Goal: Task Accomplishment & Management: Manage account settings

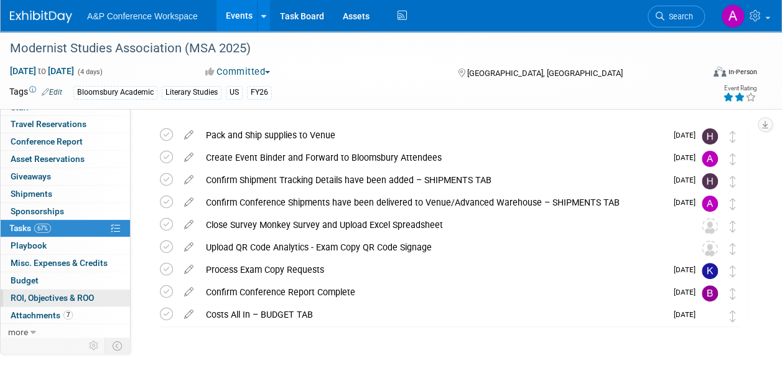
scroll to position [69, 0]
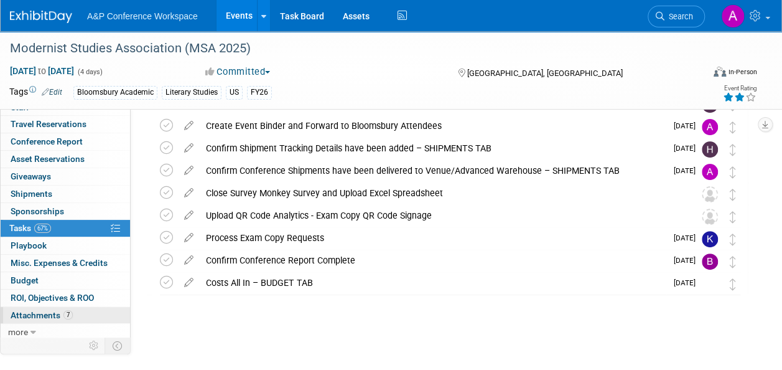
drag, startPoint x: 30, startPoint y: 310, endPoint x: 68, endPoint y: 310, distance: 37.3
click at [30, 310] on span "Attachments 7" at bounding box center [42, 315] width 62 height 10
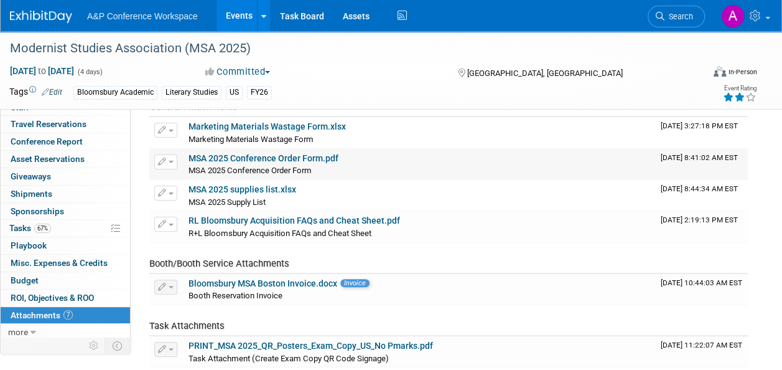
scroll to position [0, 0]
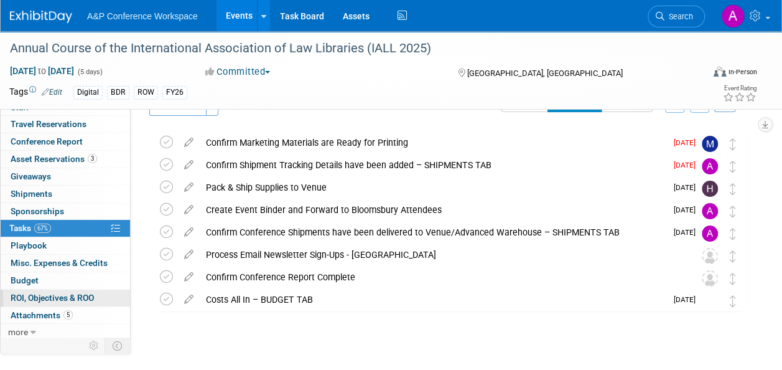
scroll to position [47, 0]
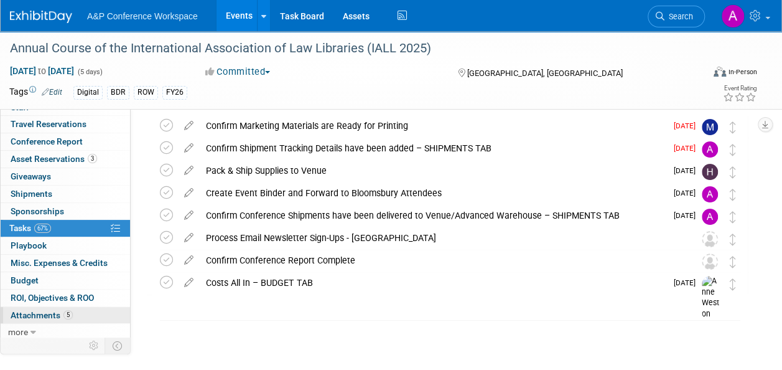
click at [31, 313] on span "Attachments 5" at bounding box center [42, 315] width 62 height 10
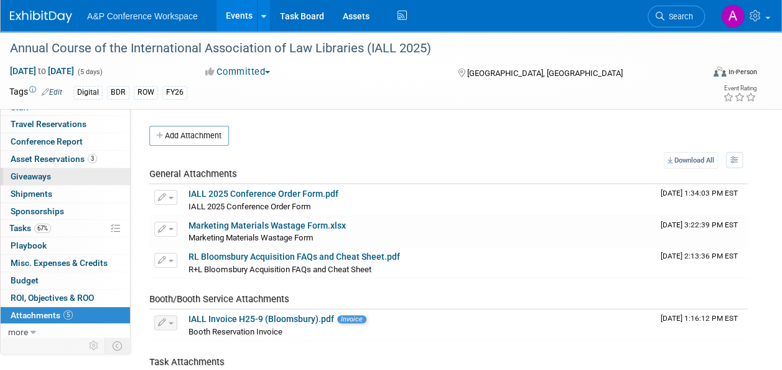
scroll to position [0, 0]
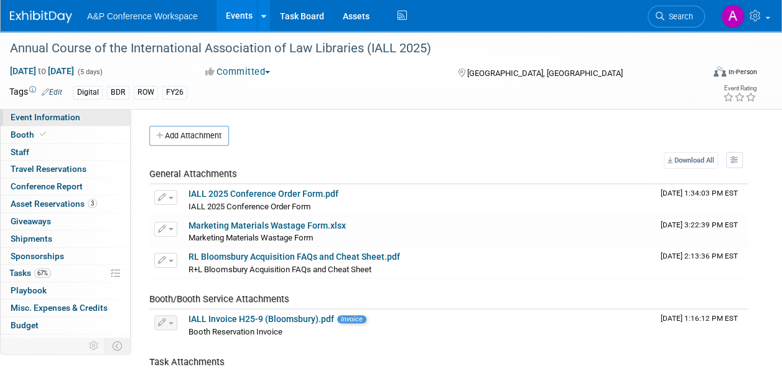
click at [29, 113] on span "Event Information" at bounding box center [46, 117] width 70 height 10
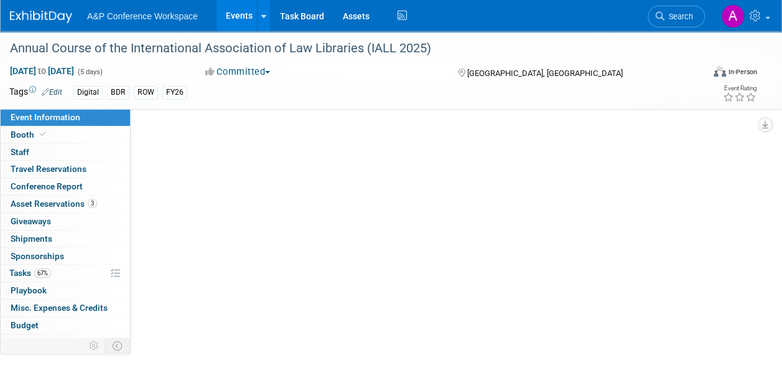
select select "Annual"
select select "Level 2"
select select "In-Person Booth"
select select "Libraries"
select select "Bloomsbury Digital Resources"
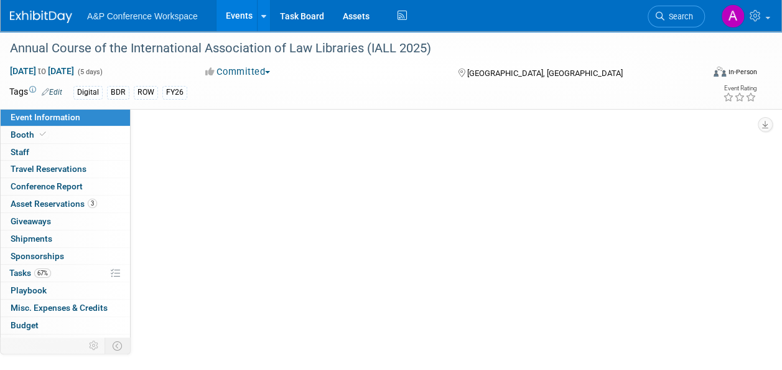
select select "[PERSON_NAME]"
select select "BDR Product Awareness and Trial Generation​"
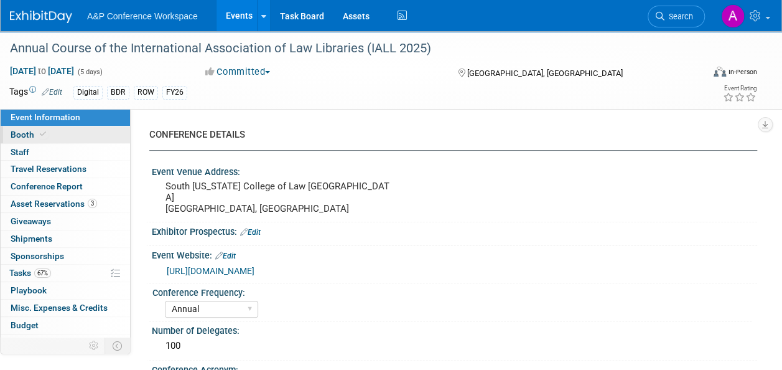
click at [7, 131] on link "Booth" at bounding box center [65, 134] width 129 height 17
select select "DIGI"
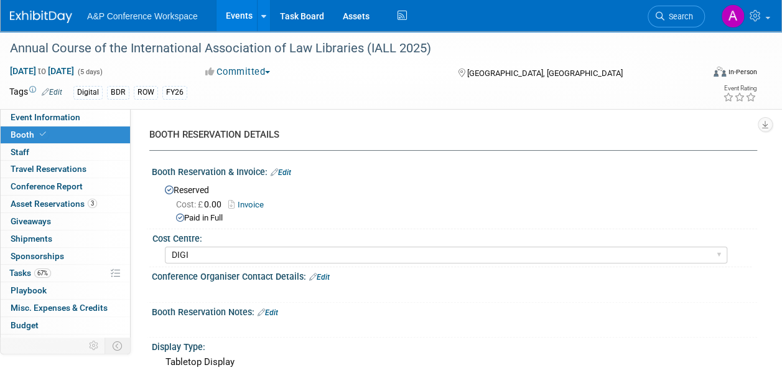
drag, startPoint x: 684, startPoint y: 197, endPoint x: 663, endPoint y: 197, distance: 21.2
click at [684, 197] on div "Cost: £ 0.00 Invoice Paid in Full" at bounding box center [456, 210] width 583 height 28
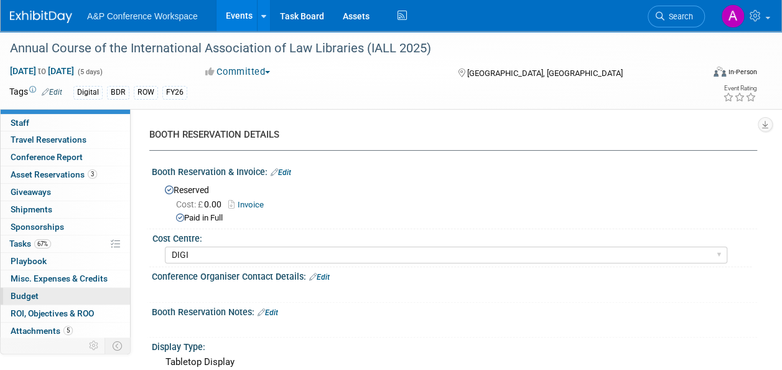
scroll to position [45, 0]
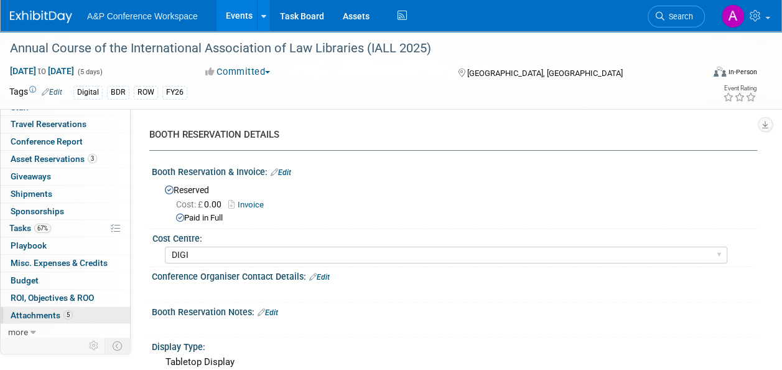
click at [29, 310] on span "Attachments 5" at bounding box center [42, 315] width 62 height 10
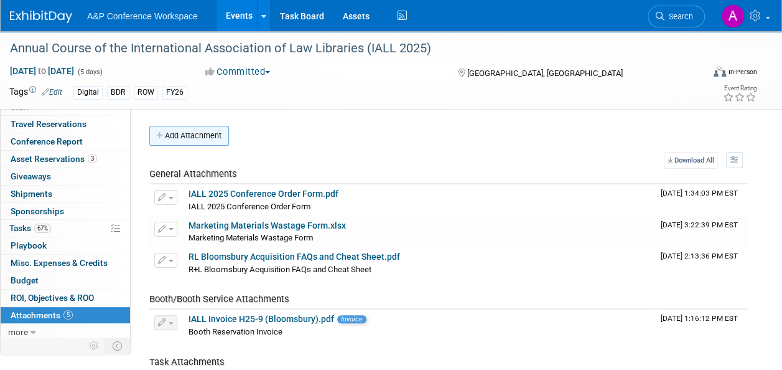
click at [213, 135] on button "Add Attachment" at bounding box center [189, 136] width 80 height 20
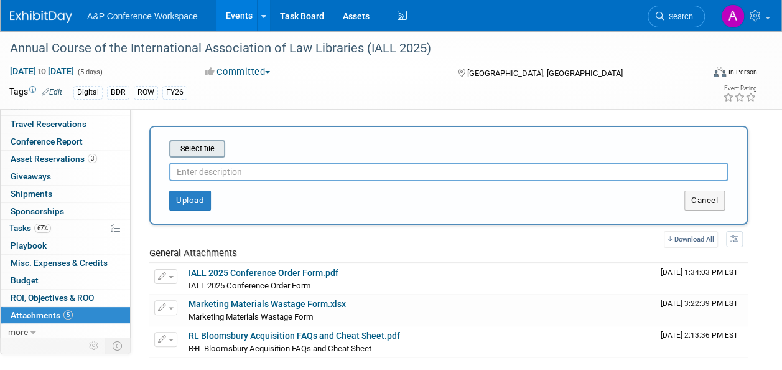
click at [213, 147] on input "file" at bounding box center [150, 148] width 148 height 15
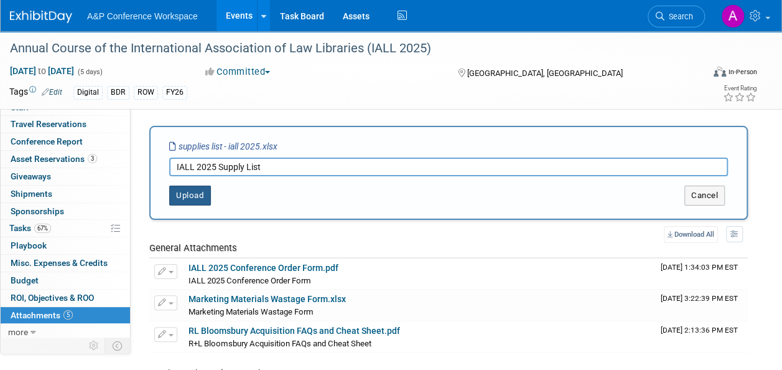
type input "IALL 2025 Supply List"
click at [188, 194] on button "Upload" at bounding box center [190, 195] width 42 height 20
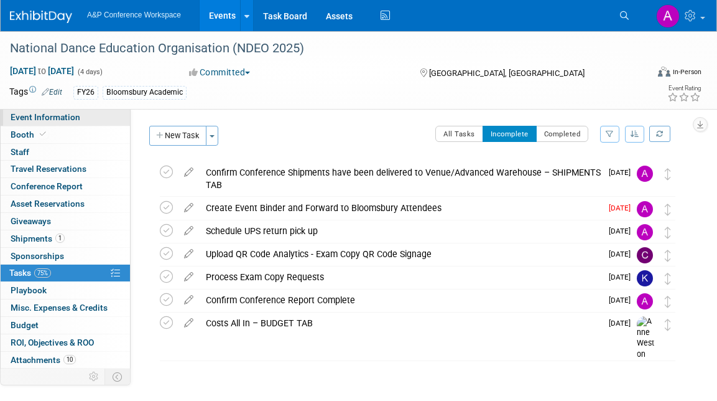
click at [53, 113] on span "Event Information" at bounding box center [46, 117] width 70 height 10
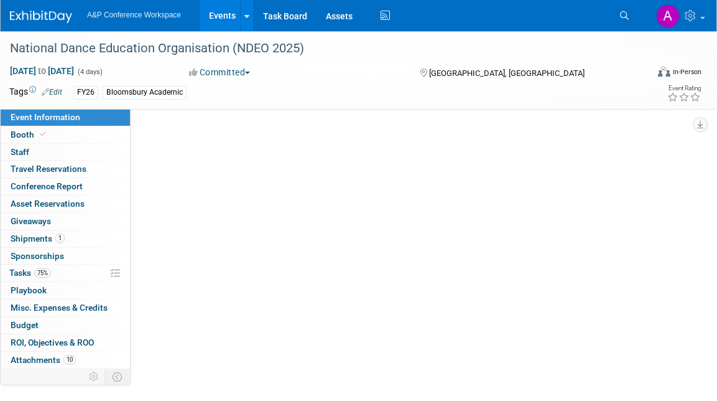
select select "Annual"
select select "Level 2"
select select "In-Person Booth"
select select "Drama & Performance Studies"
select select "Methuen Drama"
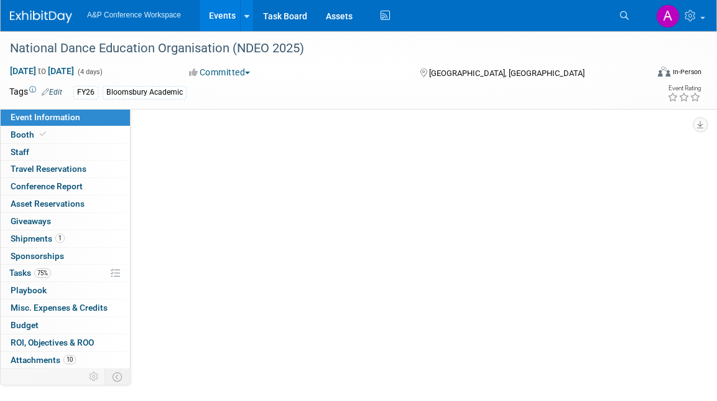
select select "[PERSON_NAME]"
select select "Networking/Commissioning"
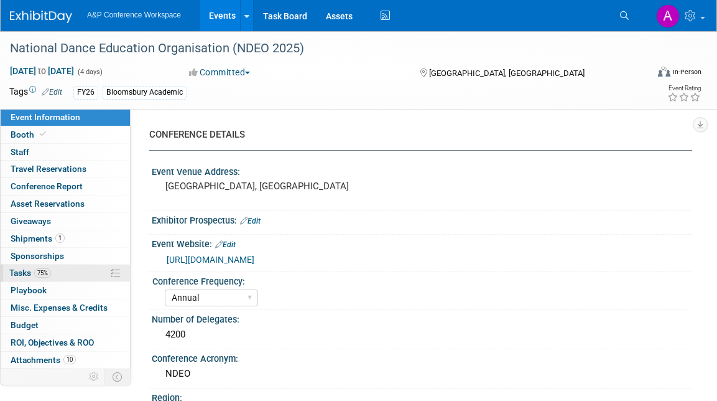
click at [23, 267] on link "75% Tasks 75%" at bounding box center [65, 272] width 129 height 17
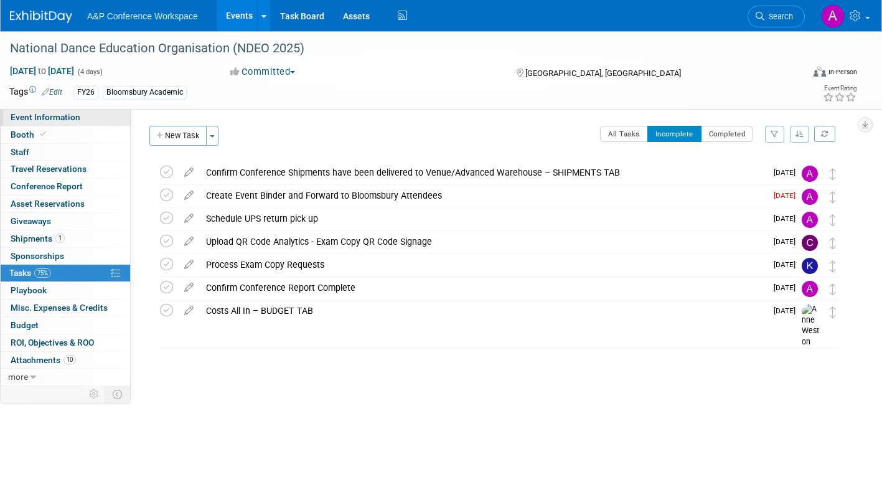
click at [70, 119] on span "Event Information" at bounding box center [46, 117] width 70 height 10
select select "Annual"
select select "Level 2"
select select "In-Person Booth"
select select "Drama & Performance Studies"
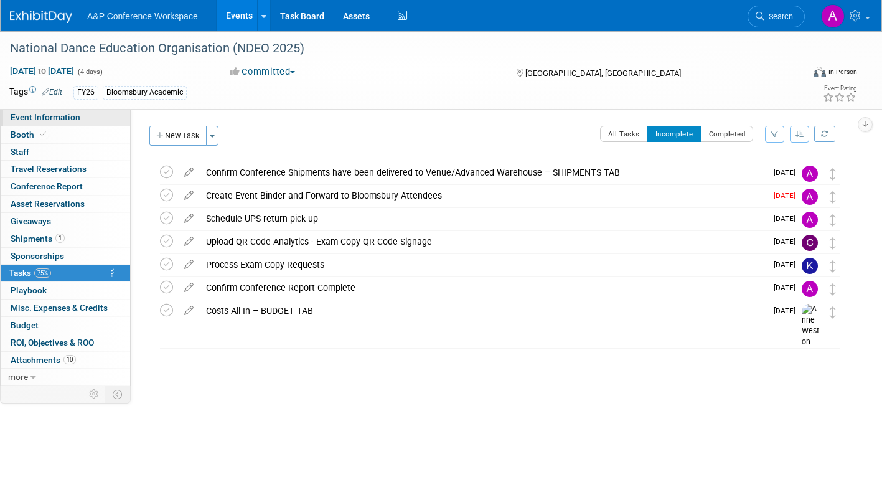
select select "Methuen Drama"
select select "[PERSON_NAME]"
select select "Networking/Commissioning"
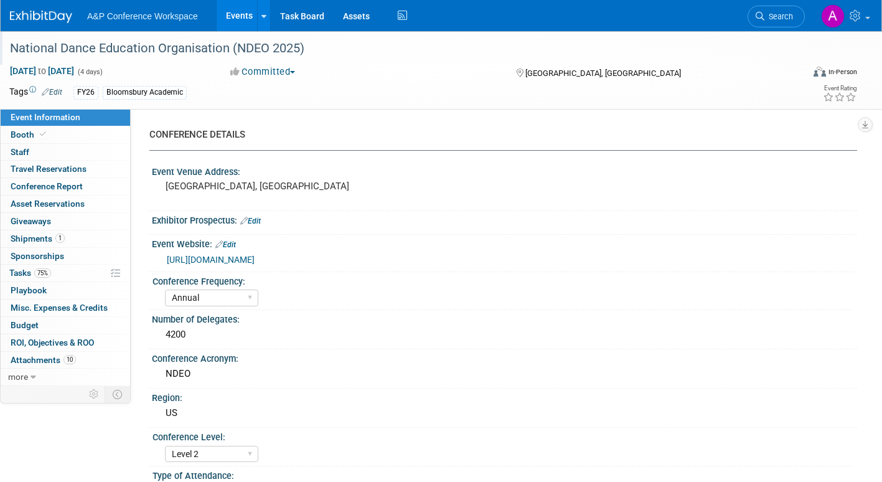
click at [194, 39] on div "National Dance Education Organisation (NDEO 2025)" at bounding box center [395, 48] width 779 height 22
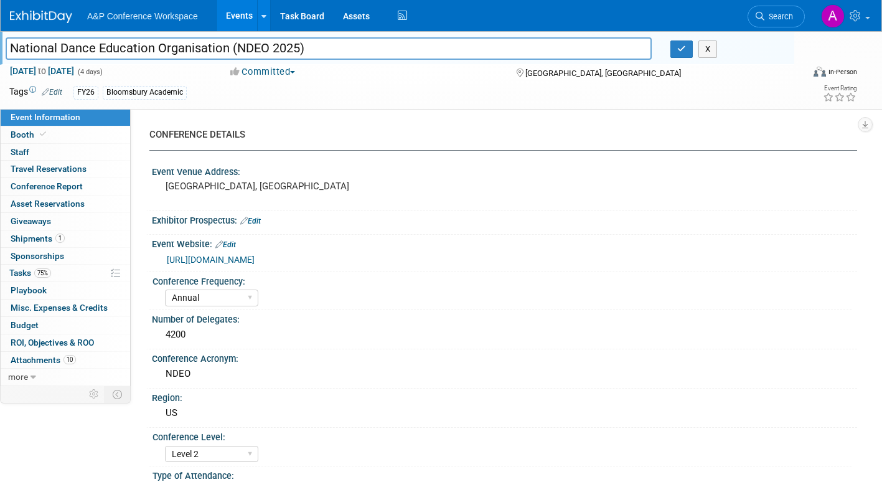
drag, startPoint x: 319, startPoint y: 49, endPoint x: -1, endPoint y: 37, distance: 320.0
click at [0, 37] on html "A&P Conference Workspace Events Add Event Bulk Upload Events Shareable Event Bo…" at bounding box center [441, 241] width 882 height 482
drag, startPoint x: 685, startPoint y: 48, endPoint x: 604, endPoint y: 50, distance: 80.9
click at [685, 48] on icon "button" at bounding box center [681, 49] width 9 height 8
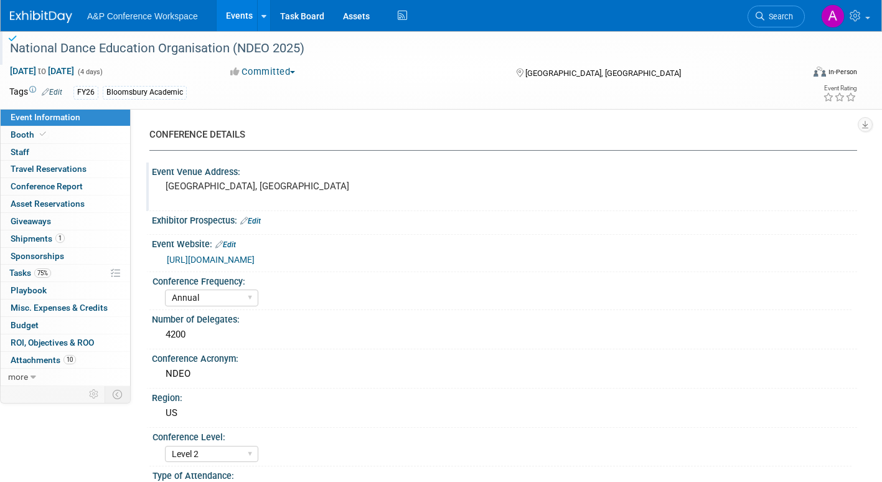
click at [264, 170] on div "Event Venue Address:" at bounding box center [504, 170] width 705 height 16
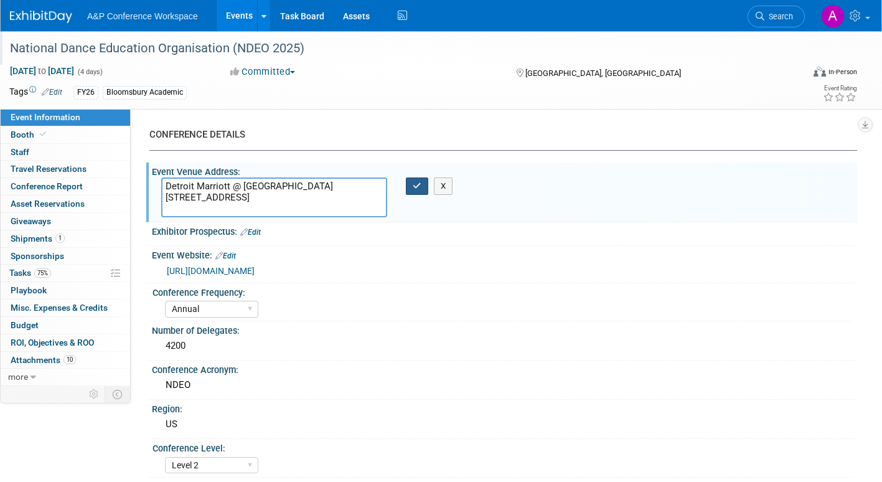
type textarea "Detroit Marriott @ Renaissance Center 400 Renaissance Dr. W Detroit, MI 48243"
click at [421, 187] on icon "button" at bounding box center [417, 186] width 9 height 8
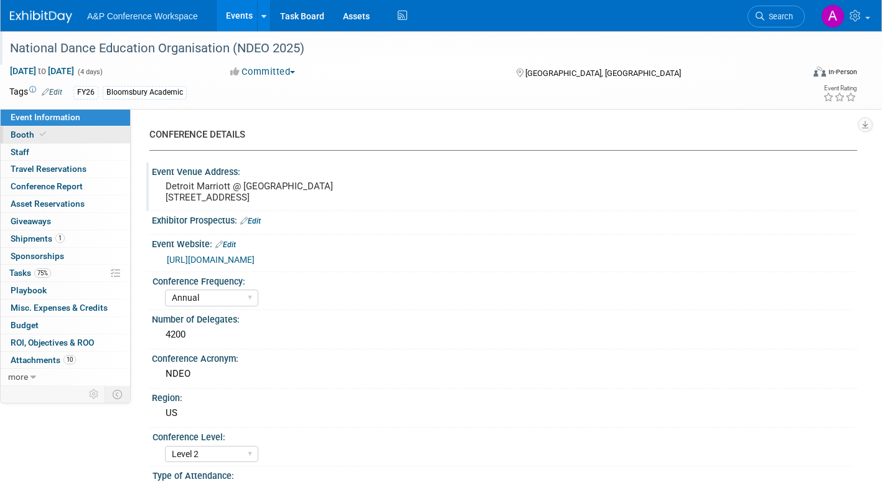
click at [28, 136] on span "Booth" at bounding box center [30, 134] width 38 height 10
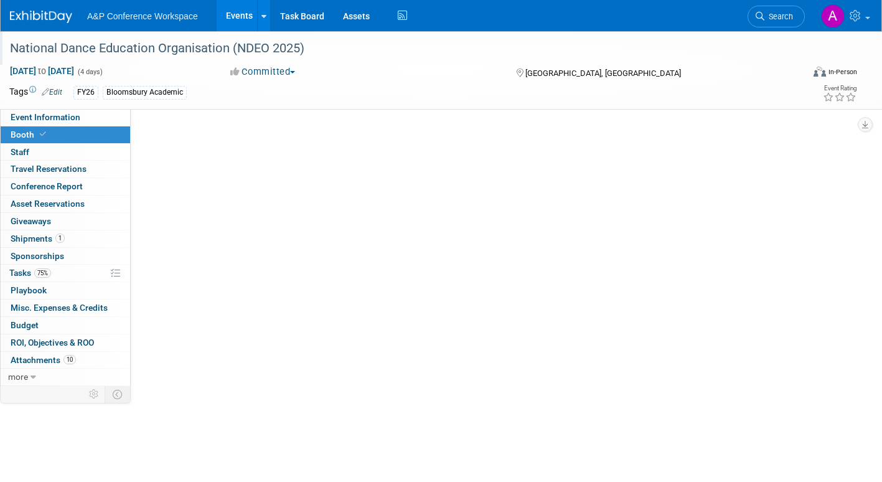
select select "BUMD"
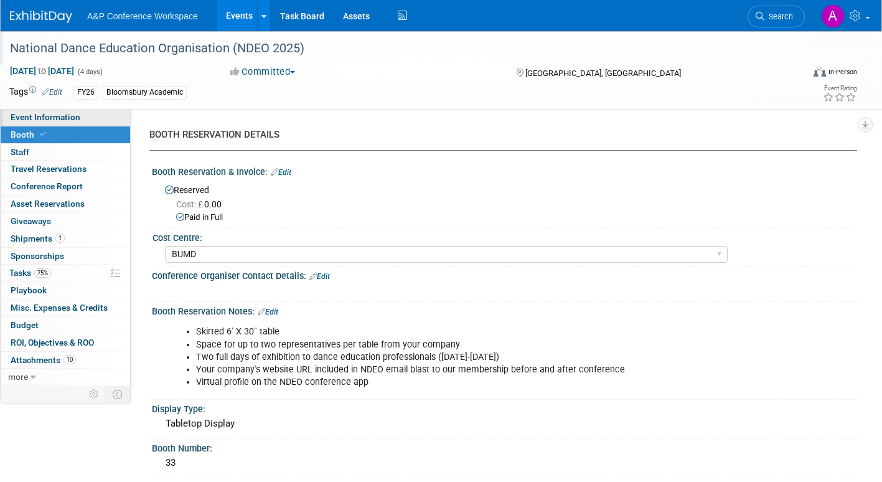
click at [73, 115] on span "Event Information" at bounding box center [46, 117] width 70 height 10
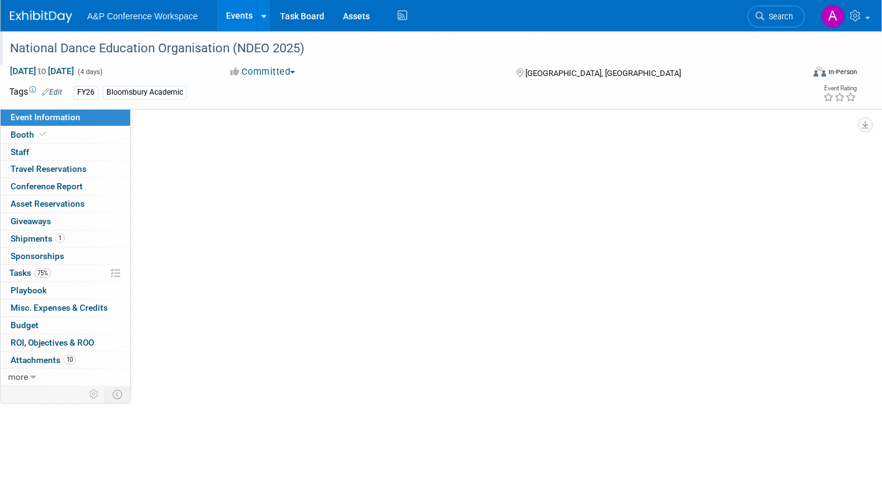
select select "Annual"
select select "Level 2"
select select "In-Person Booth"
select select "Drama & Performance Studies"
select select "Methuen Drama"
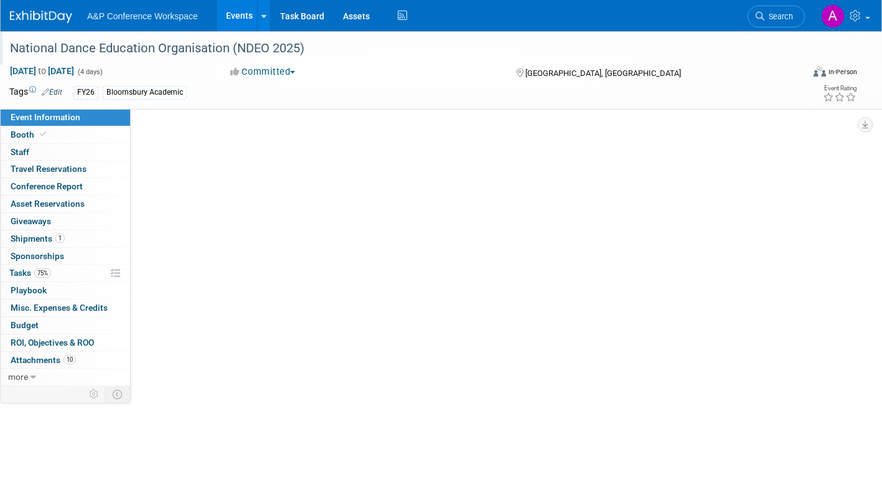
select select "[PERSON_NAME]"
select select "Networking/Commissioning"
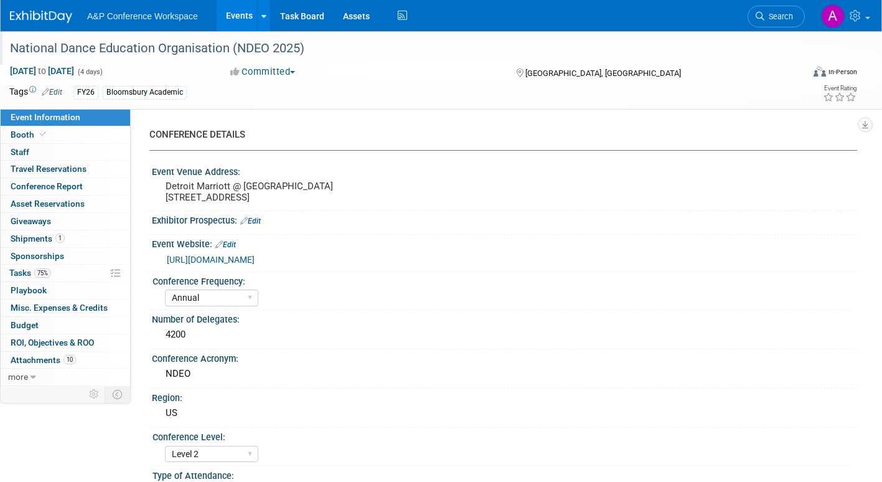
click at [253, 225] on link "Edit" at bounding box center [250, 221] width 21 height 9
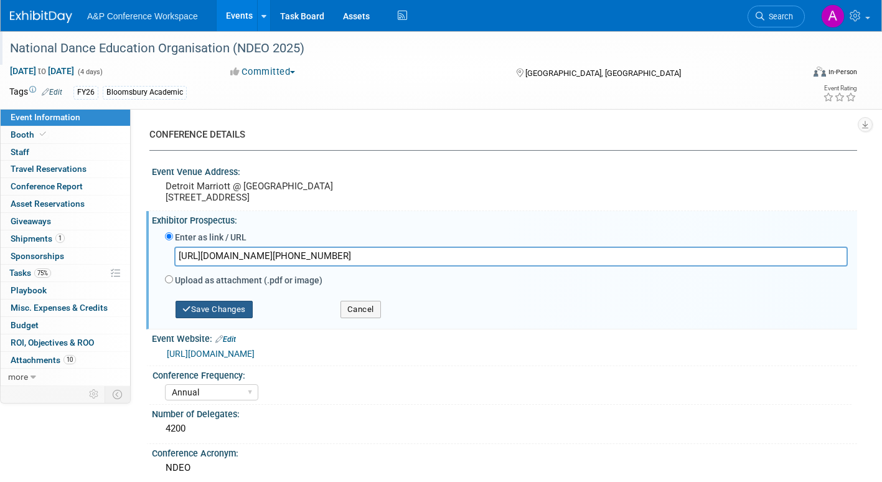
type input "https://www.ndeo.org/Portals/NDEO/NDEO%20Conf%202025%20Brochure%208-25-25.pdf"
click at [233, 318] on button "Save Changes" at bounding box center [213, 309] width 77 height 17
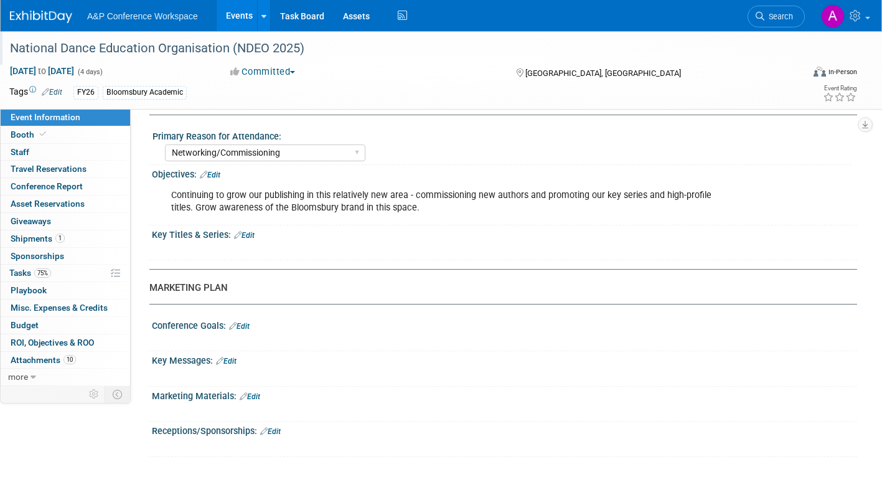
scroll to position [1152, 0]
click at [12, 131] on span "Booth" at bounding box center [30, 134] width 38 height 10
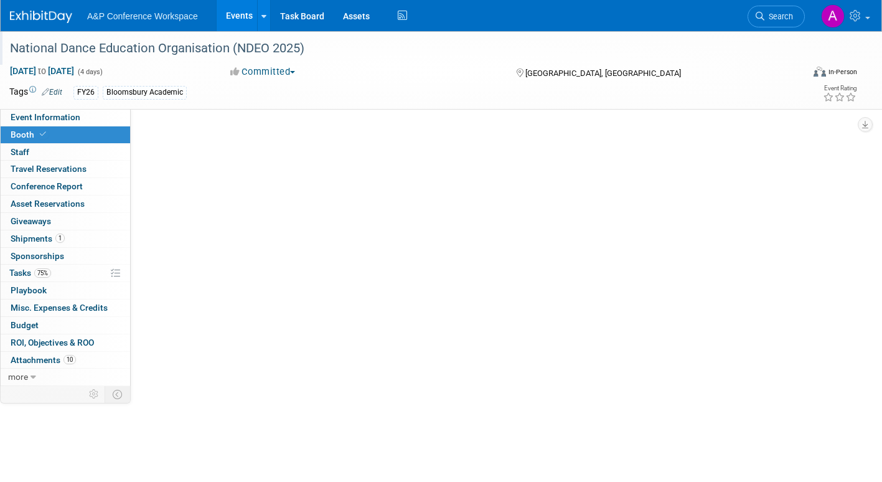
scroll to position [0, 0]
select select "BUMD"
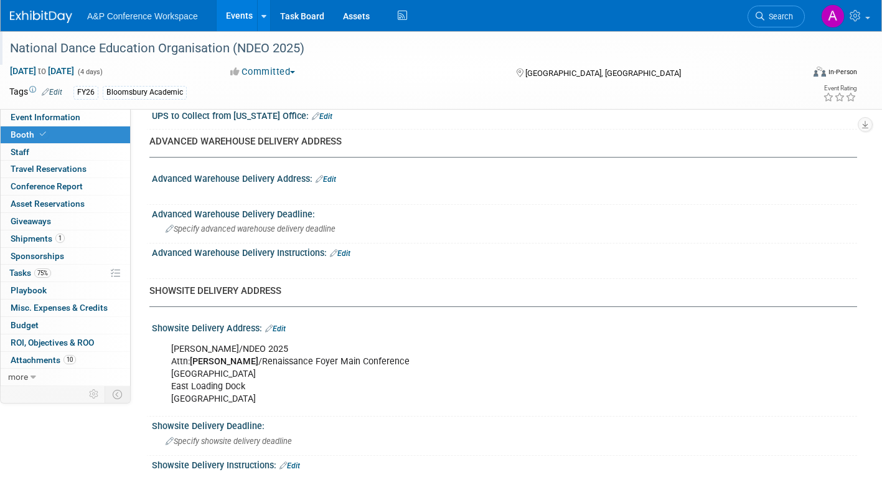
scroll to position [684, 0]
click at [328, 178] on link "Edit" at bounding box center [325, 178] width 21 height 9
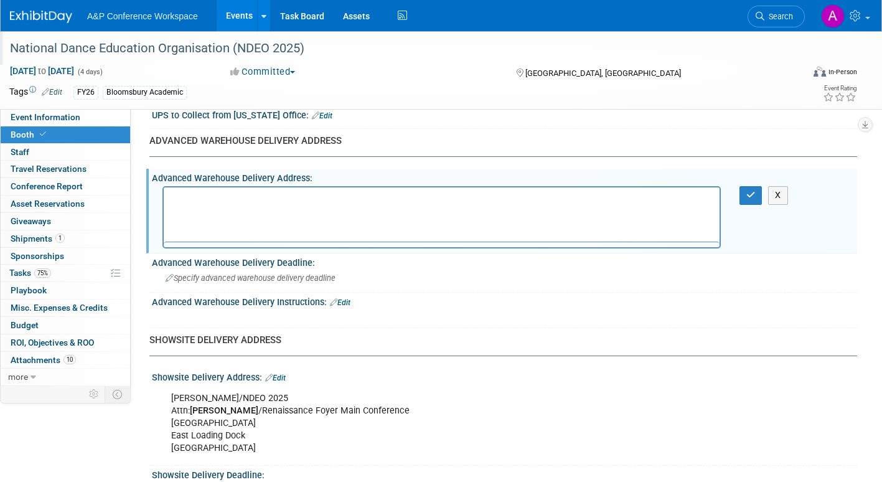
scroll to position [0, 0]
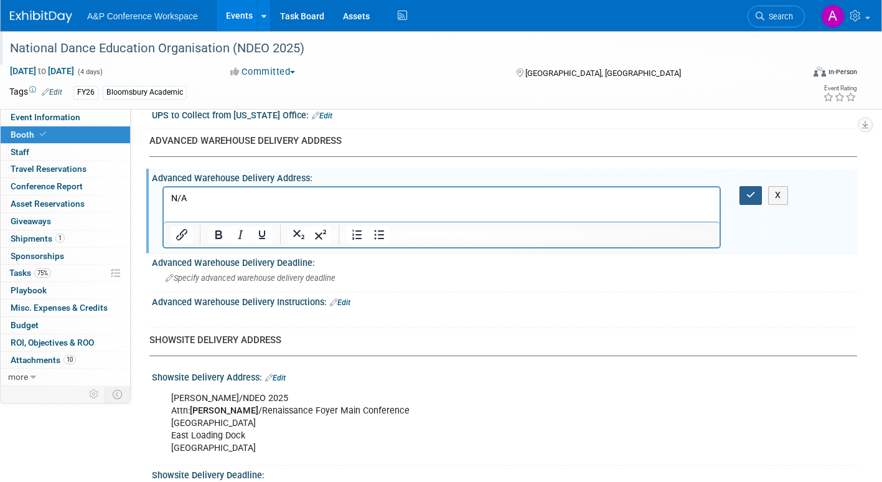
click at [747, 193] on icon "button" at bounding box center [750, 194] width 9 height 9
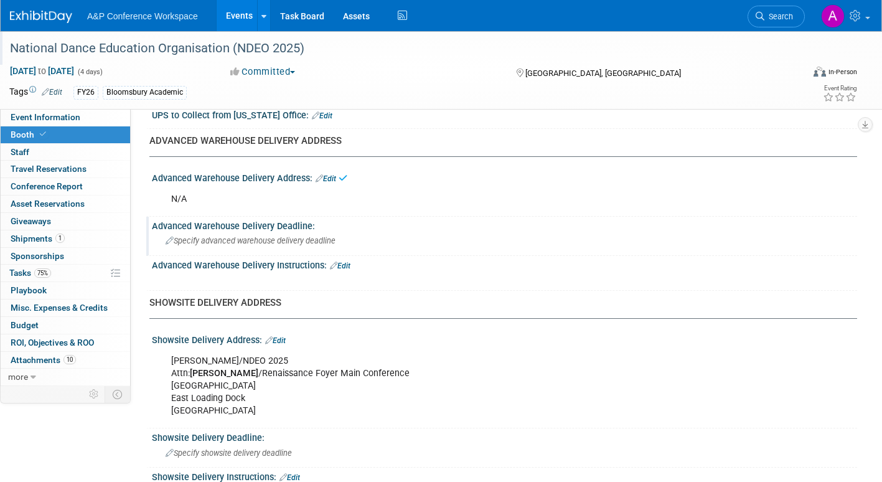
click at [277, 240] on span "Specify advanced warehouse delivery deadline" at bounding box center [251, 240] width 170 height 9
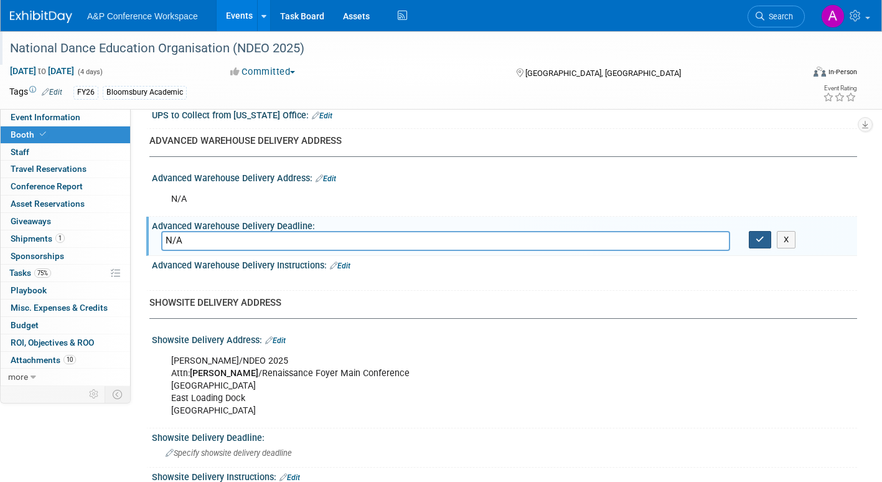
type input "N/A"
click at [762, 237] on icon "button" at bounding box center [759, 239] width 9 height 8
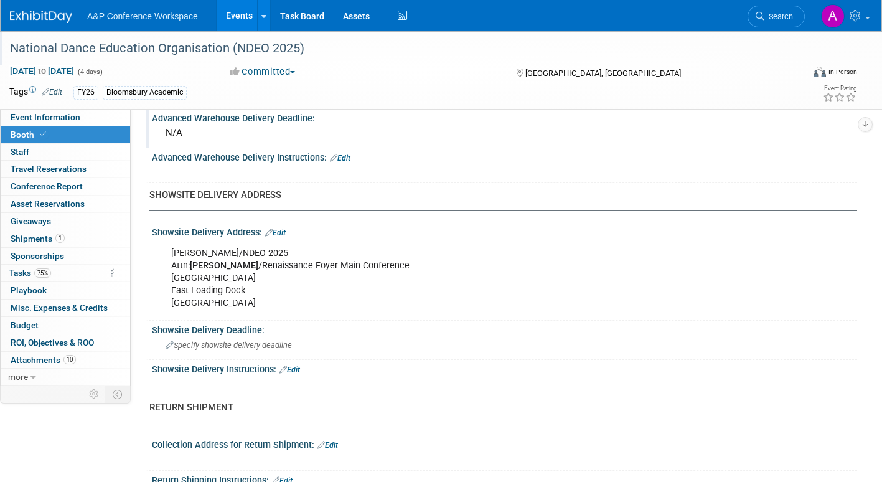
scroll to position [809, 0]
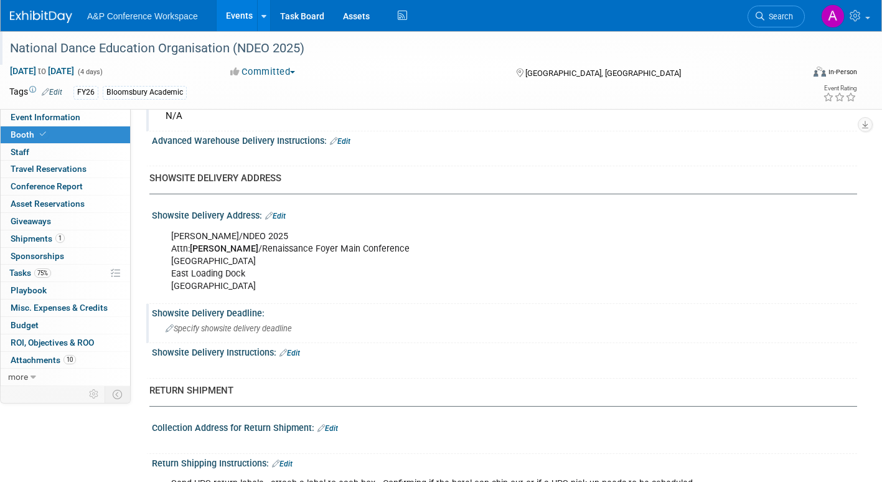
click at [262, 330] on span "Specify showsite delivery deadline" at bounding box center [229, 328] width 126 height 9
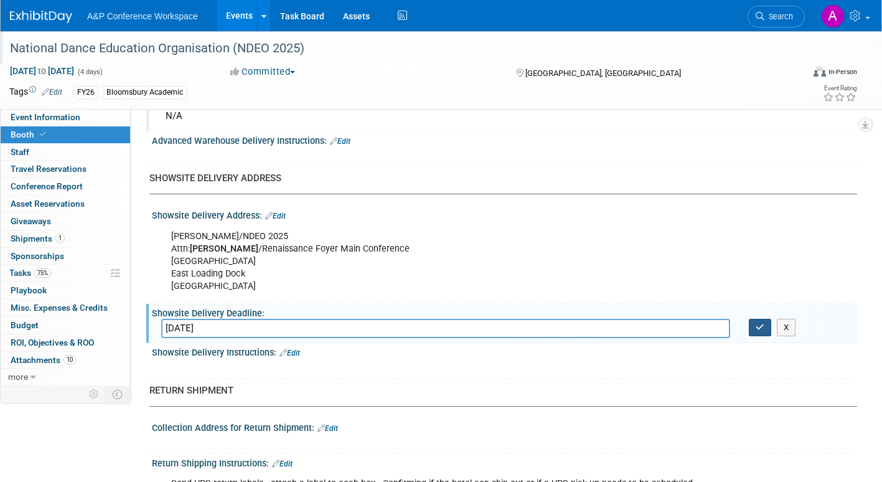
type input "Oct. 2, 2025"
click at [758, 327] on icon "button" at bounding box center [759, 327] width 9 height 8
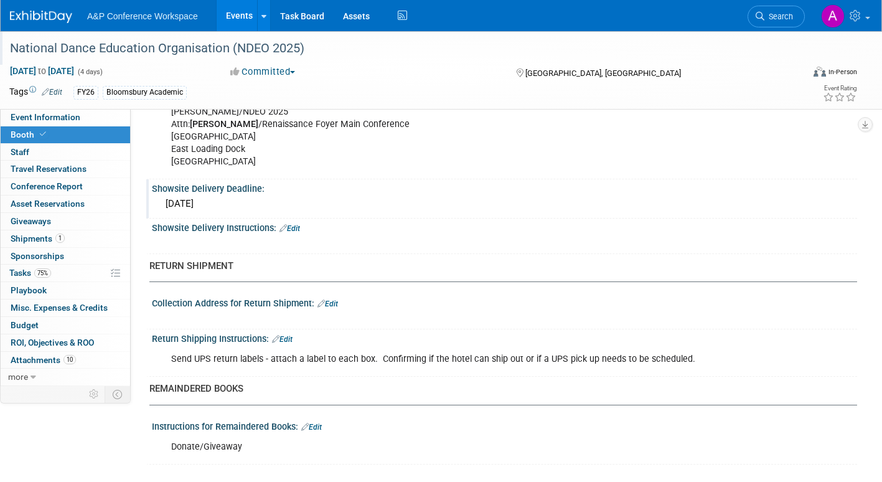
scroll to position [941, 0]
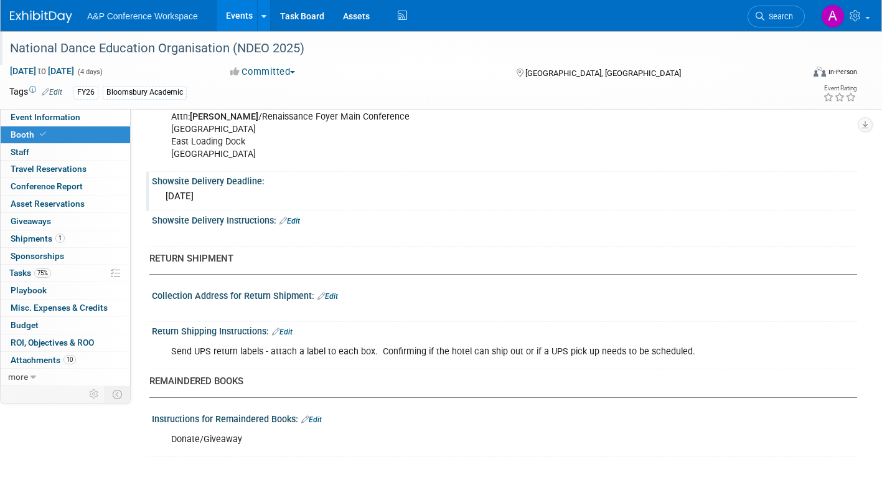
click at [289, 332] on link "Edit" at bounding box center [282, 331] width 21 height 9
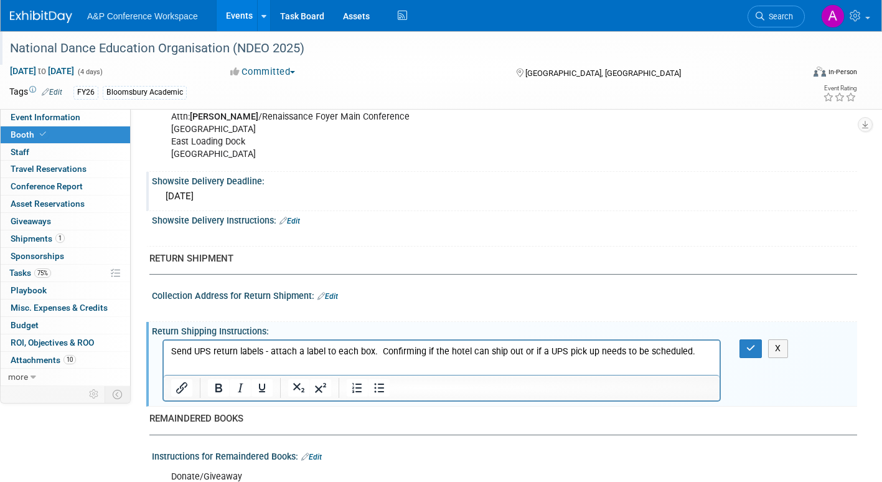
scroll to position [0, 0]
drag, startPoint x: 378, startPoint y: 352, endPoint x: 684, endPoint y: 354, distance: 305.5
click at [684, 354] on p "Send UPS return labels - attach a label to each box. Confirming if the hotel ca…" at bounding box center [441, 351] width 541 height 12
click at [447, 358] on html "Send UPS return labels - attach a label to each box. Hotel will ship boxes out …" at bounding box center [442, 348] width 556 height 17
click at [403, 354] on p "Send UPS return labels - attach a label to each box. Hotel will ship boxes out …" at bounding box center [441, 351] width 541 height 12
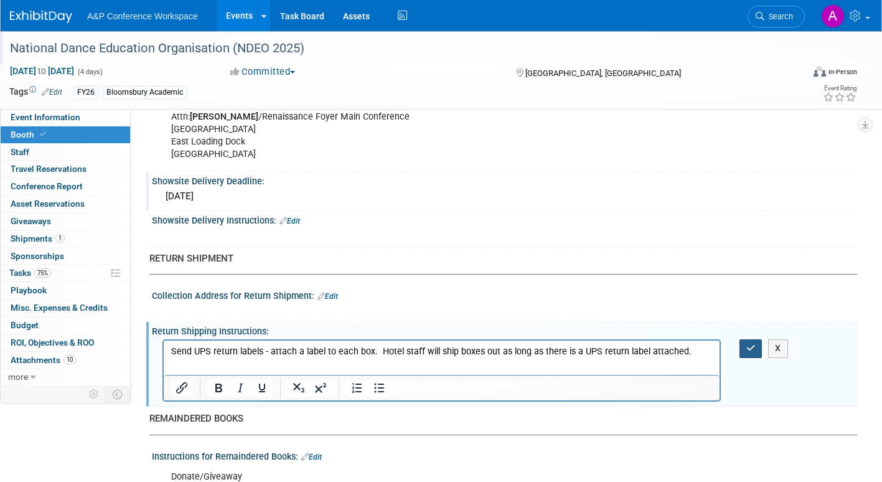
click at [750, 350] on icon "button" at bounding box center [750, 347] width 9 height 9
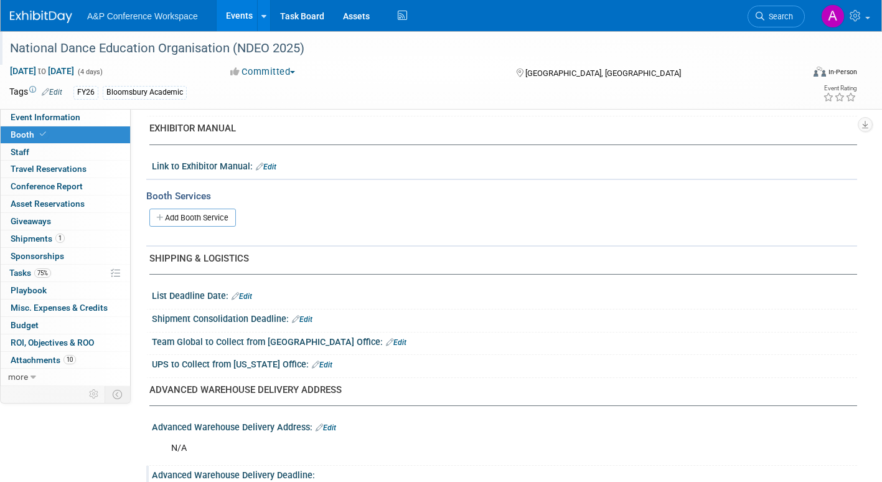
scroll to position [256, 0]
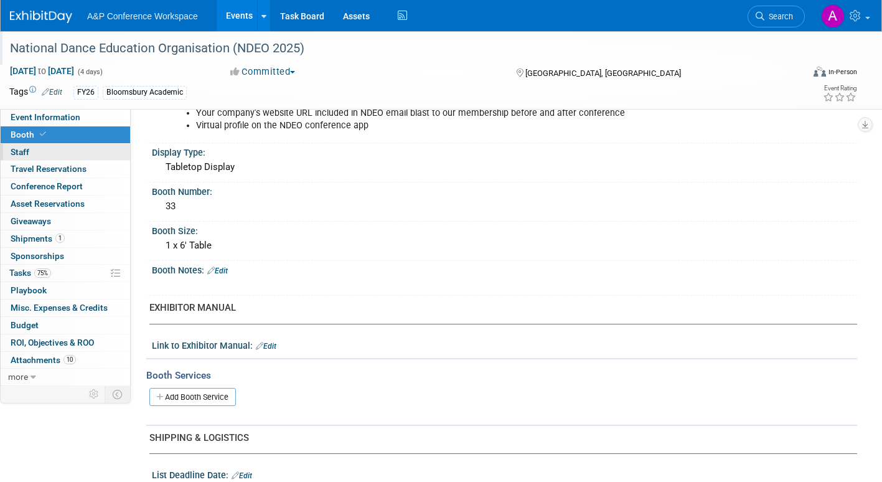
click at [24, 151] on span "Staff 0" at bounding box center [20, 152] width 19 height 10
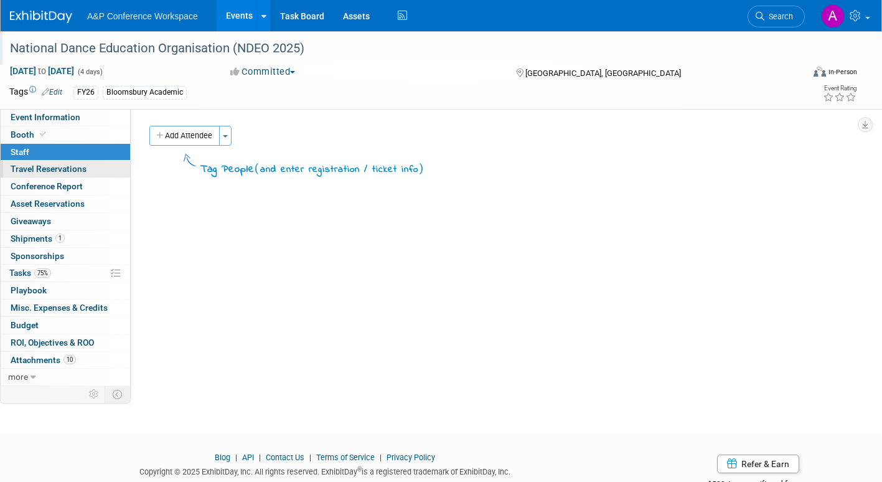
click at [22, 170] on span "Travel Reservations 0" at bounding box center [49, 169] width 76 height 10
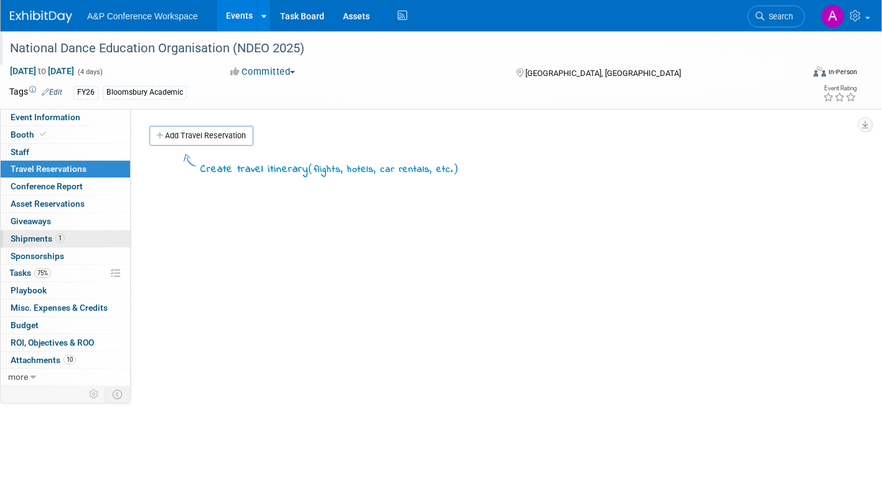
click at [19, 238] on span "Shipments 1" at bounding box center [38, 238] width 54 height 10
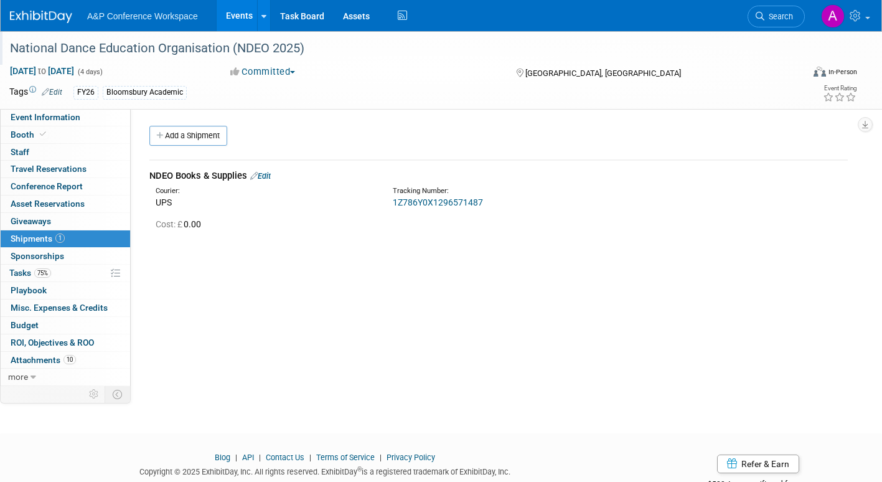
click at [268, 175] on link "Edit" at bounding box center [260, 175] width 21 height 9
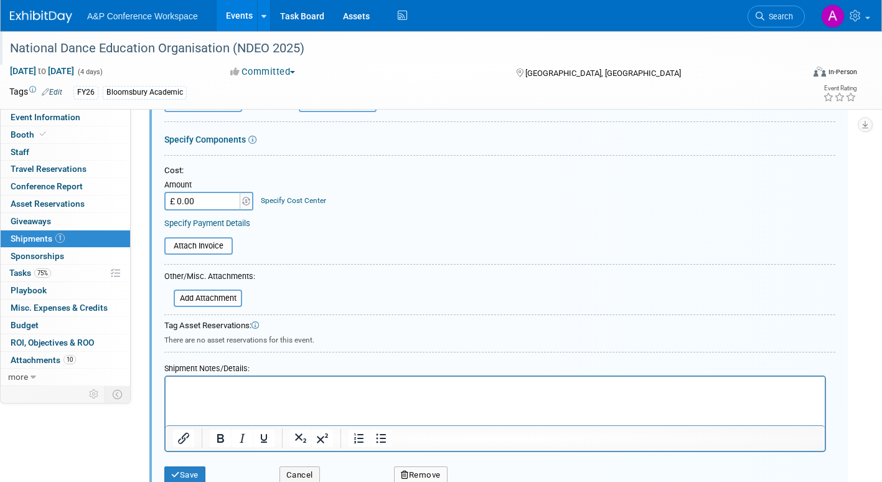
scroll to position [205, 0]
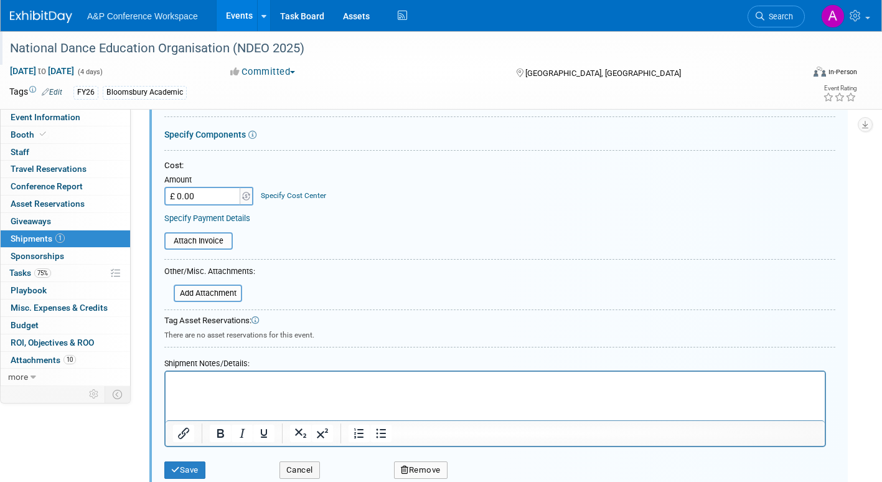
click at [178, 369] on p "Rich Text Area. Press ALT-0 for help." at bounding box center [495, 382] width 645 height 12
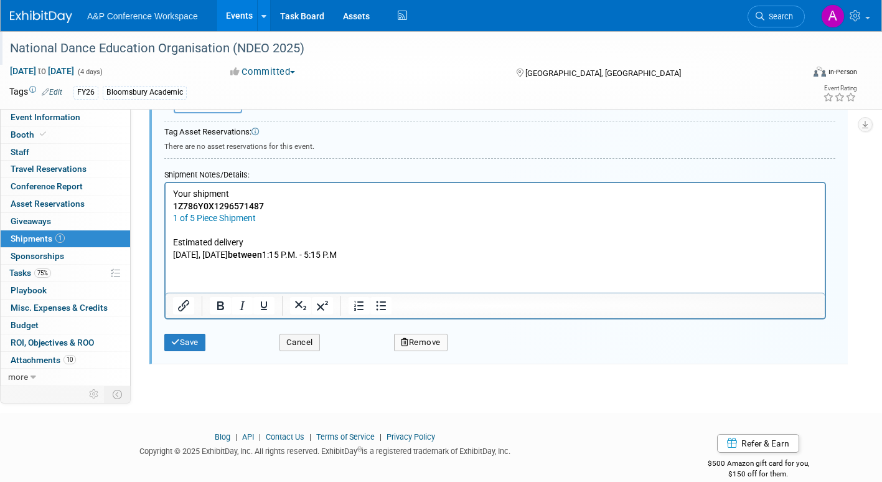
scroll to position [412, 0]
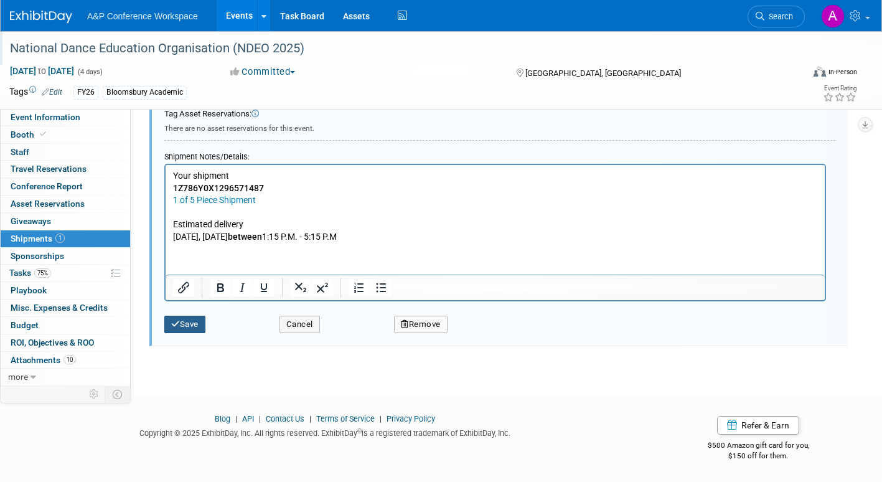
click at [184, 320] on button "Save" at bounding box center [184, 323] width 41 height 17
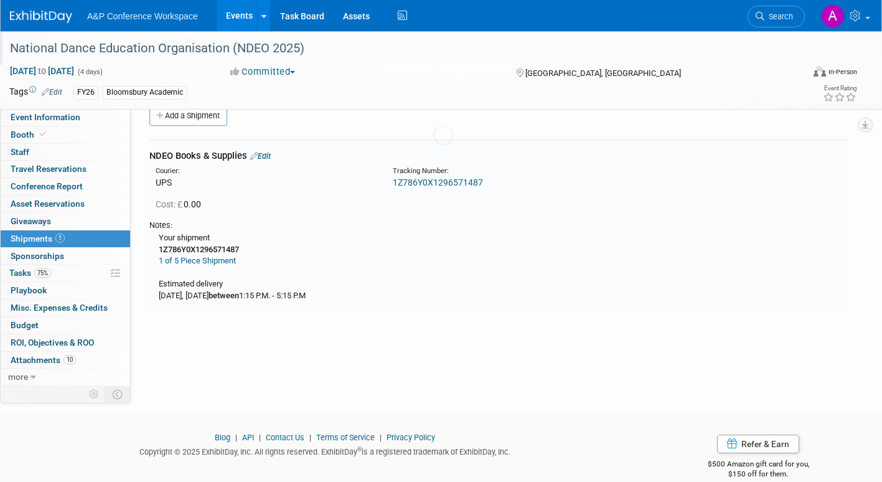
scroll to position [19, 0]
click at [16, 357] on span "Attachments 10" at bounding box center [43, 360] width 65 height 10
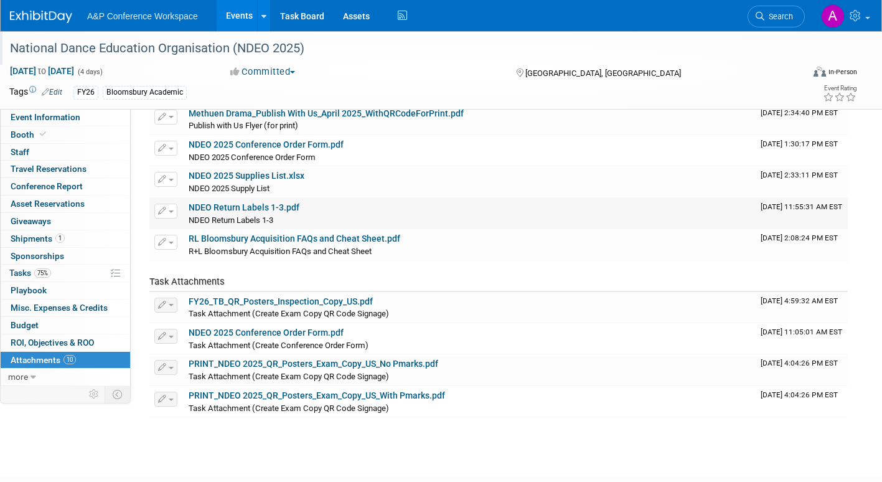
scroll to position [0, 0]
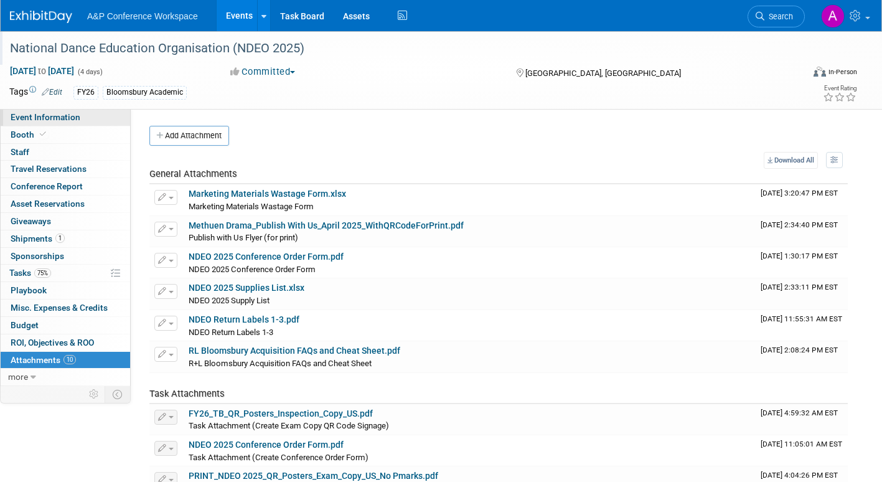
click at [82, 118] on link "Event Information" at bounding box center [65, 117] width 129 height 17
select select "Annual"
select select "Level 2"
select select "In-Person Booth"
select select "Drama & Performance Studies"
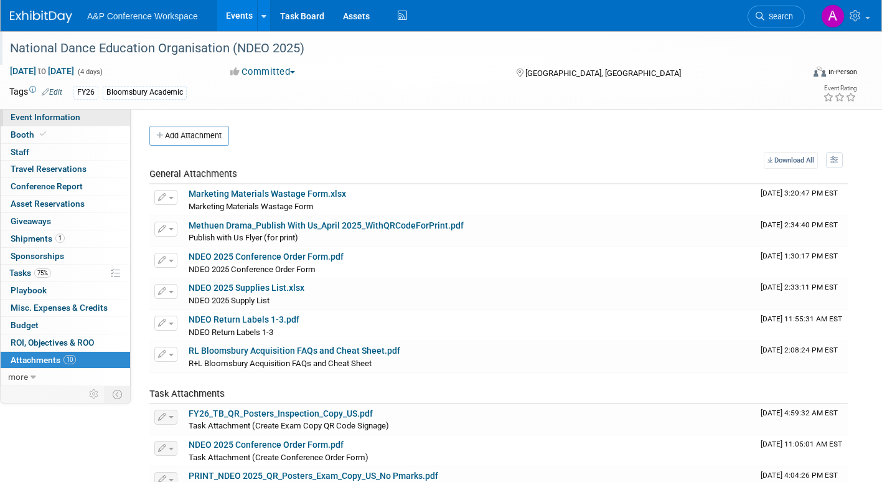
select select "Methuen Drama"
select select "[PERSON_NAME]"
select select "Networking/Commissioning"
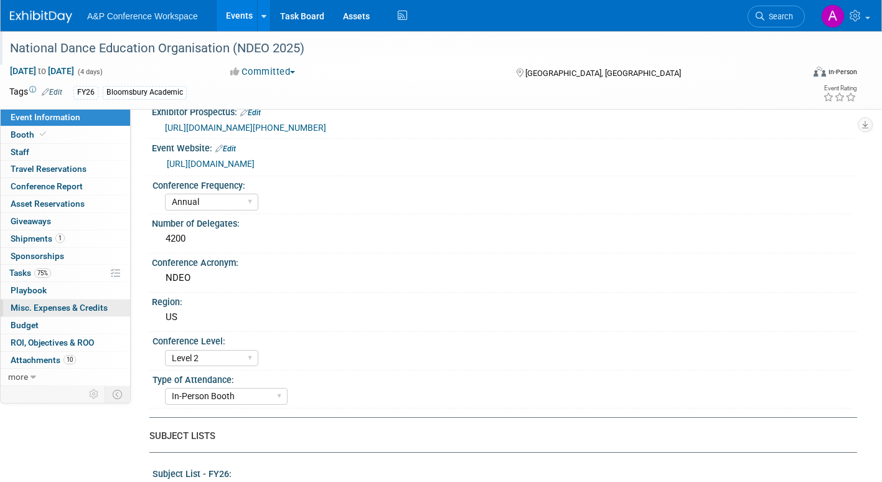
scroll to position [249, 0]
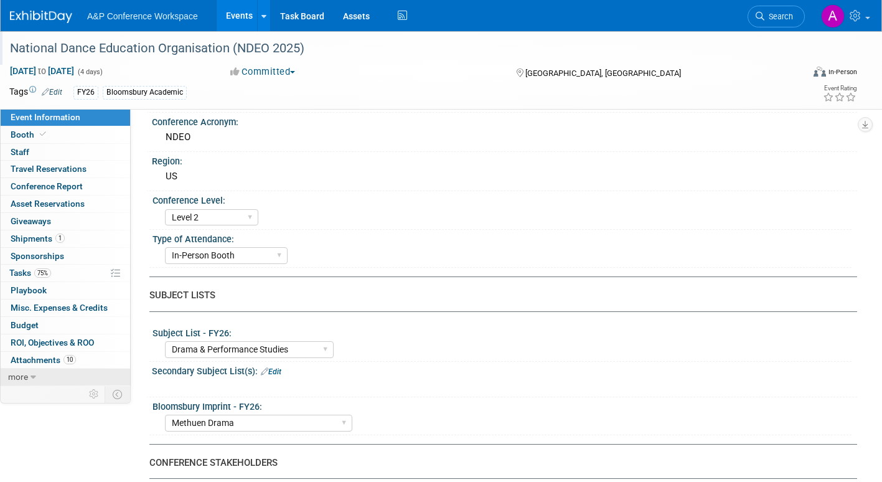
click at [30, 369] on icon at bounding box center [33, 377] width 6 height 9
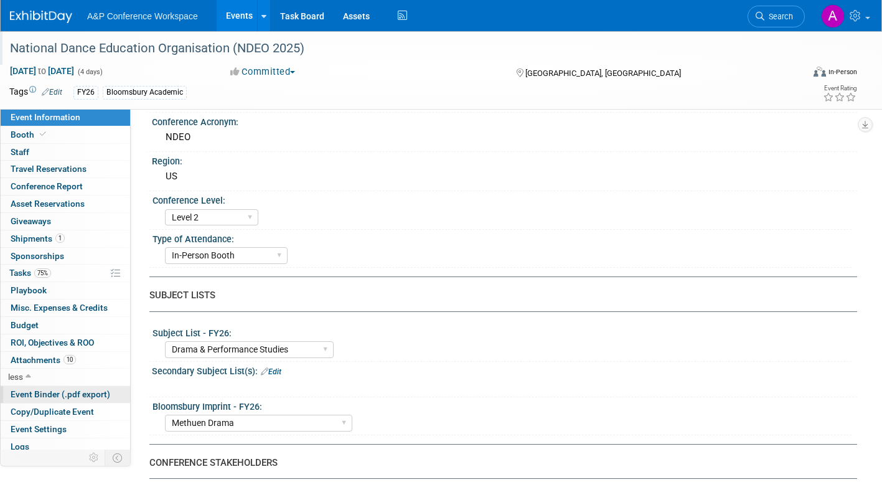
scroll to position [23, 0]
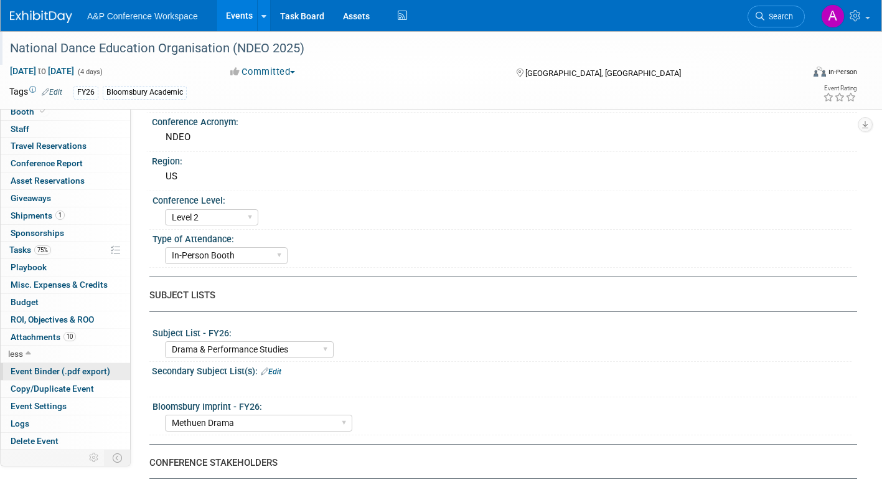
click at [72, 369] on span "Event Binder (.pdf export)" at bounding box center [61, 371] width 100 height 10
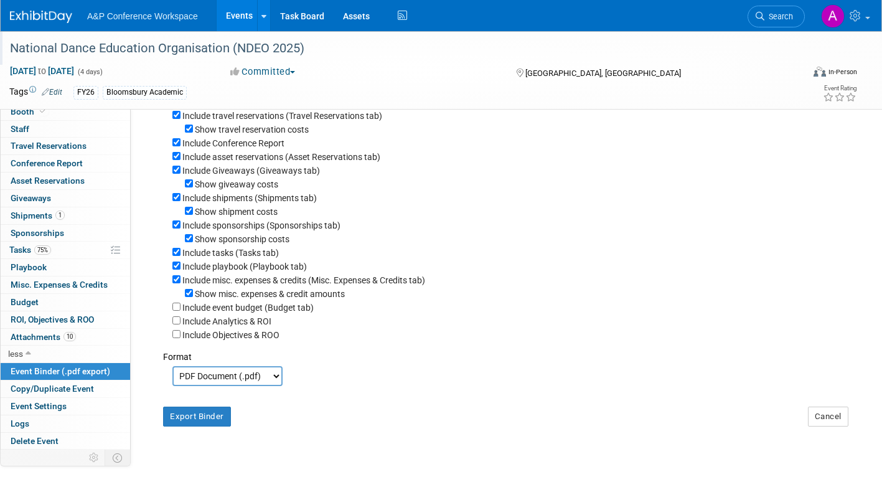
scroll to position [271, 0]
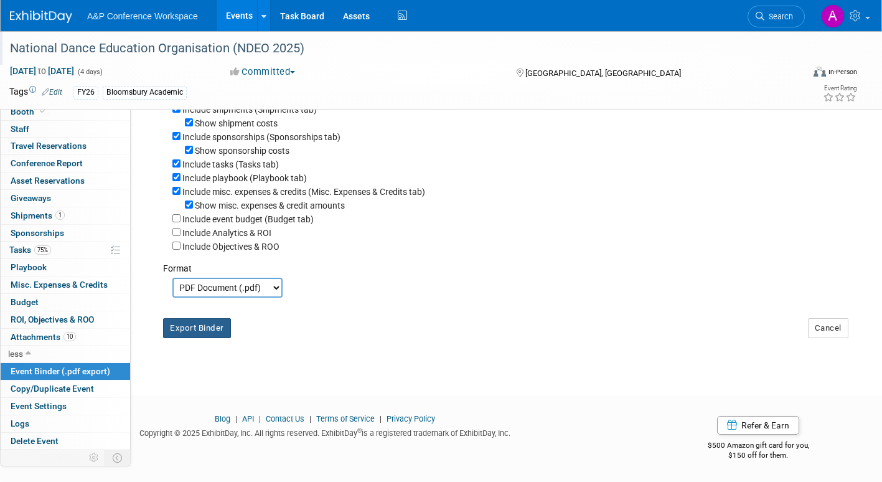
click at [189, 331] on button "Export Binder" at bounding box center [197, 328] width 68 height 20
click at [29, 211] on span "Shipments 1" at bounding box center [38, 215] width 54 height 10
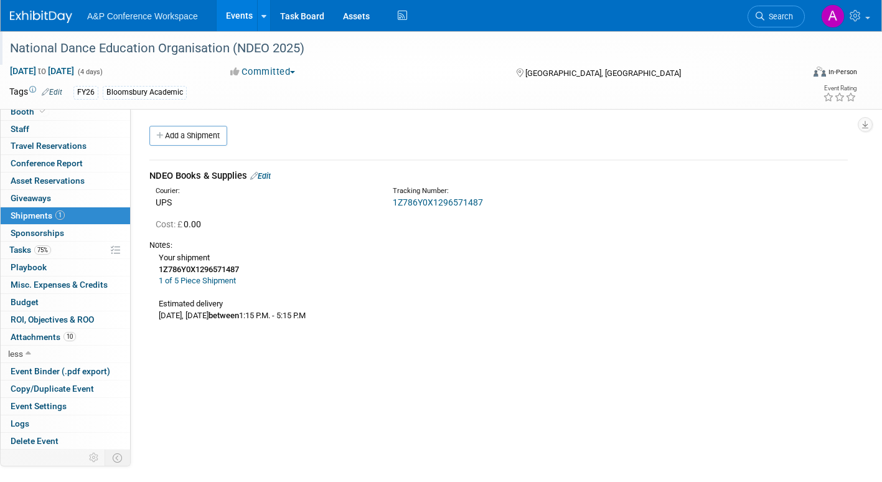
drag, startPoint x: 151, startPoint y: 171, endPoint x: 365, endPoint y: 315, distance: 258.7
click at [365, 315] on td "NDEO Books & Supplies Edit Courier: UPS Tracking Number: 1Z786Y0X1296571487 Cos…" at bounding box center [498, 247] width 698 height 174
copy td "NDEO Books & Supplies Edit Courier: UPS Tracking Number: 1Z786Y0X1296571487 Cos…"
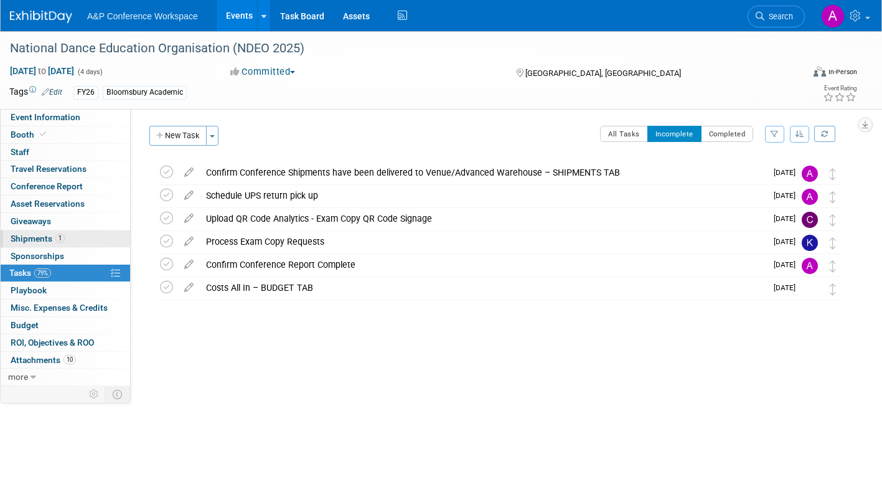
click at [31, 239] on span "Shipments 1" at bounding box center [38, 238] width 54 height 10
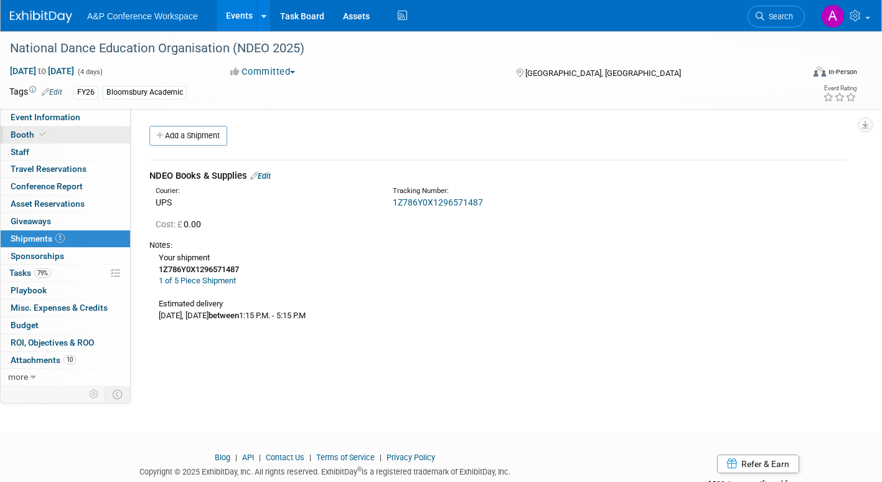
click at [26, 132] on span "Booth" at bounding box center [30, 134] width 38 height 10
select select "BUMD"
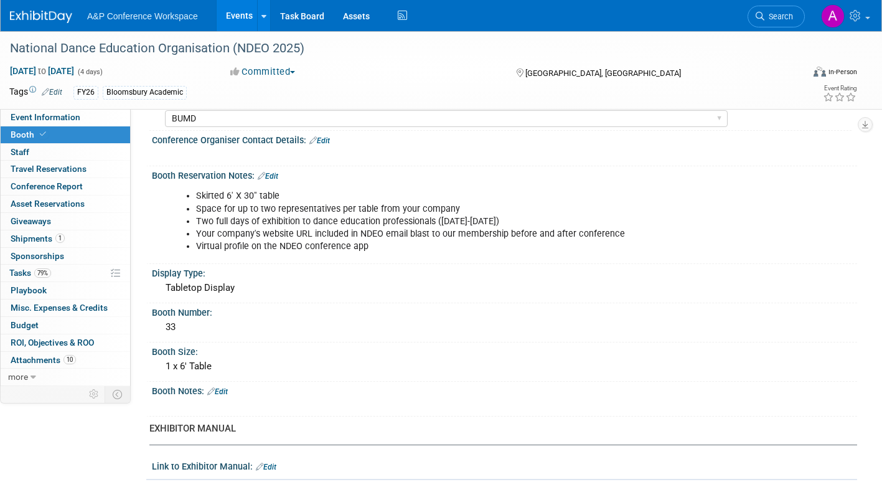
scroll to position [55, 0]
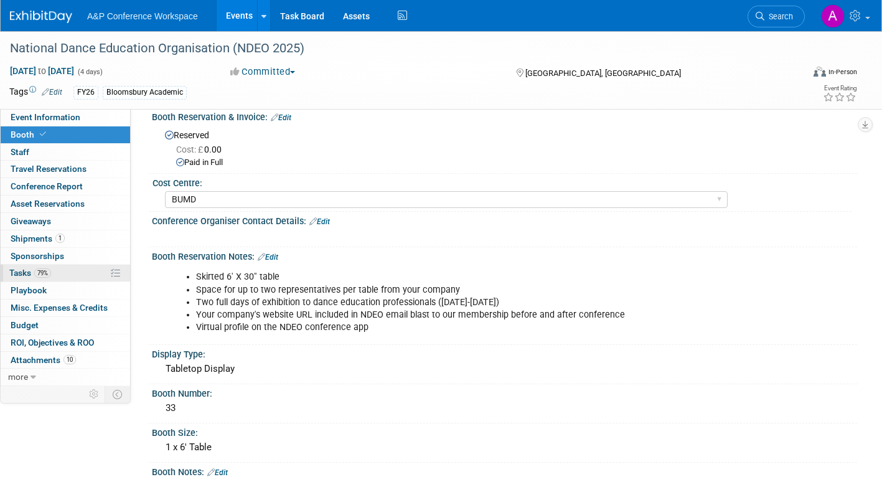
click at [5, 273] on link "79% Tasks 79%" at bounding box center [65, 272] width 129 height 17
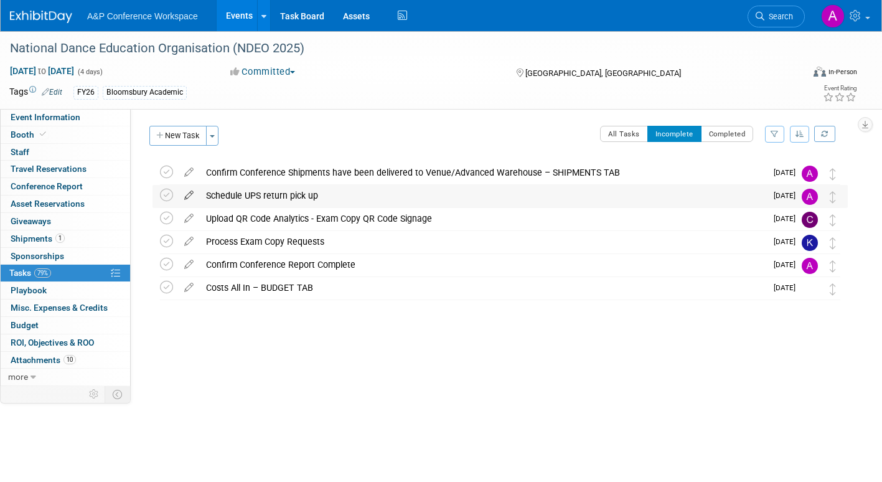
click at [190, 190] on icon at bounding box center [189, 193] width 22 height 16
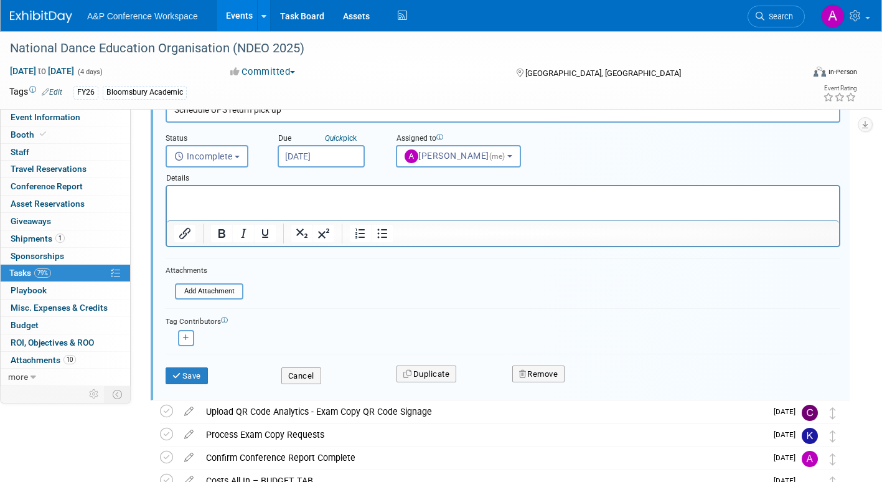
scroll to position [195, 0]
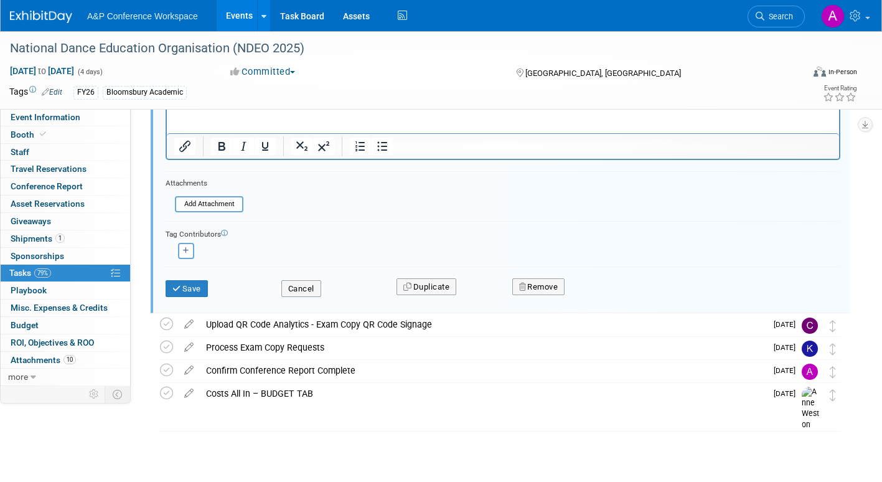
click at [546, 292] on button "Remove" at bounding box center [538, 286] width 53 height 17
click at [599, 297] on icon at bounding box center [599, 297] width 7 height 7
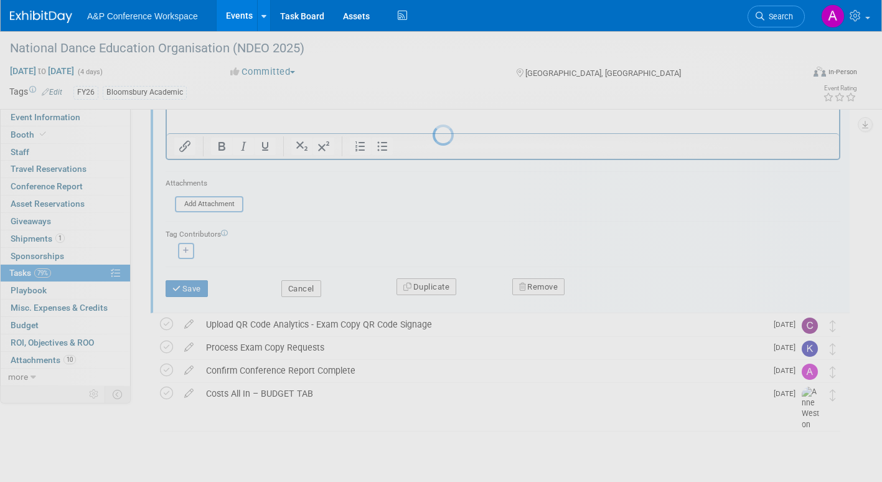
scroll to position [0, 0]
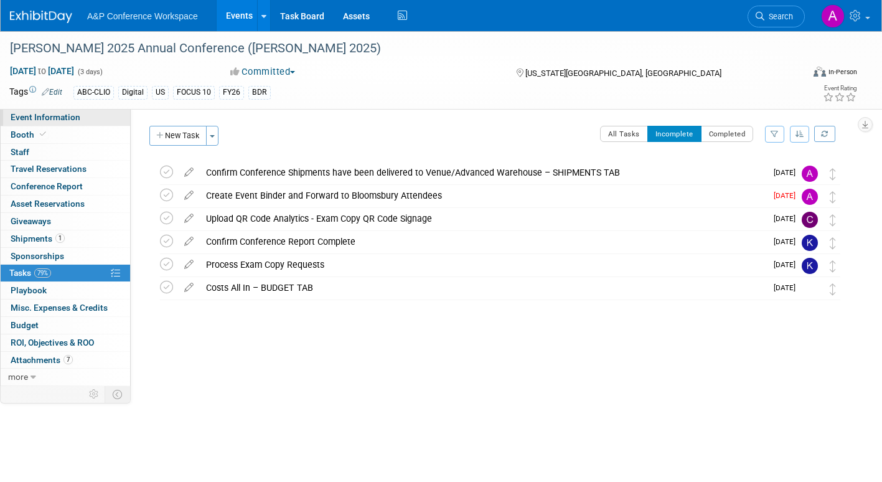
click at [78, 115] on span "Event Information" at bounding box center [46, 117] width 70 height 10
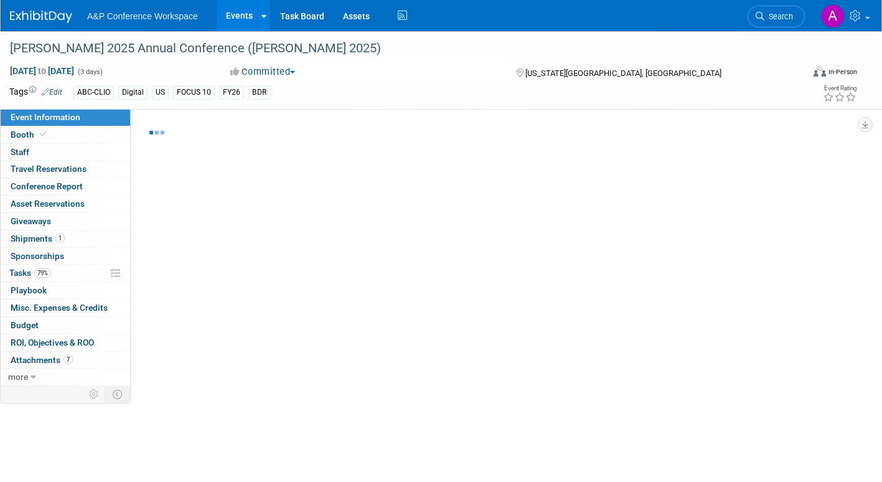
select select "Annual"
select select "Level 2"
select select "In-Person Booth"
select select "Library & Information Science"
select select "Bloomsbury Libraries Unlimited"
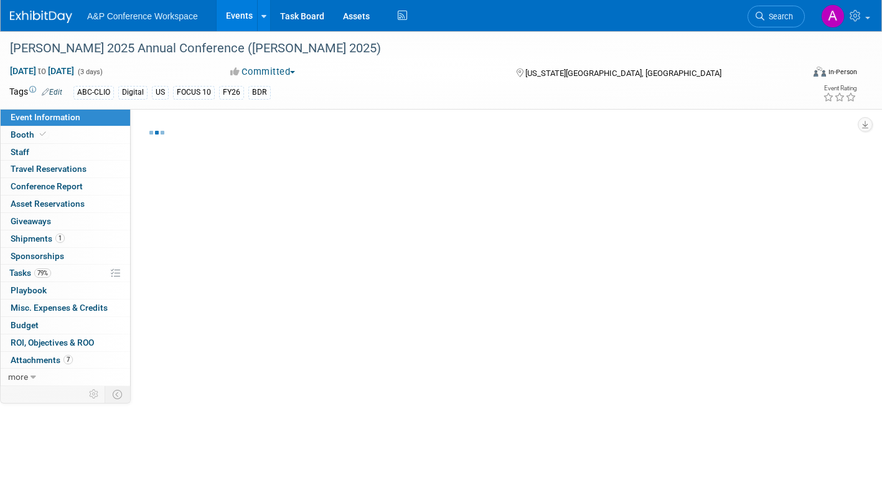
select select "[PERSON_NAME]"
select select "Brand/Subject Presence​"
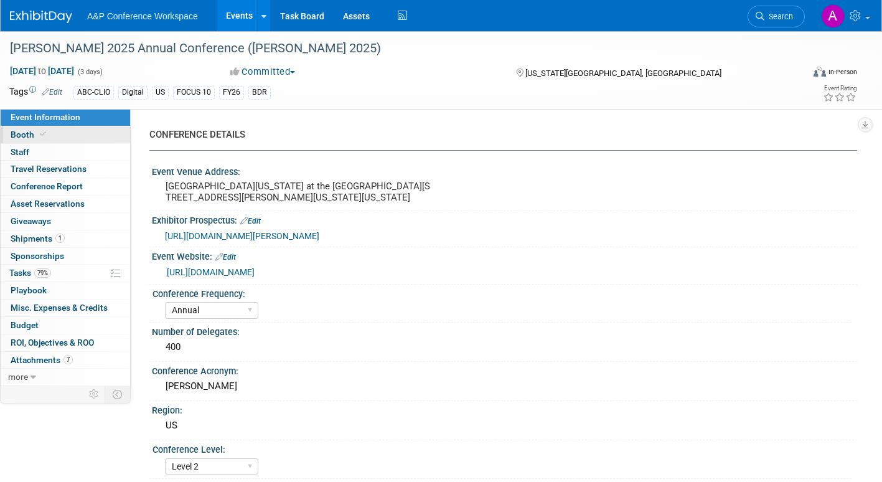
click at [18, 133] on span "Booth" at bounding box center [30, 134] width 38 height 10
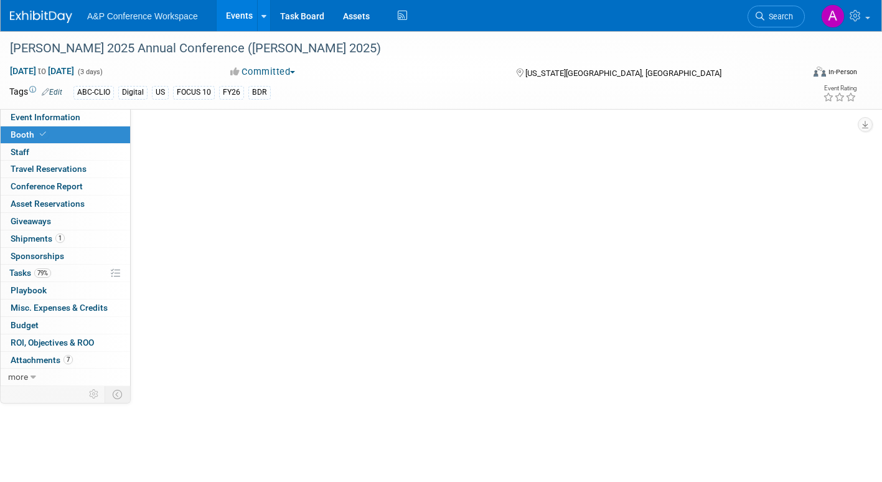
select select "CLLU - Libraries Unlimited"
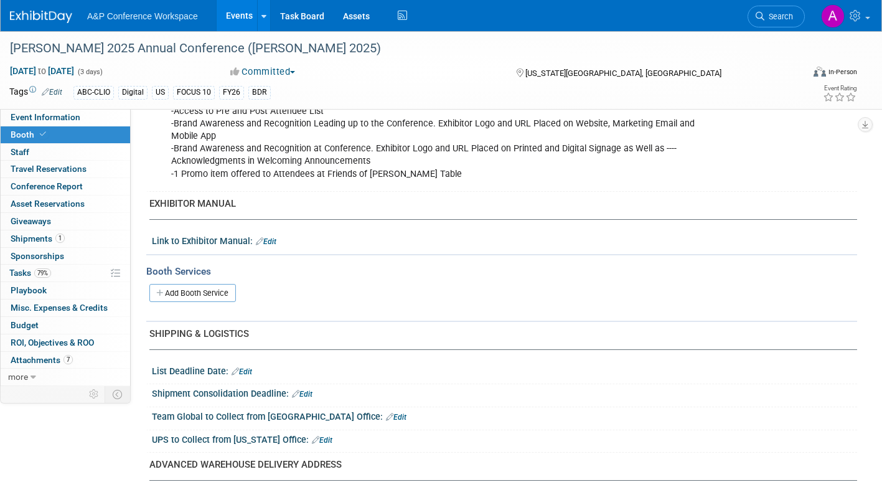
scroll to position [498, 0]
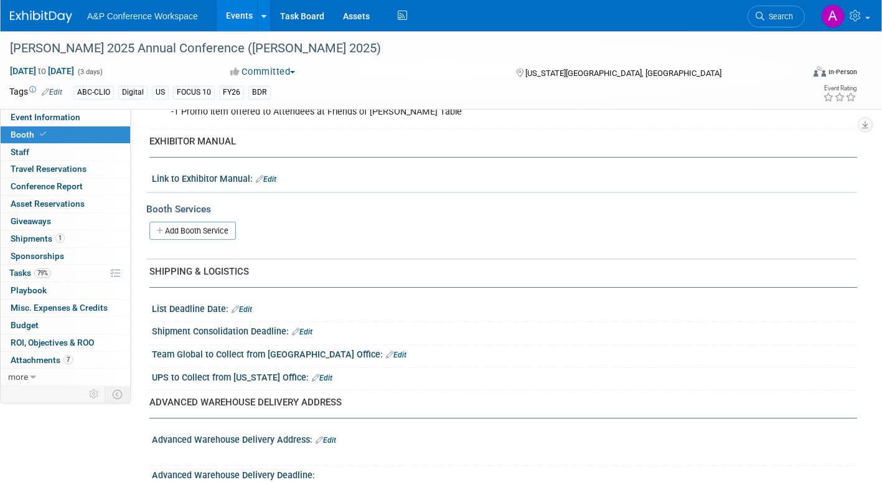
click at [309, 330] on link "Edit" at bounding box center [302, 331] width 21 height 9
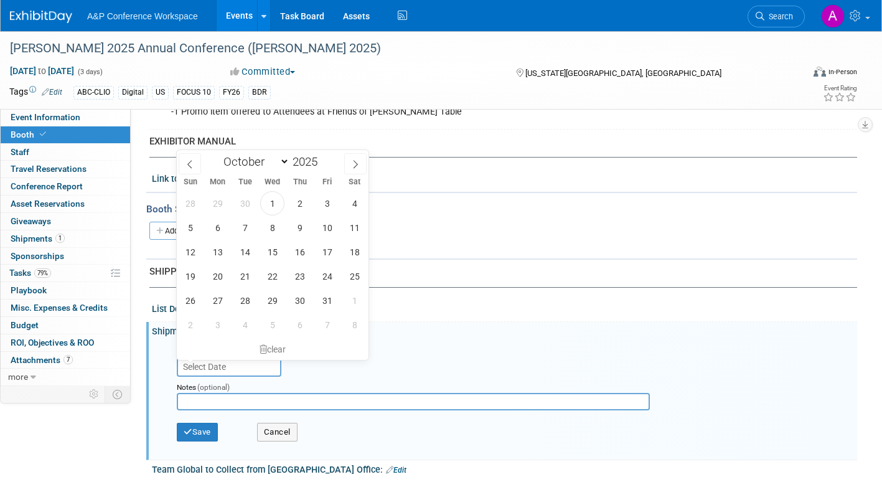
click at [251, 367] on input "text" at bounding box center [229, 367] width 105 height 20
click at [189, 164] on icon at bounding box center [189, 164] width 9 height 9
select select "8"
click at [216, 300] on span "29" at bounding box center [217, 300] width 24 height 24
type input "Sep 29, 2025"
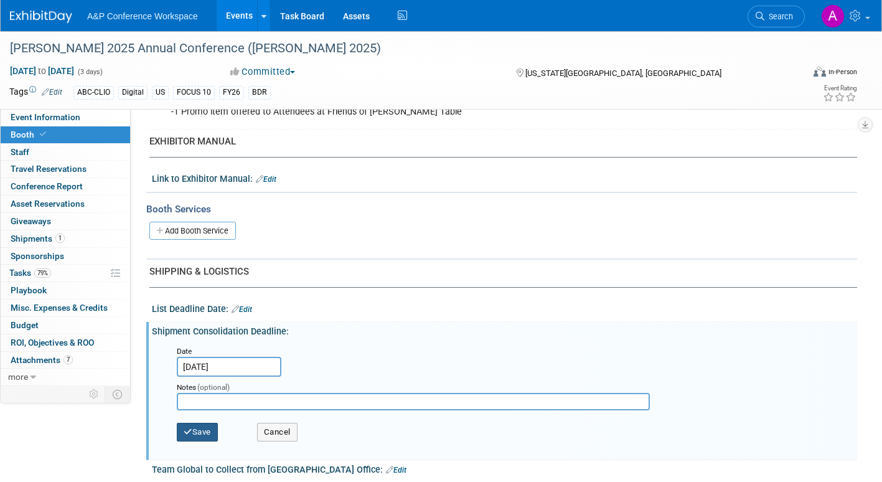
click at [210, 430] on button "Save" at bounding box center [197, 431] width 41 height 19
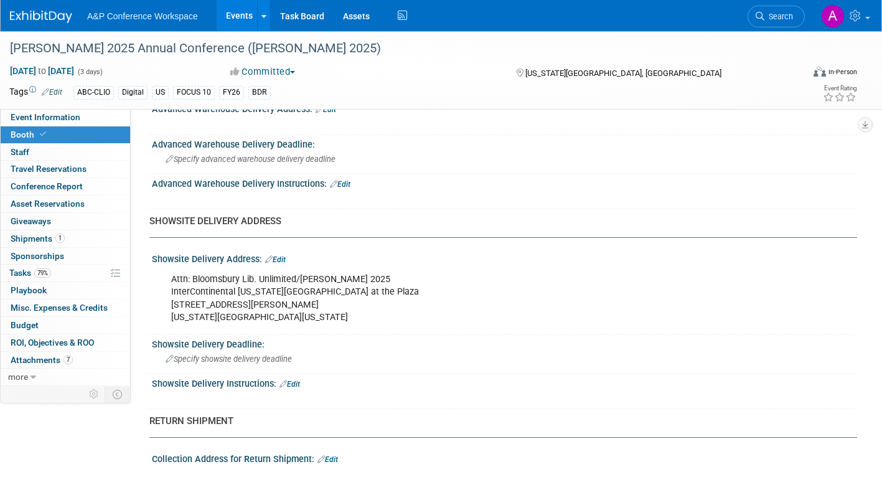
scroll to position [871, 0]
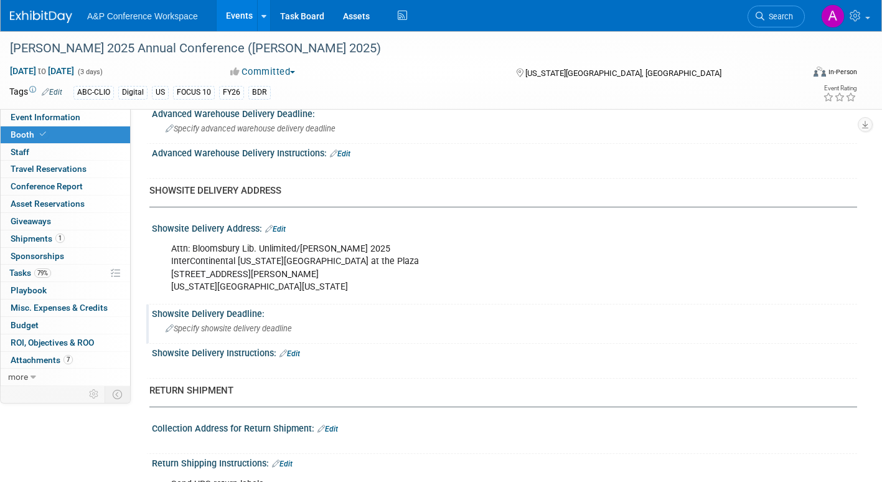
click at [277, 325] on span "Specify showsite delivery deadline" at bounding box center [229, 328] width 126 height 9
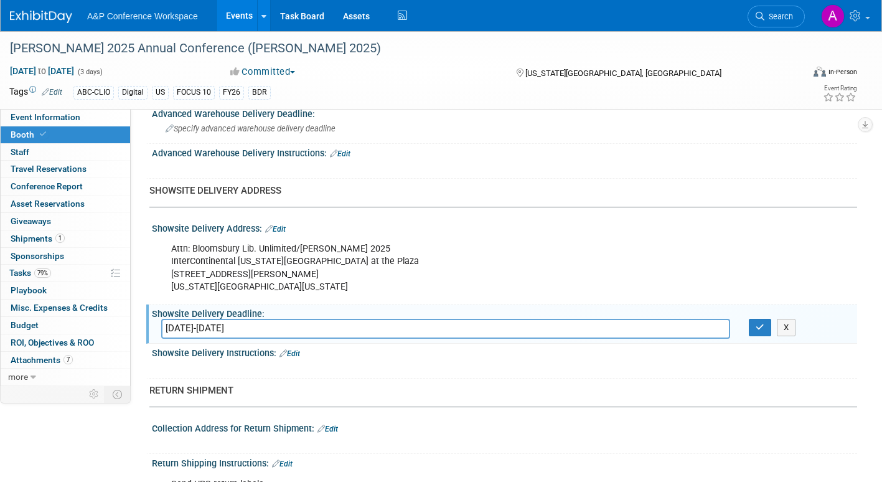
click at [188, 329] on input "Oct. 4-5, 2026" at bounding box center [445, 328] width 569 height 19
type input "[DATE]-[DATE]"
click at [757, 325] on icon "button" at bounding box center [759, 327] width 9 height 8
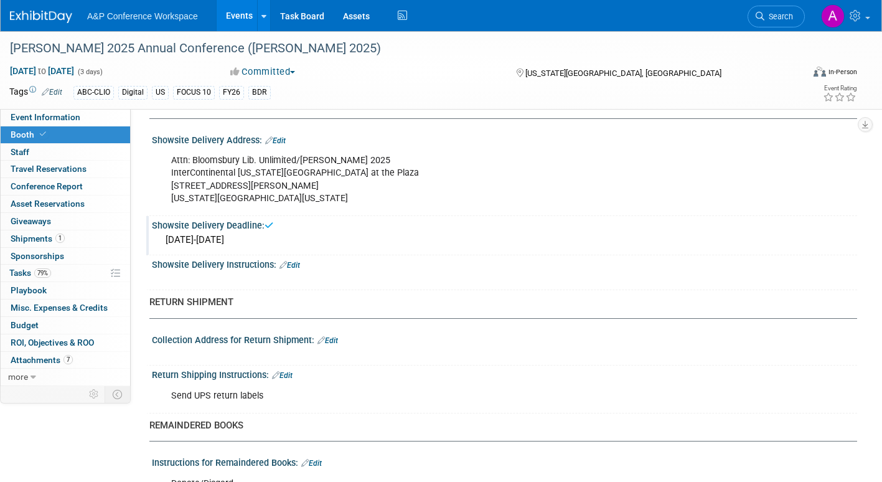
scroll to position [996, 0]
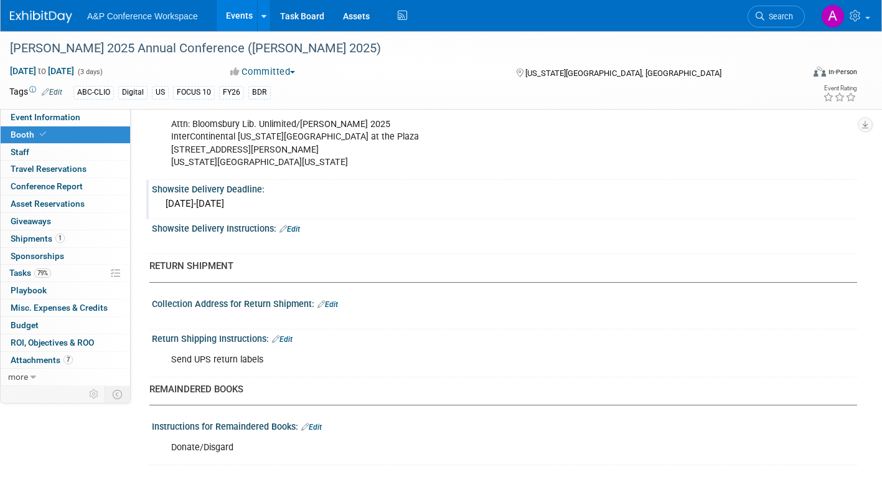
click at [272, 357] on div "Send UPS return labels" at bounding box center [441, 359] width 558 height 25
click at [289, 337] on link "Edit" at bounding box center [282, 339] width 21 height 9
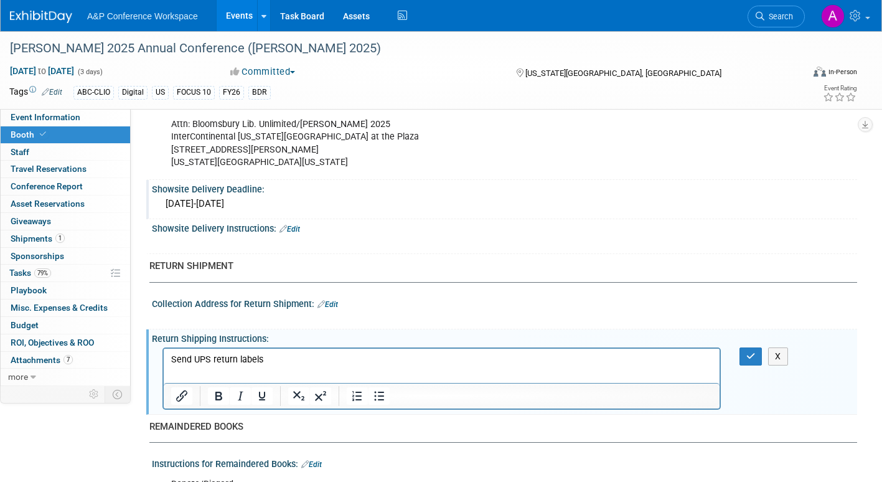
scroll to position [0, 0]
click at [261, 358] on p "Send UPS return labels" at bounding box center [441, 359] width 541 height 12
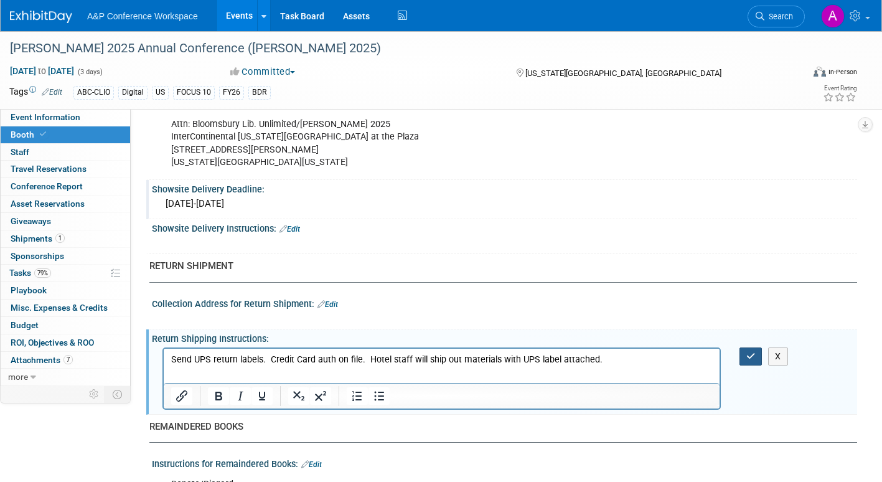
click at [750, 358] on icon "button" at bounding box center [750, 356] width 9 height 9
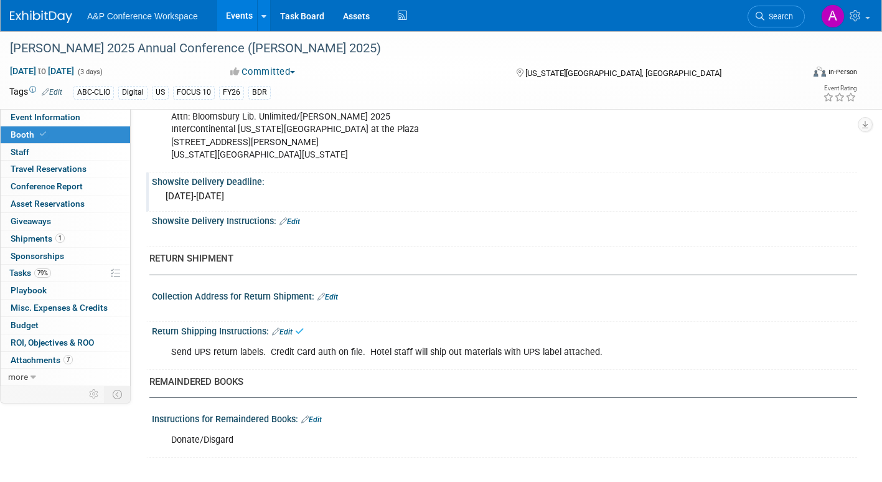
scroll to position [692, 0]
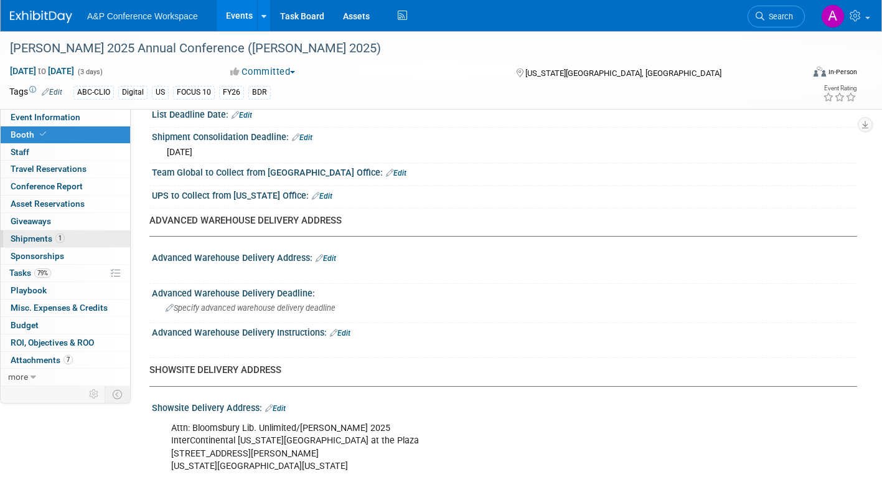
click at [21, 238] on span "Shipments 1" at bounding box center [38, 238] width 54 height 10
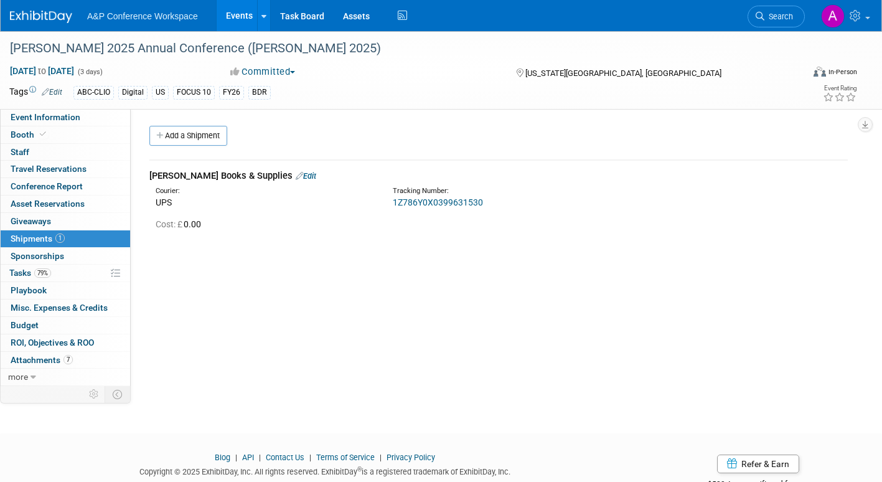
click at [421, 201] on link "1Z786Y0X0399631530" at bounding box center [438, 202] width 90 height 10
click at [296, 175] on link "Edit" at bounding box center [306, 175] width 21 height 9
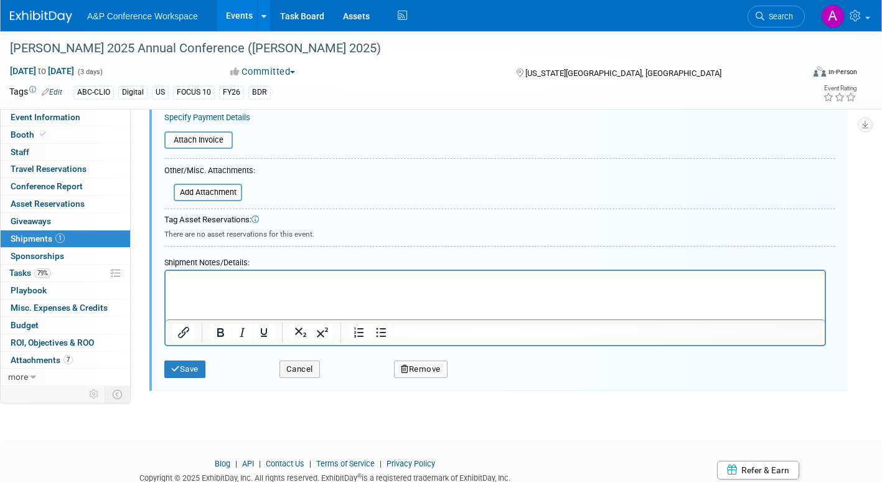
scroll to position [330, 0]
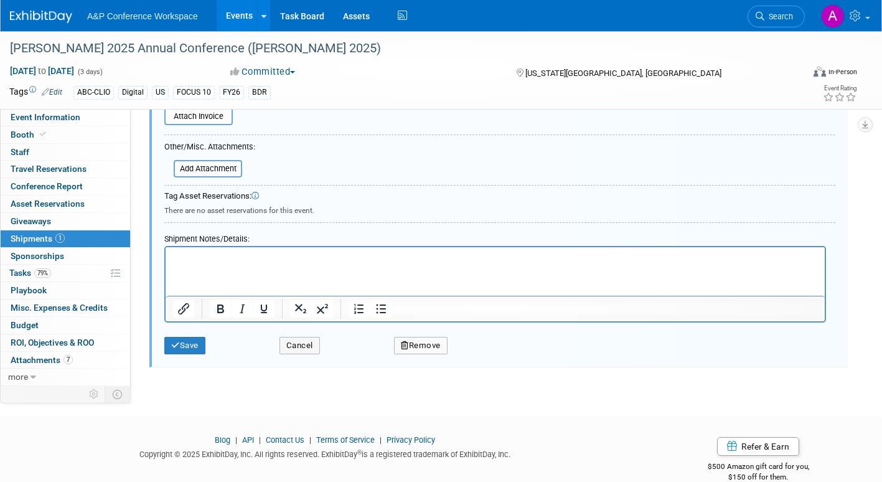
click at [202, 253] on p "Rich Text Area. Press ALT-0 for help." at bounding box center [495, 258] width 645 height 12
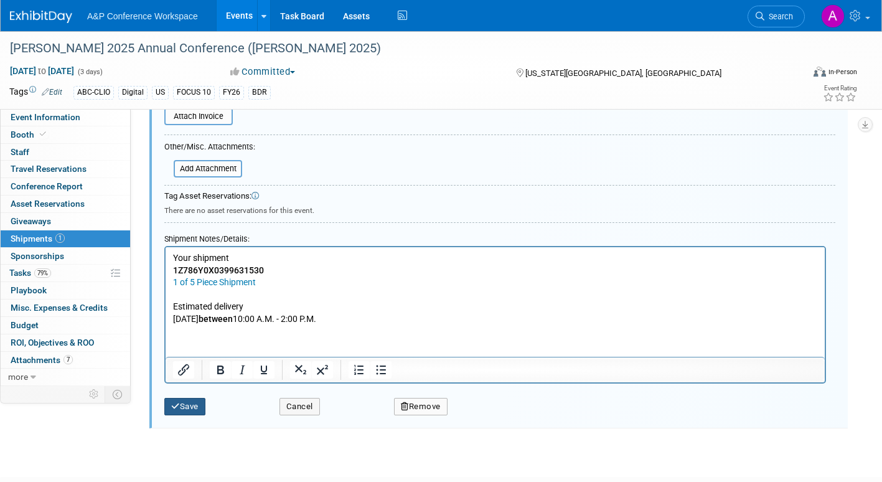
click at [189, 404] on button "Save" at bounding box center [184, 406] width 41 height 17
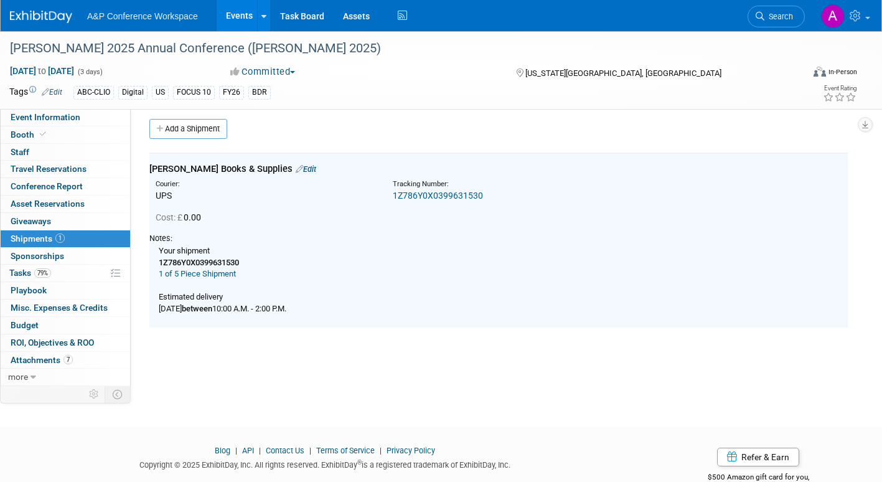
scroll to position [0, 0]
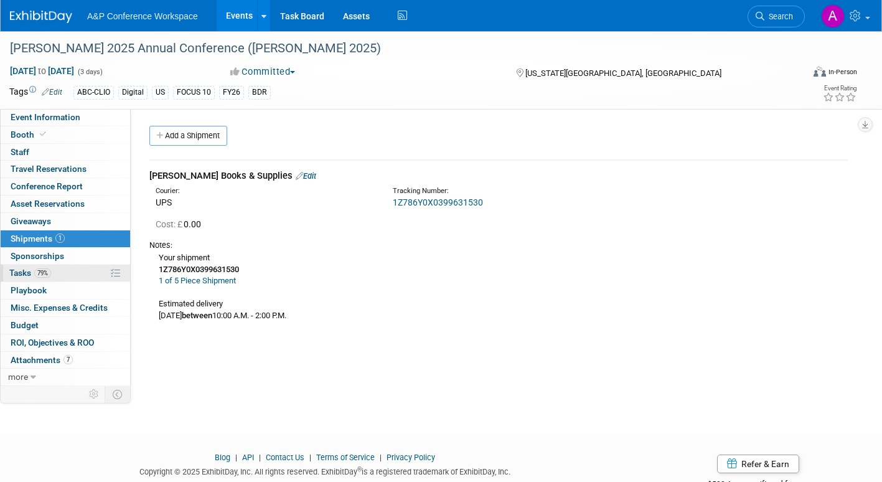
click at [21, 273] on span "Tasks 79%" at bounding box center [30, 273] width 42 height 10
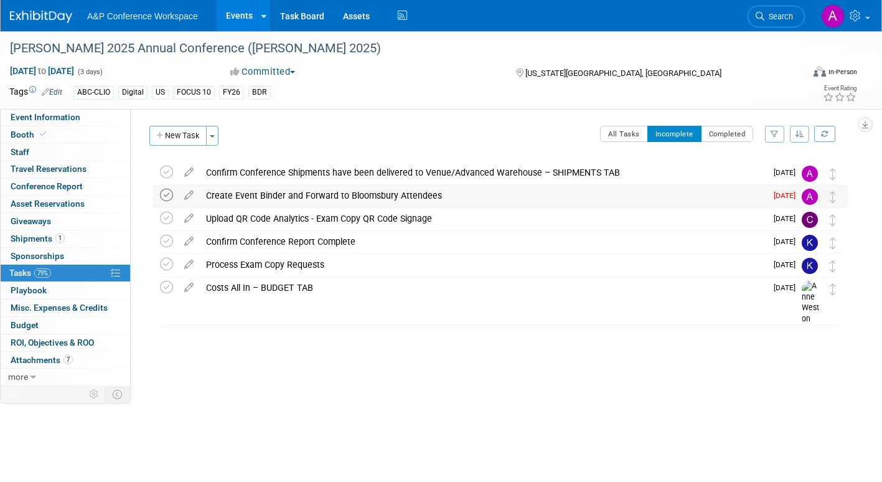
click at [167, 194] on icon at bounding box center [166, 195] width 13 height 13
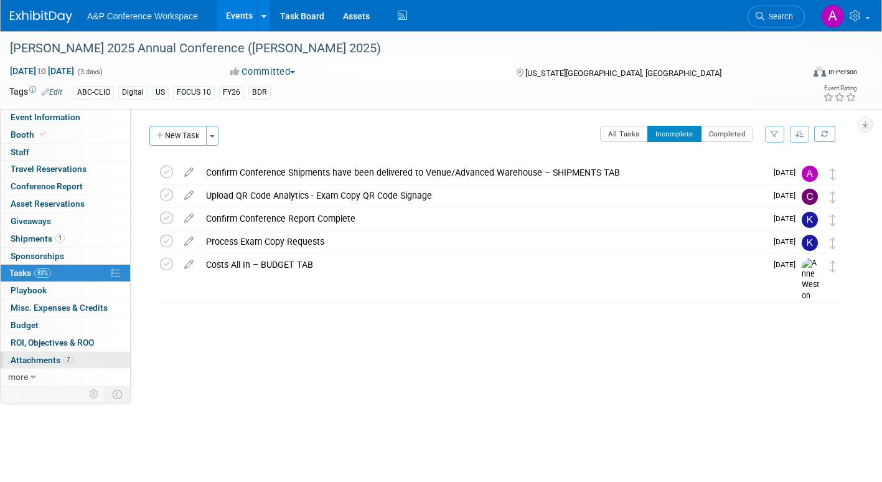
click at [44, 362] on span "Attachments 7" at bounding box center [42, 360] width 62 height 10
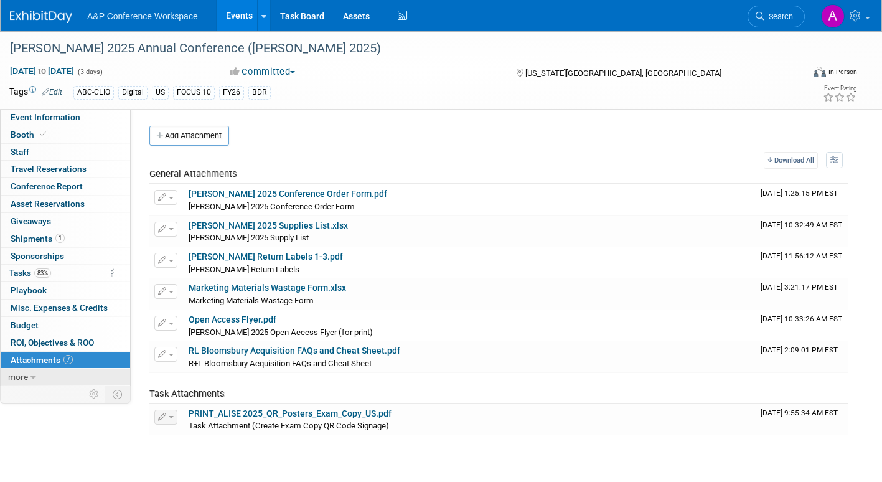
click at [11, 376] on span "more" at bounding box center [18, 376] width 20 height 10
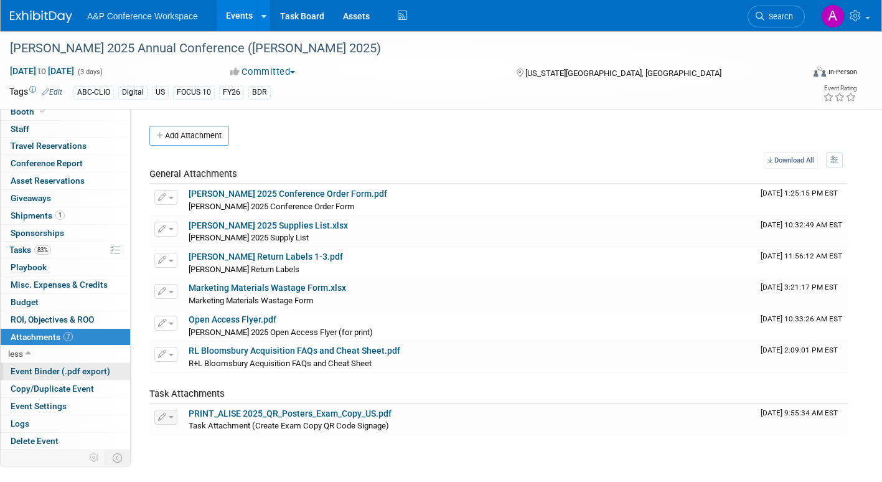
click at [93, 370] on span "Event Binder (.pdf export)" at bounding box center [61, 371] width 100 height 10
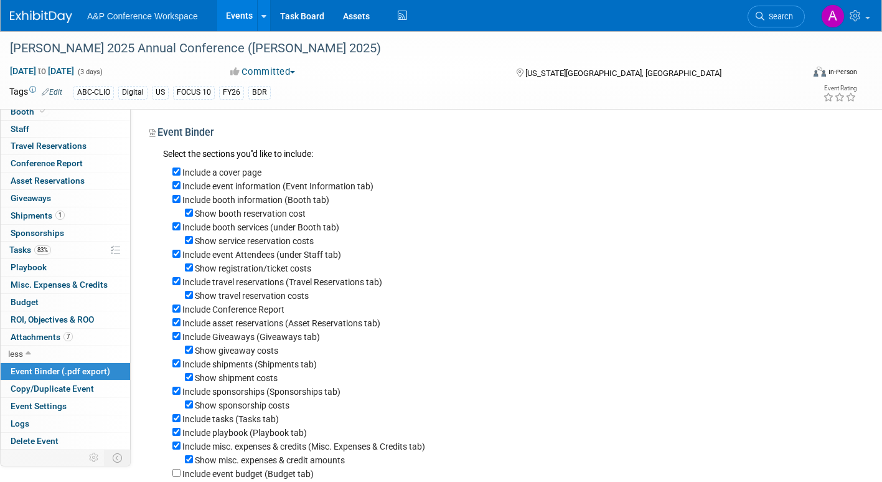
scroll to position [271, 0]
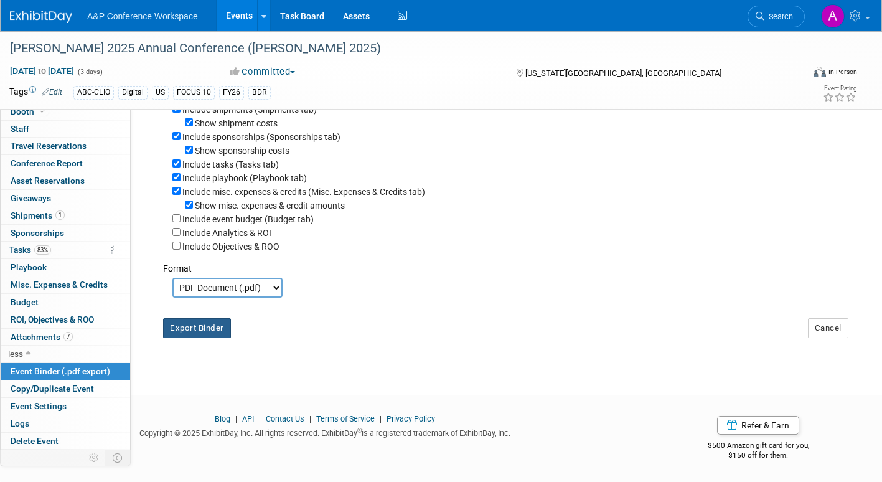
click at [202, 329] on button "Export Binder" at bounding box center [197, 328] width 68 height 20
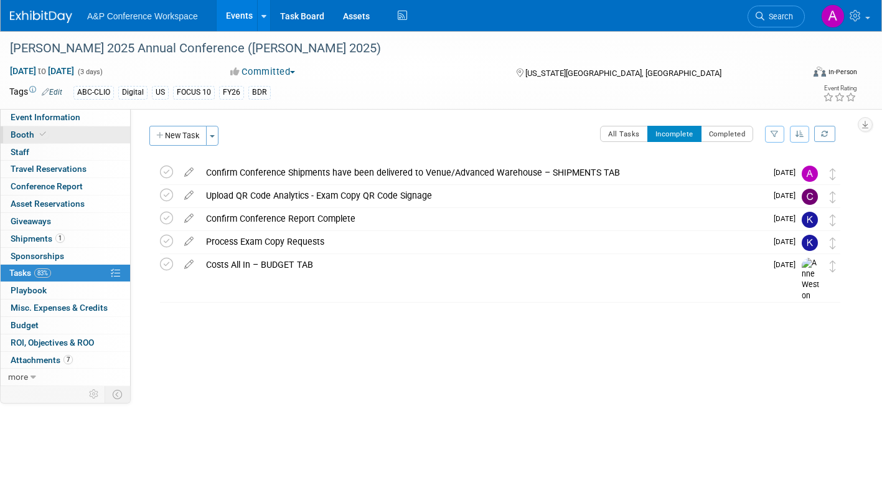
drag, startPoint x: 38, startPoint y: 118, endPoint x: 55, endPoint y: 133, distance: 22.9
click at [38, 118] on span "Event Information" at bounding box center [46, 117] width 70 height 10
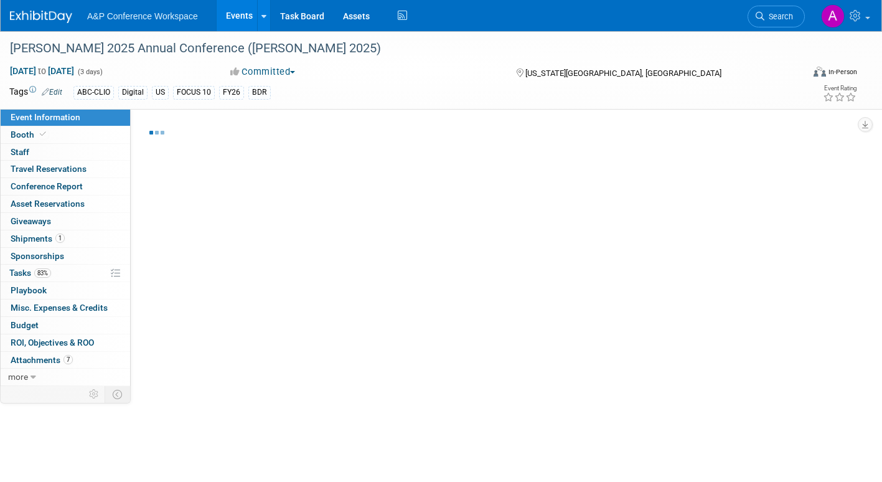
select select "Annual"
select select "Level 2"
select select "In-Person Booth"
select select "Library & Information Science"
select select "Bloomsbury Libraries Unlimited"
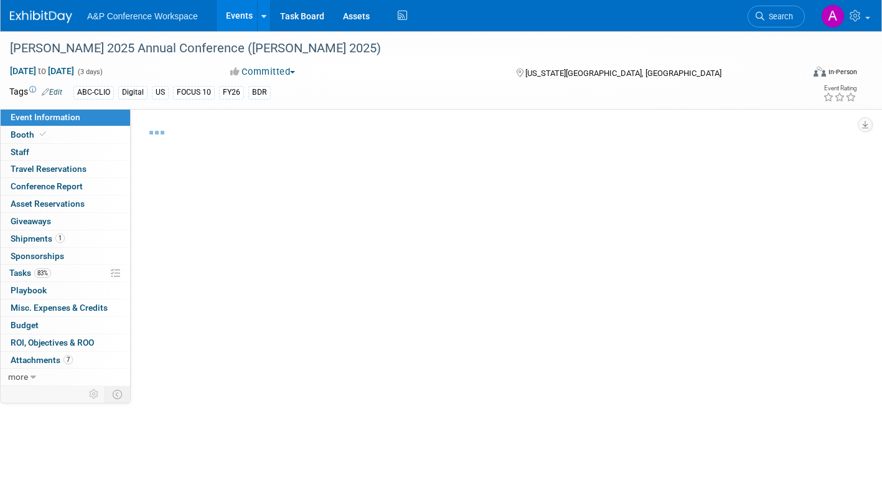
select select "[PERSON_NAME]"
select select "Brand/Subject Presence​"
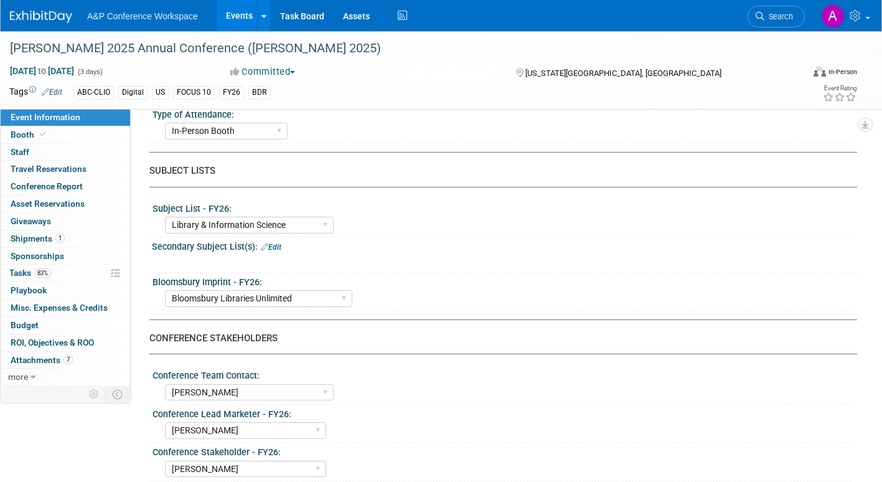
scroll to position [124, 0]
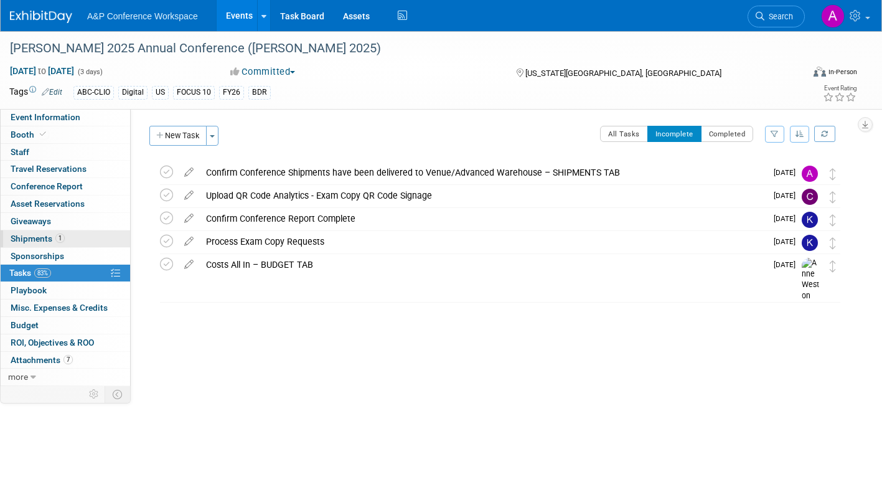
click at [26, 236] on span "Shipments 1" at bounding box center [38, 238] width 54 height 10
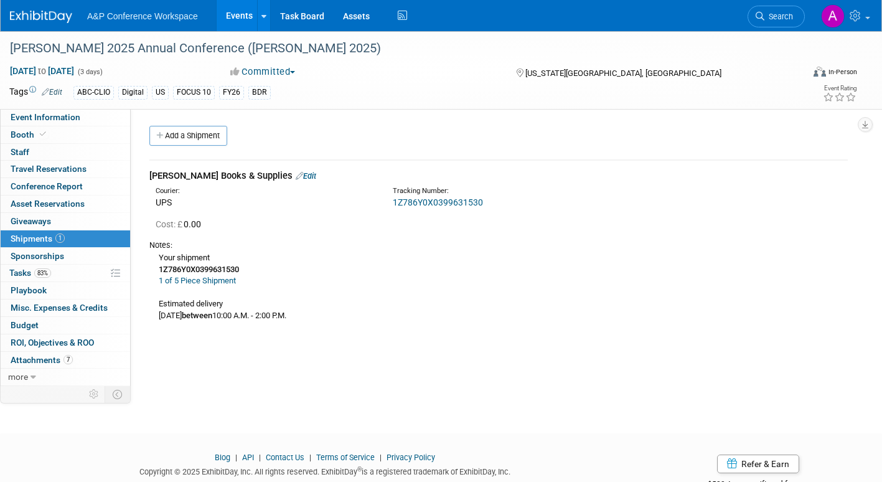
drag, startPoint x: 150, startPoint y: 174, endPoint x: 367, endPoint y: 319, distance: 261.5
click at [367, 319] on td "ALISE Books & Supplies Edit Courier: UPS Tracking Number: 1Z786Y0X0399631530 Co…" at bounding box center [498, 247] width 698 height 174
copy td "ALISE Books & Supplies Edit Courier: UPS Tracking Number: 1Z786Y0X0399631530 Co…"
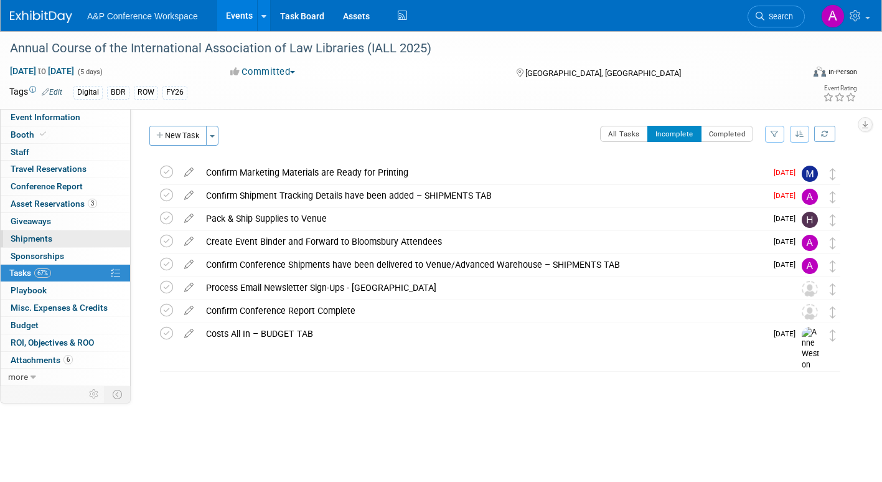
click at [44, 238] on span "Shipments 0" at bounding box center [32, 238] width 42 height 10
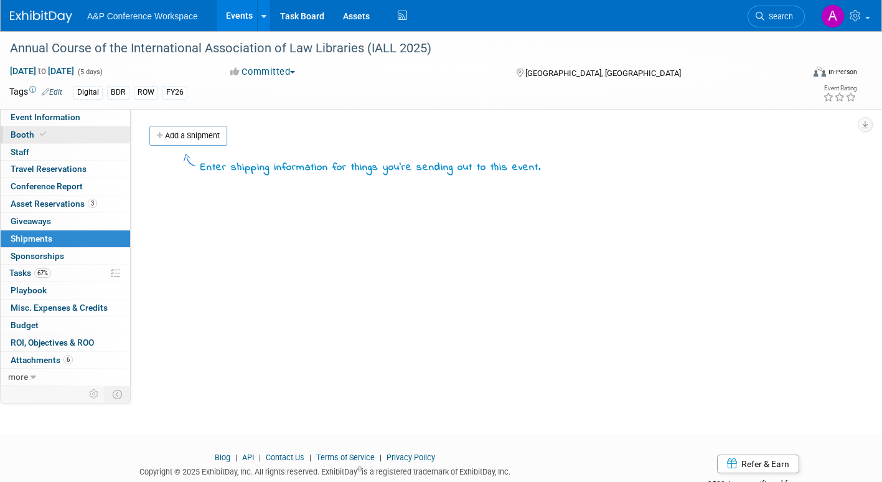
click at [23, 134] on span "Booth" at bounding box center [30, 134] width 38 height 10
select select "DIGI"
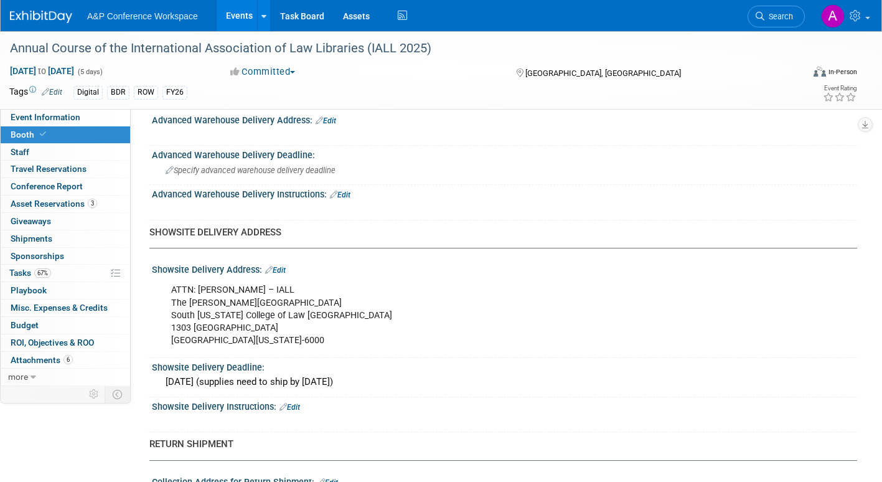
scroll to position [684, 0]
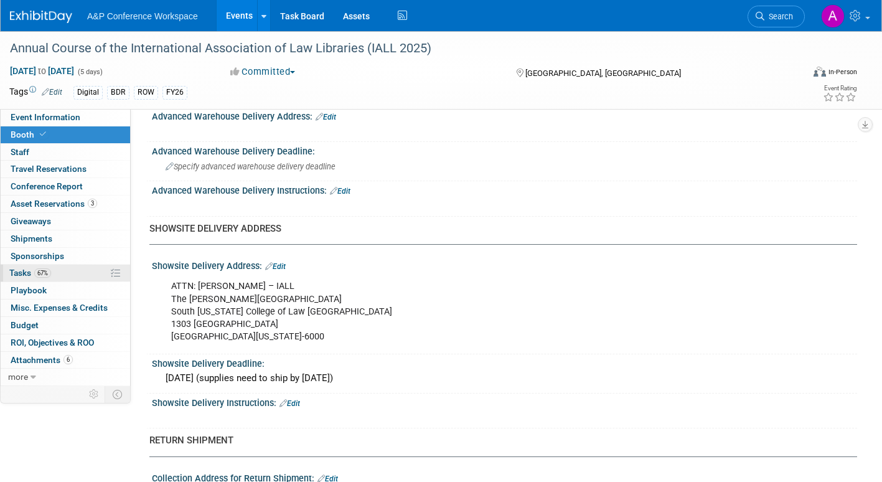
click at [23, 274] on span "Tasks 67%" at bounding box center [30, 273] width 42 height 10
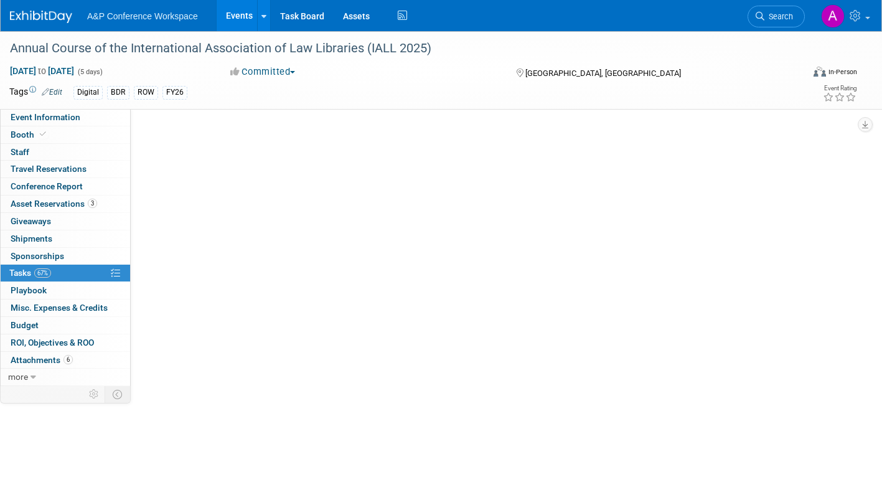
scroll to position [0, 0]
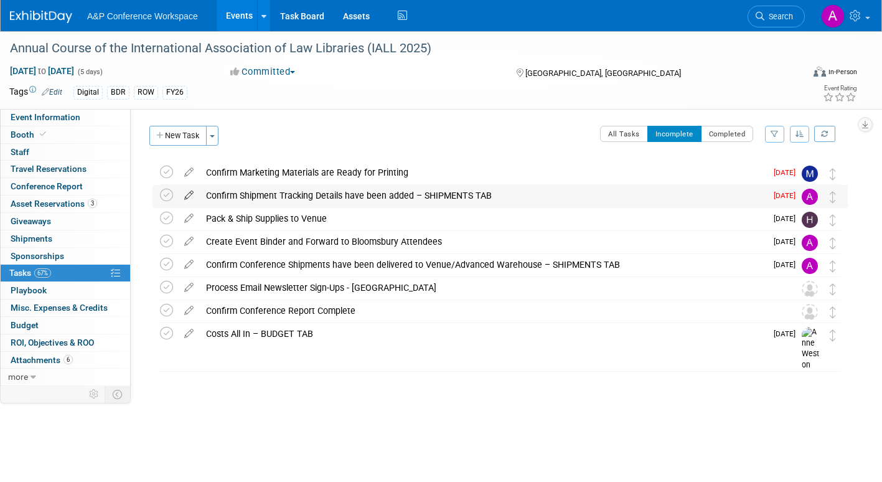
click at [191, 194] on icon at bounding box center [189, 193] width 22 height 16
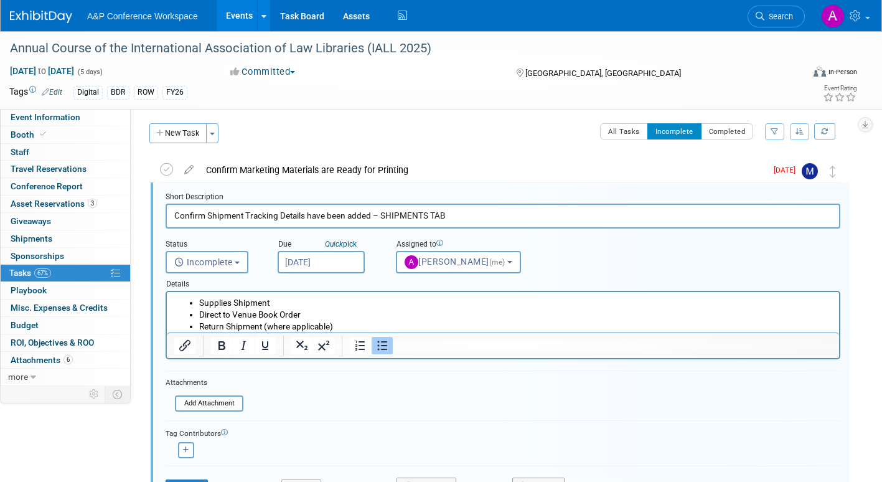
click at [350, 258] on input "[DATE]" at bounding box center [321, 262] width 87 height 22
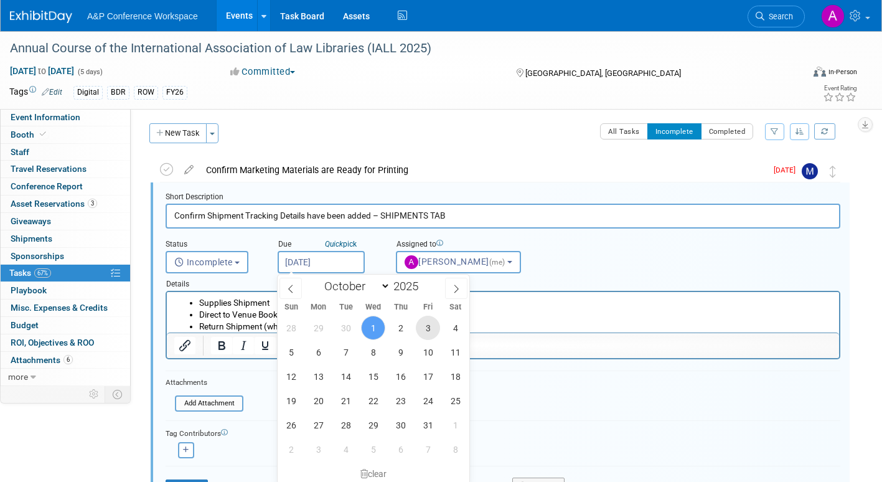
click at [426, 328] on span "3" at bounding box center [428, 327] width 24 height 24
type input "Oct 3, 2025"
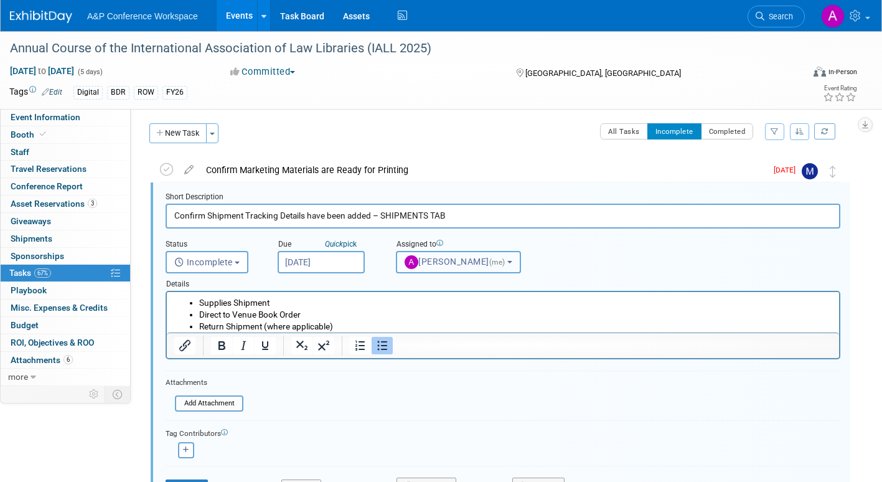
click at [458, 267] on button "Amanda Oney (me)" at bounding box center [458, 262] width 125 height 22
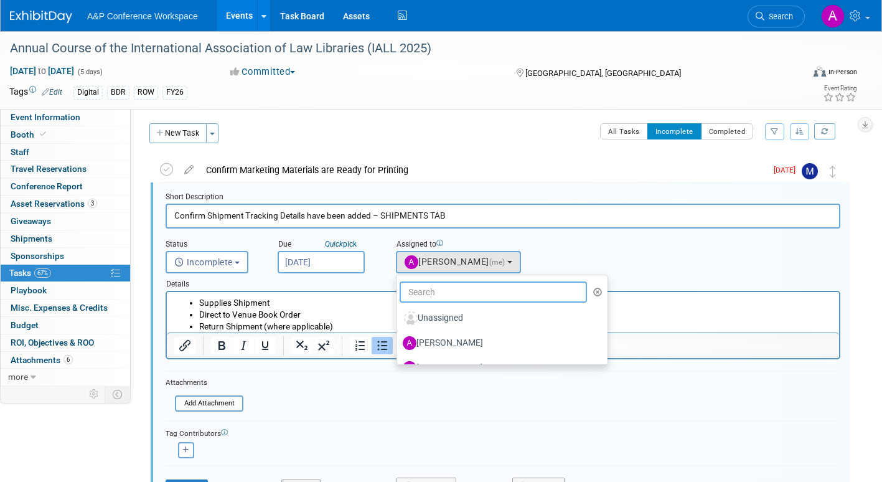
click at [454, 289] on input "text" at bounding box center [492, 291] width 187 height 21
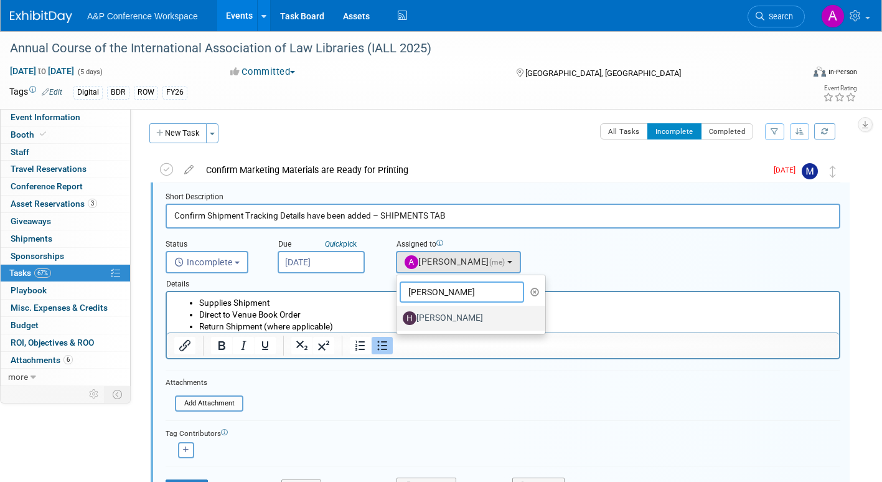
type input "Hanna"
click at [449, 315] on label "[PERSON_NAME]" at bounding box center [468, 318] width 130 height 20
click at [398, 315] on input "[PERSON_NAME]" at bounding box center [394, 316] width 8 height 8
select select "f47d5110-dff9-4952-99f5-c640fdae2d00"
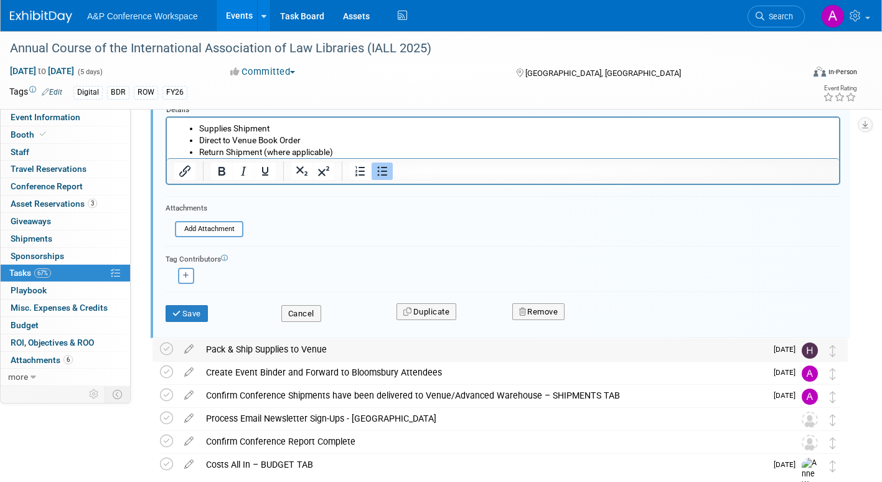
scroll to position [189, 0]
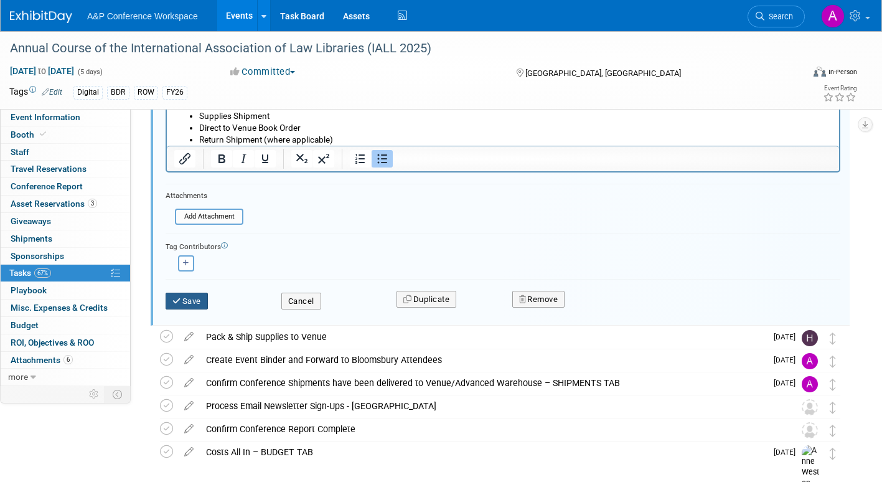
click at [190, 300] on button "Save" at bounding box center [187, 300] width 42 height 17
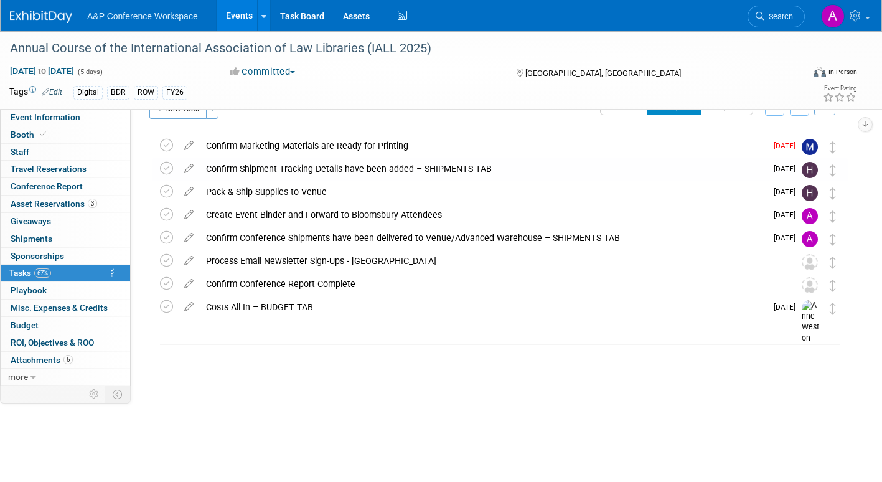
scroll to position [0, 0]
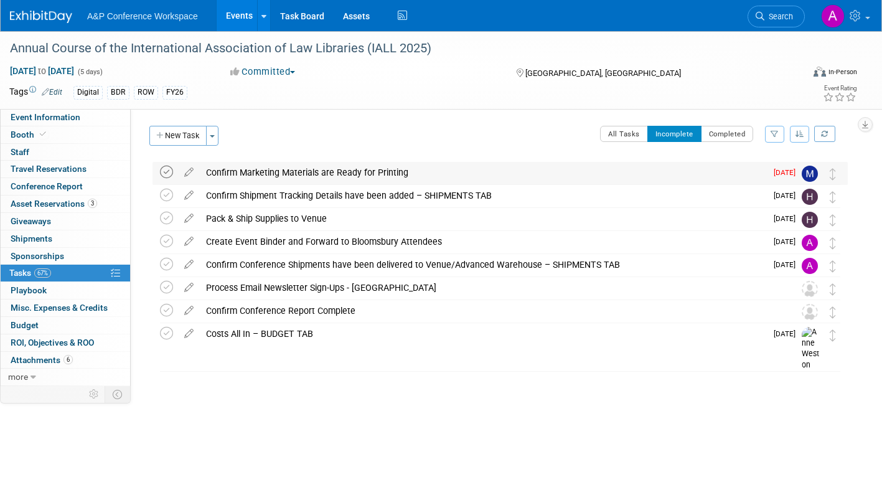
click at [163, 170] on icon at bounding box center [166, 172] width 13 height 13
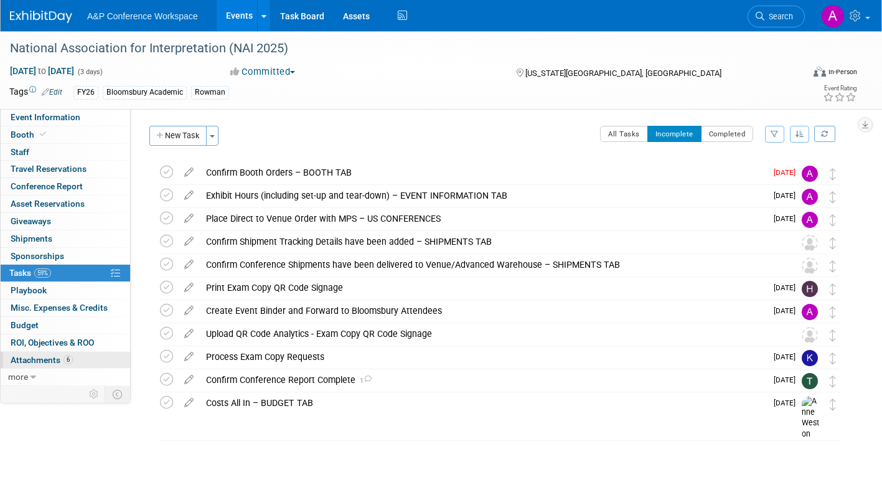
click at [39, 360] on span "Attachments 6" at bounding box center [42, 360] width 62 height 10
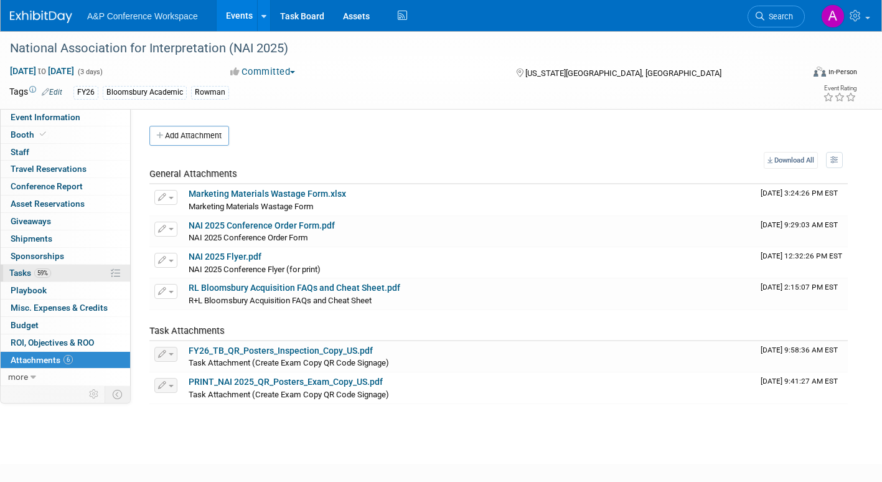
click at [21, 271] on span "Tasks 59%" at bounding box center [30, 273] width 42 height 10
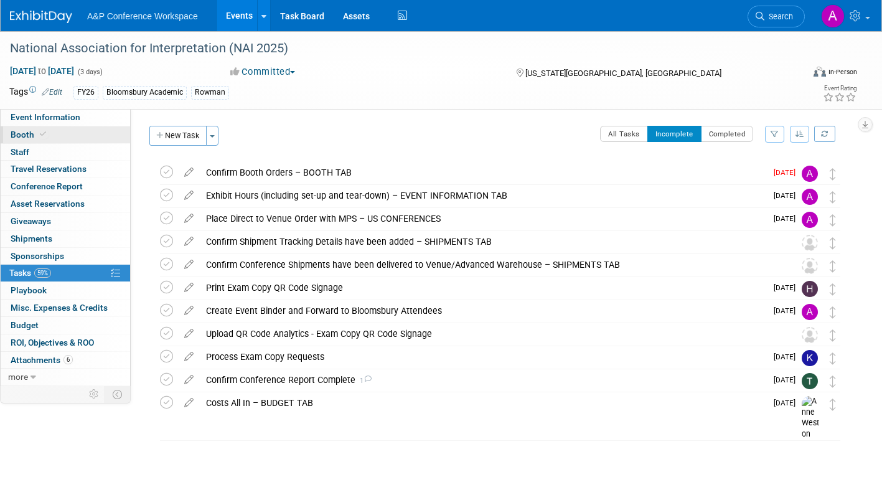
click at [17, 133] on span "Booth" at bounding box center [30, 134] width 38 height 10
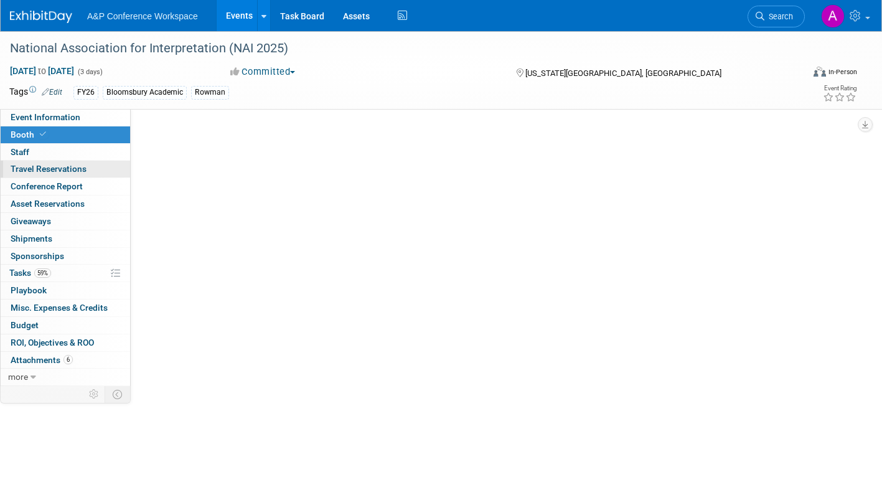
select select "RLKP"
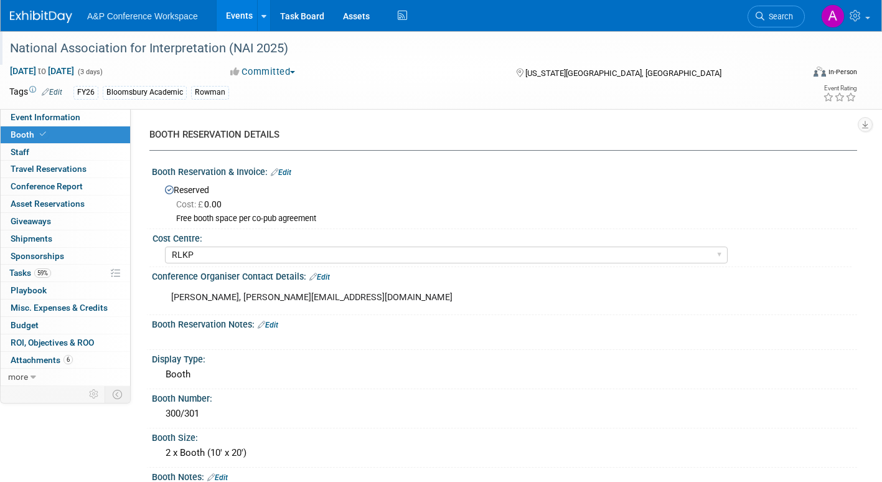
click at [259, 47] on div "National Association for Interpretation (NAI 2025)" at bounding box center [395, 48] width 779 height 22
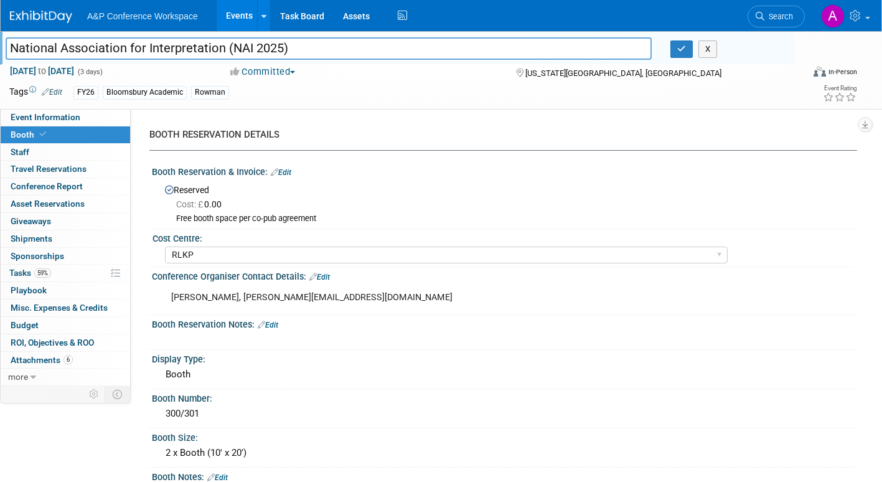
drag, startPoint x: 299, startPoint y: 49, endPoint x: -27, endPoint y: 59, distance: 326.2
click at [0, 59] on html "A&P Conference Workspace Events Add Event Bulk Upload Events Shareable Event Bo…" at bounding box center [441, 241] width 882 height 482
click at [679, 45] on icon "button" at bounding box center [681, 49] width 9 height 8
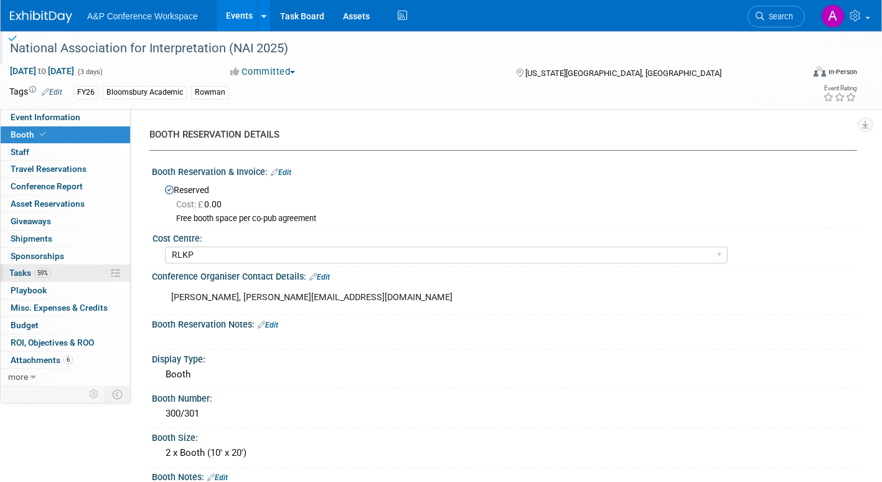
click at [16, 273] on span "Tasks 59%" at bounding box center [30, 273] width 42 height 10
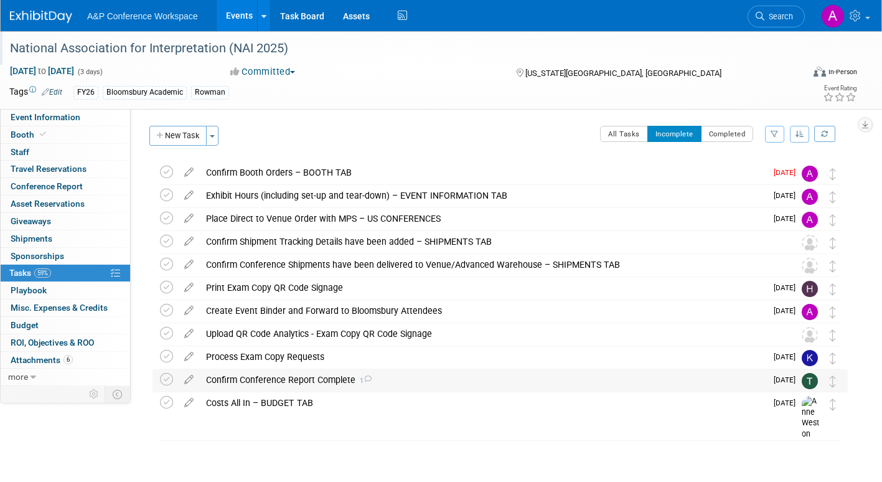
click at [367, 377] on icon at bounding box center [367, 378] width 8 height 7
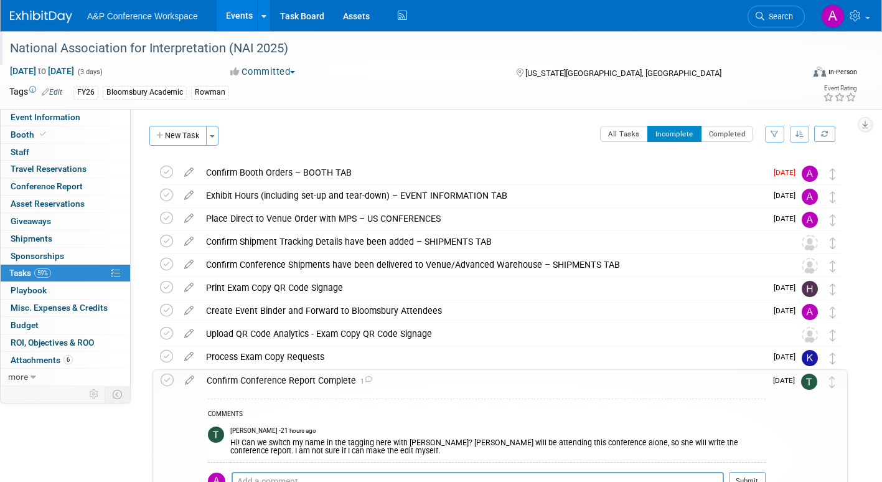
click at [367, 378] on icon at bounding box center [368, 379] width 8 height 7
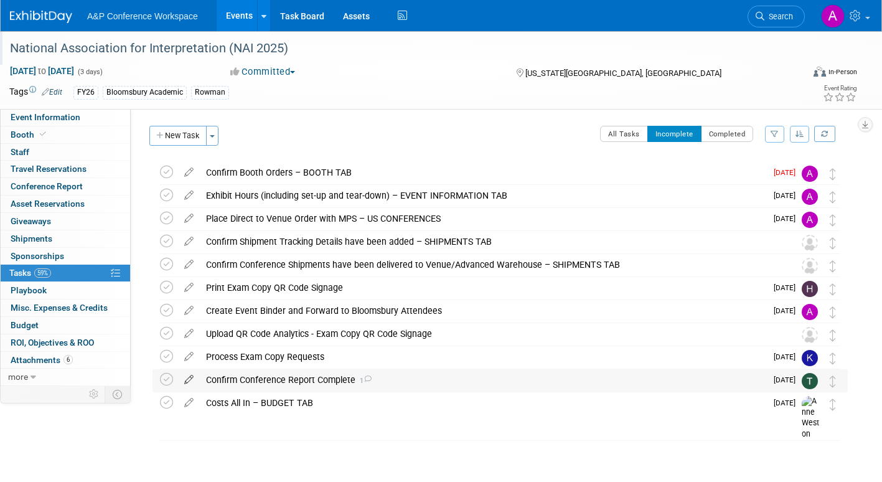
click at [187, 380] on icon at bounding box center [189, 377] width 22 height 16
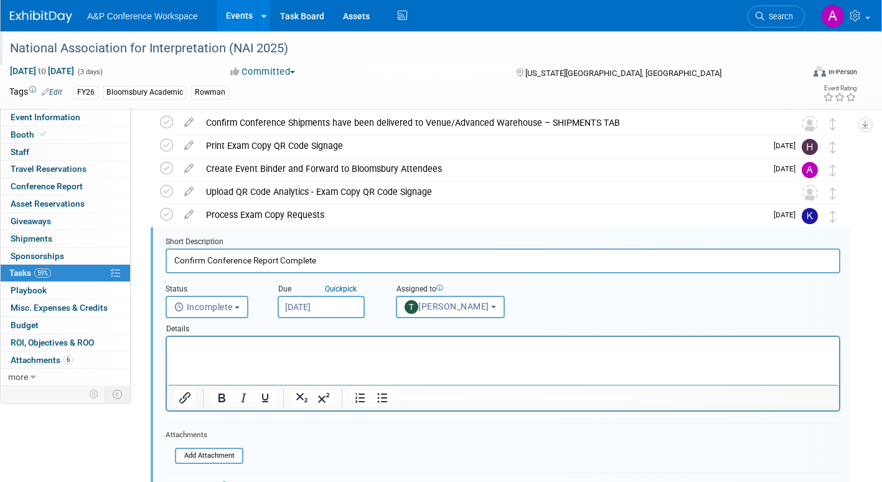
scroll to position [187, 0]
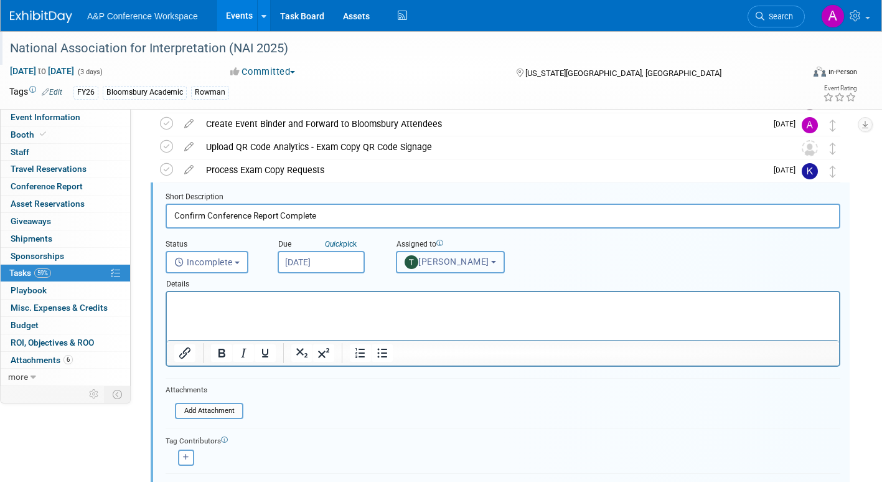
click at [453, 267] on button "[PERSON_NAME]" at bounding box center [450, 262] width 109 height 22
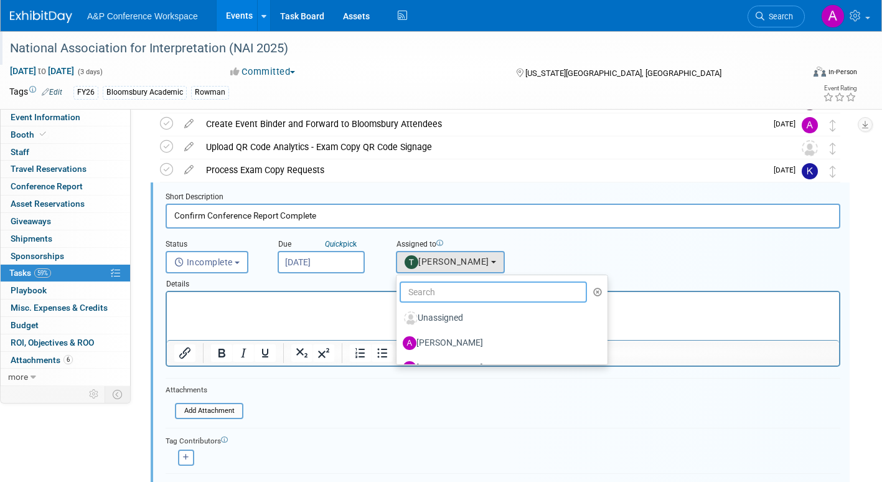
click at [436, 293] on input "text" at bounding box center [492, 291] width 187 height 21
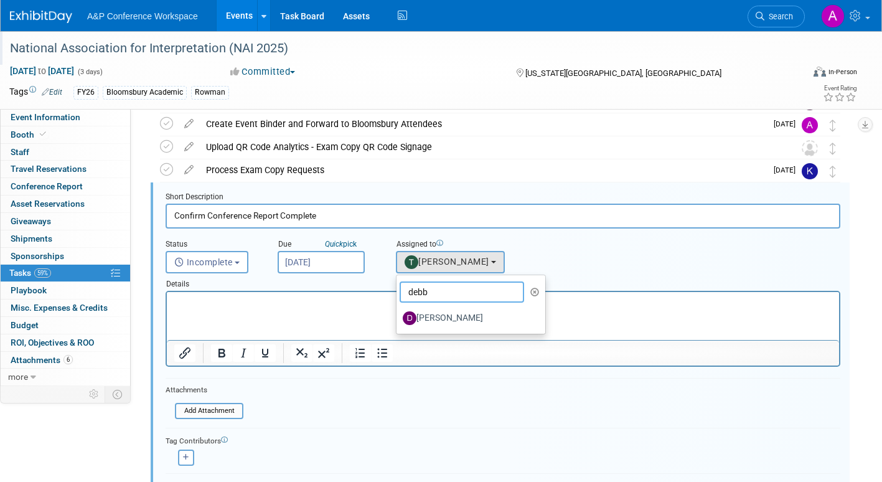
type input "debb"
click at [433, 315] on label "[PERSON_NAME]" at bounding box center [468, 318] width 130 height 20
click at [398, 315] on input "[PERSON_NAME]" at bounding box center [394, 316] width 8 height 8
select select "ee0254ad-9ae6-4e9a-98d5-6ec868bfdb35"
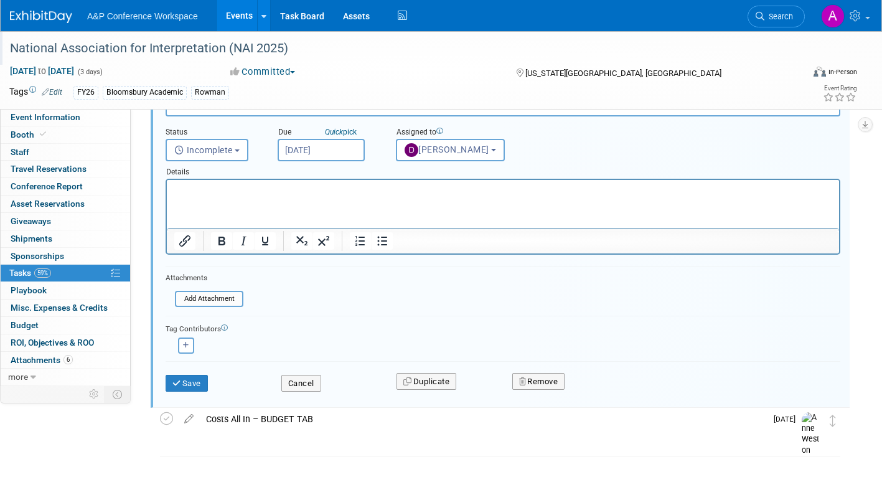
scroll to position [311, 0]
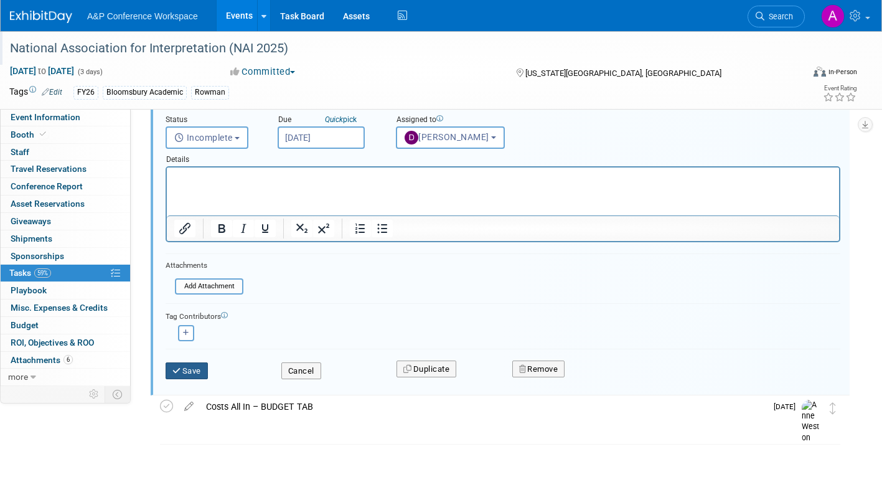
click at [182, 374] on icon "submit" at bounding box center [177, 370] width 10 height 8
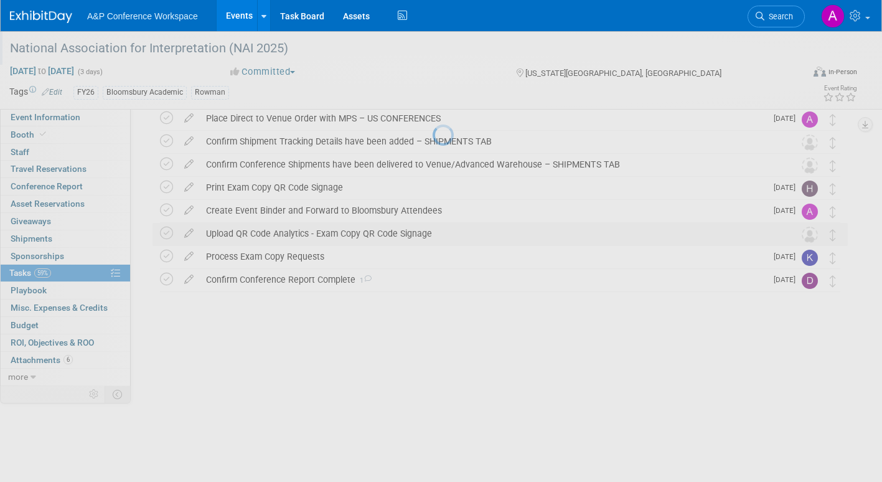
scroll to position [9, 0]
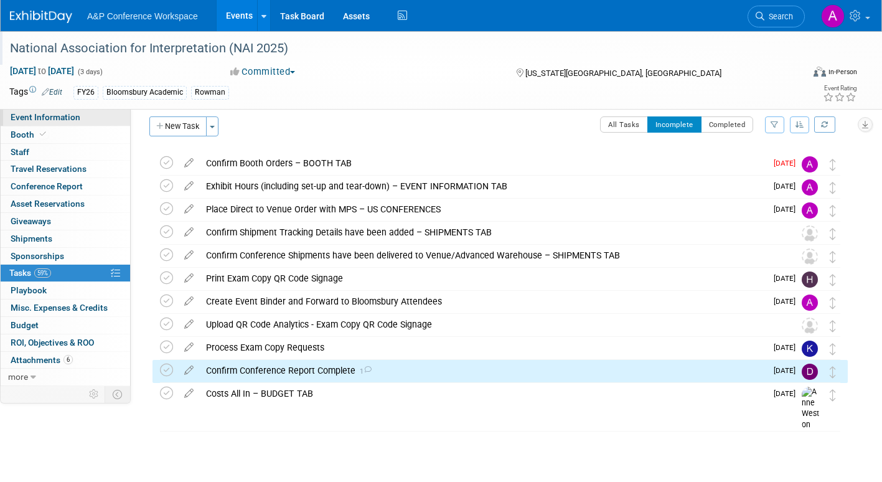
click at [67, 115] on span "Event Information" at bounding box center [46, 117] width 70 height 10
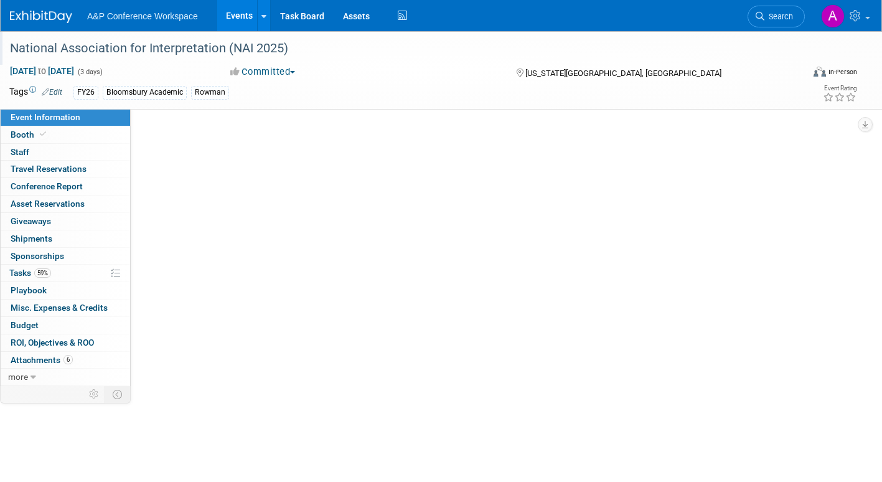
scroll to position [0, 0]
select select "Annual"
select select "Level 2"
select select "In-Person Booth"
select select "Interpretation"
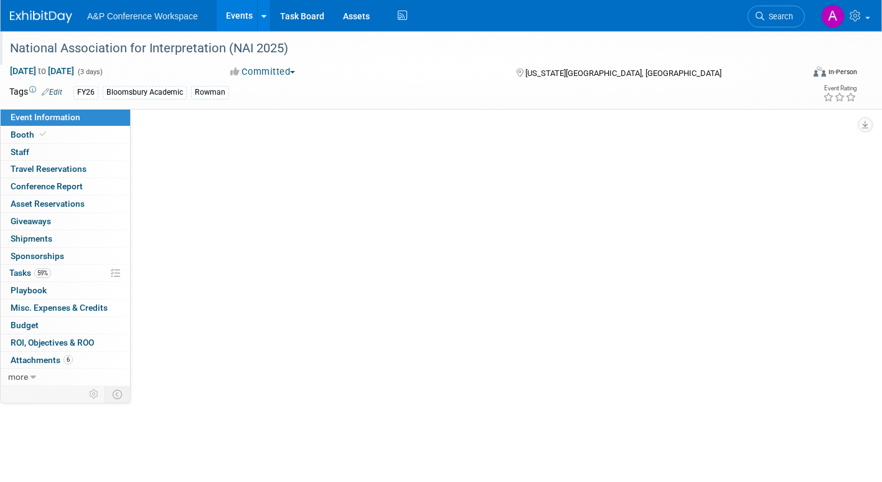
select select "Bloomsbury Academic"
select select "[PERSON_NAME]"
select select "Brand/Subject Presence​"
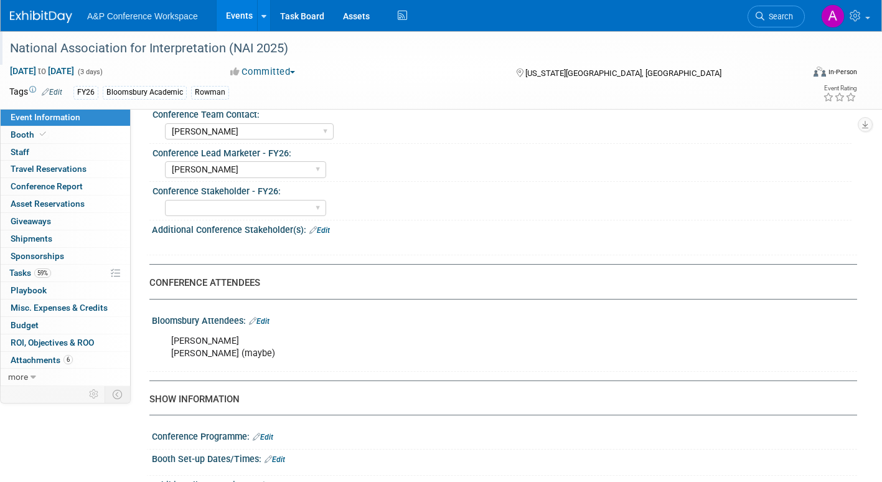
scroll to position [622, 0]
click at [19, 270] on span "Tasks 59%" at bounding box center [30, 273] width 42 height 10
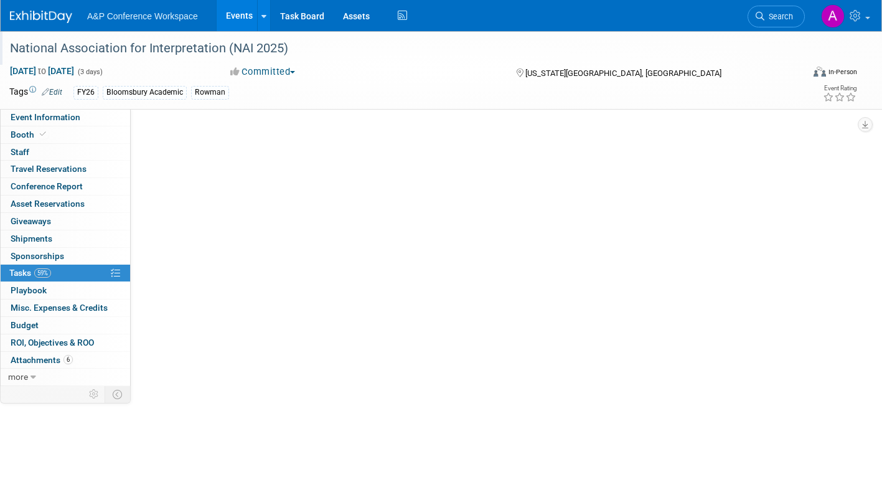
scroll to position [0, 0]
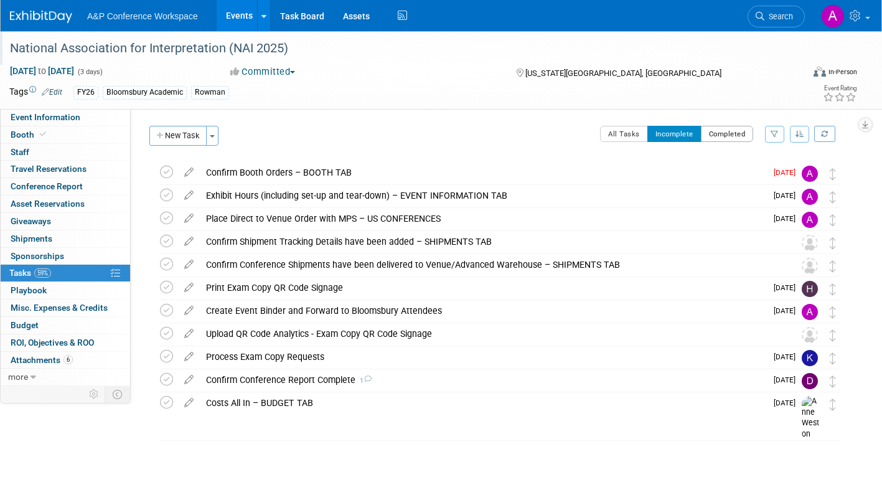
click at [721, 133] on button "Completed" at bounding box center [727, 134] width 53 height 16
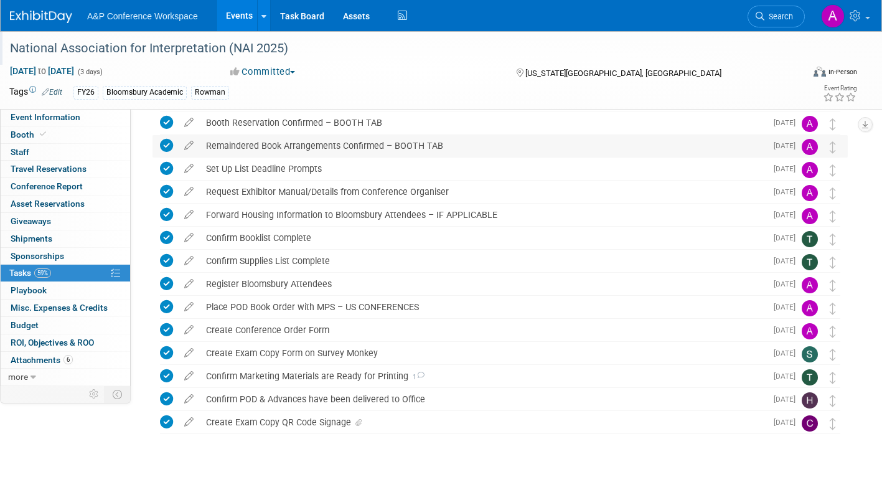
scroll to position [121, 0]
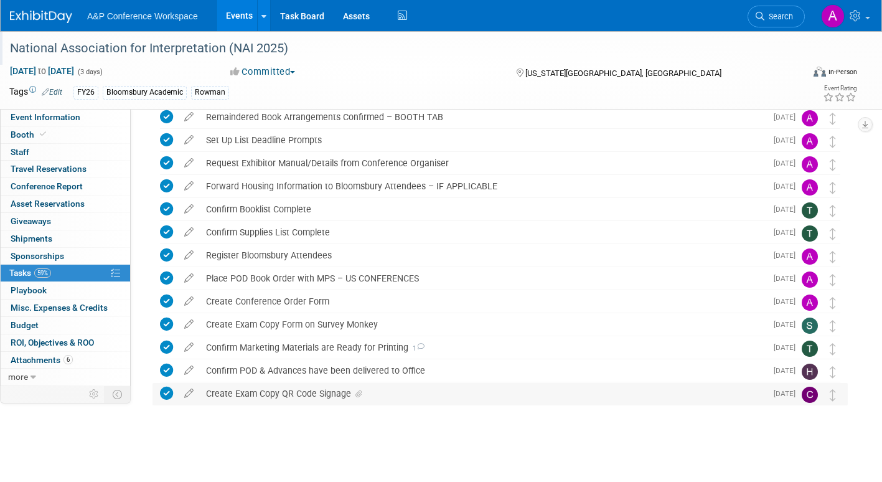
click at [360, 393] on icon at bounding box center [358, 393] width 6 height 7
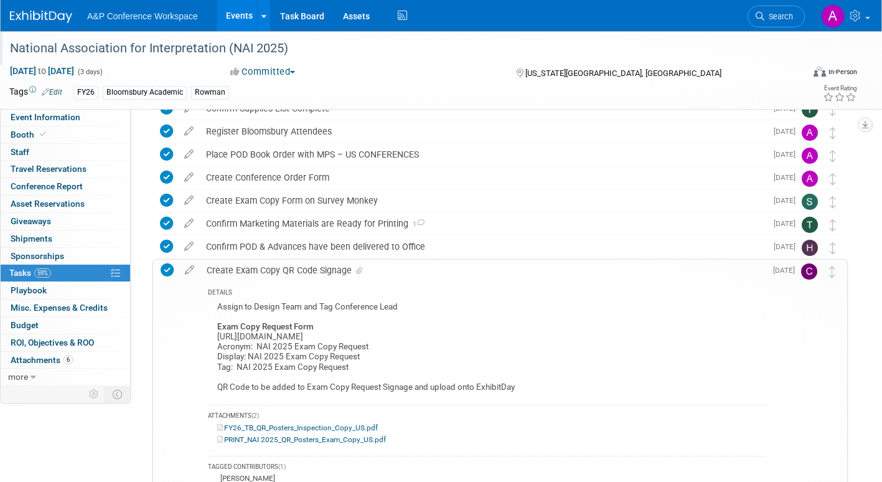
scroll to position [246, 0]
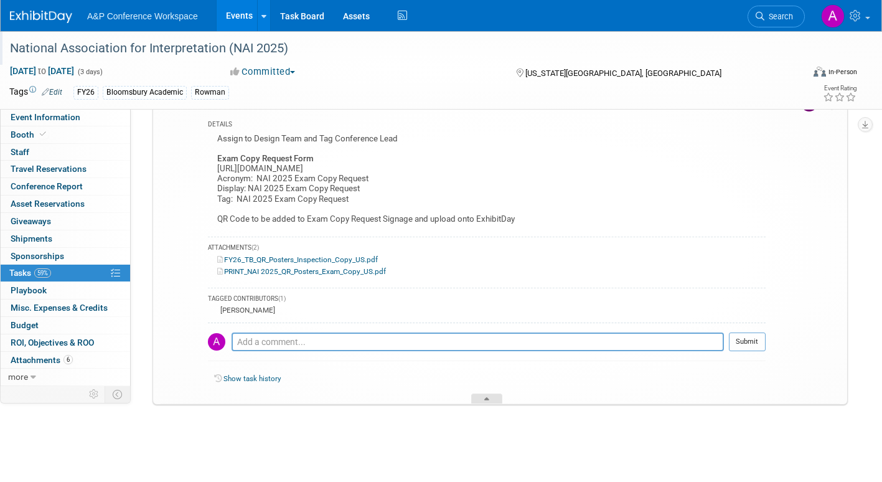
click at [490, 396] on div at bounding box center [486, 398] width 31 height 11
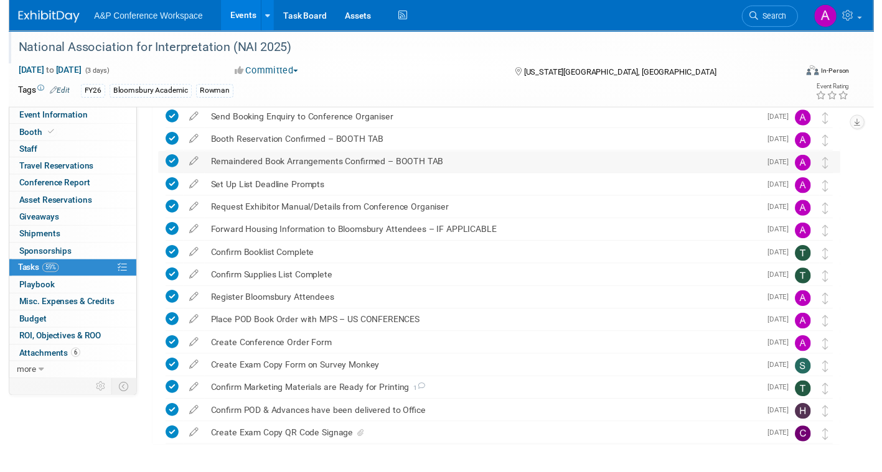
scroll to position [0, 0]
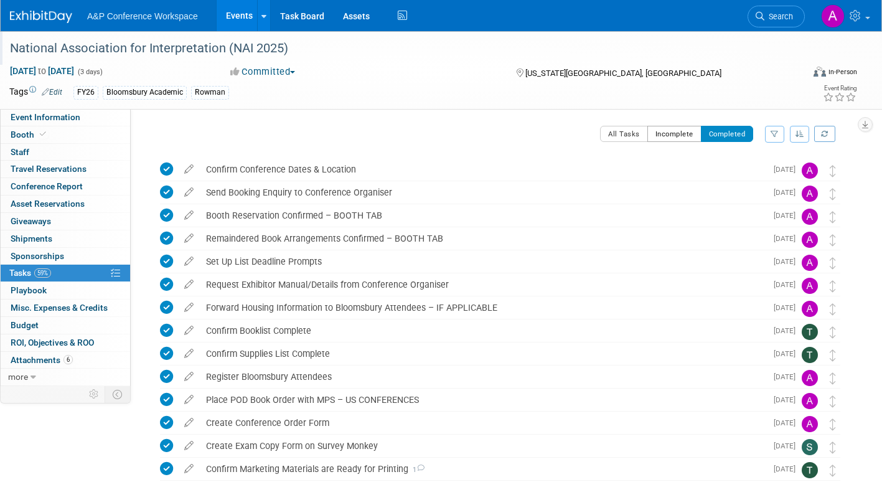
click at [679, 134] on button "Incomplete" at bounding box center [674, 134] width 54 height 16
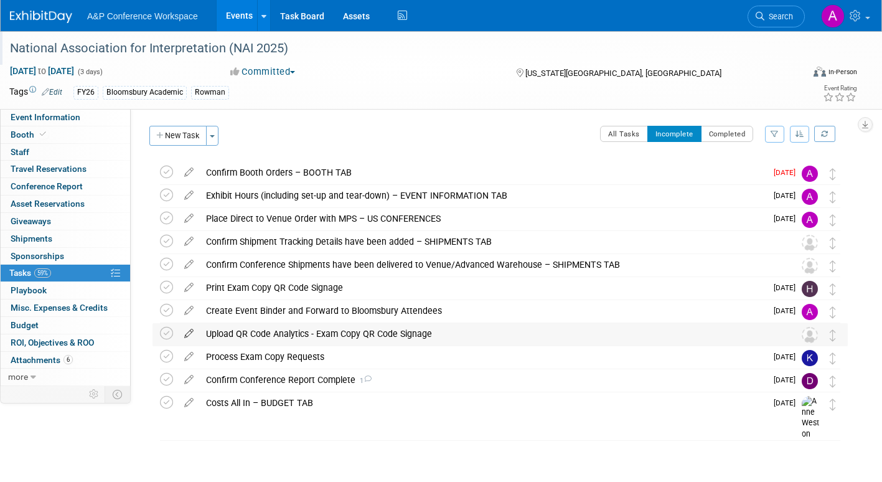
click at [187, 330] on icon at bounding box center [189, 331] width 22 height 16
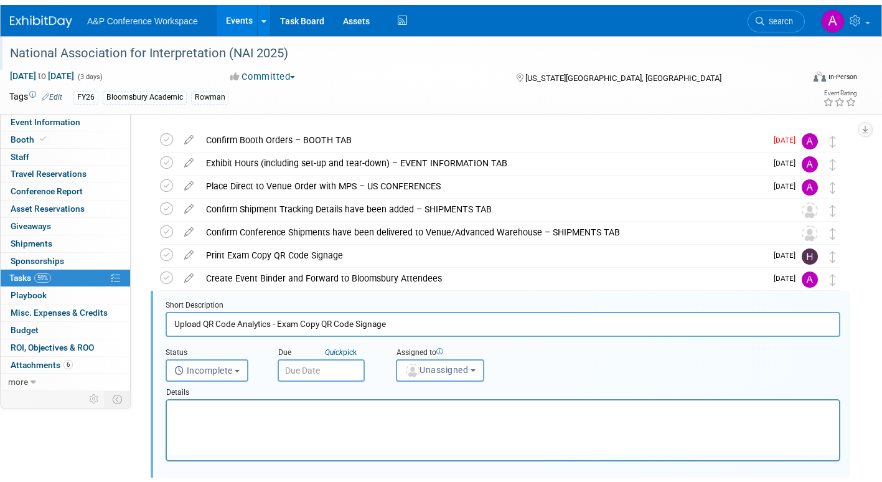
scroll to position [141, 0]
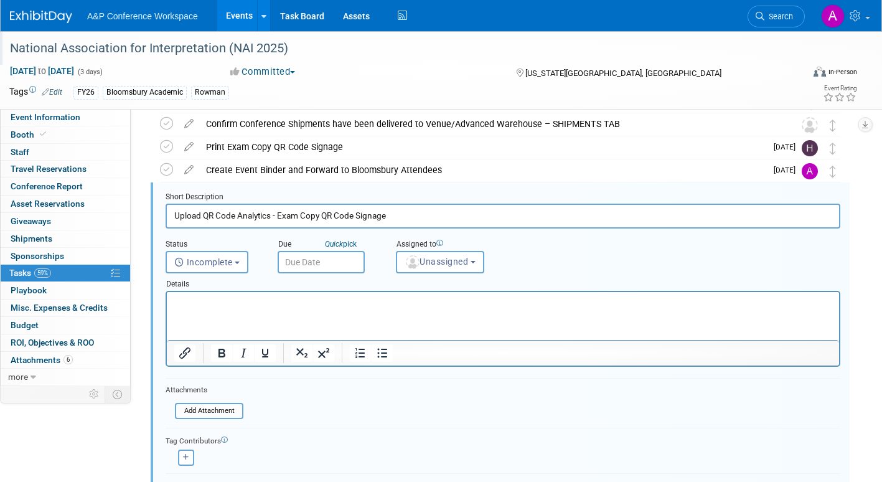
click at [331, 266] on input "text" at bounding box center [321, 262] width 87 height 22
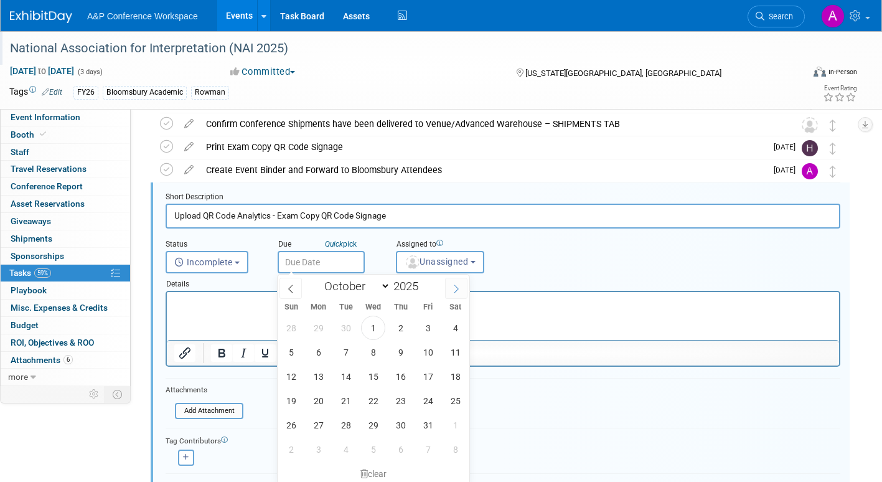
click at [461, 284] on span at bounding box center [456, 288] width 22 height 21
select select "10"
click at [400, 419] on span "27" at bounding box center [400, 425] width 24 height 24
type input "Nov 27, 2025"
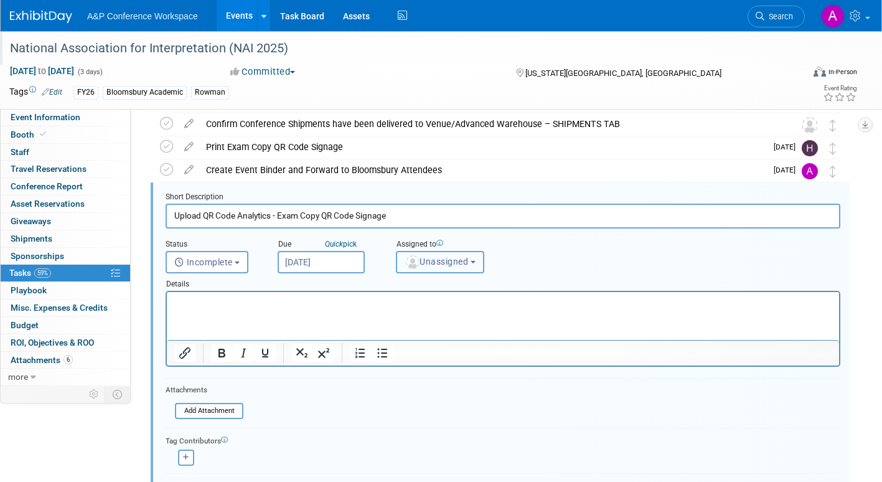
click at [441, 260] on span "Unassigned" at bounding box center [435, 261] width 63 height 10
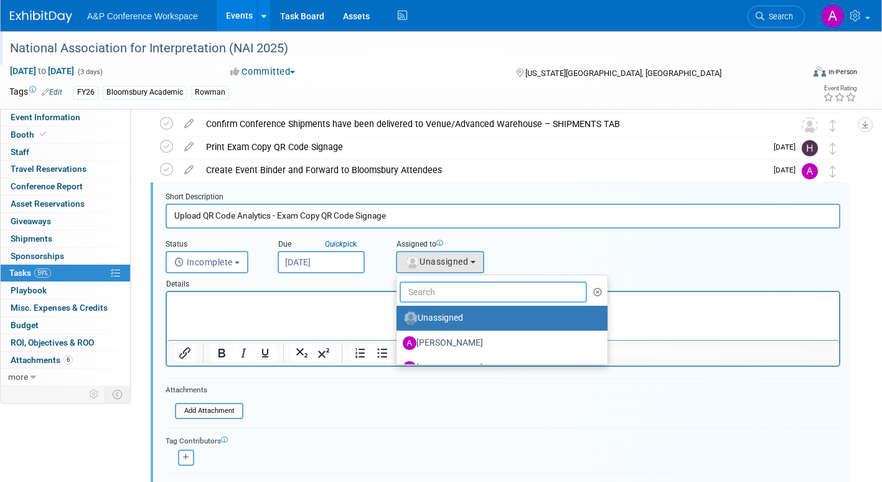
click at [440, 295] on input "text" at bounding box center [492, 291] width 187 height 21
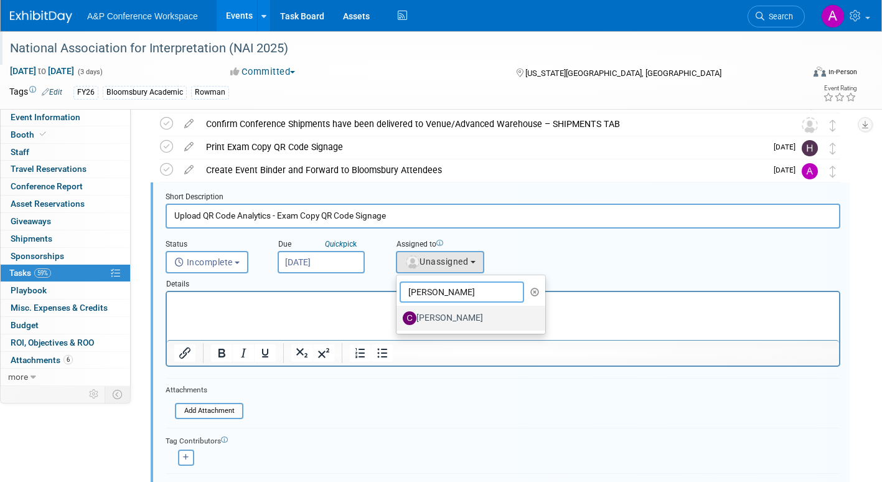
type input "christine"
click at [445, 322] on label "[PERSON_NAME]" at bounding box center [468, 318] width 130 height 20
click at [398, 320] on input "[PERSON_NAME]" at bounding box center [394, 316] width 8 height 8
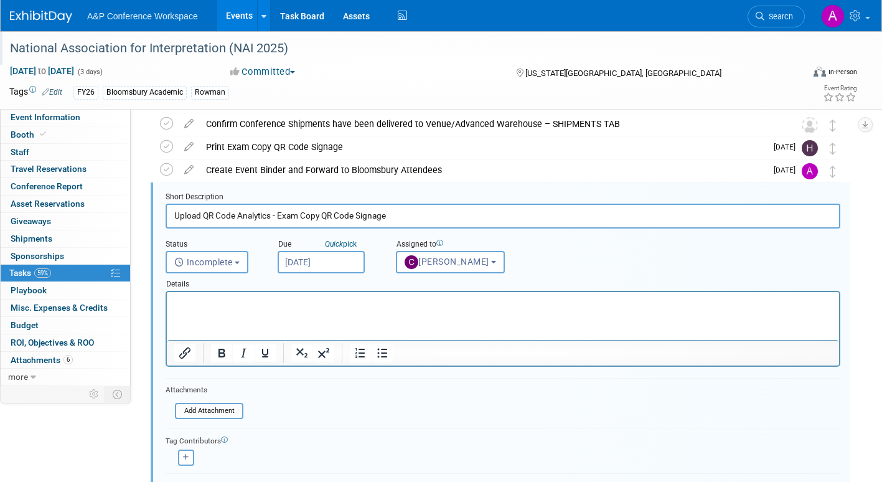
select select "1a58e6ac-2dfa-429d-b54a-9dc2e557f424"
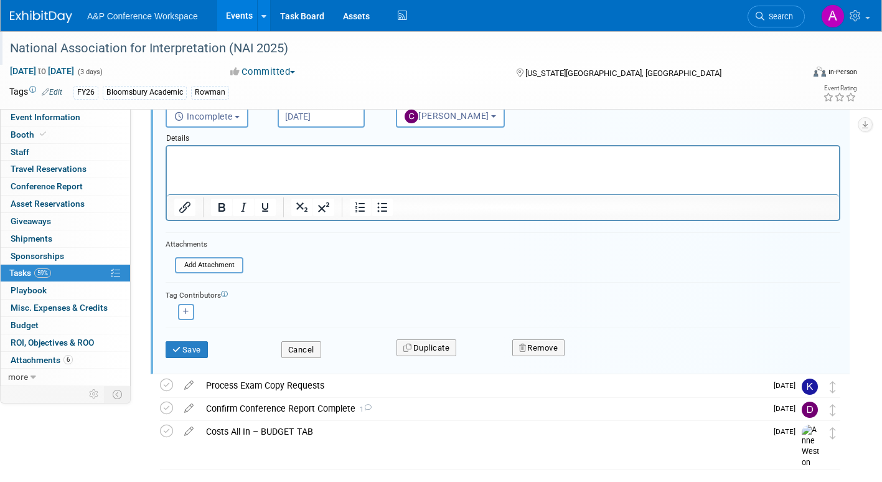
scroll to position [324, 0]
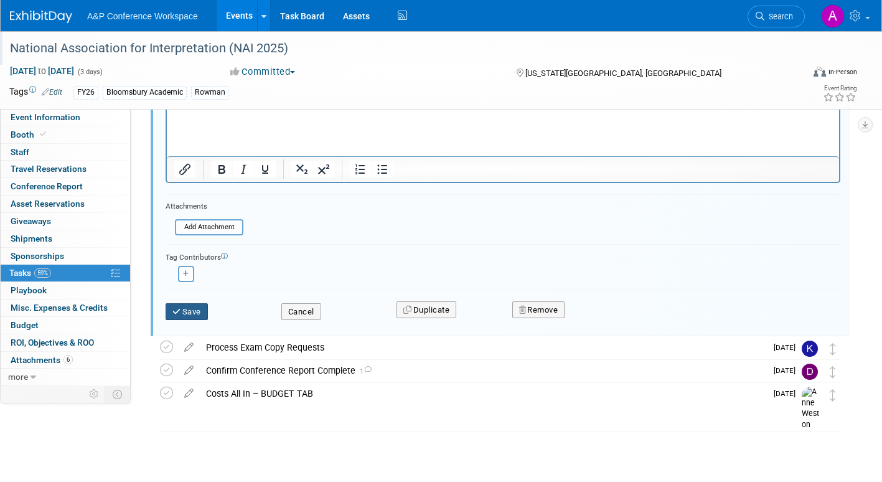
click at [193, 313] on button "Save" at bounding box center [187, 311] width 42 height 17
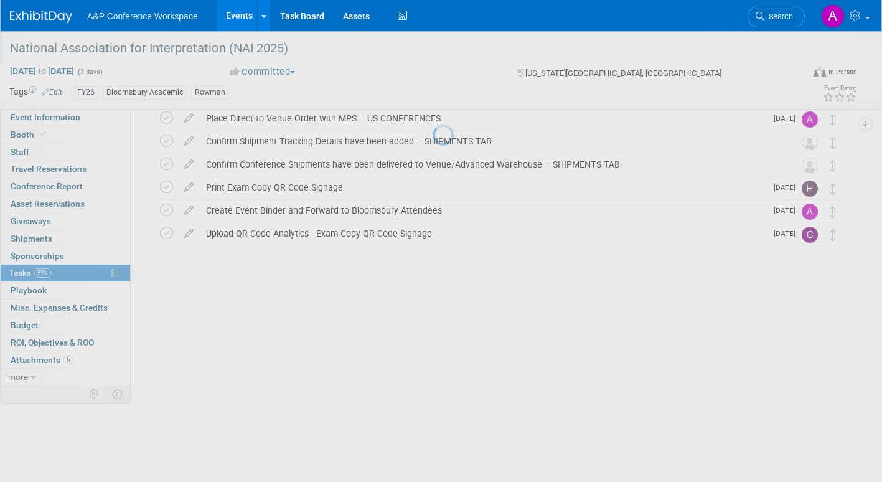
scroll to position [9, 0]
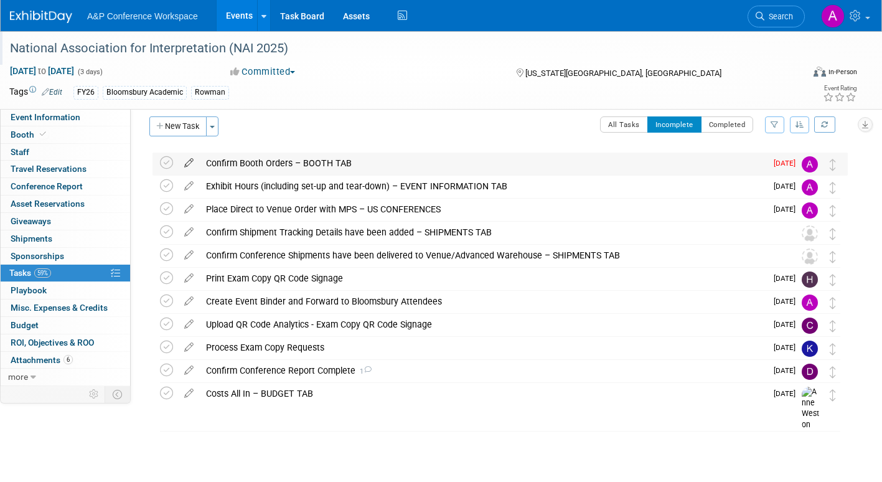
click at [189, 160] on icon at bounding box center [189, 160] width 22 height 16
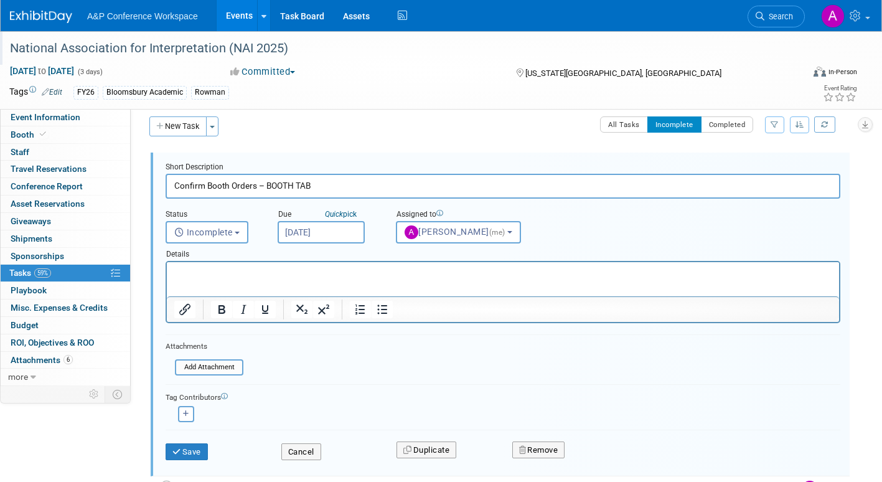
scroll to position [0, 0]
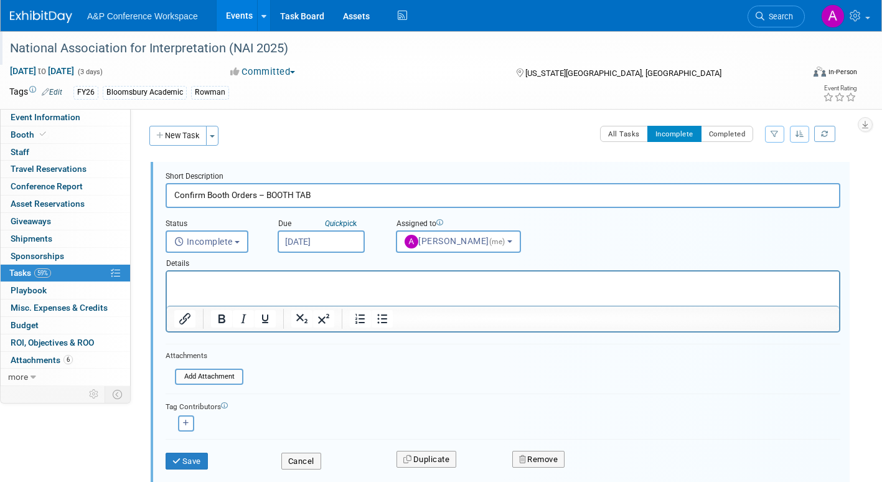
click at [355, 238] on input "[DATE]" at bounding box center [321, 241] width 87 height 22
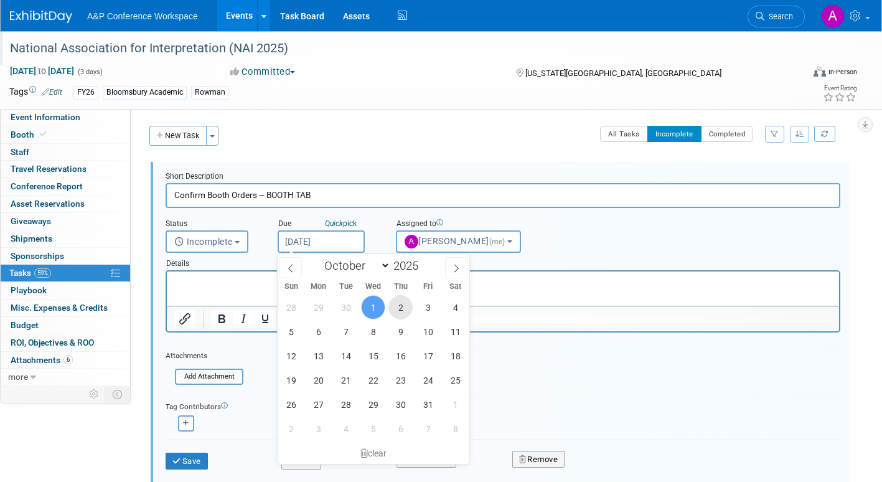
click at [404, 304] on span "2" at bounding box center [400, 307] width 24 height 24
type input "Oct 2, 2025"
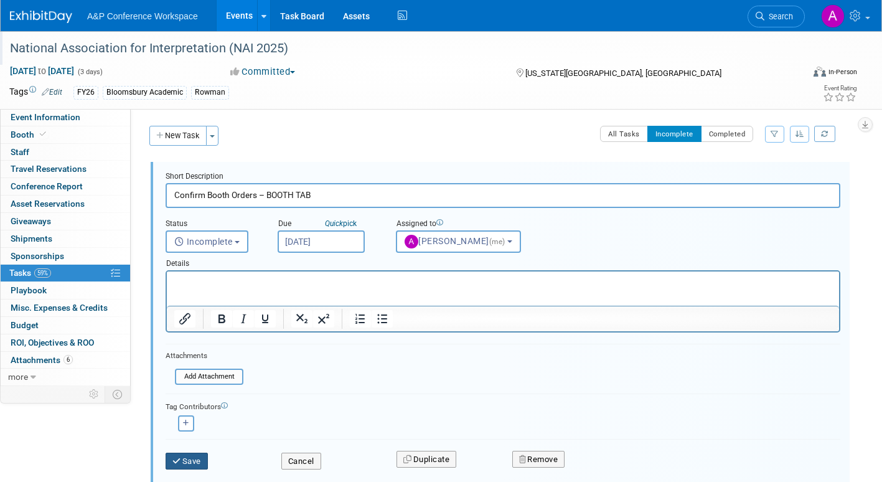
click at [197, 461] on button "Save" at bounding box center [187, 460] width 42 height 17
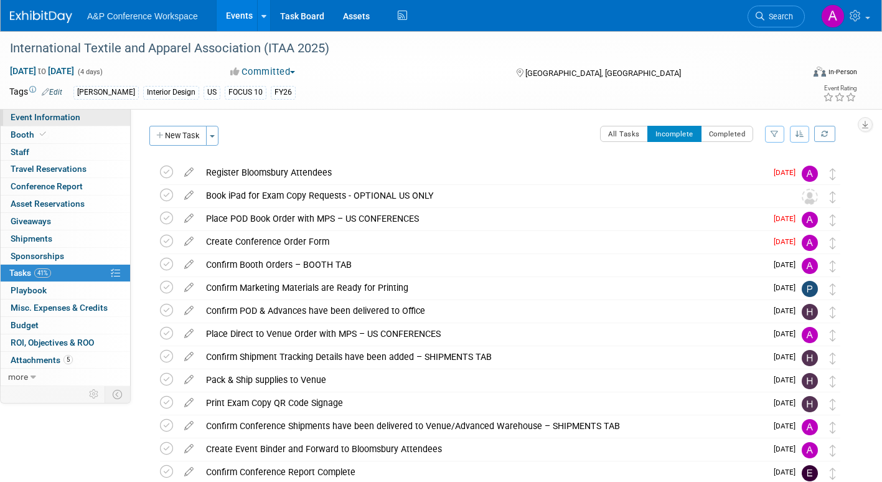
click at [85, 120] on link "Event Information" at bounding box center [65, 117] width 129 height 17
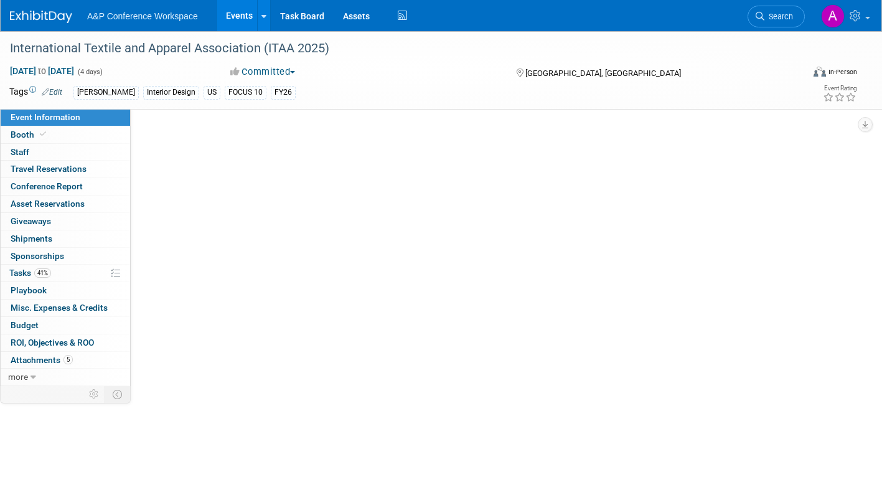
select select "Annual"
select select "Level 1"
select select "In-Person Booth"
select select "Fashion"
select select "[PERSON_NAME] Books"
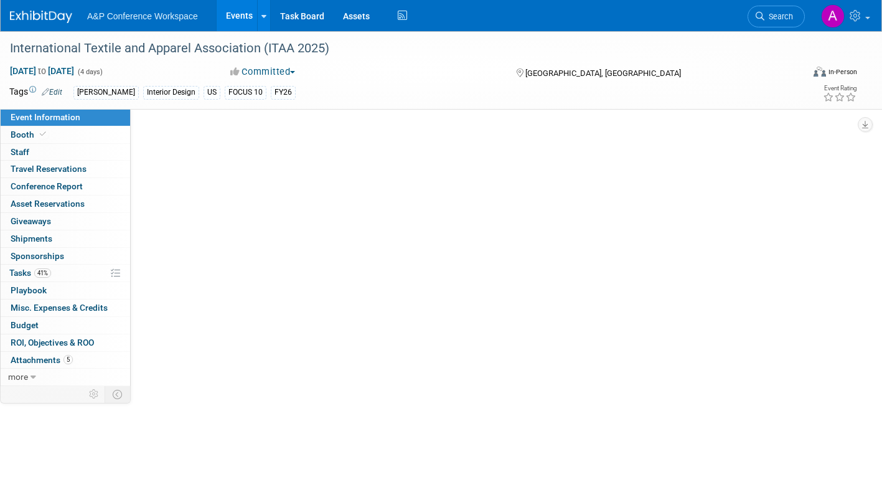
select select "[PERSON_NAME]"
select select "Brand/Subject Presence​"
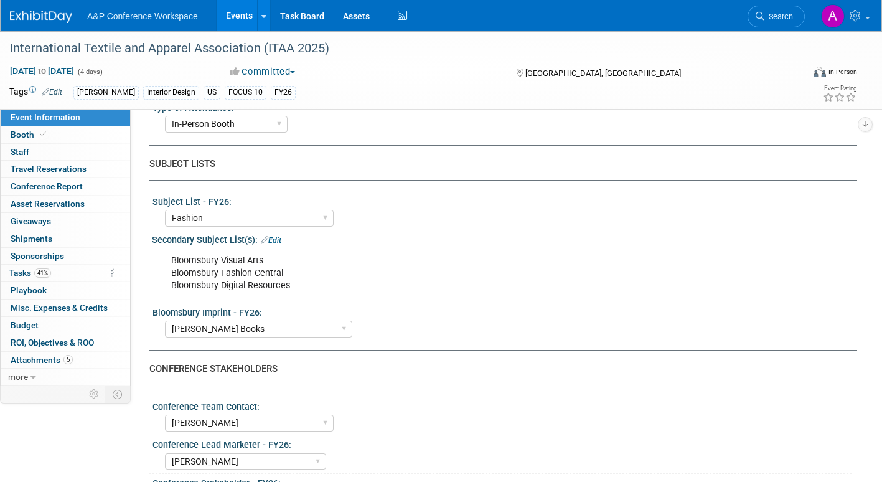
scroll to position [373, 0]
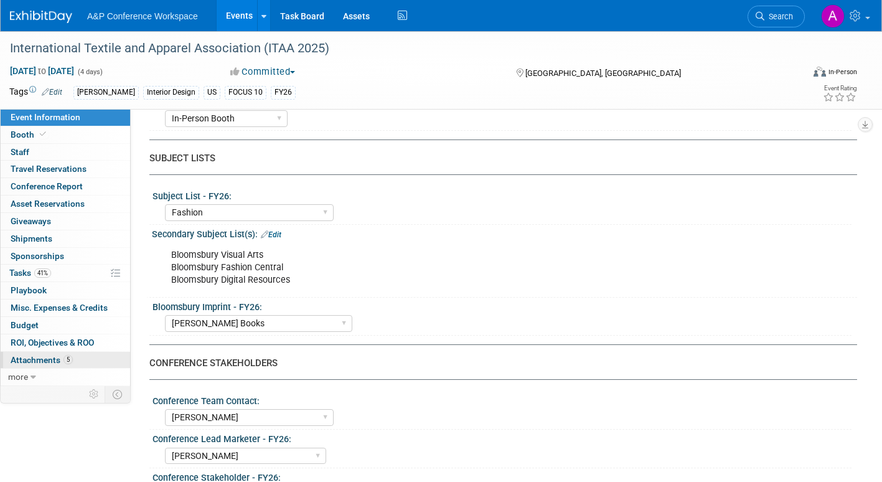
drag, startPoint x: 36, startPoint y: 357, endPoint x: 119, endPoint y: 363, distance: 83.6
click at [36, 357] on span "Attachments 5" at bounding box center [42, 360] width 62 height 10
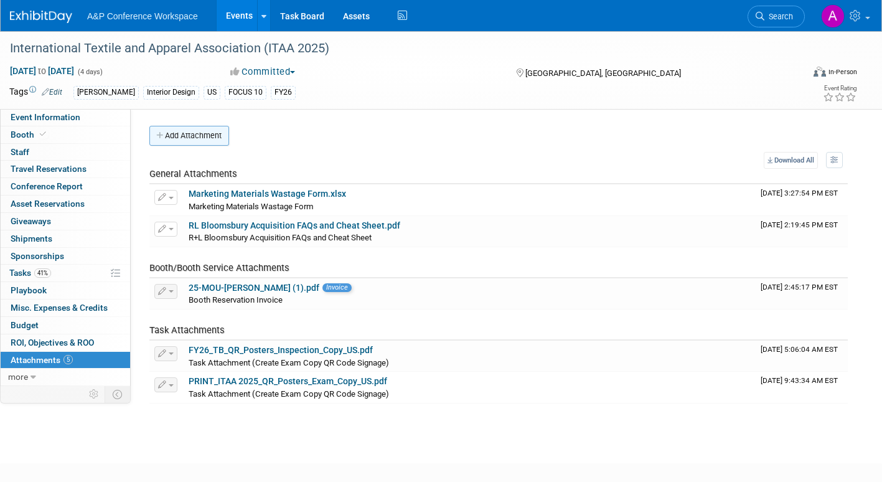
click at [210, 139] on button "Add Attachment" at bounding box center [189, 136] width 80 height 20
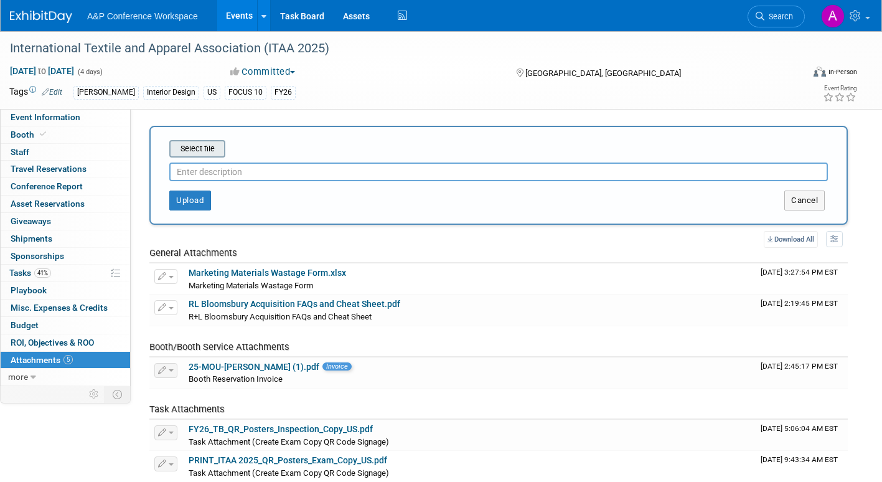
click at [210, 152] on input "file" at bounding box center [150, 148] width 148 height 15
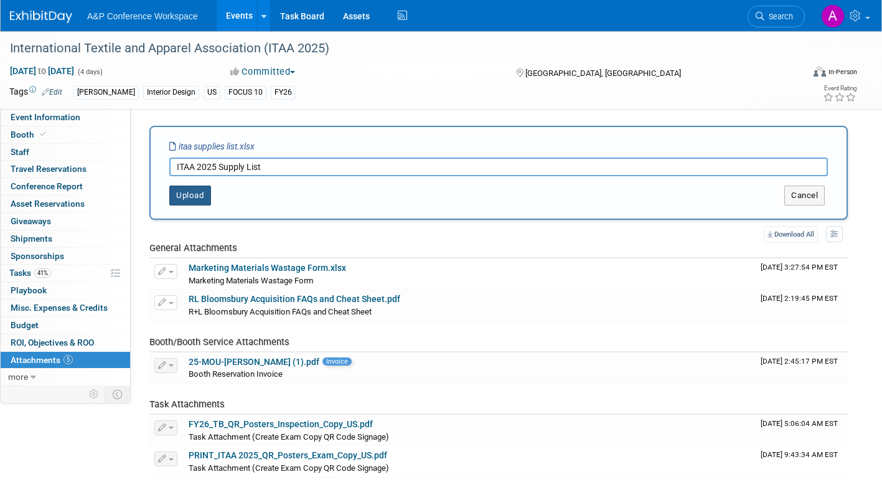
type input "ITAA 2025 Supply List"
click at [202, 197] on button "Upload" at bounding box center [190, 195] width 42 height 20
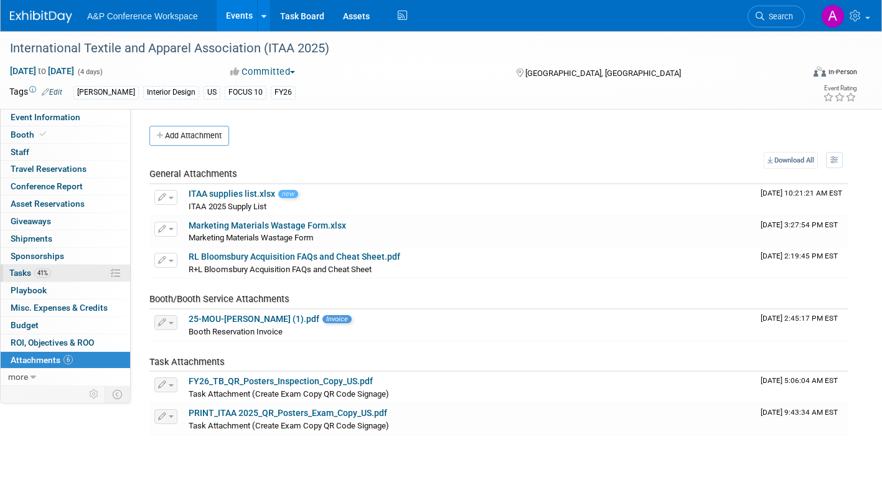
click at [14, 269] on span "Tasks 41%" at bounding box center [30, 273] width 42 height 10
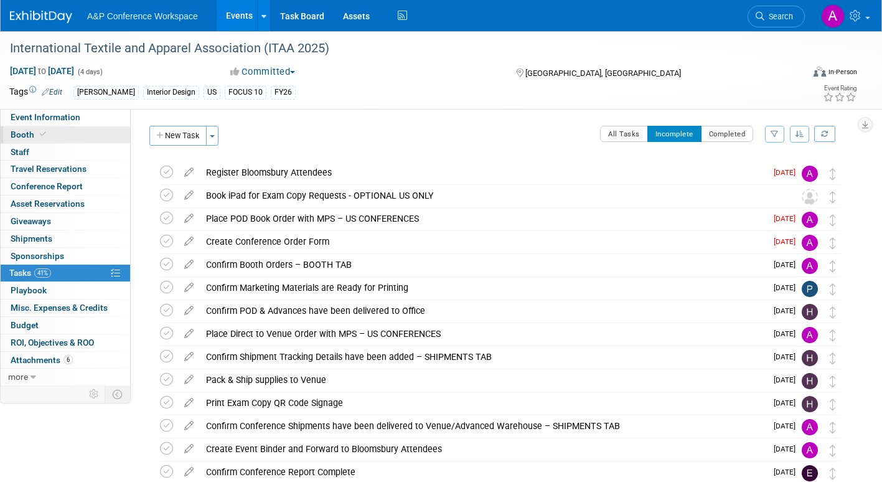
click at [21, 133] on span "Booth" at bounding box center [30, 134] width 38 height 10
select select "FBAP"
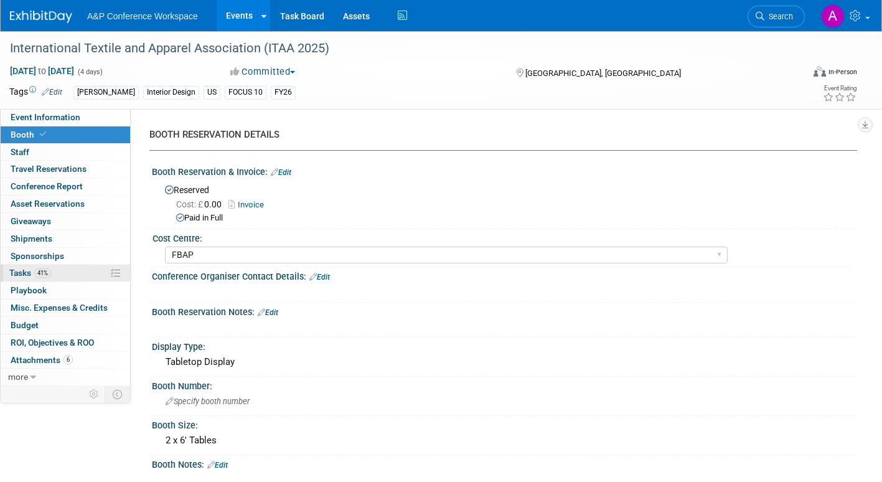
click at [15, 274] on span "Tasks 41%" at bounding box center [30, 273] width 42 height 10
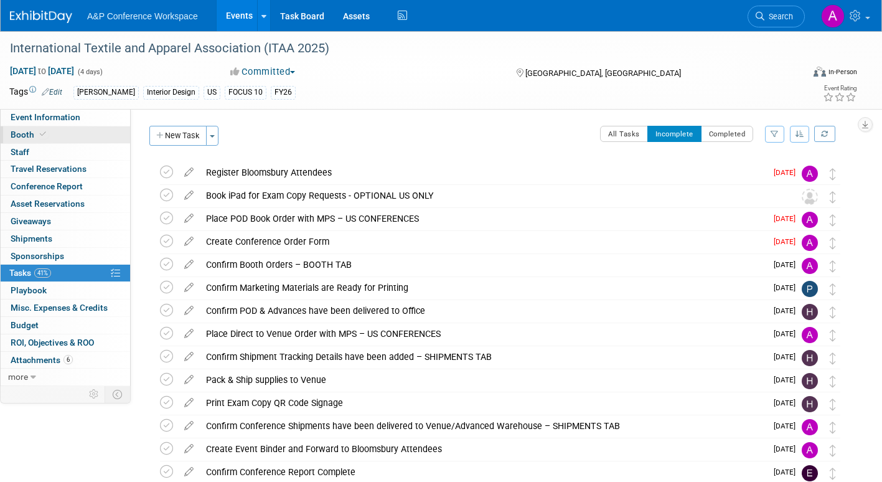
click at [19, 139] on span "Booth" at bounding box center [30, 134] width 38 height 10
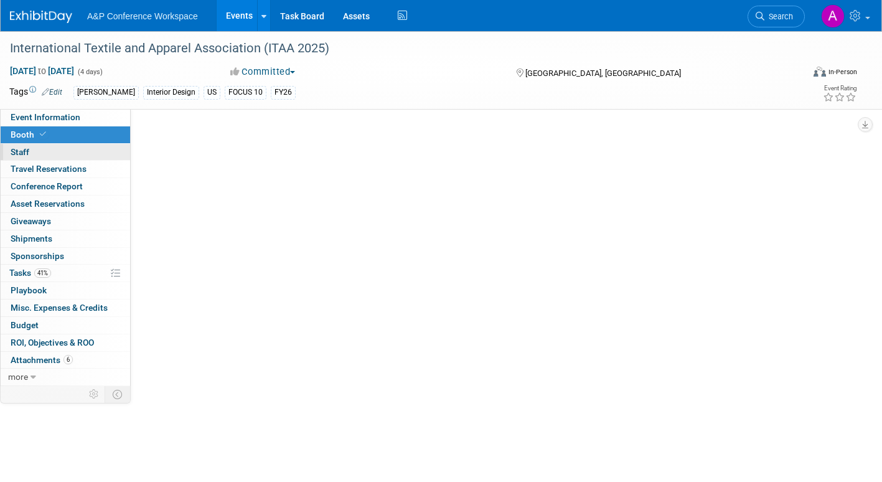
select select "FBAP"
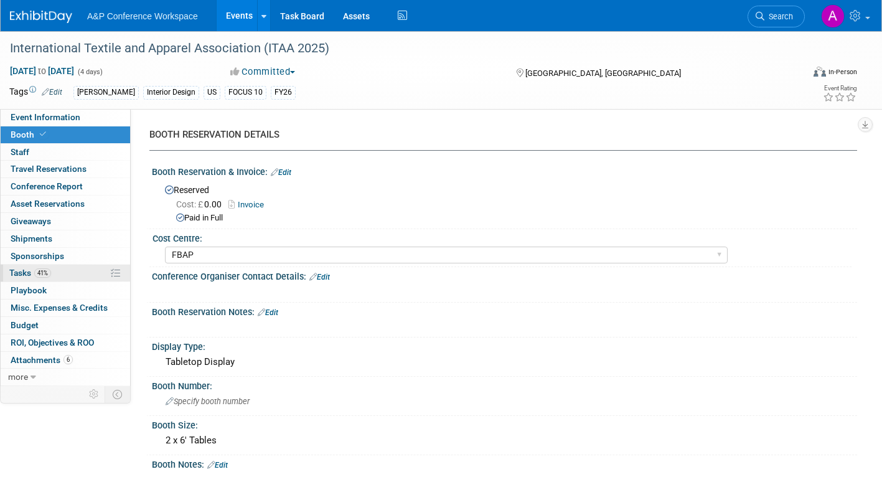
click at [19, 271] on span "Tasks 41%" at bounding box center [30, 273] width 42 height 10
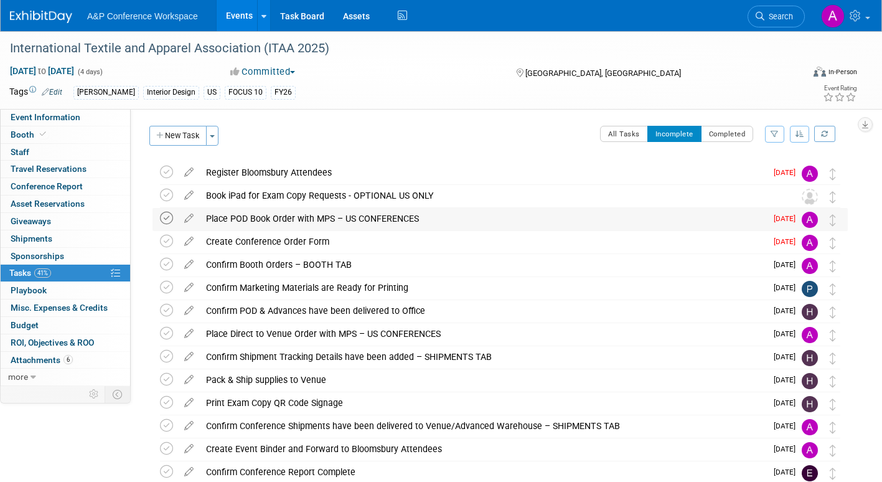
click at [168, 217] on icon at bounding box center [166, 218] width 13 height 13
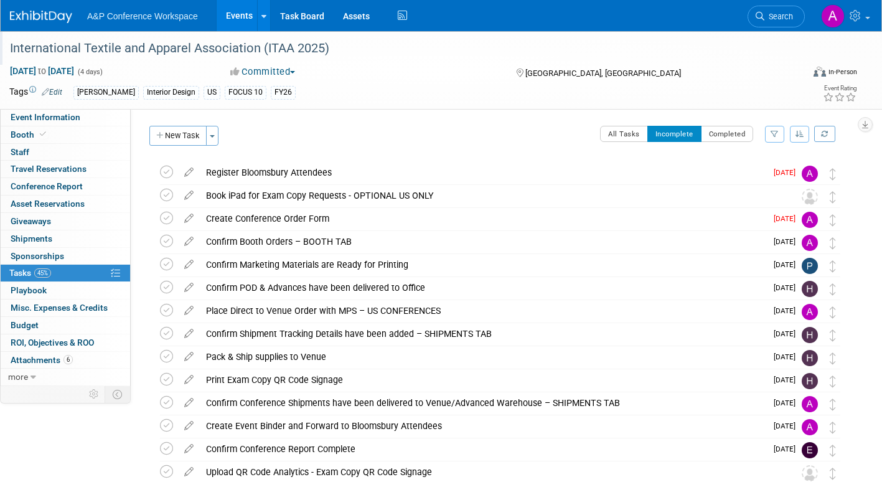
click at [242, 62] on div "International Textile and Apparel Association (ITAA 2025)" at bounding box center [397, 48] width 794 height 34
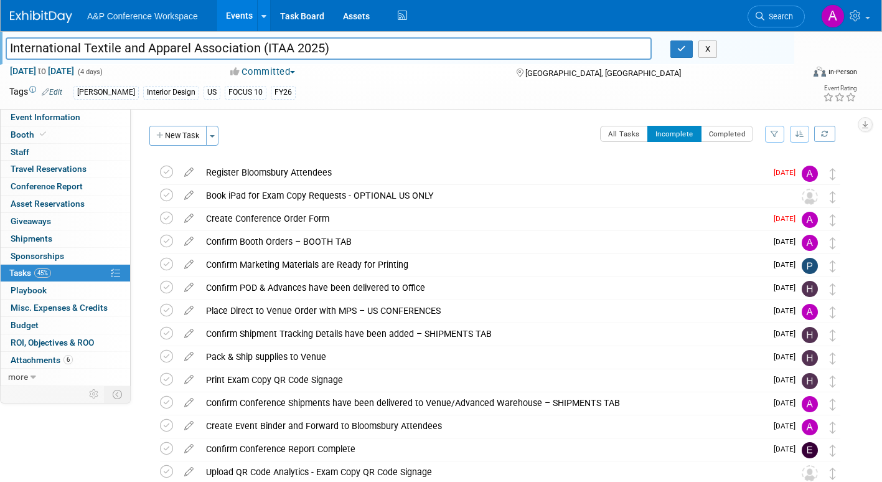
drag, startPoint x: 306, startPoint y: 46, endPoint x: -210, endPoint y: 54, distance: 515.9
click at [0, 54] on html "A&P Conference Workspace Events Add Event Bulk Upload Events Shareable Event Bo…" at bounding box center [441, 241] width 882 height 482
click at [679, 48] on icon "button" at bounding box center [681, 49] width 9 height 8
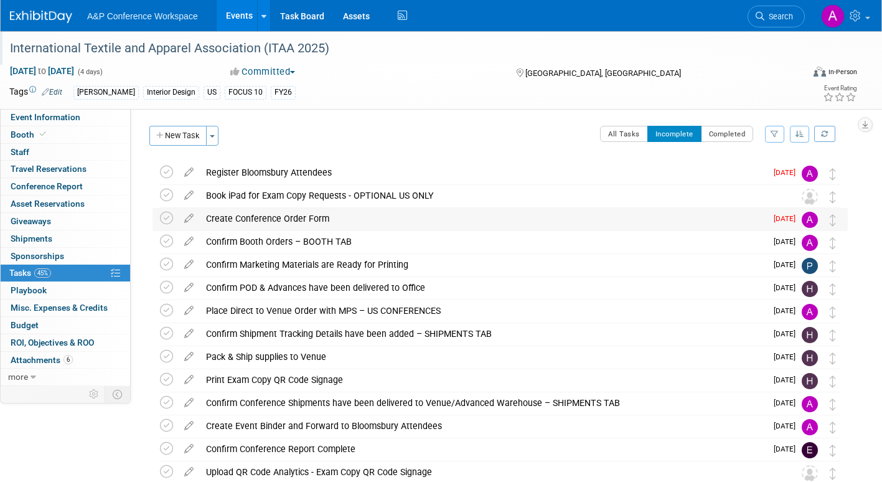
drag, startPoint x: 167, startPoint y: 217, endPoint x: 215, endPoint y: 220, distance: 48.1
click at [167, 217] on icon at bounding box center [166, 218] width 13 height 13
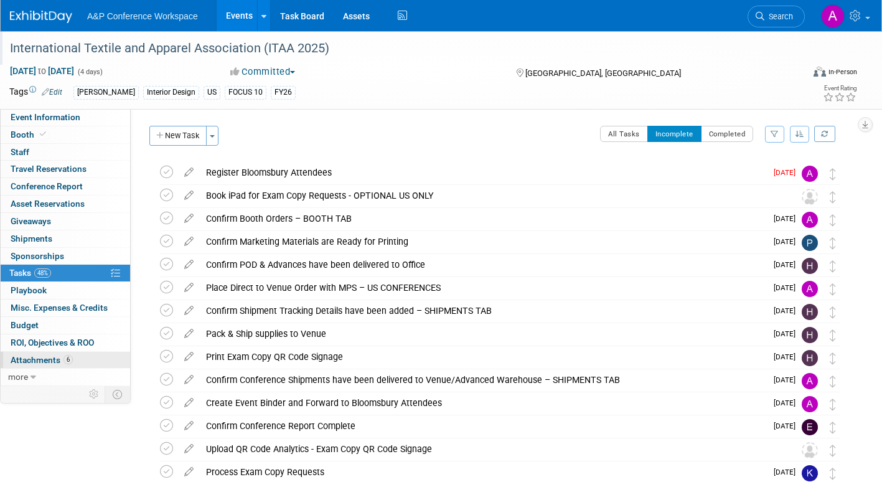
click at [38, 360] on span "Attachments 6" at bounding box center [42, 360] width 62 height 10
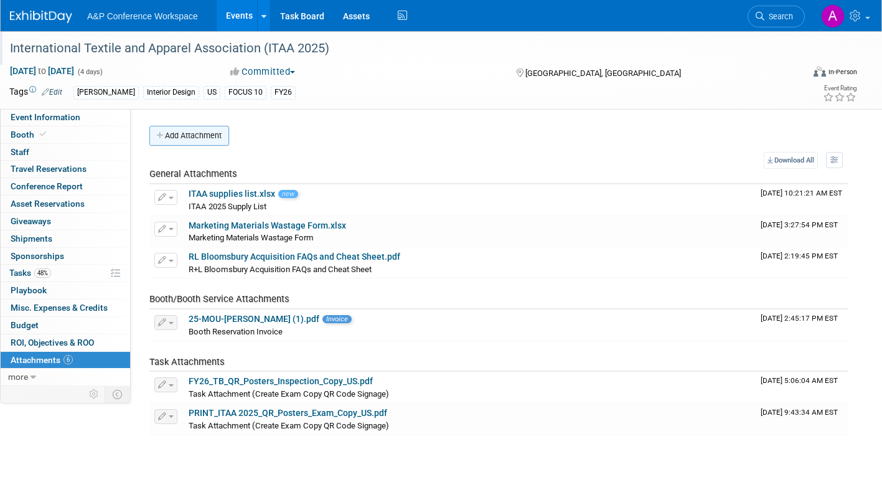
click at [215, 134] on button "Add Attachment" at bounding box center [189, 136] width 80 height 20
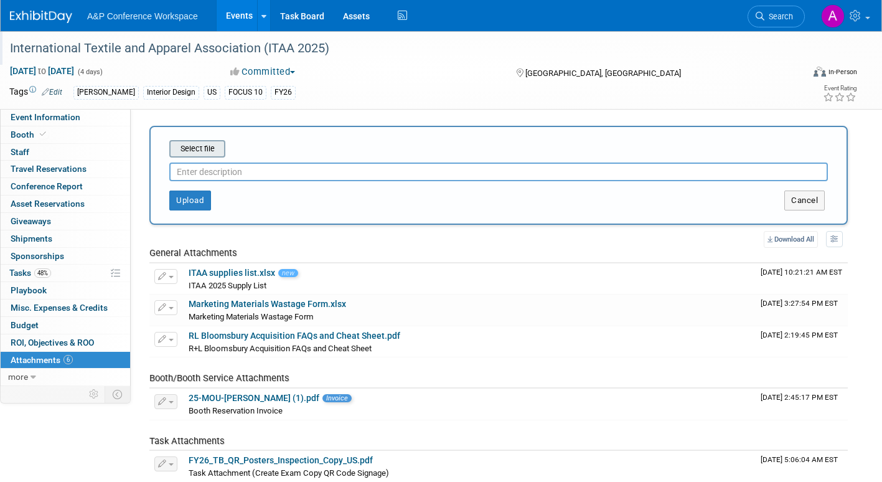
click at [212, 146] on input "file" at bounding box center [150, 148] width 148 height 15
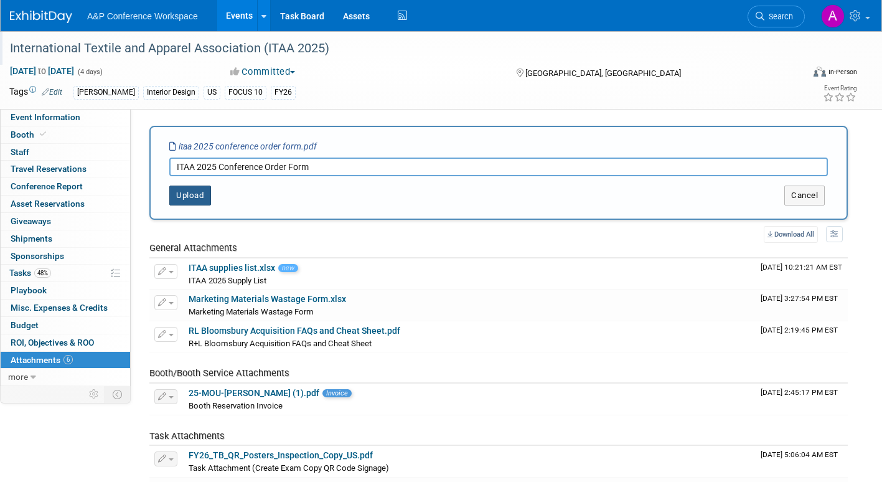
type input "ITAA 2025 Conference Order Form"
click at [196, 195] on button "Upload" at bounding box center [190, 195] width 42 height 20
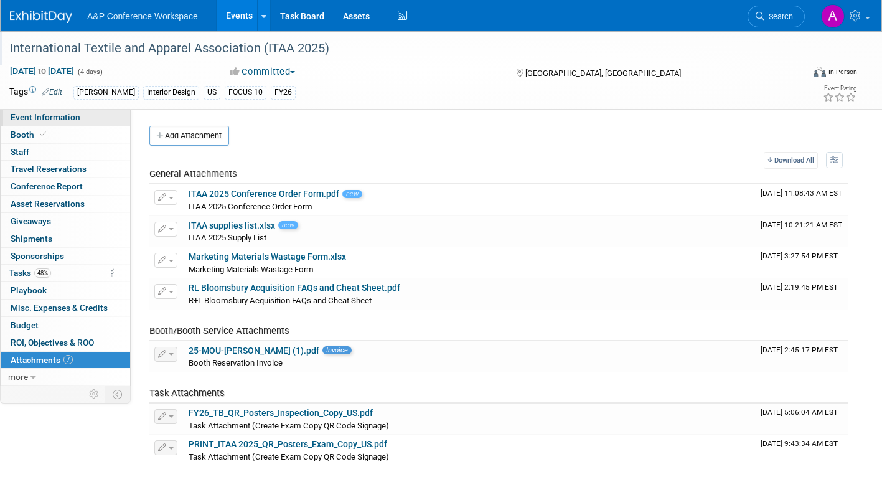
click at [36, 119] on span "Event Information" at bounding box center [46, 117] width 70 height 10
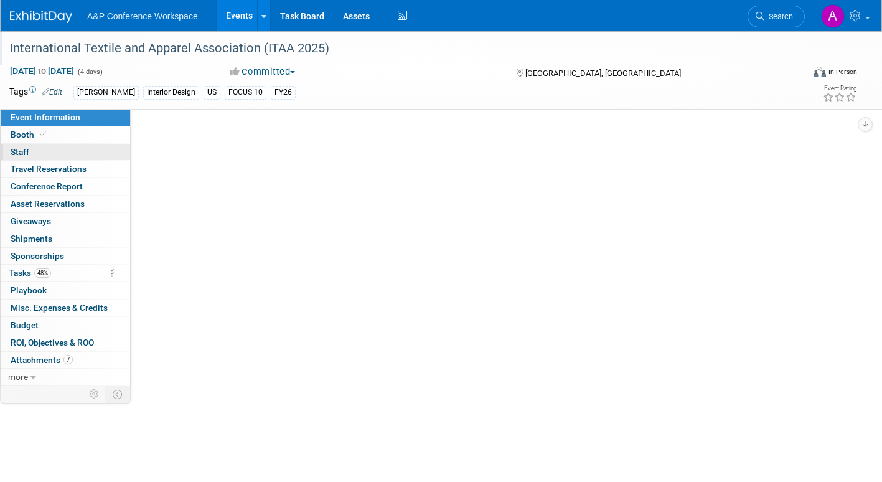
select select "Annual"
select select "Level 1"
select select "In-Person Booth"
select select "Fashion"
select select "[PERSON_NAME] Books"
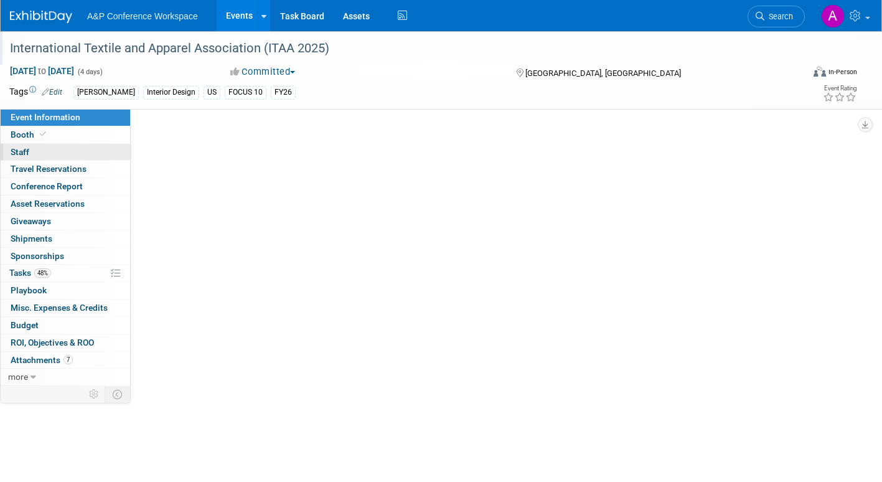
select select "[PERSON_NAME]"
select select "Brand/Subject Presence​"
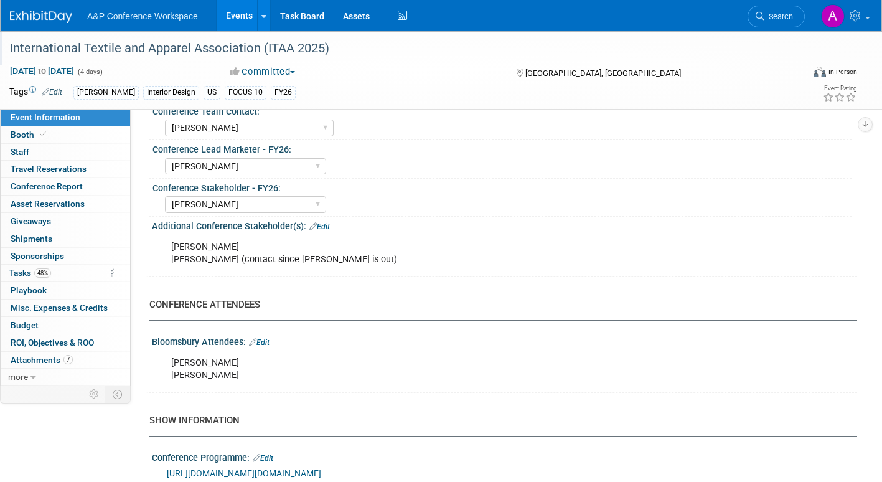
scroll to position [684, 0]
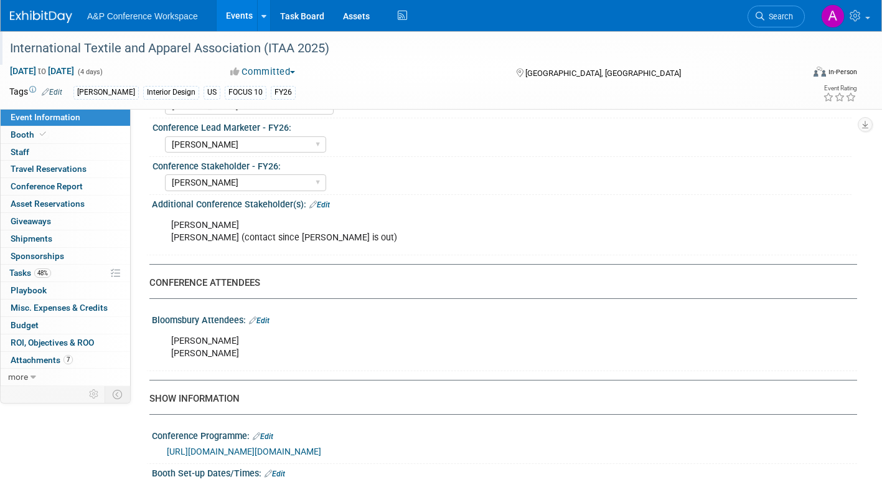
click at [268, 325] on link "Edit" at bounding box center [259, 320] width 21 height 9
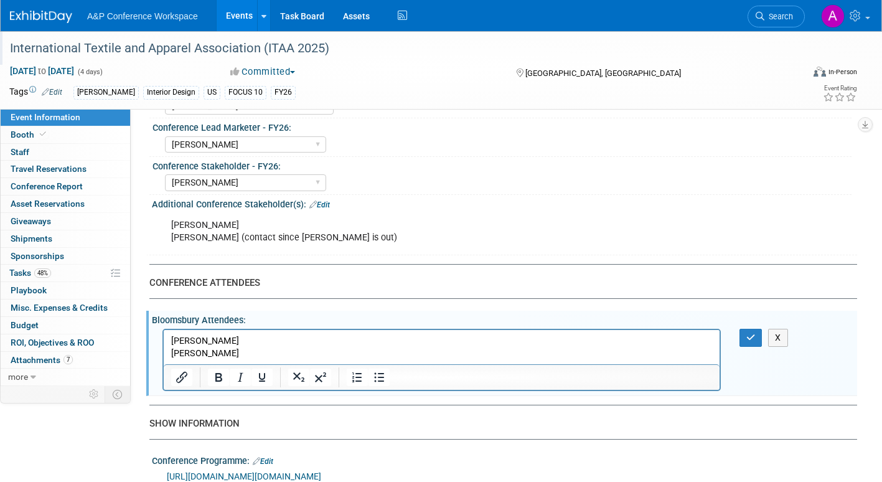
scroll to position [0, 0]
click at [179, 352] on p "Emily Samulski Tom Serpico" at bounding box center [441, 346] width 541 height 25
click at [746, 342] on icon "button" at bounding box center [750, 337] width 9 height 9
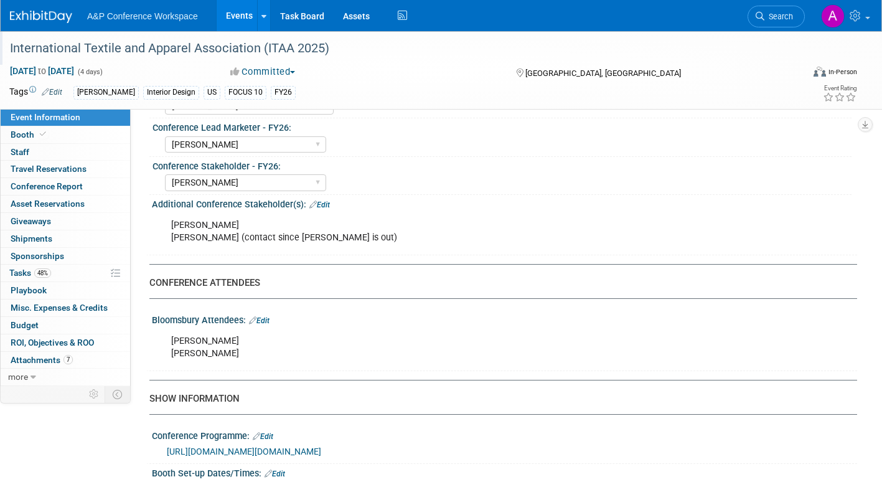
click at [215, 366] on div "Emily Samulski Tim Serpico" at bounding box center [441, 347] width 558 height 37
drag, startPoint x: 190, startPoint y: 365, endPoint x: 218, endPoint y: 365, distance: 28.0
click at [218, 365] on div "Emily Samulski Tim Serpico" at bounding box center [441, 347] width 558 height 37
copy div "Serpico"
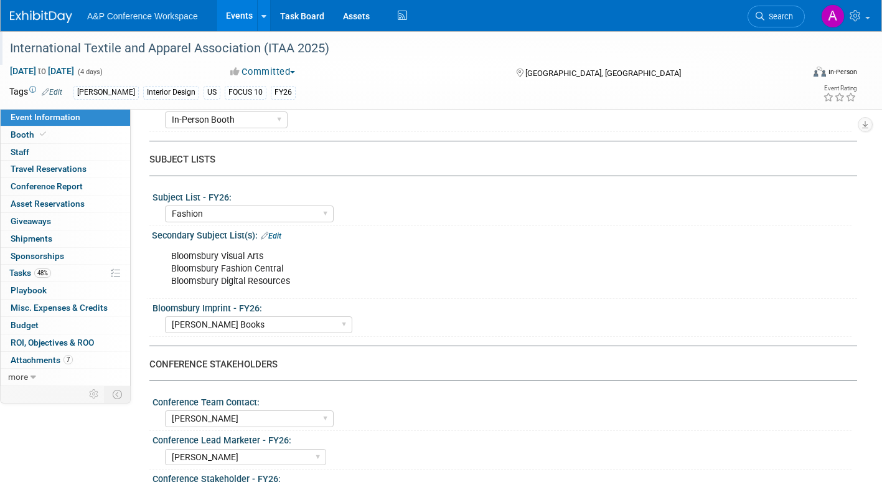
scroll to position [373, 0]
click at [18, 269] on span "Tasks 48%" at bounding box center [30, 273] width 42 height 10
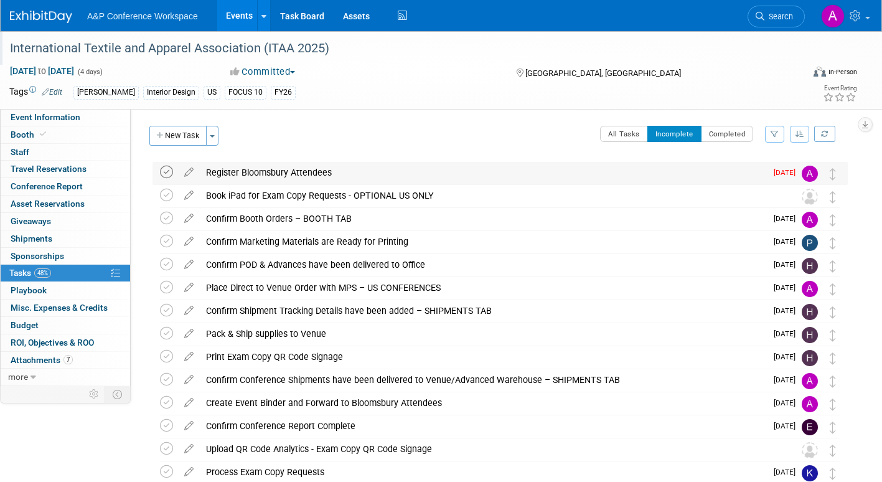
click at [164, 170] on icon at bounding box center [166, 172] width 13 height 13
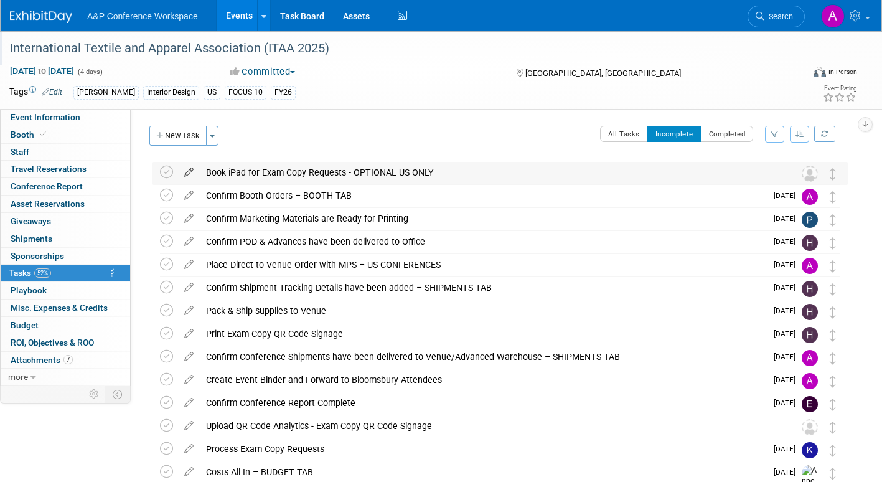
click at [188, 169] on icon at bounding box center [189, 170] width 22 height 16
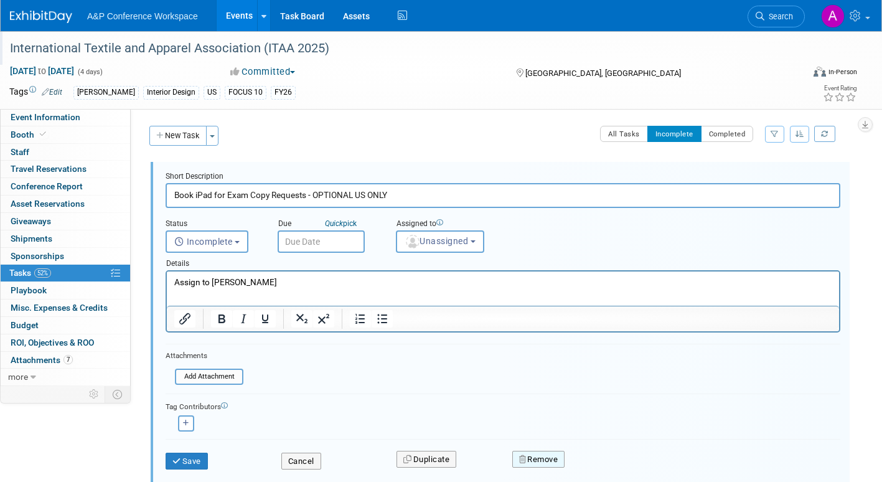
click at [546, 462] on button "Remove" at bounding box center [538, 458] width 53 height 17
click at [604, 462] on link "Yes" at bounding box center [608, 465] width 36 height 20
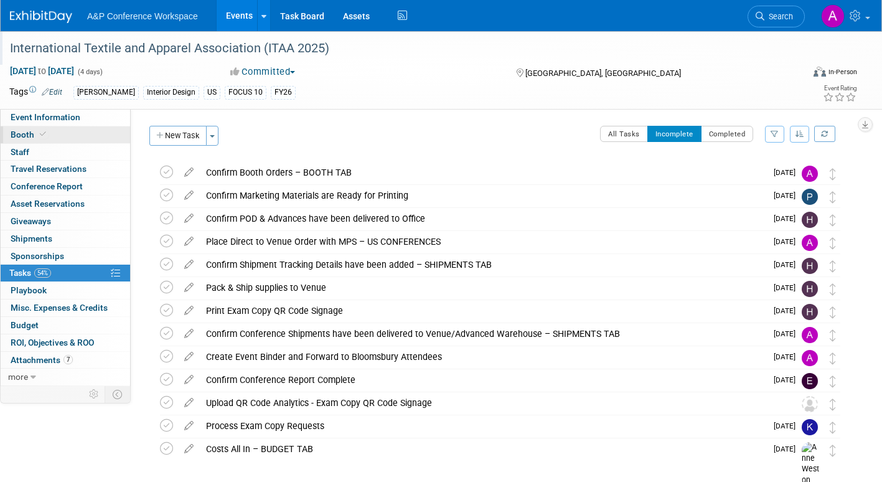
click at [14, 134] on span "Booth" at bounding box center [30, 134] width 38 height 10
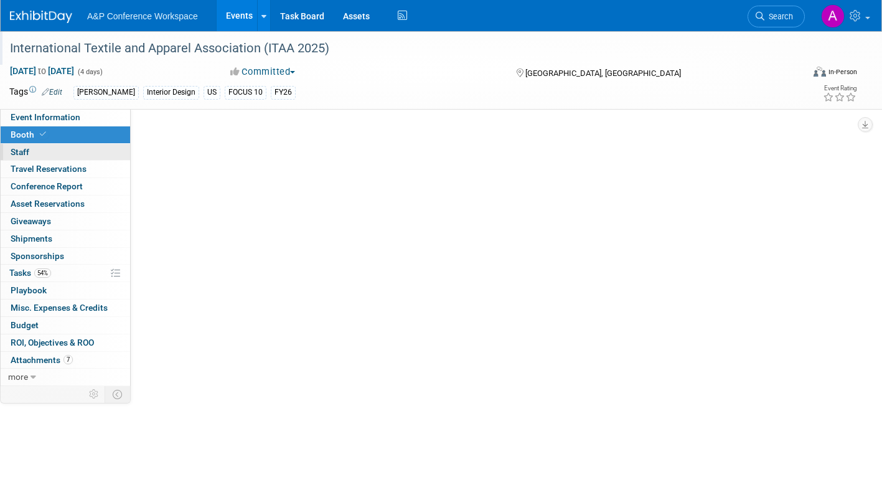
select select "FBAP"
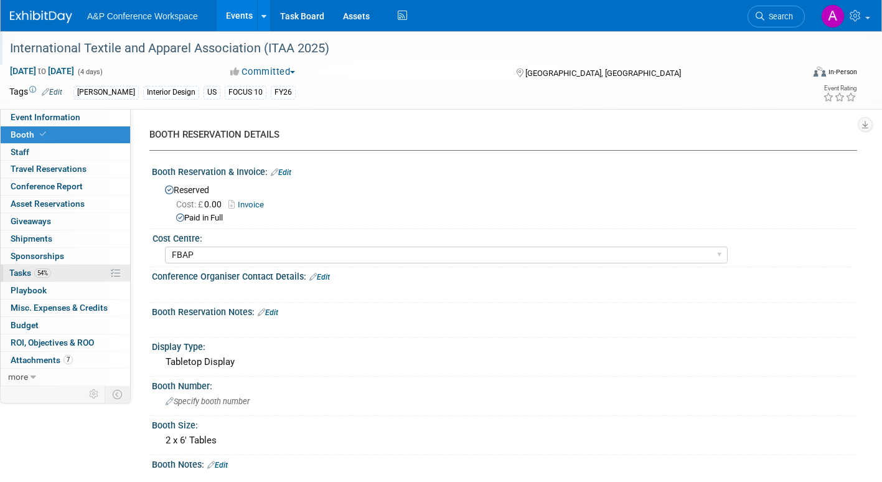
click at [27, 268] on span "Tasks 54%" at bounding box center [30, 273] width 42 height 10
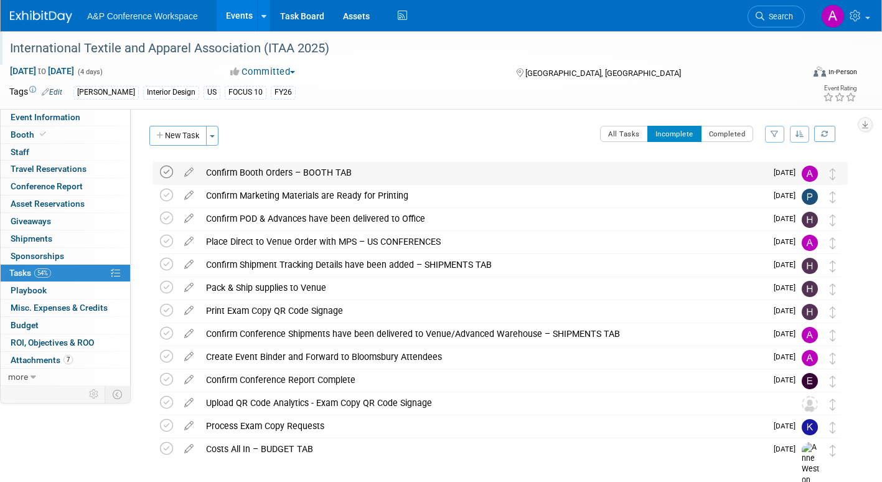
click at [163, 173] on icon at bounding box center [166, 172] width 13 height 13
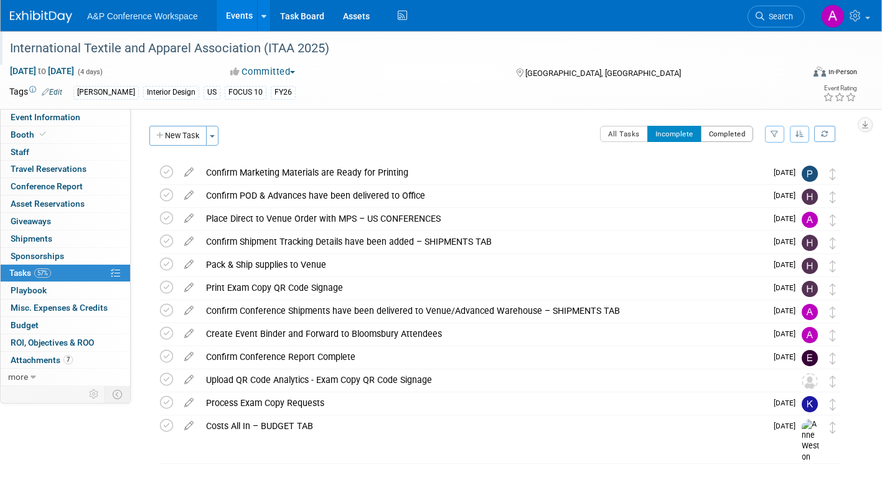
click at [734, 134] on button "Completed" at bounding box center [727, 134] width 53 height 16
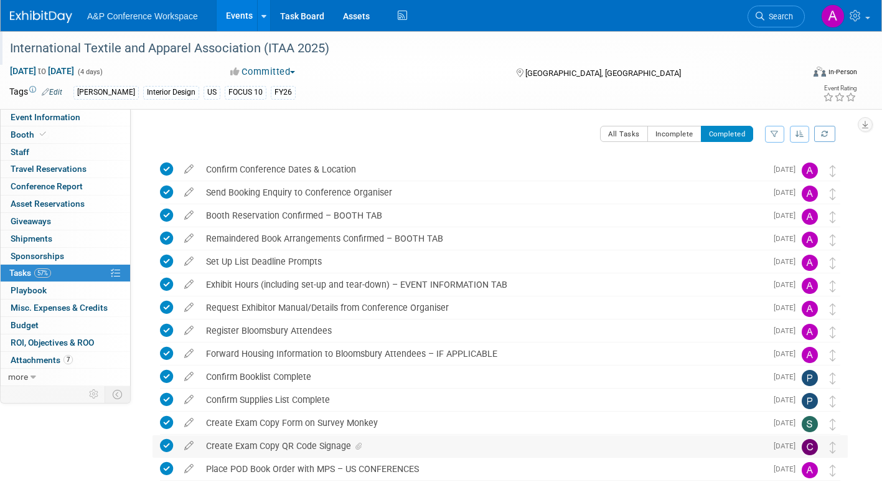
click at [358, 445] on icon at bounding box center [358, 445] width 6 height 7
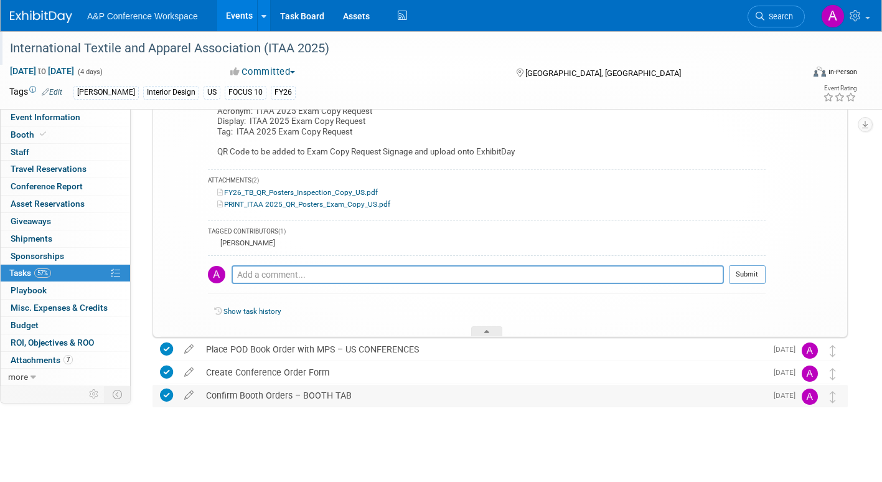
scroll to position [413, 0]
click at [485, 330] on icon at bounding box center [486, 331] width 5 height 7
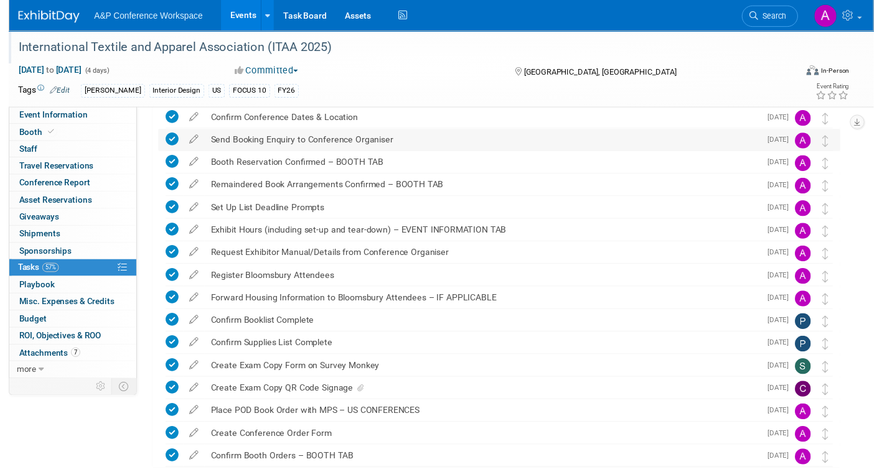
scroll to position [0, 0]
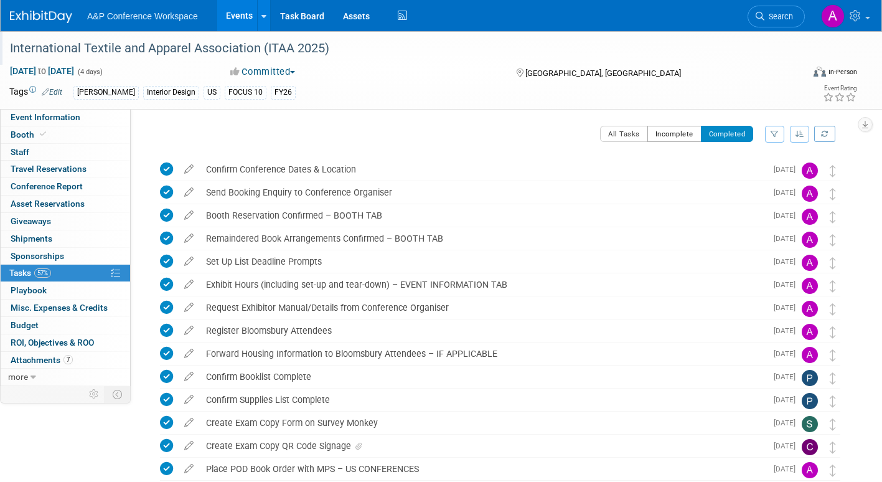
click at [684, 134] on button "Incomplete" at bounding box center [674, 134] width 54 height 16
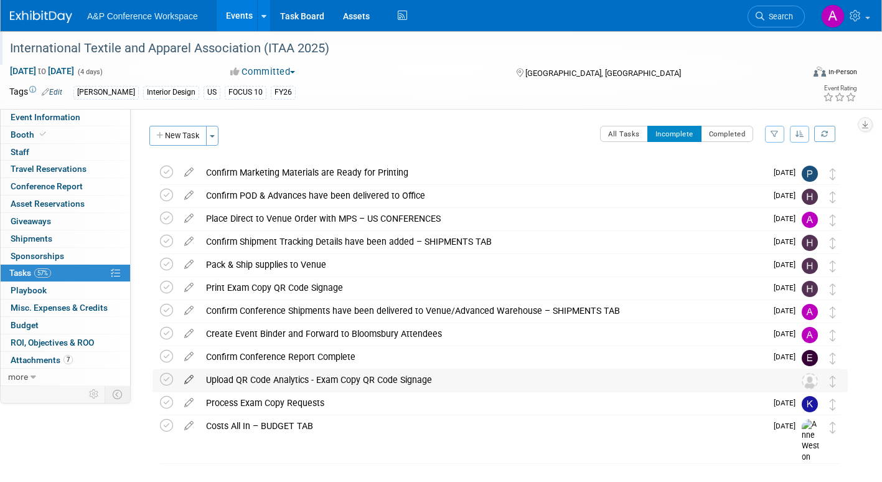
click at [190, 375] on icon at bounding box center [189, 377] width 22 height 16
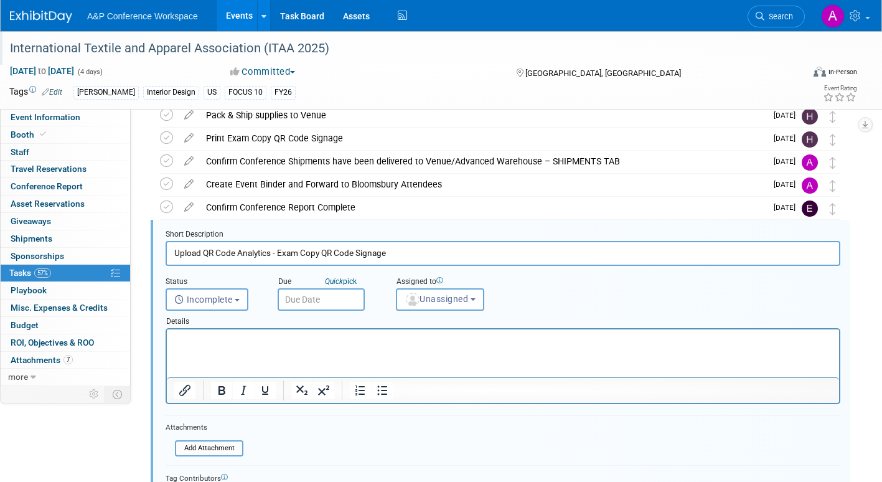
scroll to position [187, 0]
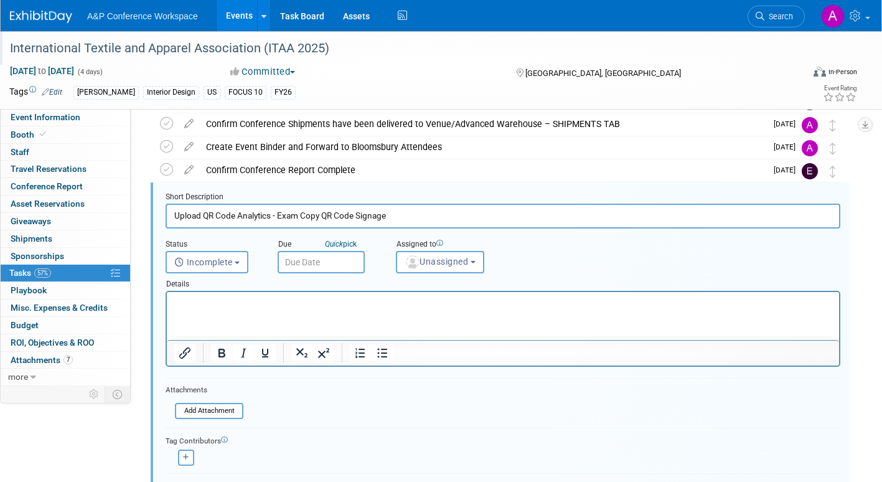
click at [350, 258] on input "text" at bounding box center [321, 262] width 87 height 22
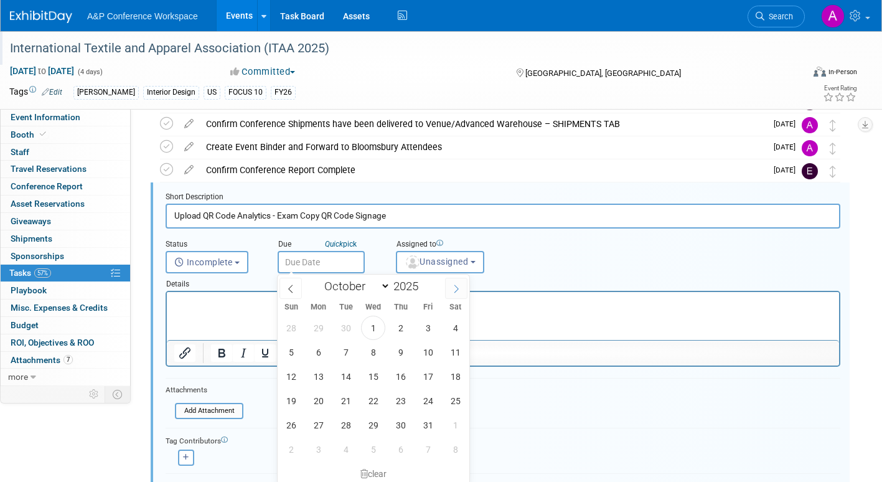
click at [452, 289] on icon at bounding box center [456, 288] width 9 height 9
select select "11"
click at [314, 327] on span "1" at bounding box center [318, 327] width 24 height 24
type input "Dec 1, 2025"
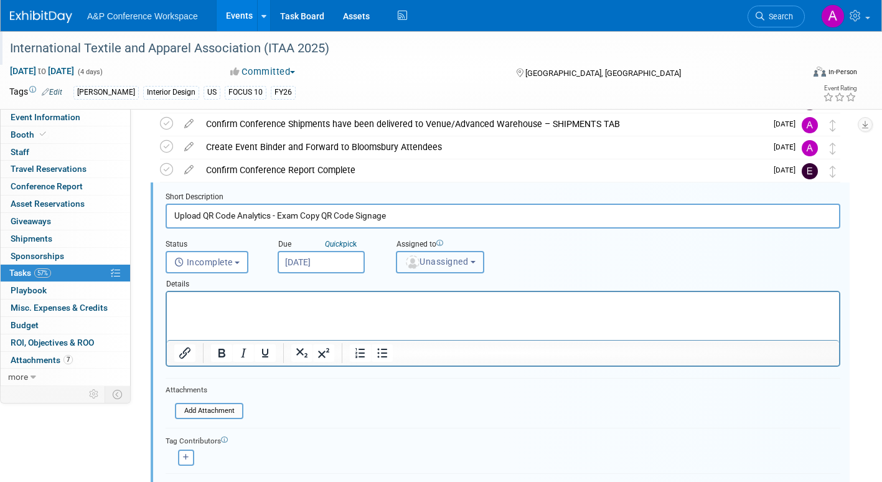
drag, startPoint x: 430, startPoint y: 261, endPoint x: 432, endPoint y: 285, distance: 24.3
click at [431, 263] on span "Unassigned" at bounding box center [435, 261] width 63 height 10
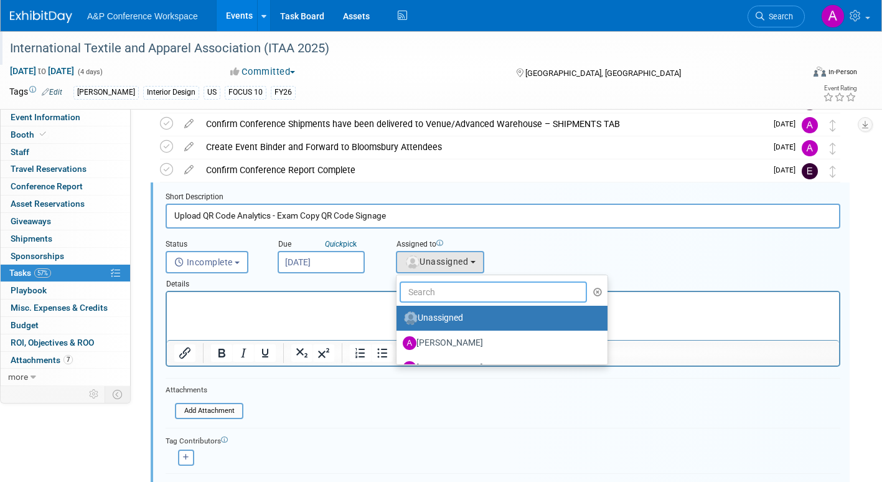
click at [429, 296] on input "text" at bounding box center [492, 291] width 187 height 21
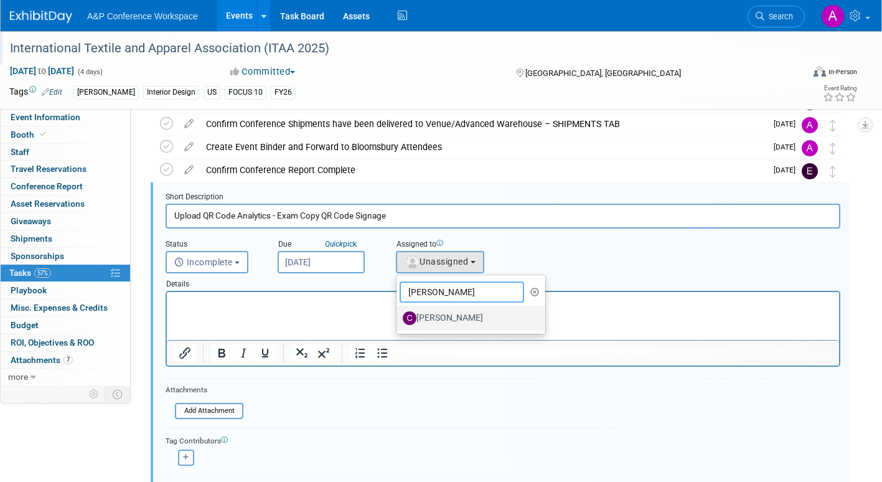
type input "christine"
click at [464, 320] on label "[PERSON_NAME]" at bounding box center [468, 318] width 130 height 20
click at [398, 320] on input "[PERSON_NAME]" at bounding box center [394, 316] width 8 height 8
select select "1a58e6ac-2dfa-429d-b54a-9dc2e557f424"
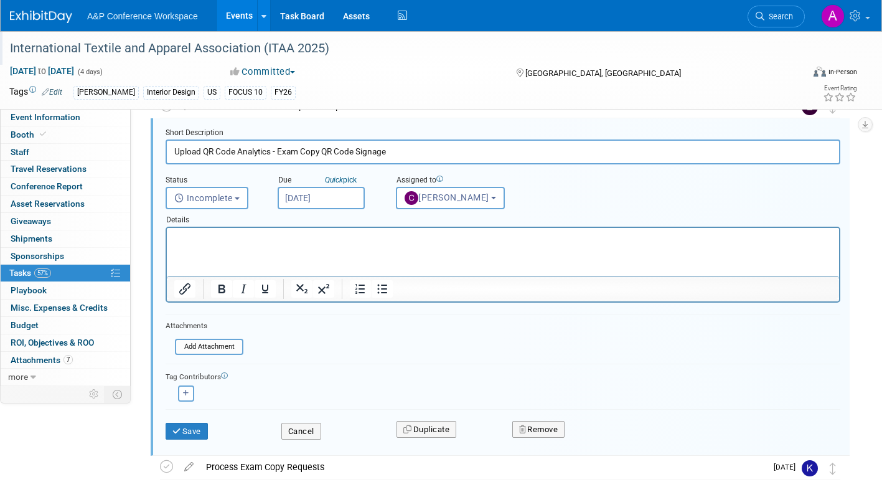
scroll to position [347, 0]
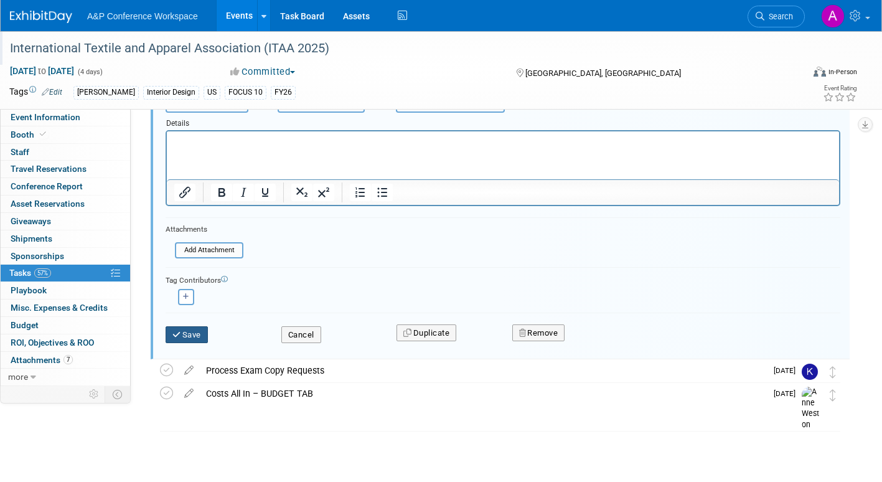
click at [182, 332] on button "Save" at bounding box center [187, 334] width 42 height 17
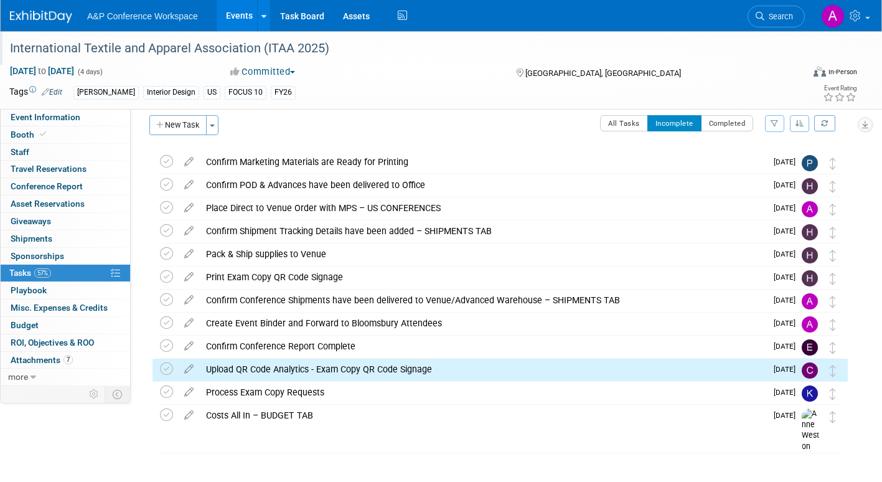
scroll to position [0, 0]
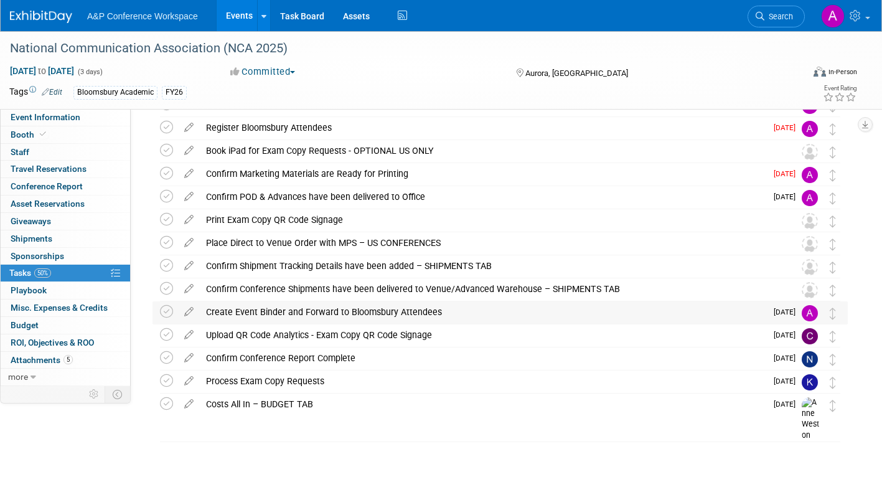
scroll to position [78, 0]
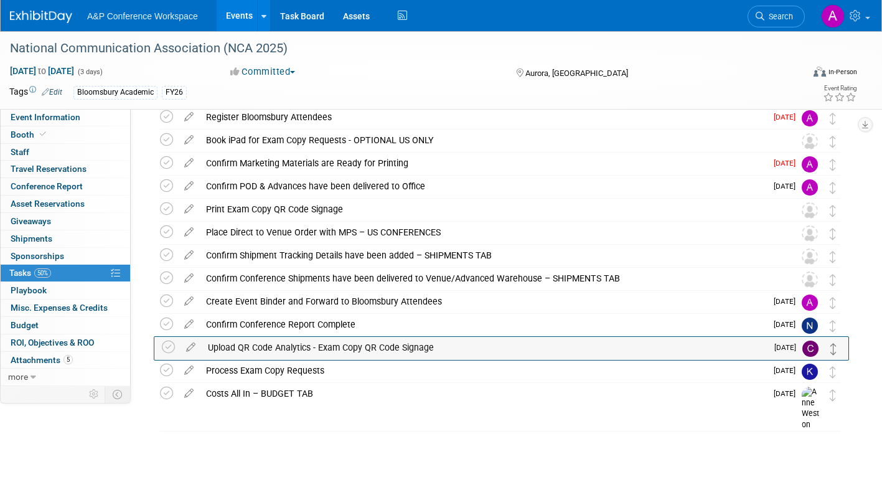
drag, startPoint x: 832, startPoint y: 328, endPoint x: 833, endPoint y: 350, distance: 22.4
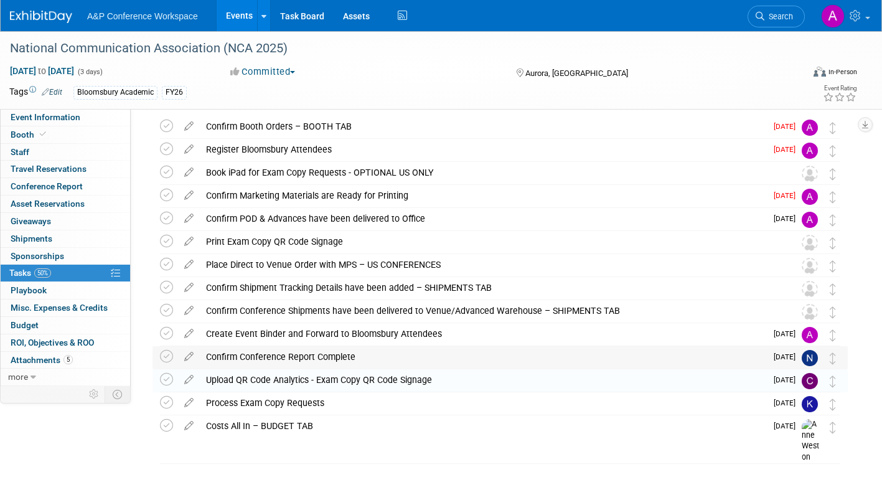
scroll to position [16, 0]
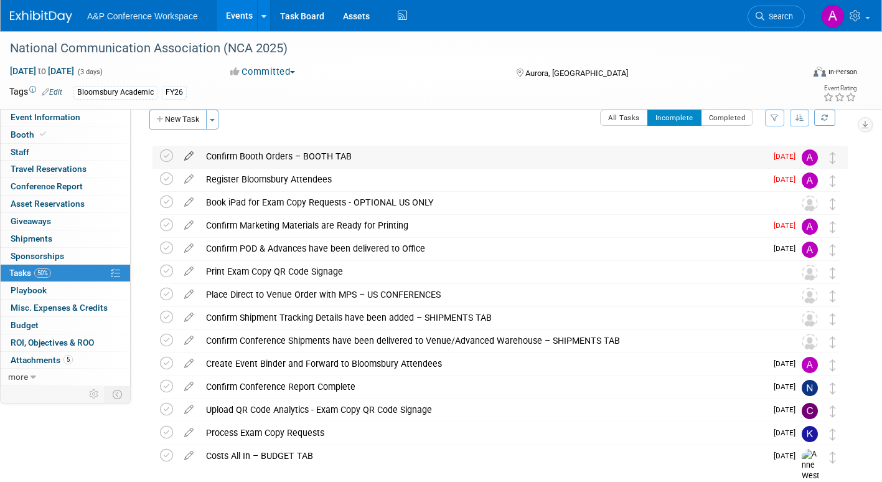
click at [190, 156] on icon at bounding box center [189, 154] width 22 height 16
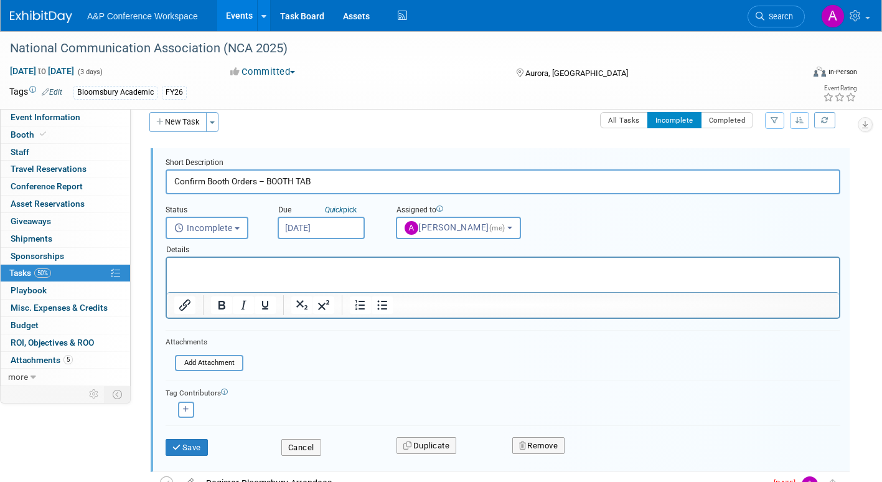
scroll to position [0, 0]
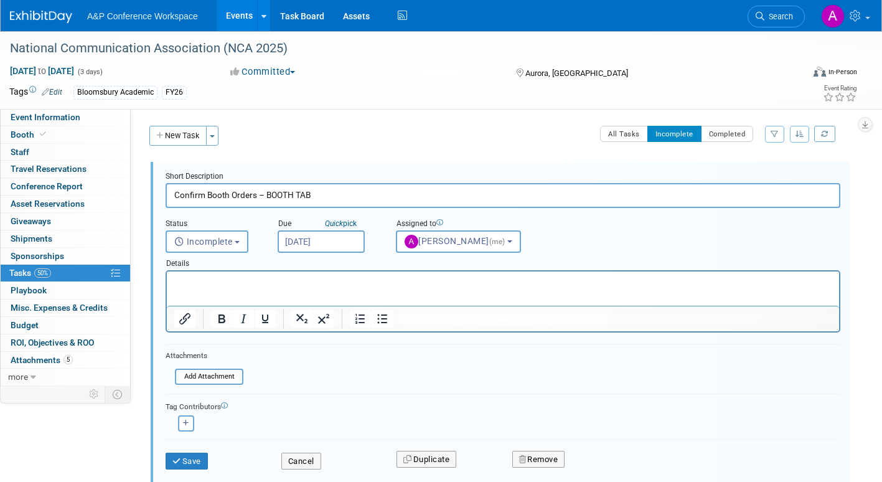
click at [349, 239] on input "[DATE]" at bounding box center [321, 241] width 87 height 22
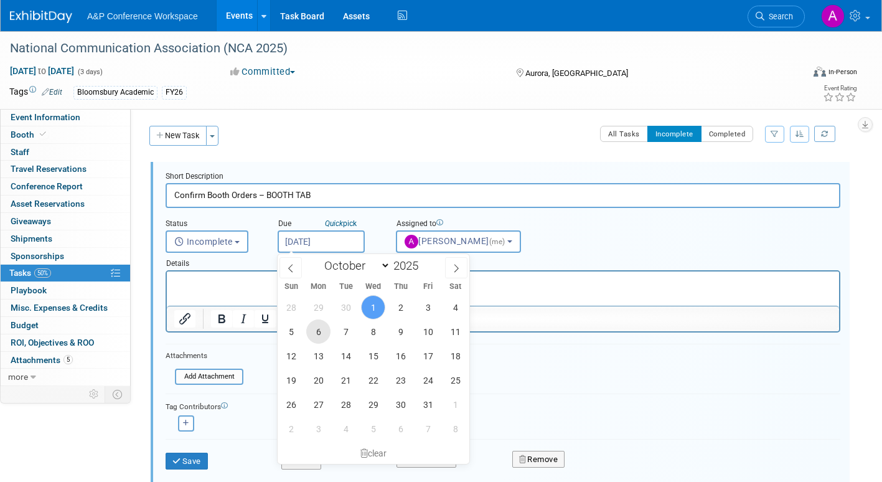
click at [318, 327] on span "6" at bounding box center [318, 331] width 24 height 24
type input "[DATE]"
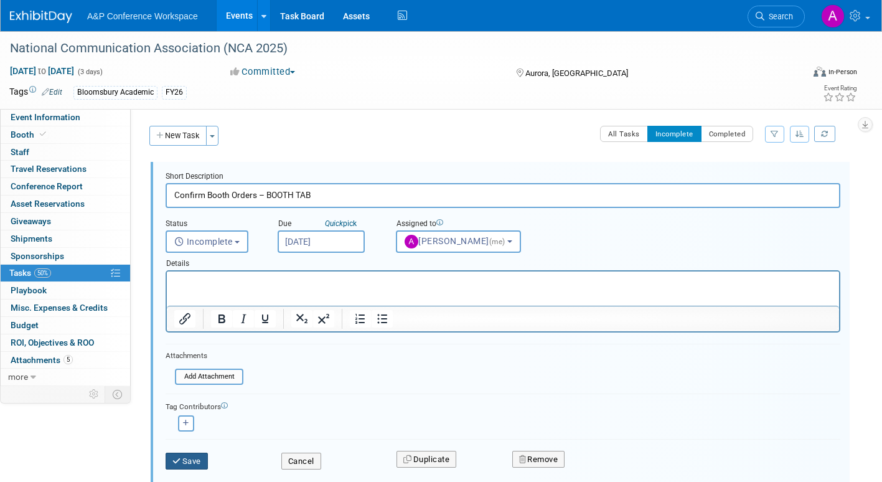
click at [197, 460] on button "Save" at bounding box center [187, 460] width 42 height 17
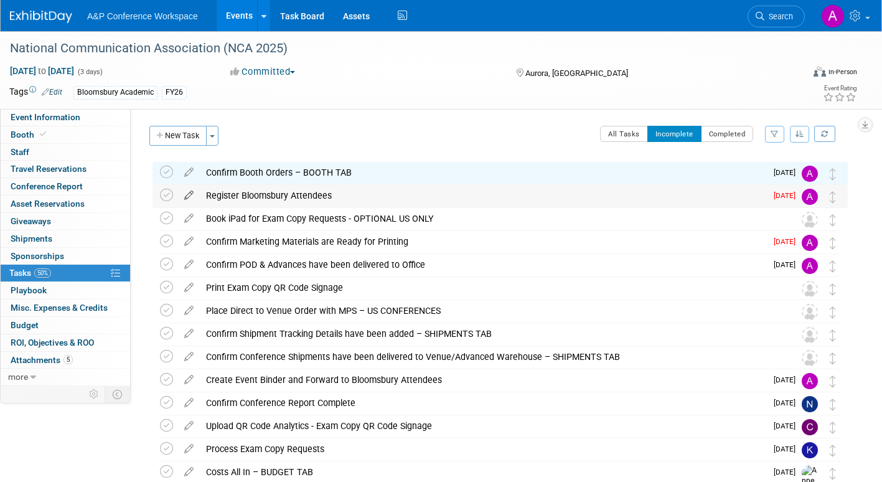
click at [189, 193] on icon at bounding box center [189, 193] width 22 height 16
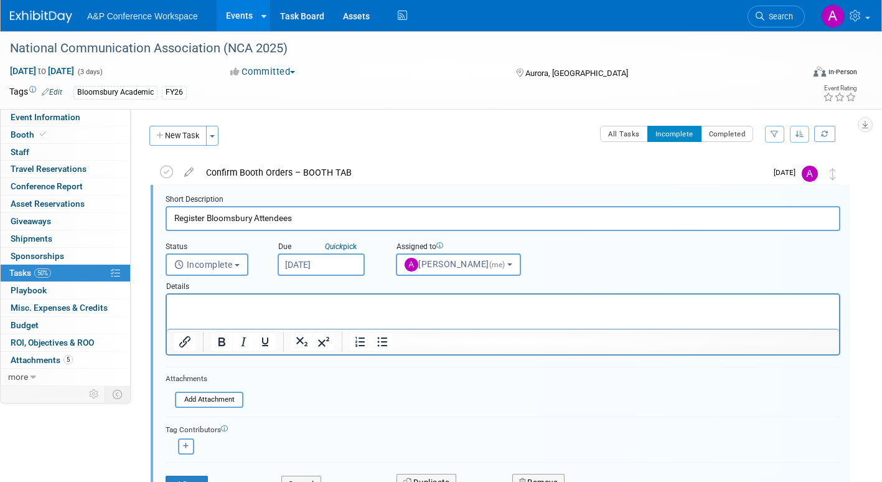
scroll to position [2, 0]
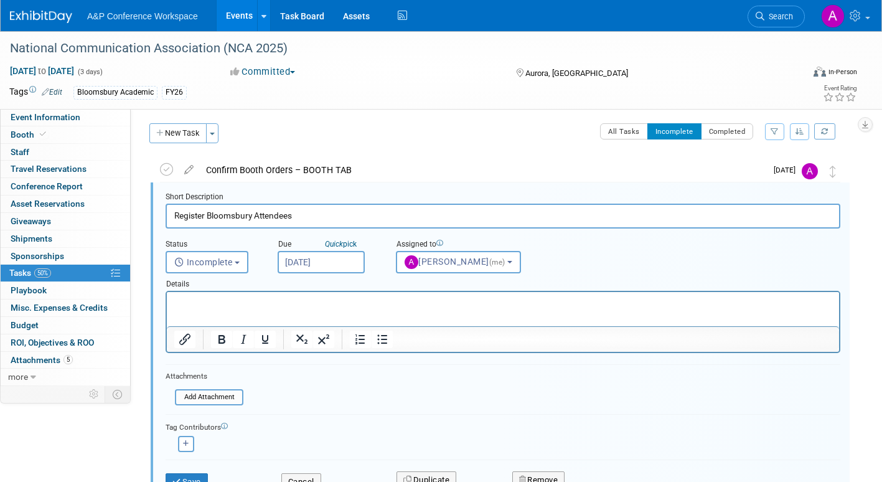
click at [338, 261] on input "[DATE]" at bounding box center [321, 262] width 87 height 22
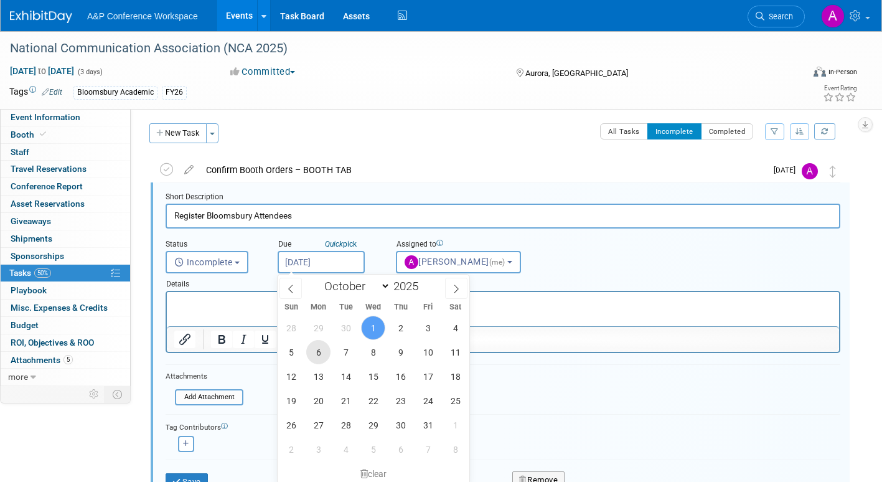
click at [321, 351] on span "6" at bounding box center [318, 352] width 24 height 24
type input "[DATE]"
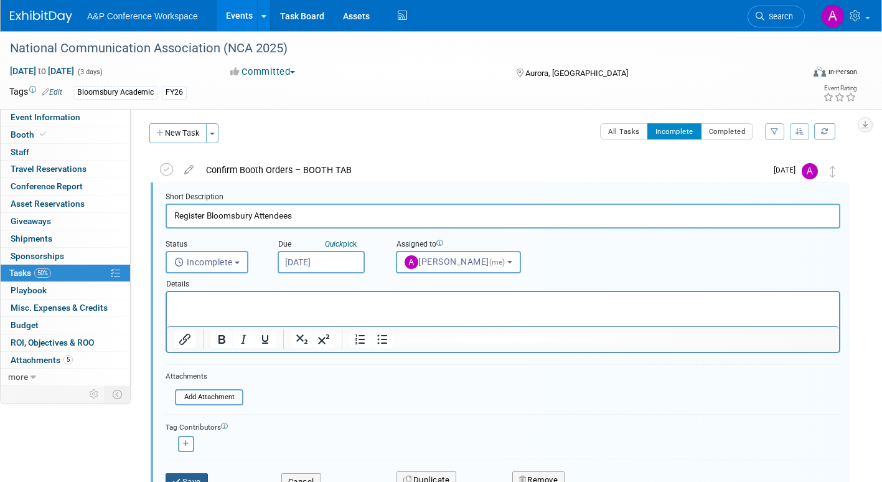
click at [195, 477] on button "Save" at bounding box center [187, 481] width 42 height 17
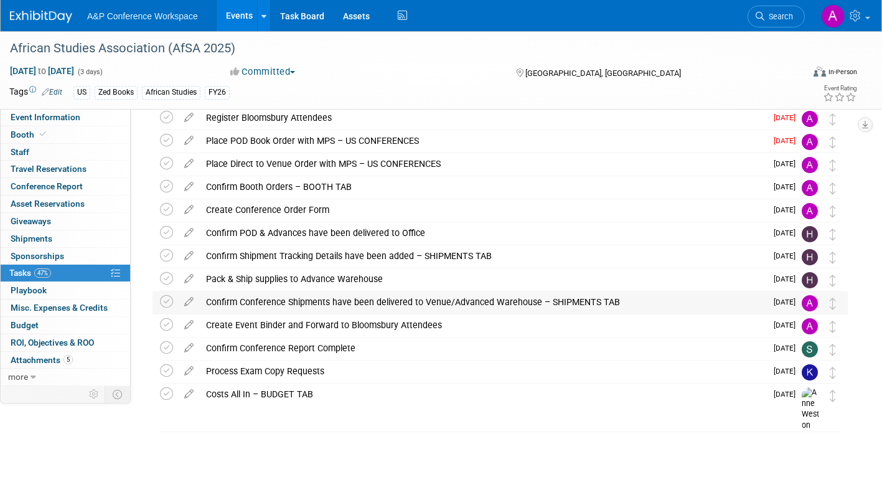
scroll to position [124, 0]
click at [65, 121] on span "Event Information" at bounding box center [46, 117] width 70 height 10
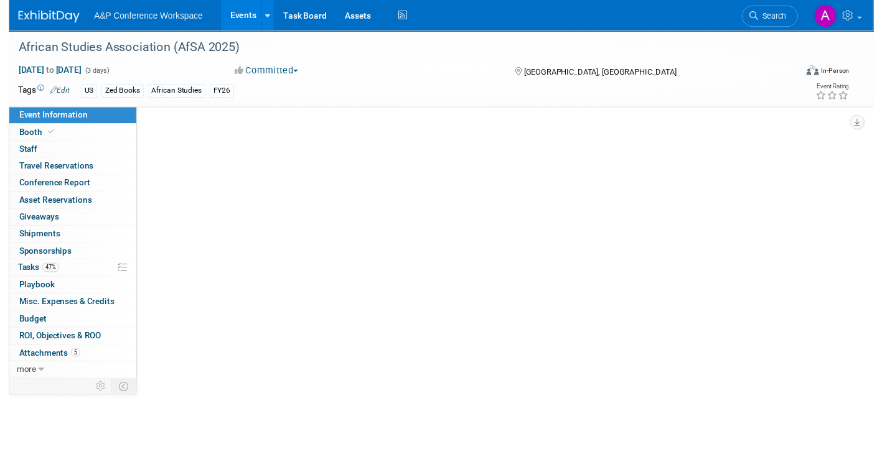
scroll to position [0, 0]
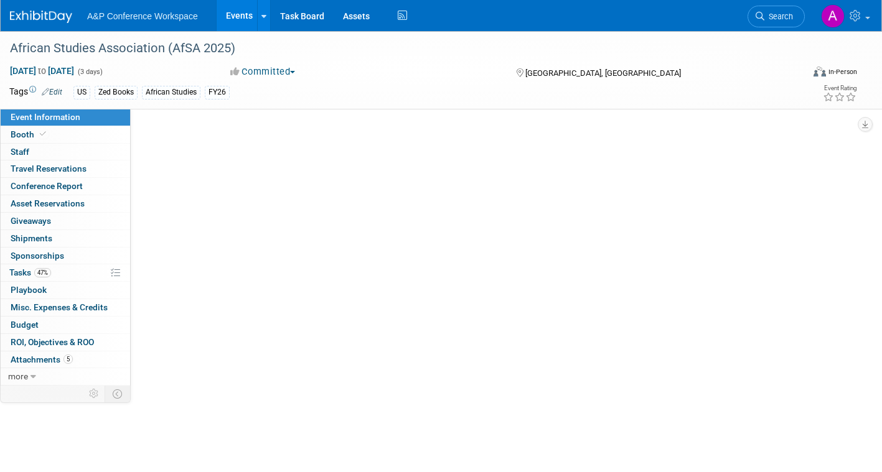
select select "Annual"
select select "Level 2"
select select "In-Person Booth"
select select "African Studies"
select select "Zed Books"
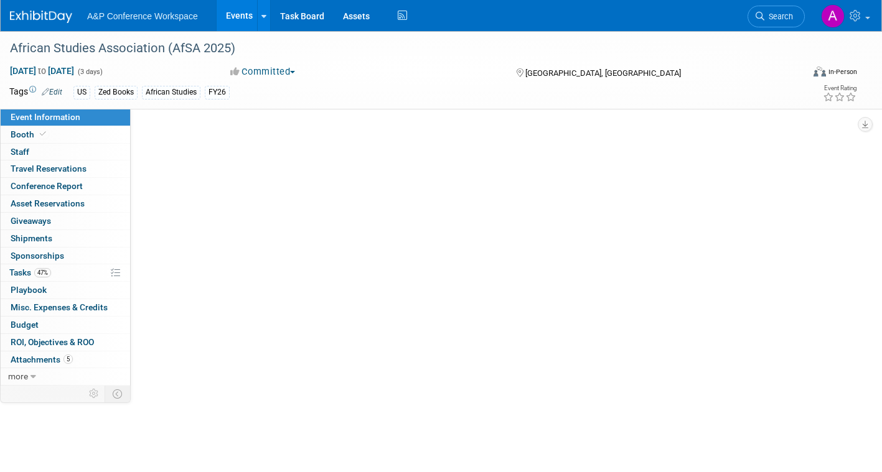
select select "[PERSON_NAME]"
select select "Networking/Commissioning"
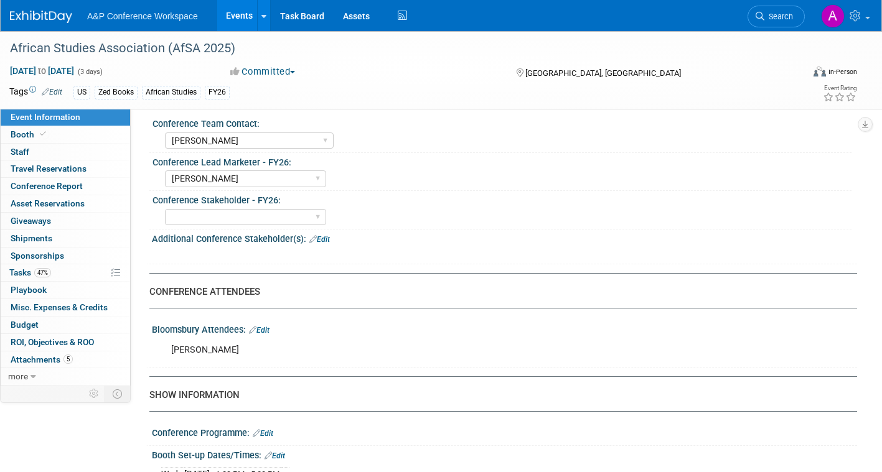
scroll to position [622, 0]
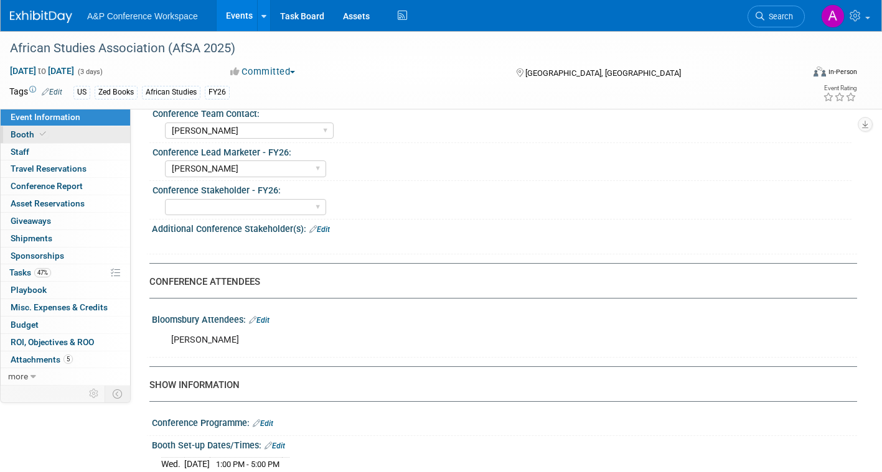
click at [26, 136] on span "Booth" at bounding box center [30, 134] width 38 height 10
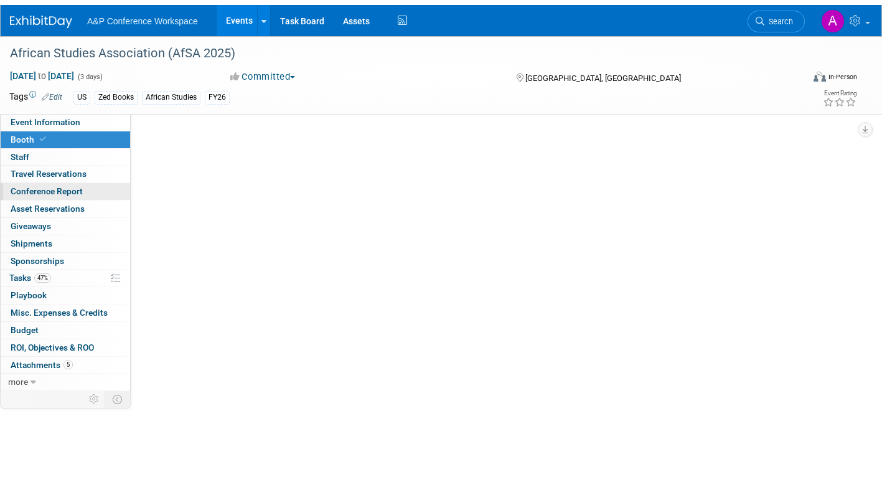
scroll to position [0, 0]
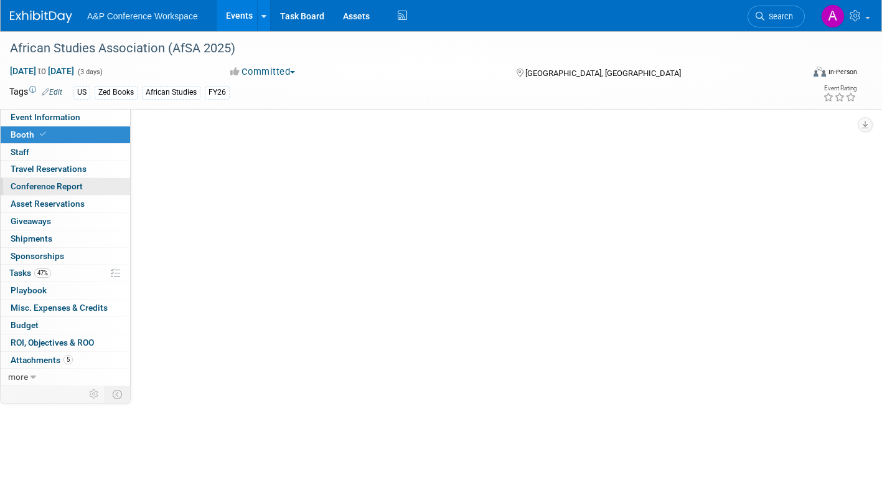
select select "BUZE"
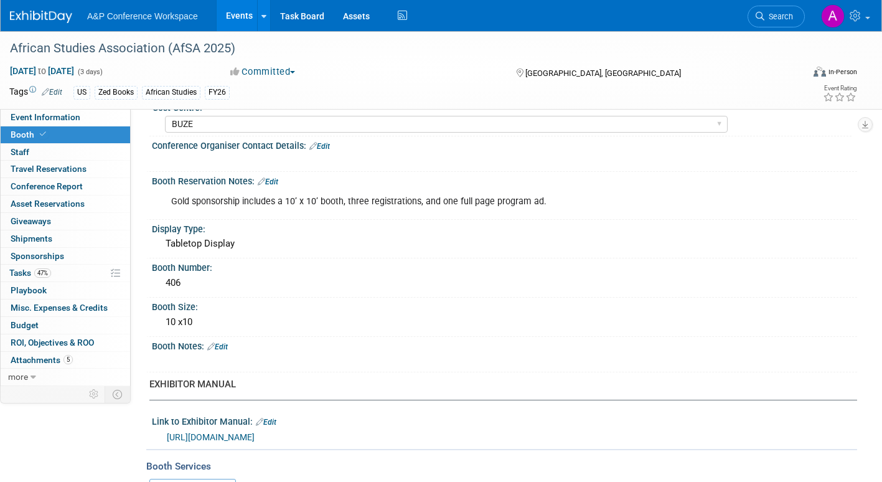
scroll to position [187, 0]
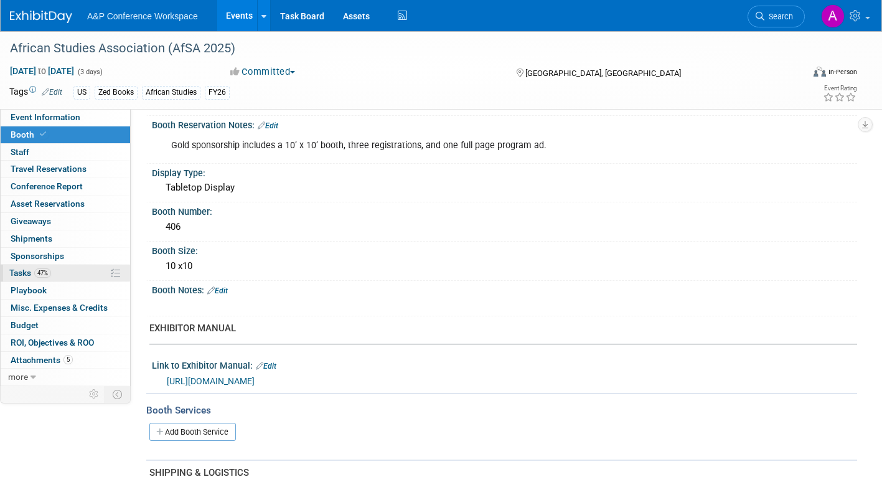
click at [27, 272] on span "Tasks 47%" at bounding box center [30, 273] width 42 height 10
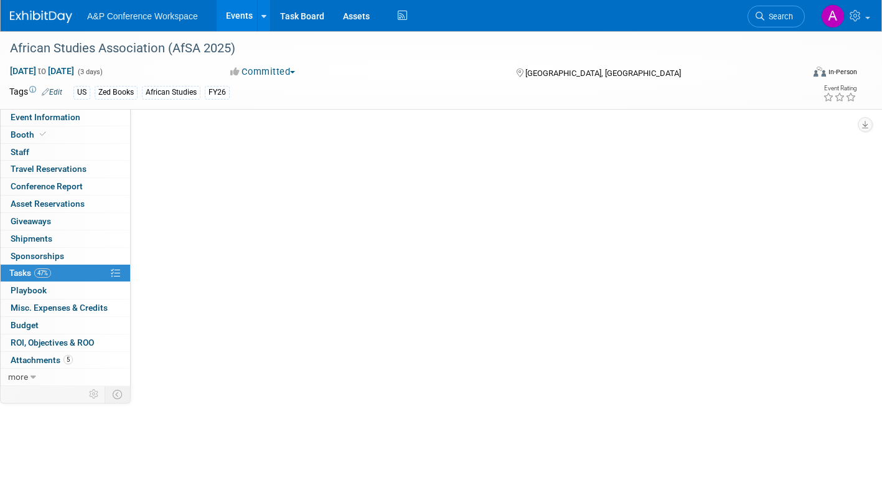
scroll to position [0, 0]
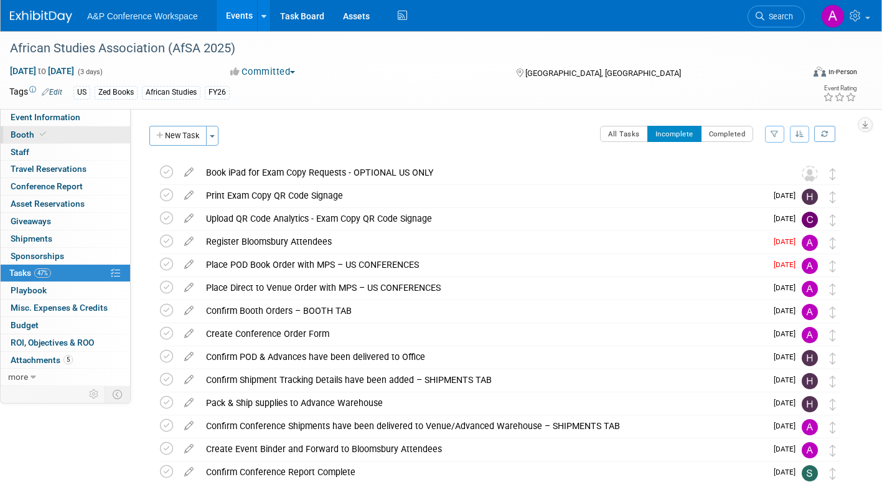
click at [26, 132] on span "Booth" at bounding box center [30, 134] width 38 height 10
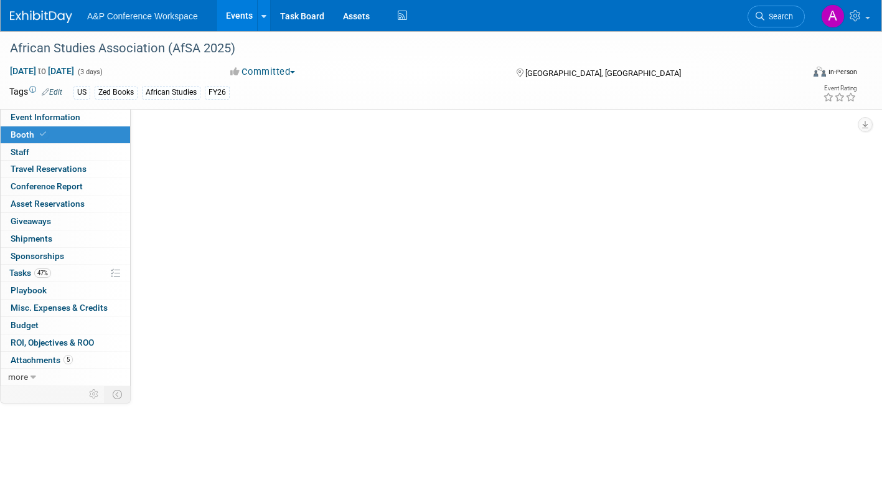
select select "BUZE"
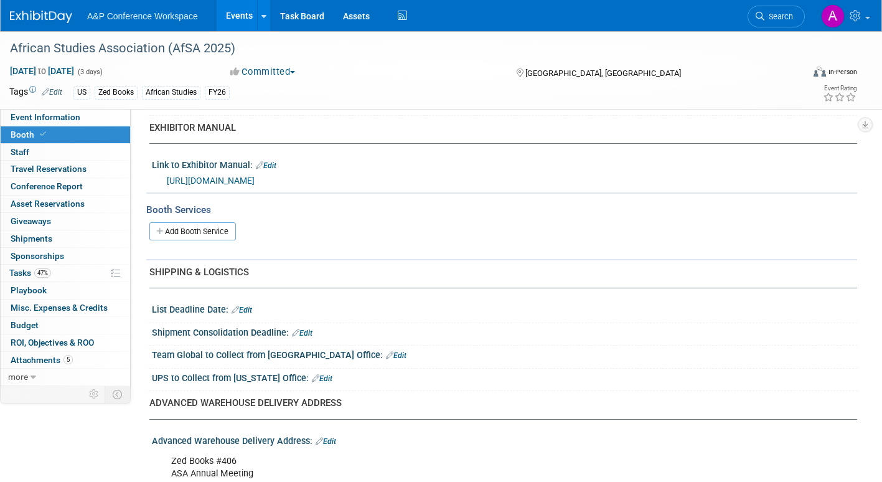
scroll to position [622, 0]
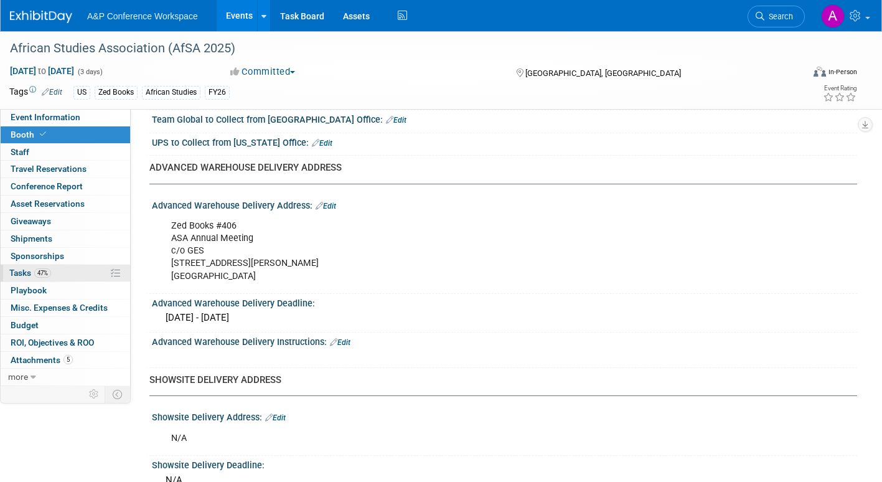
click at [22, 269] on span "Tasks 47%" at bounding box center [30, 273] width 42 height 10
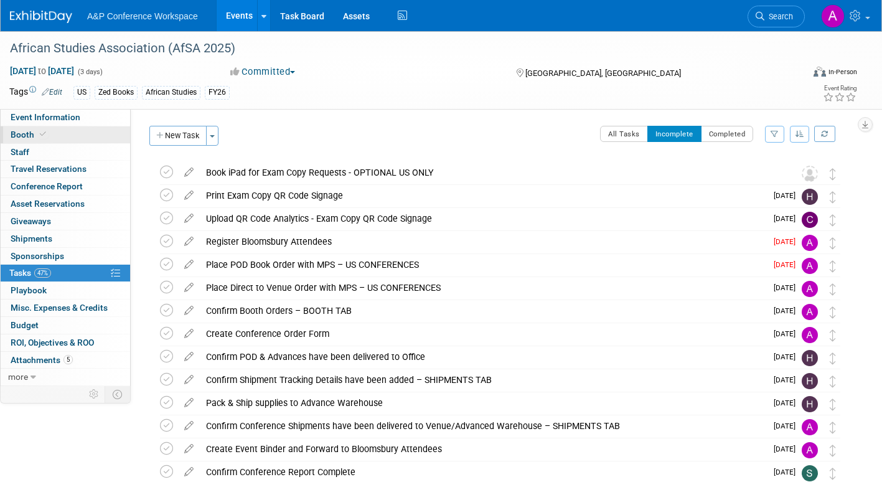
click at [17, 134] on span "Booth" at bounding box center [30, 134] width 38 height 10
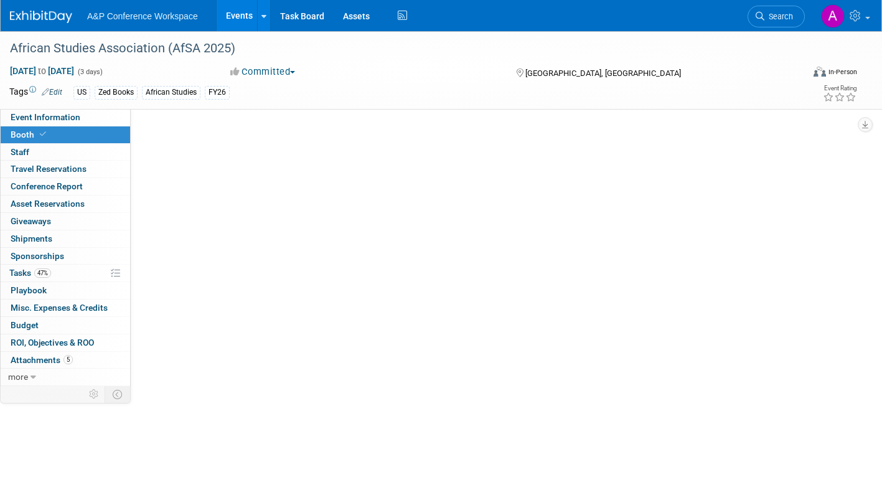
select select "BUZE"
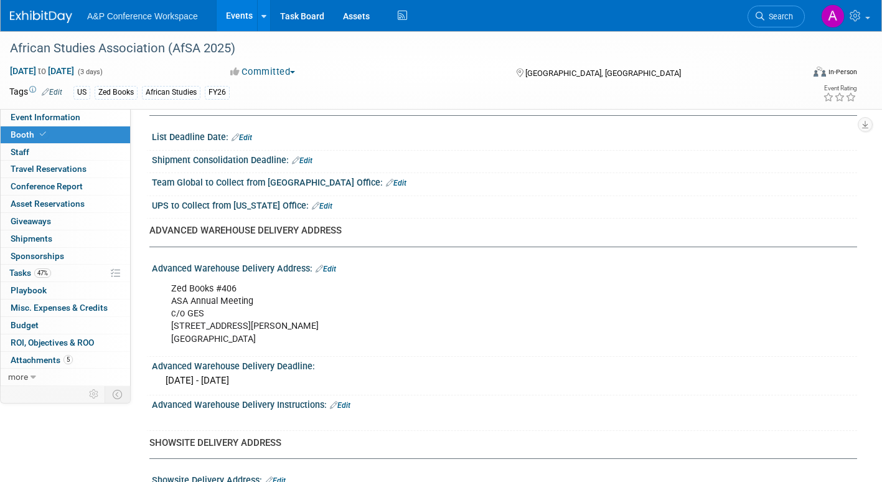
scroll to position [560, 0]
click at [22, 270] on span "Tasks 47%" at bounding box center [30, 273] width 42 height 10
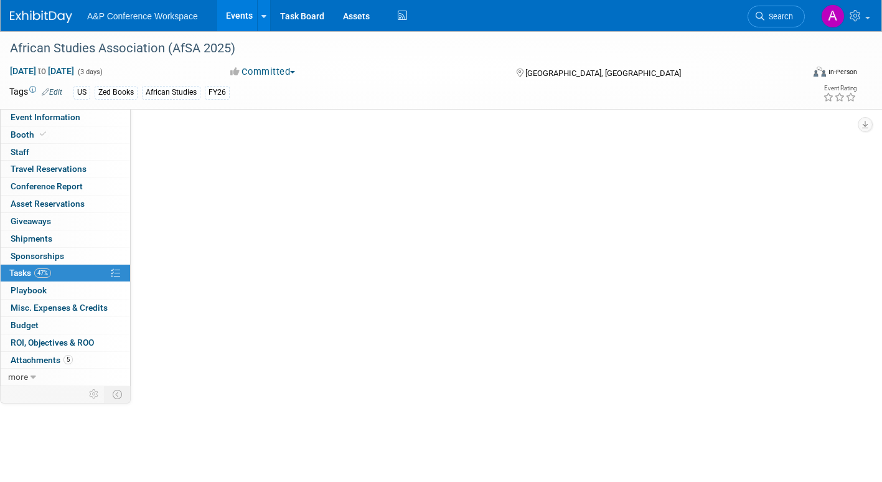
scroll to position [0, 0]
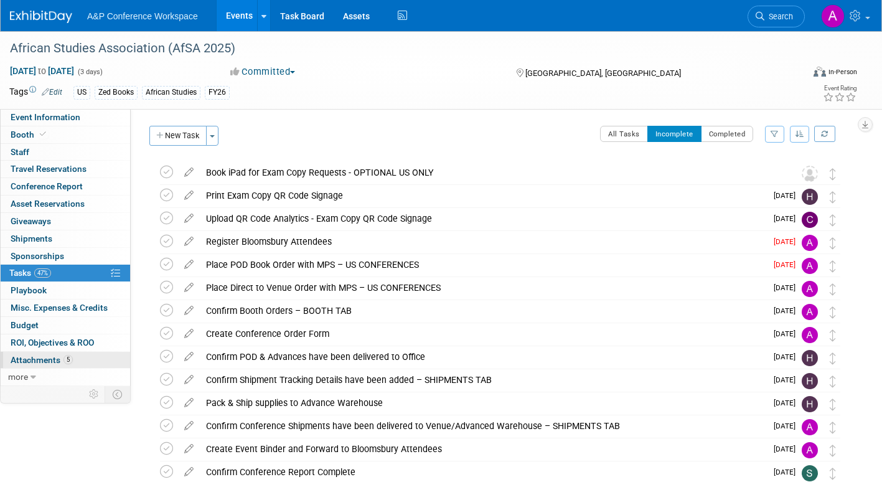
click at [44, 362] on span "Attachments 5" at bounding box center [42, 360] width 62 height 10
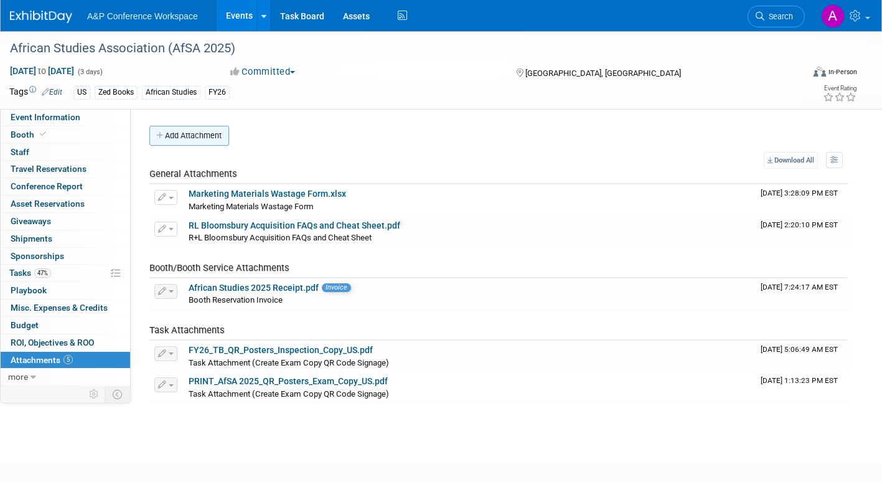
click at [195, 140] on button "Add Attachment" at bounding box center [189, 136] width 80 height 20
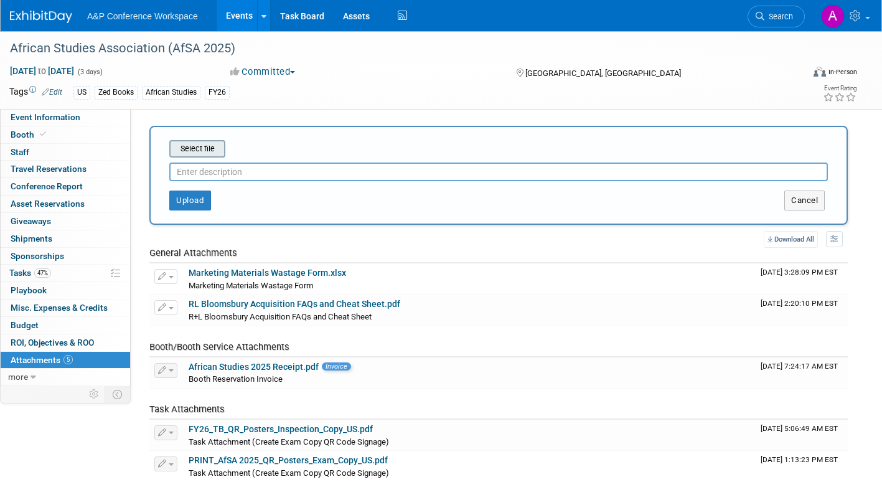
click at [195, 151] on input "file" at bounding box center [150, 148] width 148 height 15
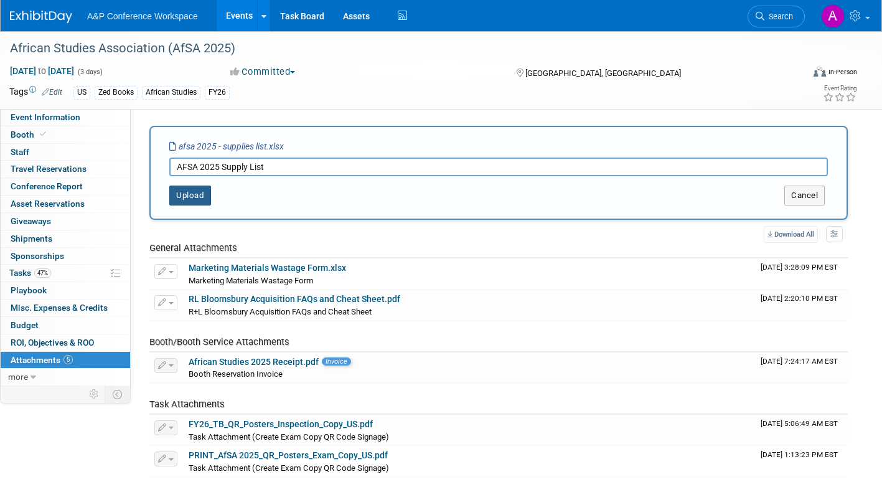
type input "AFSA 2025 Supply List"
click at [194, 192] on button "Upload" at bounding box center [190, 195] width 42 height 20
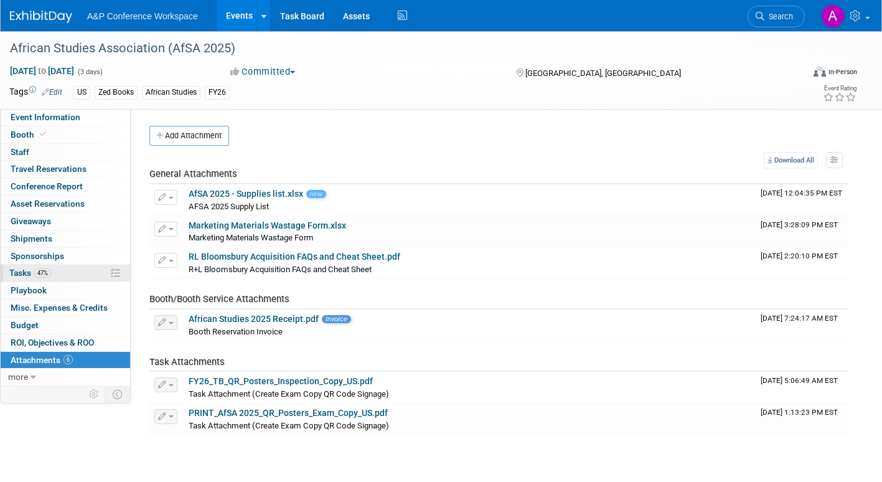
click at [28, 273] on span "Tasks 47%" at bounding box center [30, 273] width 42 height 10
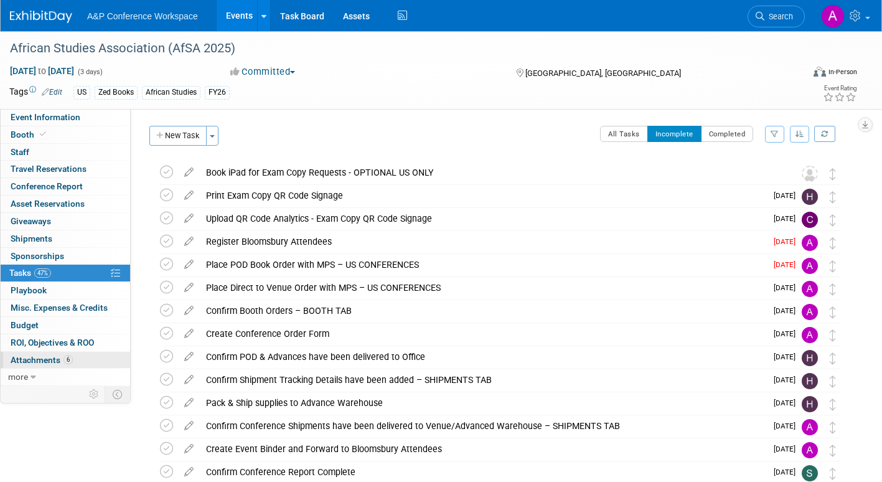
click at [22, 358] on span "Attachments 6" at bounding box center [42, 360] width 62 height 10
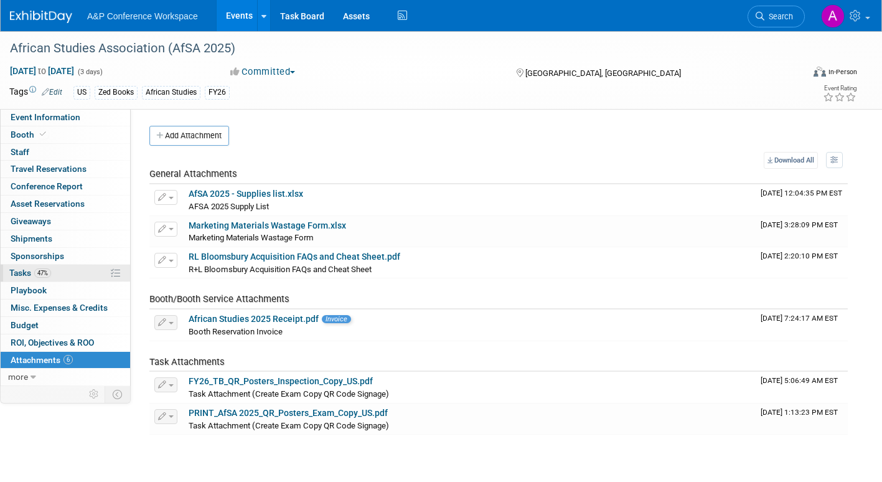
click at [21, 271] on span "Tasks 47%" at bounding box center [30, 273] width 42 height 10
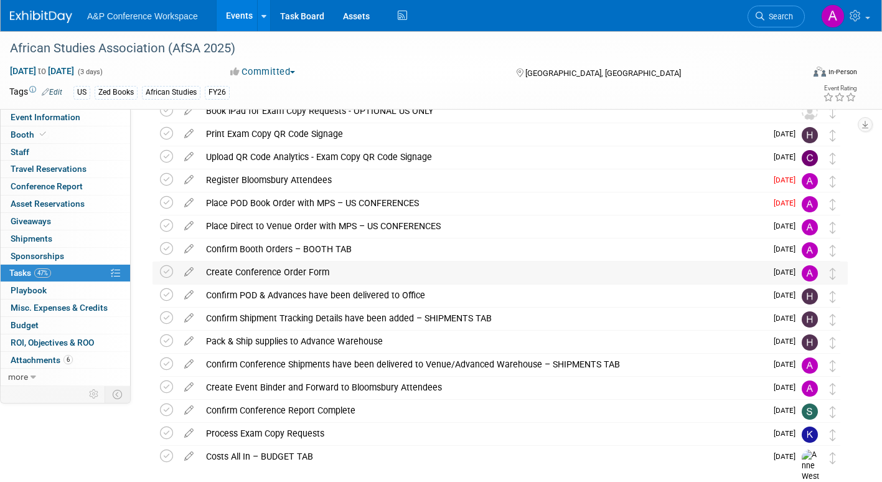
scroll to position [62, 0]
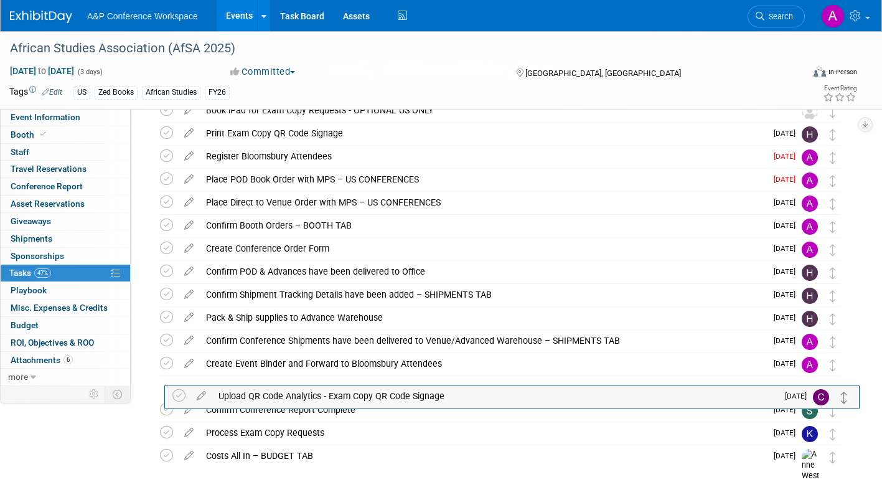
drag, startPoint x: 834, startPoint y: 162, endPoint x: 846, endPoint y: 398, distance: 235.5
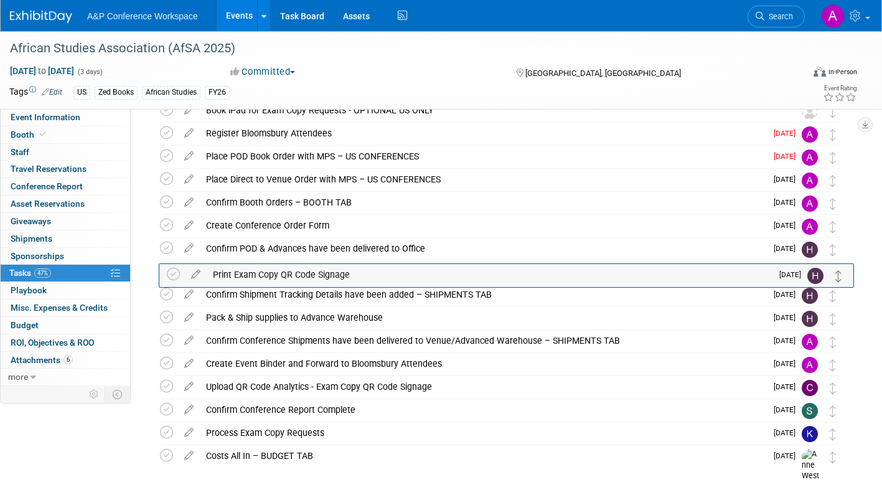
drag, startPoint x: 834, startPoint y: 138, endPoint x: 841, endPoint y: 278, distance: 140.8
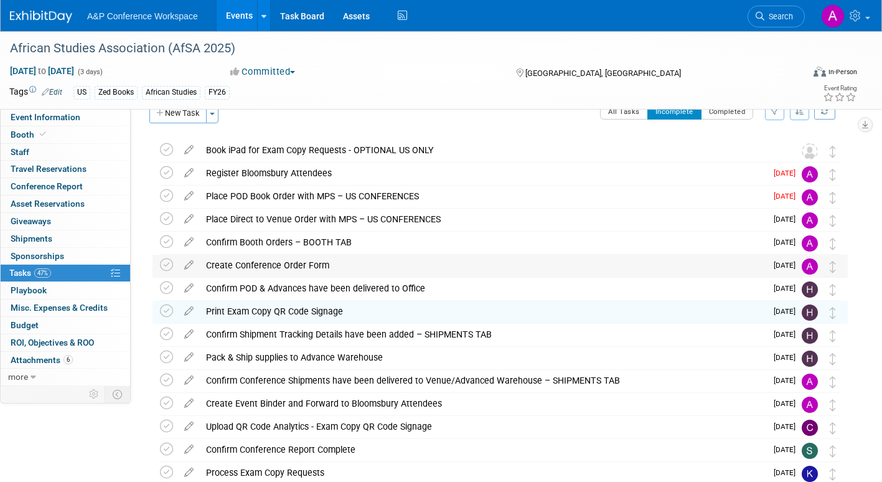
scroll to position [0, 0]
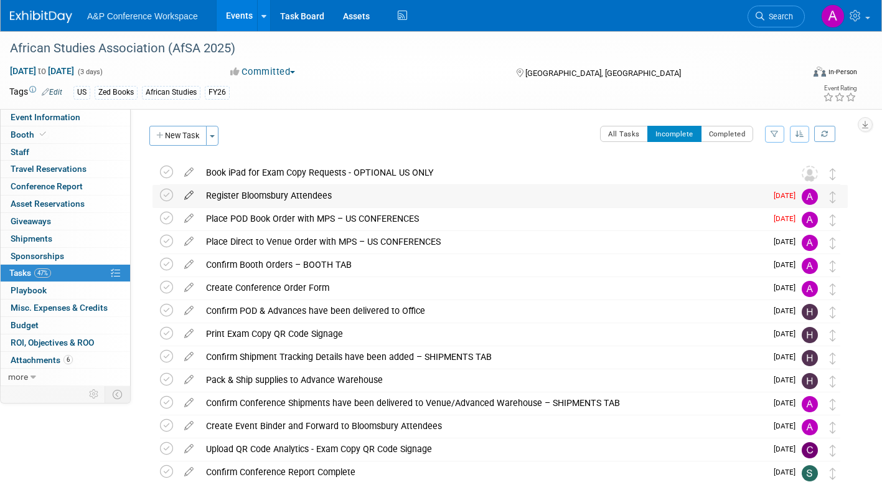
click at [190, 192] on icon at bounding box center [189, 193] width 22 height 16
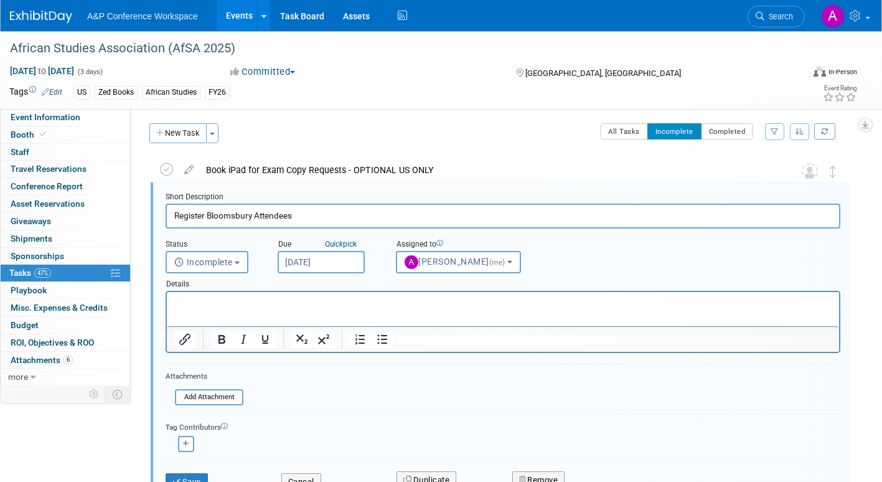
click at [345, 263] on input "[DATE]" at bounding box center [321, 262] width 87 height 22
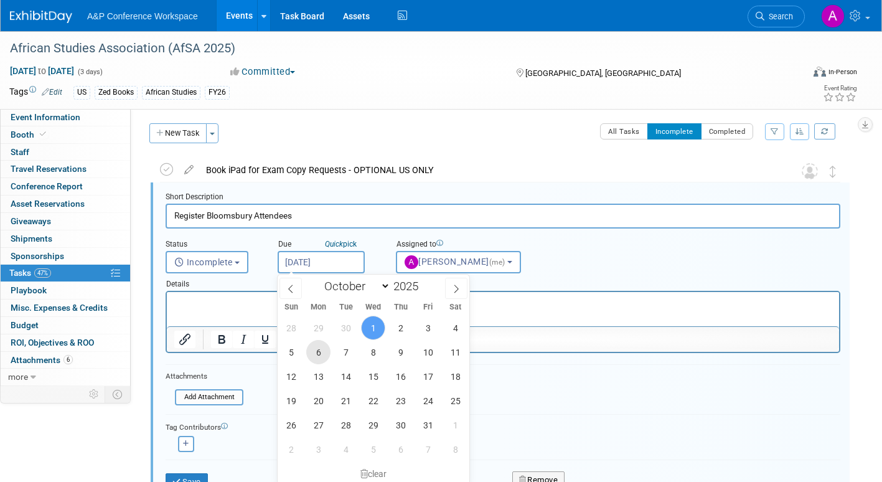
click at [315, 349] on span "6" at bounding box center [318, 352] width 24 height 24
type input "[DATE]"
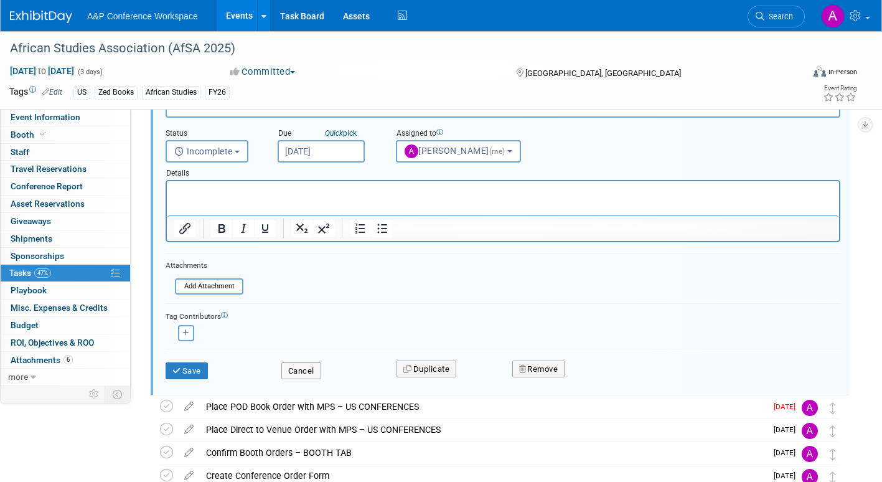
scroll to position [127, 0]
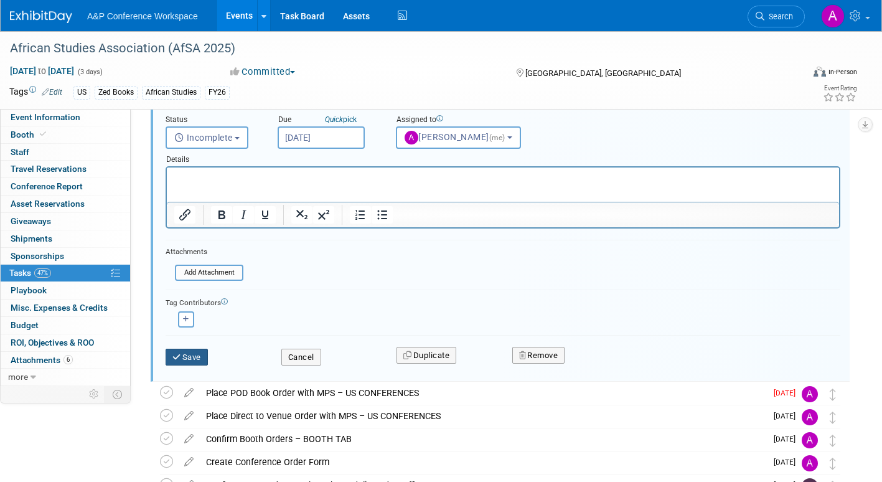
click at [207, 358] on button "Save" at bounding box center [187, 356] width 42 height 17
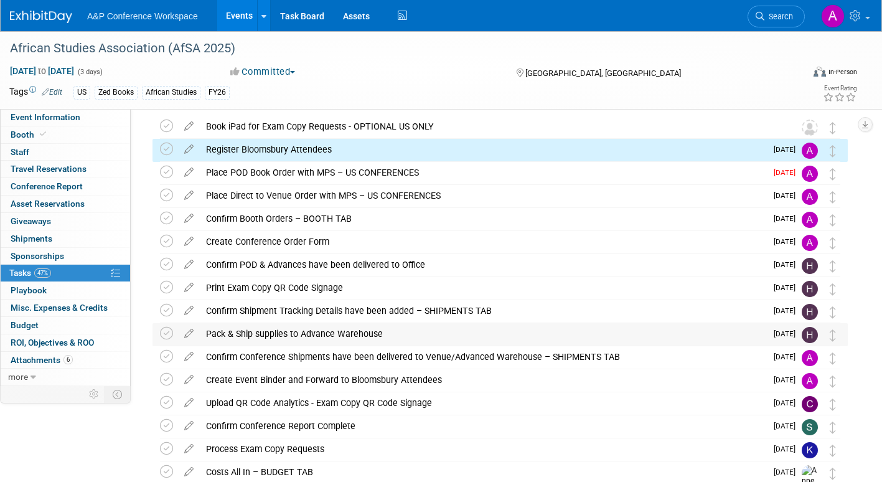
scroll to position [0, 0]
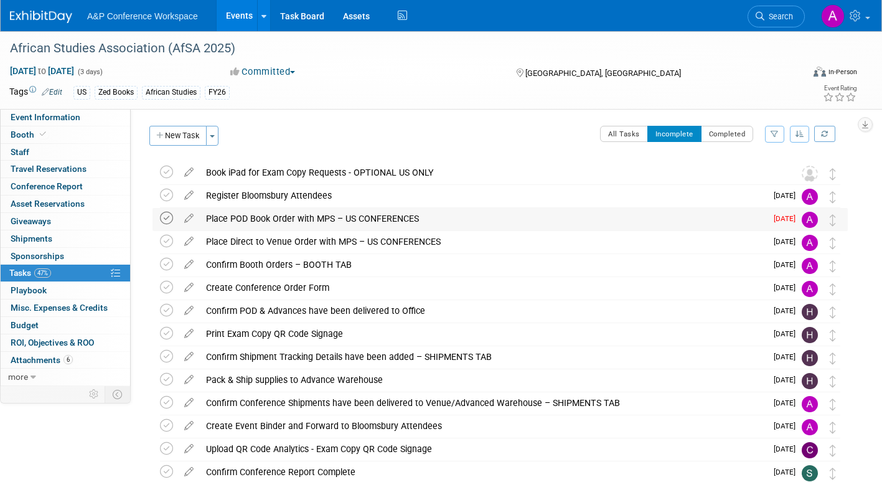
click at [166, 218] on icon at bounding box center [166, 218] width 13 height 13
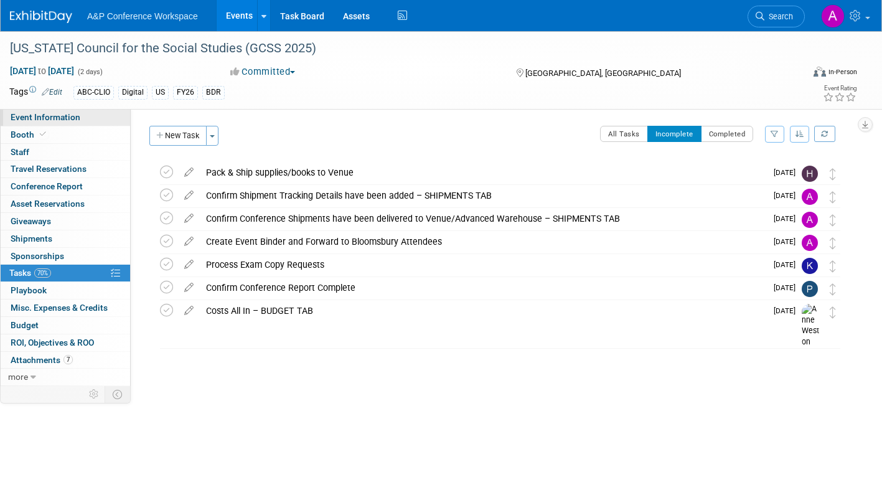
click at [92, 114] on link "Event Information" at bounding box center [65, 117] width 129 height 17
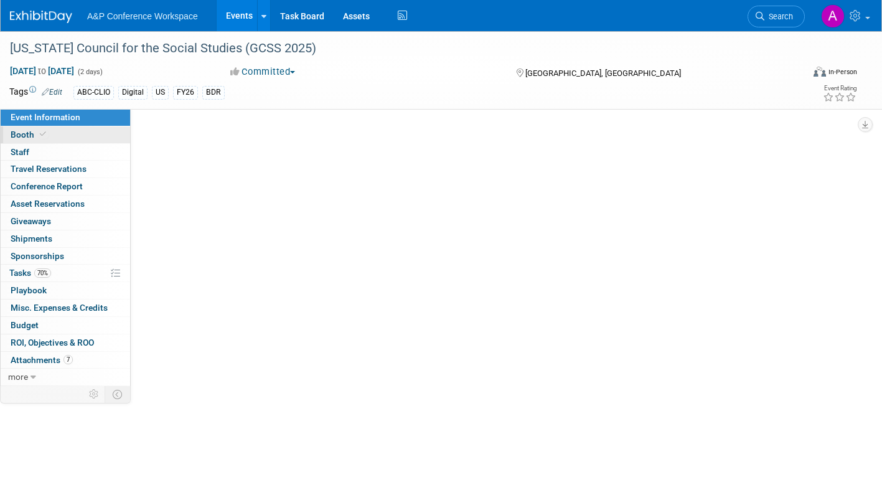
select select "Annual"
select select "Level 2"
select select "In-Person Booth"
select select "Schools"
select select "Bloomsbury Digital Resources"
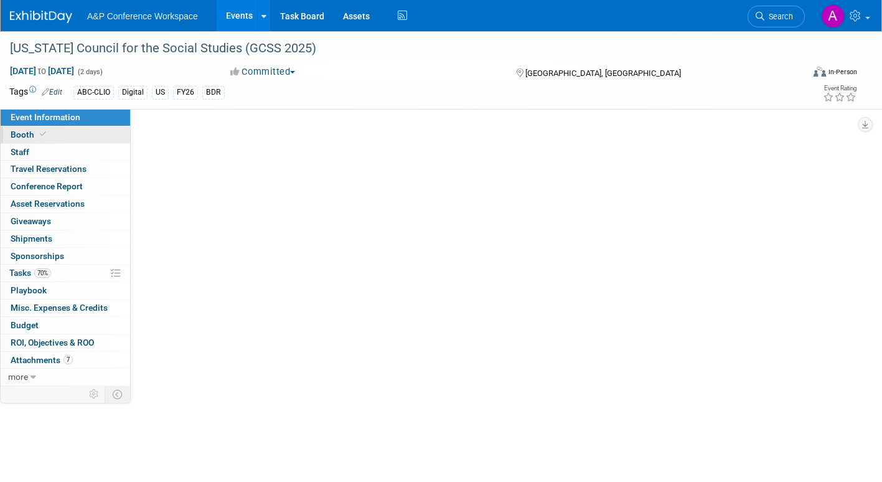
select select "[PERSON_NAME]"
select select "BDR Product Awareness and Trial Generation​"
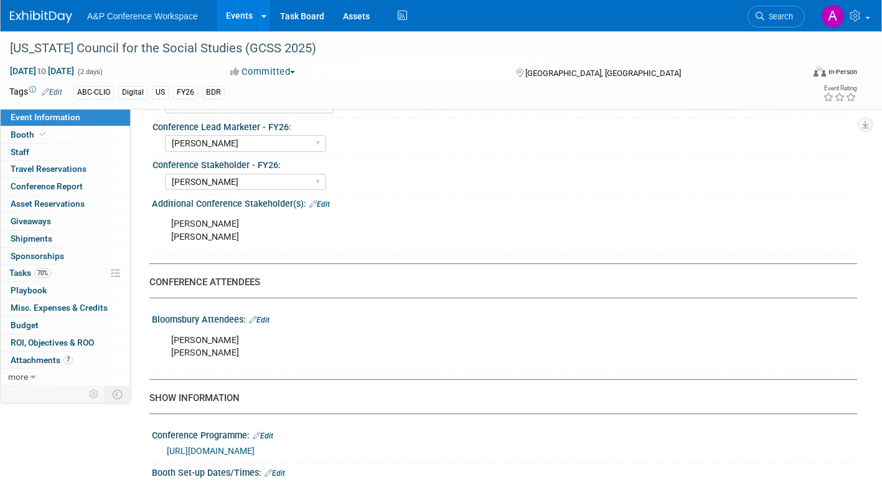
scroll to position [684, 0]
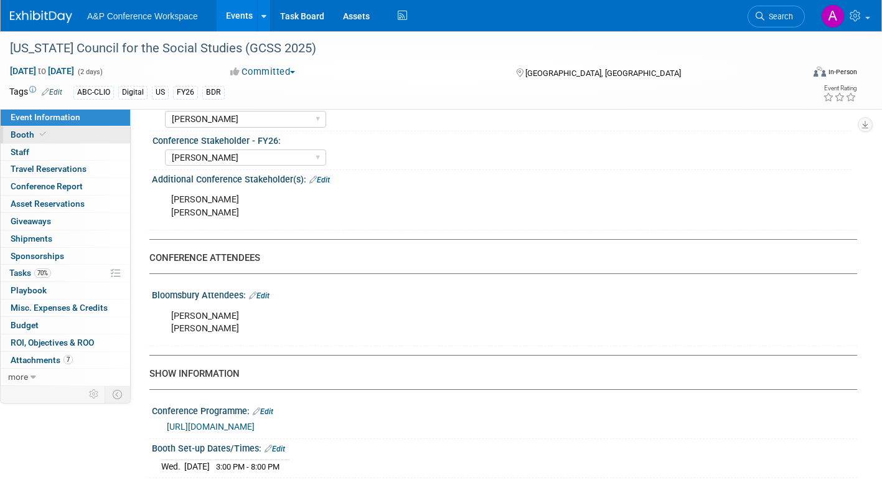
click at [17, 134] on span "Booth" at bounding box center [30, 134] width 38 height 10
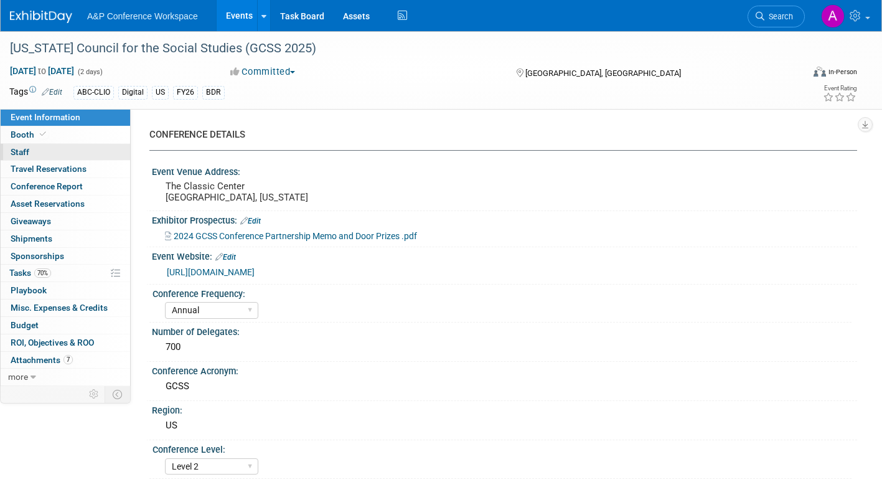
select select "CLDC - Digital/BDR"
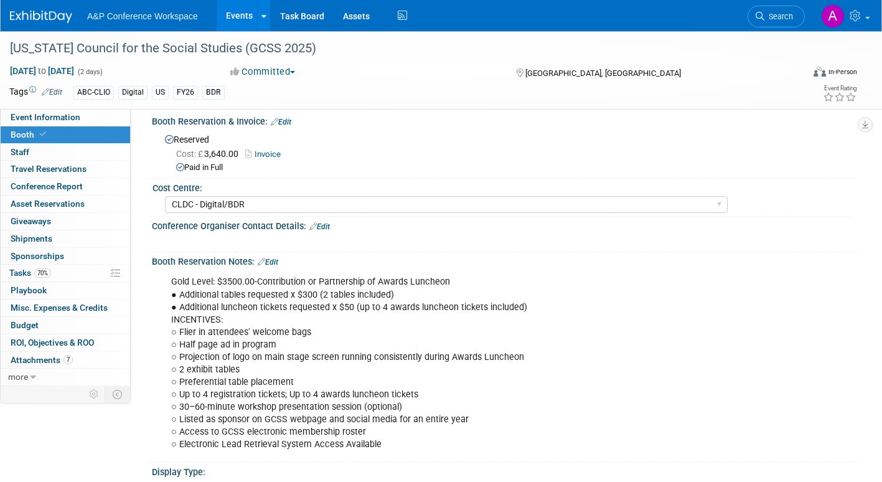
scroll to position [249, 0]
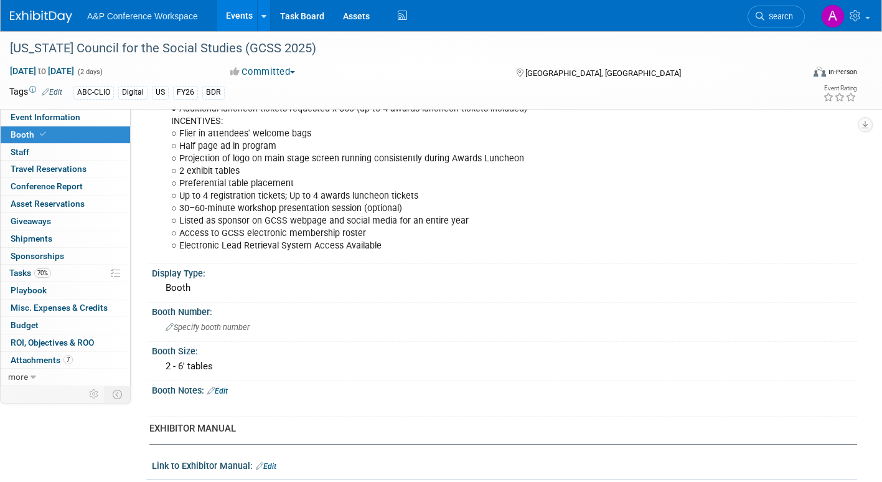
click at [225, 391] on link "Edit" at bounding box center [217, 390] width 21 height 9
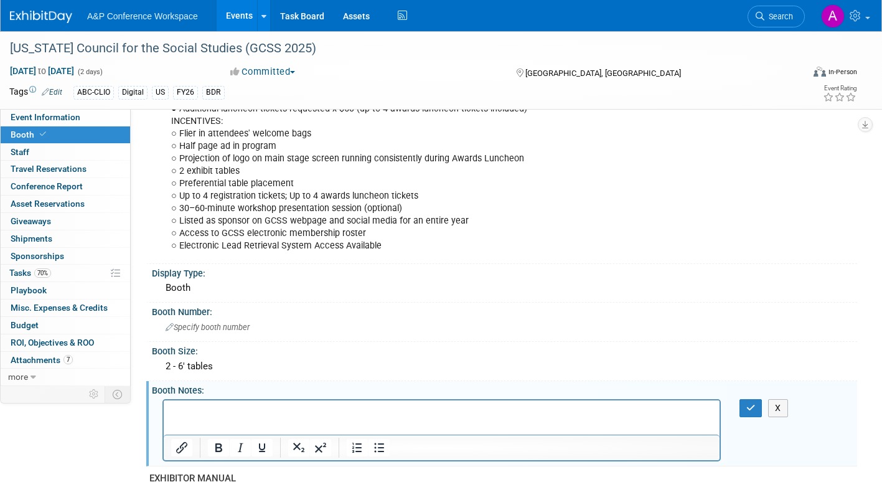
scroll to position [0, 0]
click at [752, 403] on icon "button" at bounding box center [750, 407] width 9 height 9
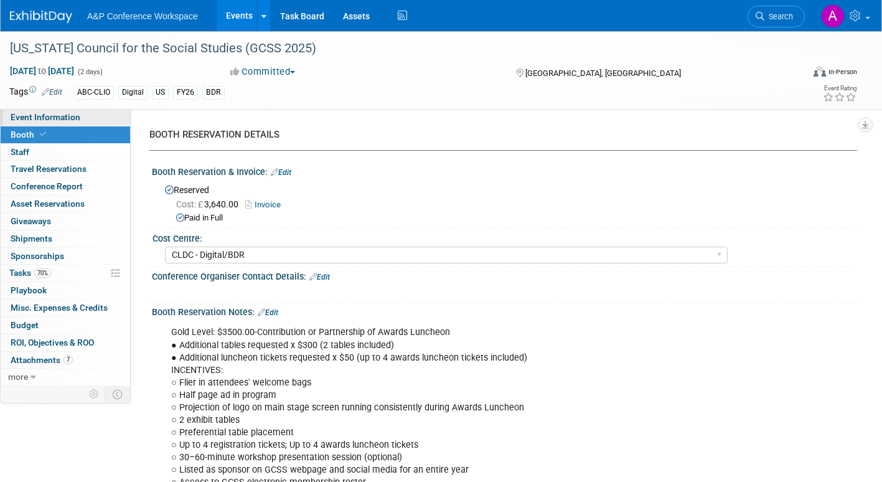
click at [60, 120] on span "Event Information" at bounding box center [46, 117] width 70 height 10
select select "Annual"
select select "Level 2"
select select "In-Person Booth"
select select "Schools"
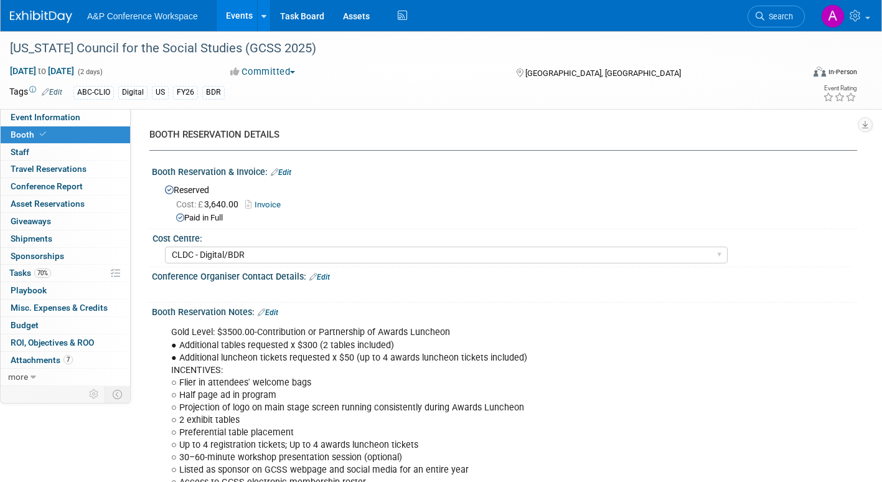
select select "Bloomsbury Digital Resources"
select select "[PERSON_NAME]"
select select "BDR Product Awareness and Trial Generation​"
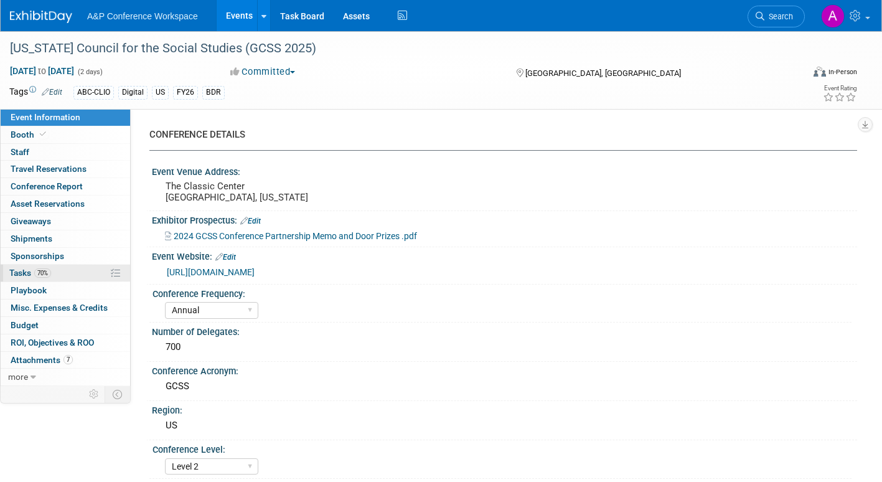
click at [13, 272] on span "Tasks 70%" at bounding box center [30, 273] width 42 height 10
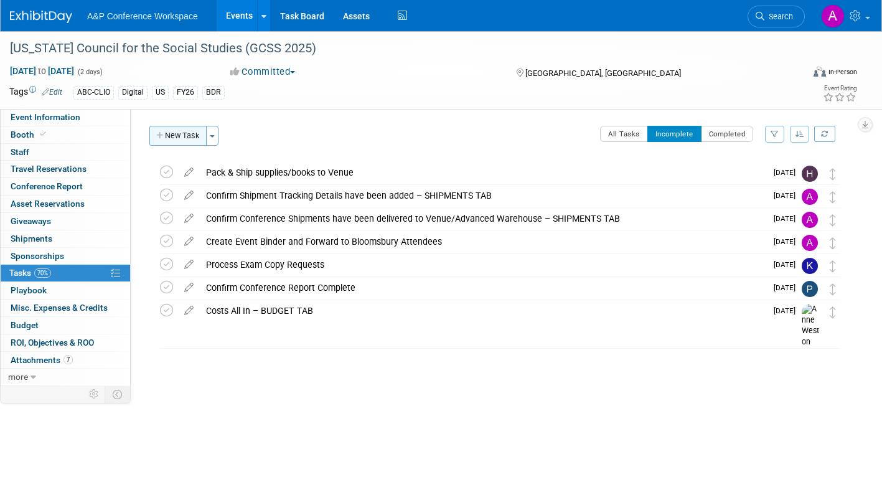
click at [184, 136] on button "New Task" at bounding box center [177, 136] width 57 height 20
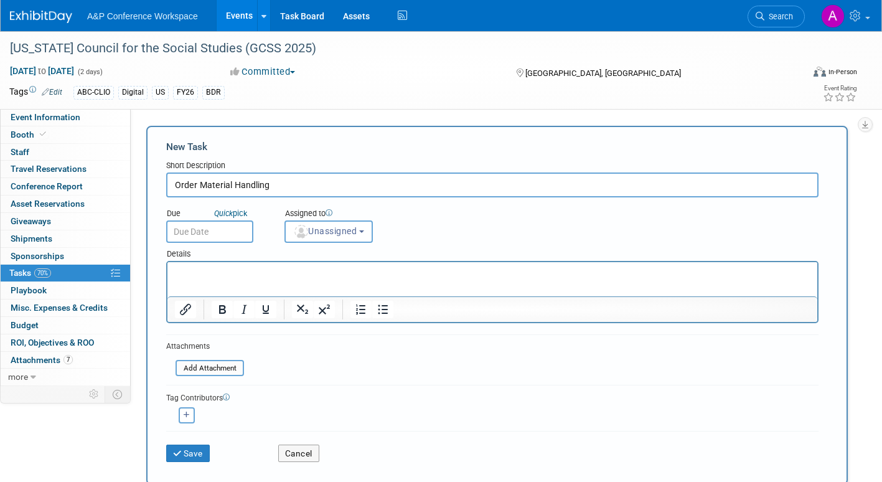
type input "Order Material Handling"
click at [192, 272] on p "Rich Text Area. Press ALT-0 for help." at bounding box center [492, 273] width 635 height 12
click at [235, 228] on input "text" at bounding box center [209, 231] width 87 height 22
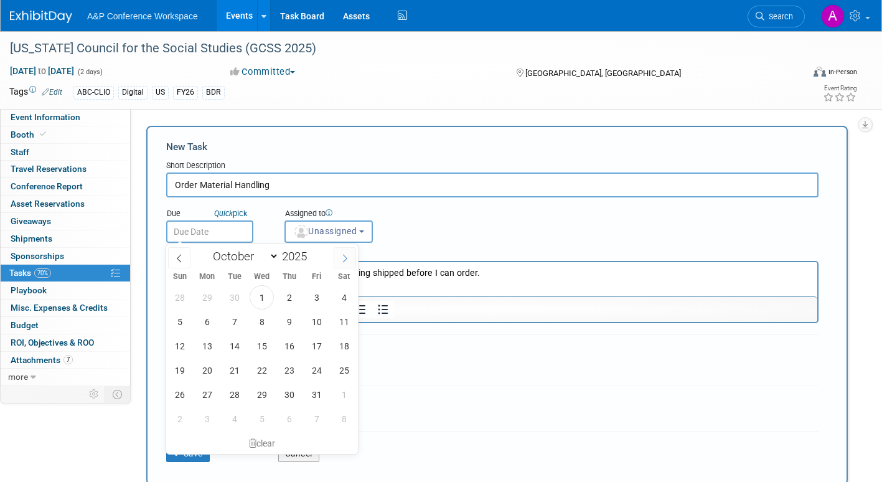
click at [342, 258] on icon at bounding box center [344, 258] width 9 height 9
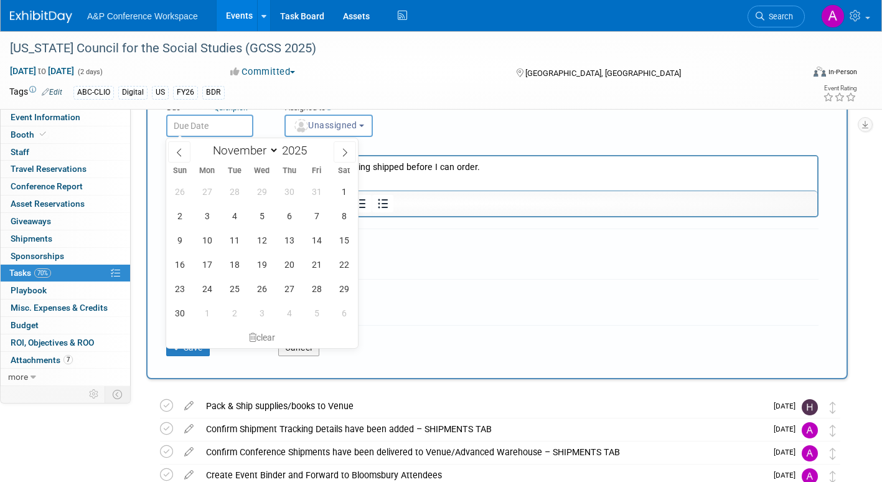
scroll to position [62, 0]
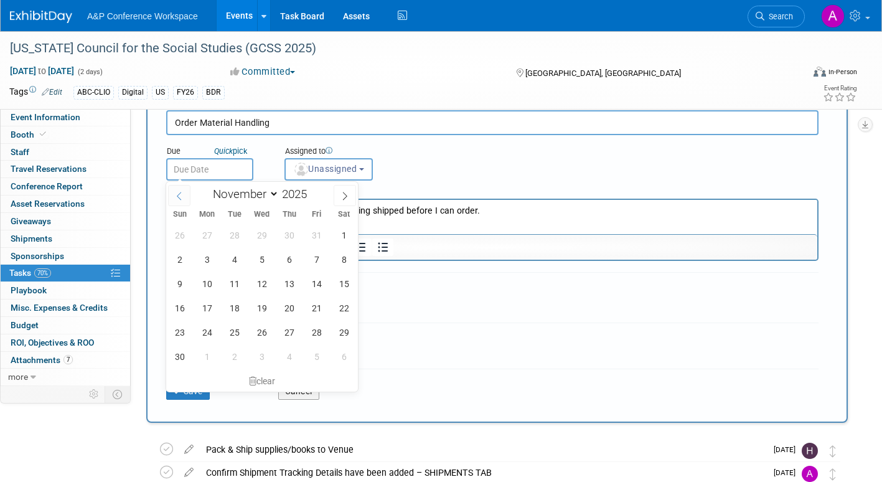
click at [177, 194] on icon at bounding box center [179, 196] width 9 height 9
select select "9"
click at [259, 282] on span "15" at bounding box center [262, 283] width 24 height 24
type input "Oct 15, 2025"
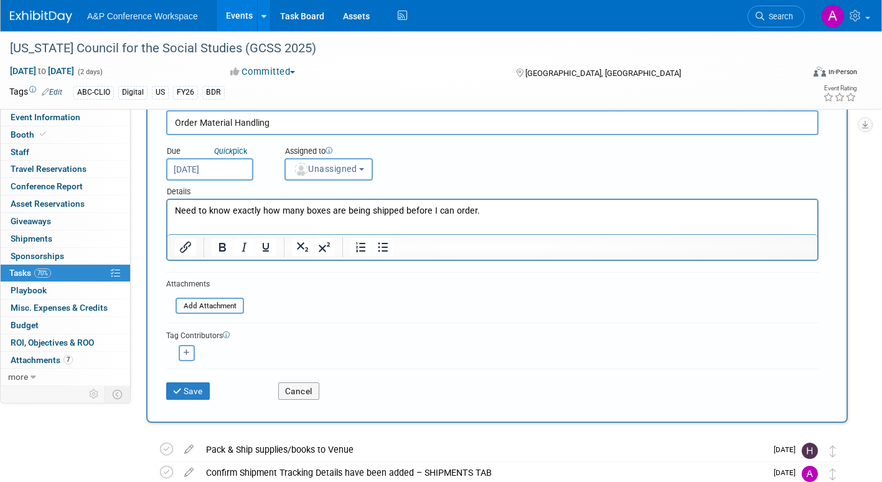
click at [328, 172] on span "Unassigned" at bounding box center [324, 169] width 63 height 10
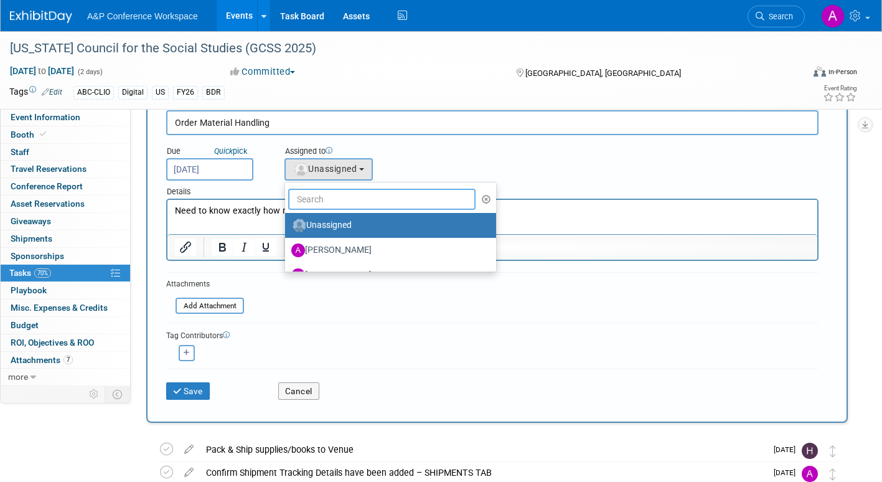
click at [332, 197] on input "text" at bounding box center [381, 199] width 187 height 21
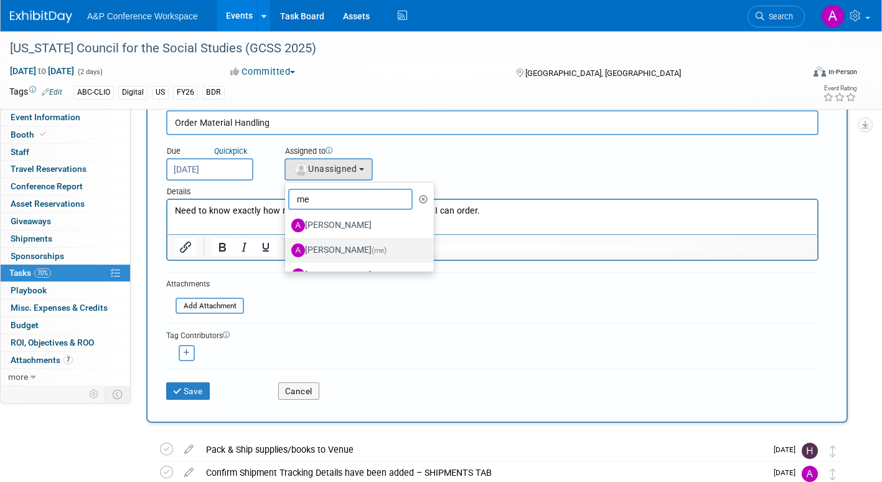
type input "me"
click at [358, 248] on label "Amanda Oney (me)" at bounding box center [356, 250] width 130 height 20
drag, startPoint x: 358, startPoint y: 248, endPoint x: 335, endPoint y: 249, distance: 22.4
click at [335, 249] on label "Amanda Oney (me)" at bounding box center [356, 250] width 130 height 20
click at [287, 249] on input "Amanda Oney (me)" at bounding box center [283, 249] width 8 height 8
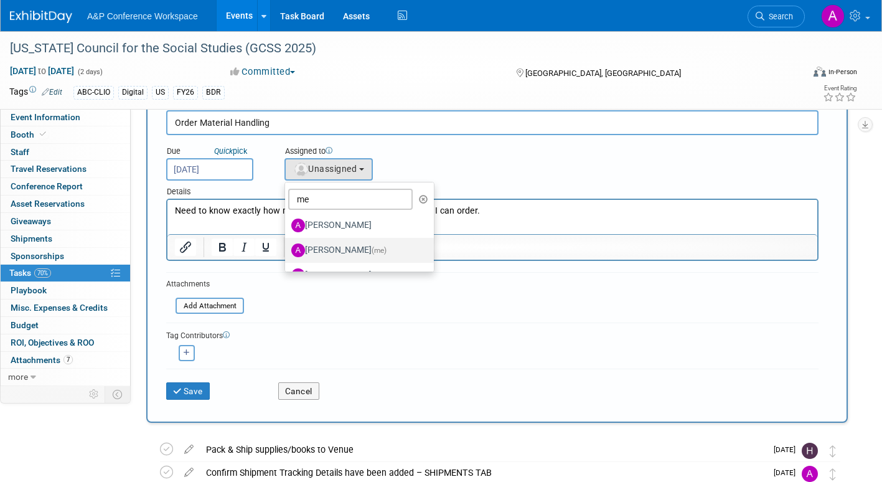
select select "3fc68575-f872-4db6-8d2a-11755123f12c"
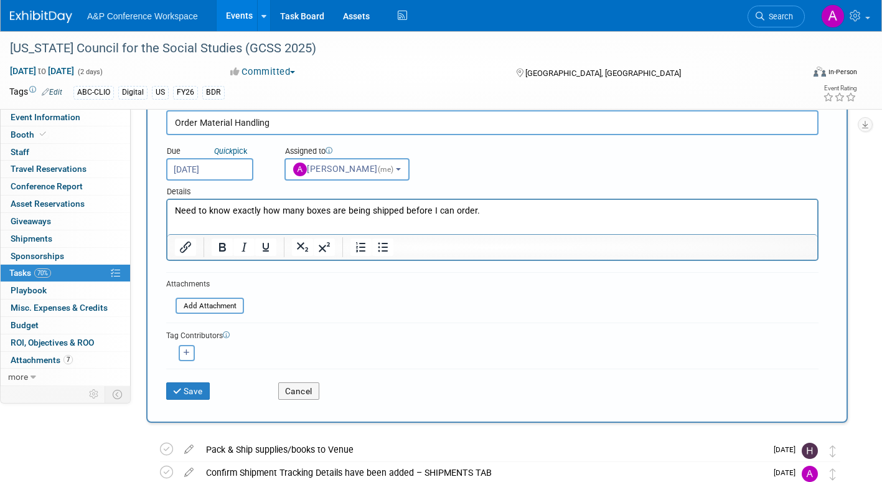
click at [388, 322] on form "New Task Short Description Order Material Handling Due Quick pick Oct 15, 2025 …" at bounding box center [496, 243] width 661 height 330
click at [190, 390] on button "Save" at bounding box center [188, 390] width 44 height 17
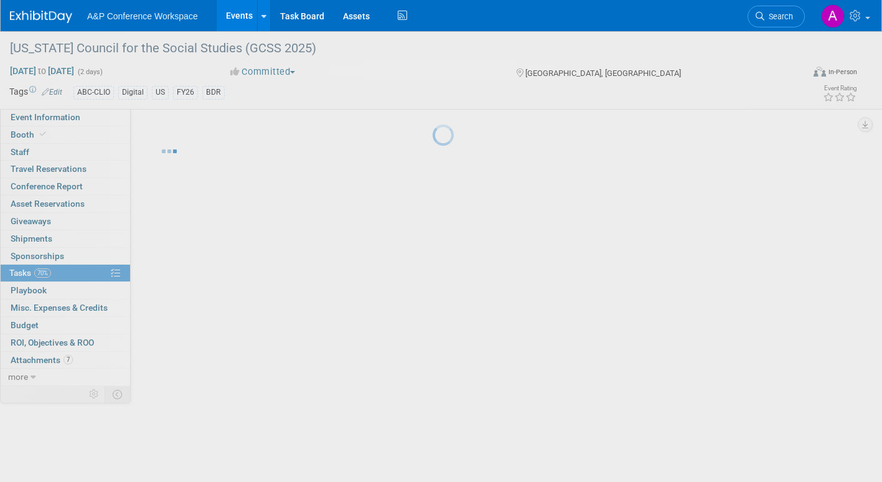
scroll to position [0, 0]
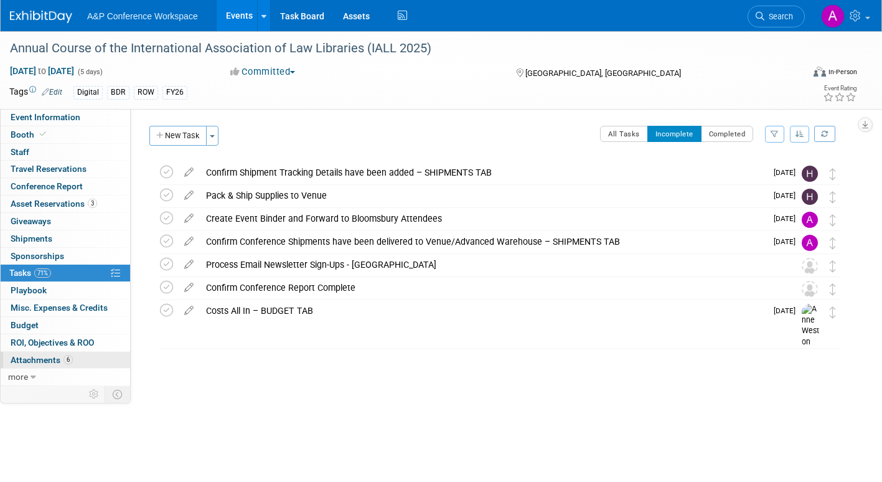
click at [40, 361] on span "Attachments 6" at bounding box center [42, 360] width 62 height 10
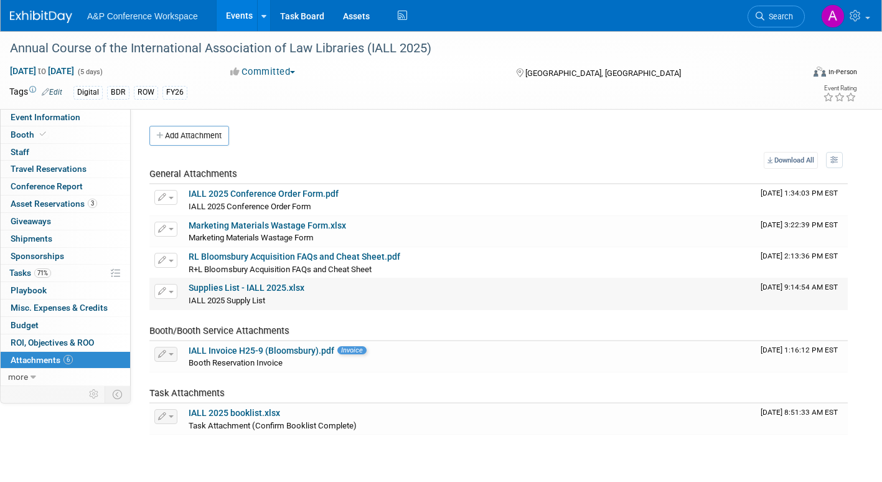
click at [232, 287] on link "Supplies List - IALL 2025.xlsx" at bounding box center [247, 287] width 116 height 10
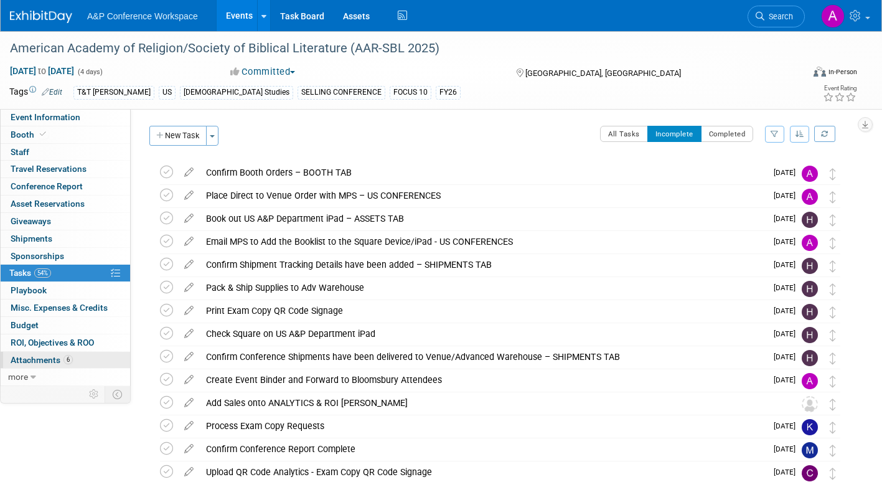
click at [48, 357] on span "Attachments 6" at bounding box center [42, 360] width 62 height 10
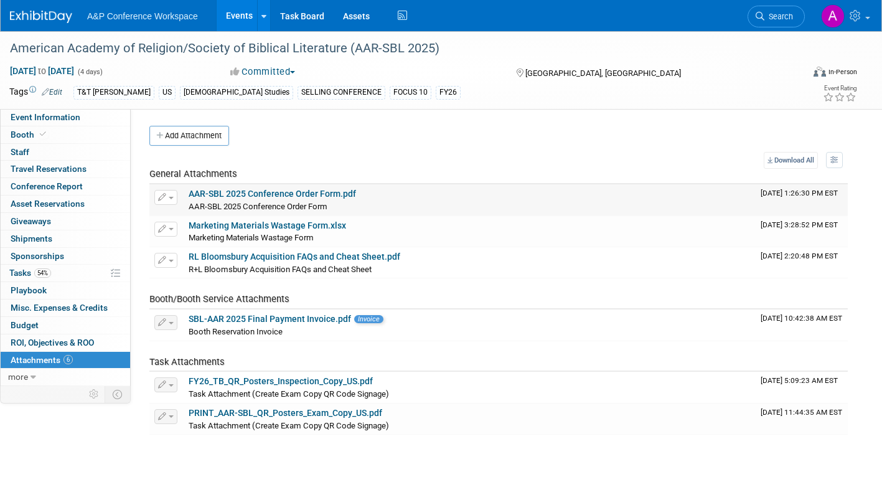
click at [167, 196] on button "button" at bounding box center [165, 197] width 23 height 15
click at [203, 260] on button "Delete Attachment" at bounding box center [210, 261] width 98 height 17
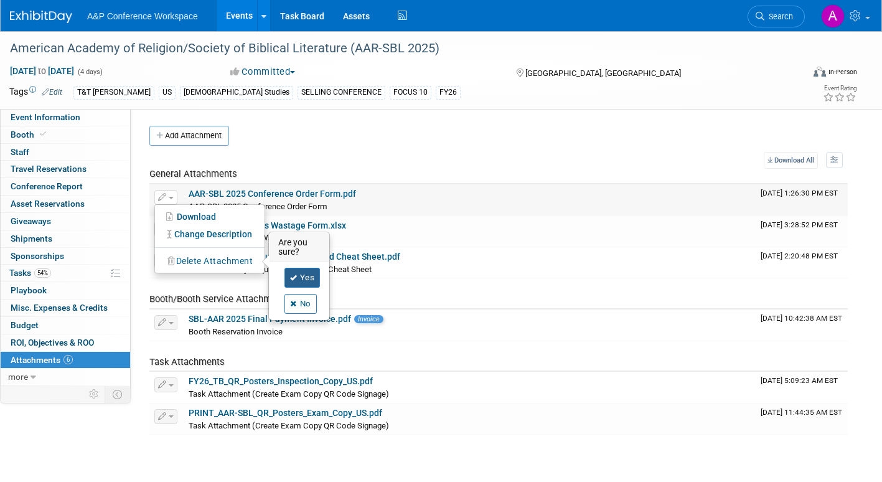
click at [310, 276] on link "Yes" at bounding box center [302, 278] width 36 height 20
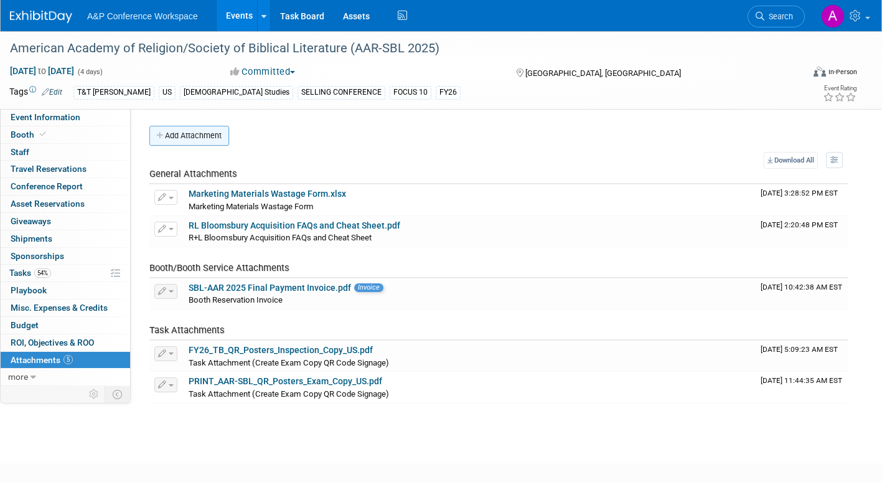
click at [210, 136] on button "Add Attachment" at bounding box center [189, 136] width 80 height 20
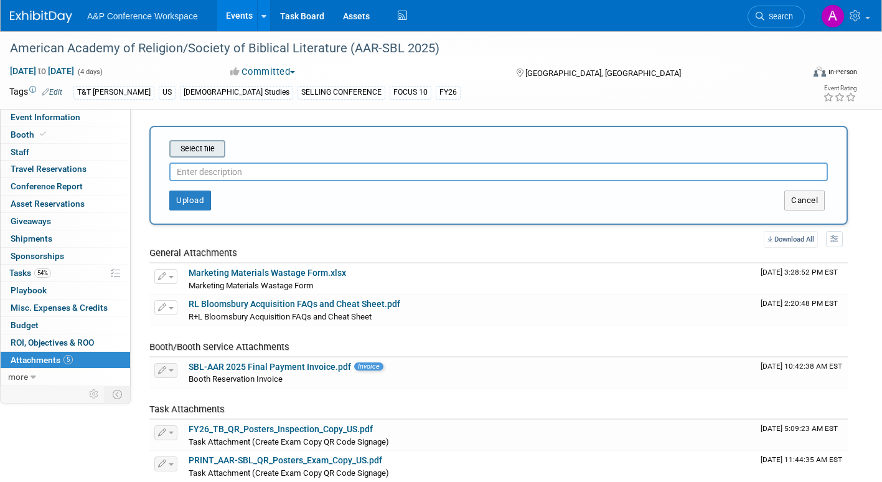
click at [212, 151] on input "file" at bounding box center [150, 148] width 148 height 15
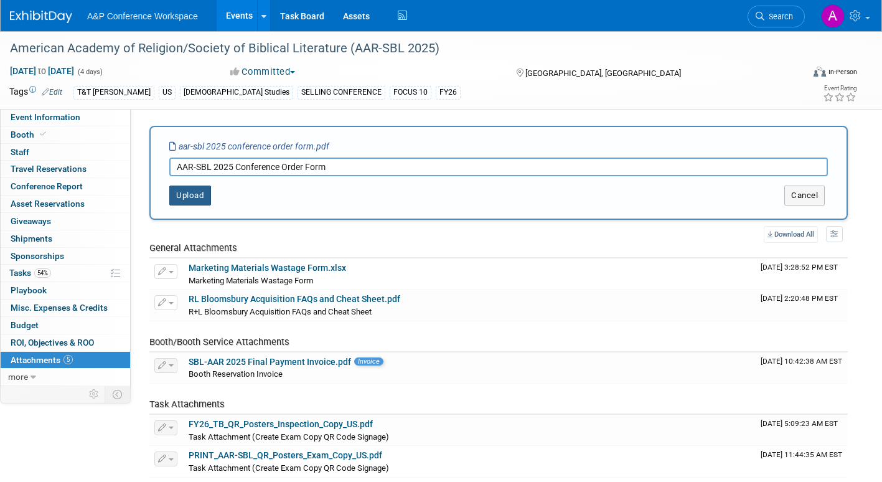
type input "AAR-SBL 2025 Conference Order Form"
click at [190, 194] on button "Upload" at bounding box center [190, 195] width 42 height 20
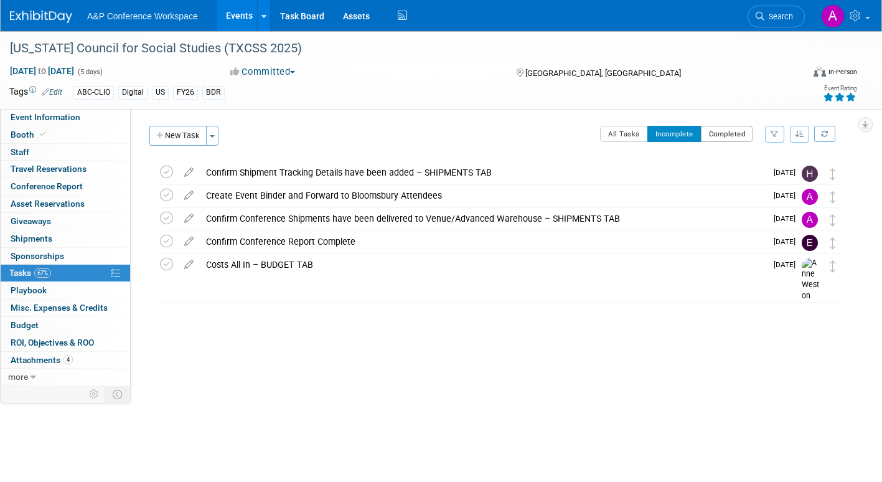
click at [721, 131] on button "Completed" at bounding box center [727, 134] width 53 height 16
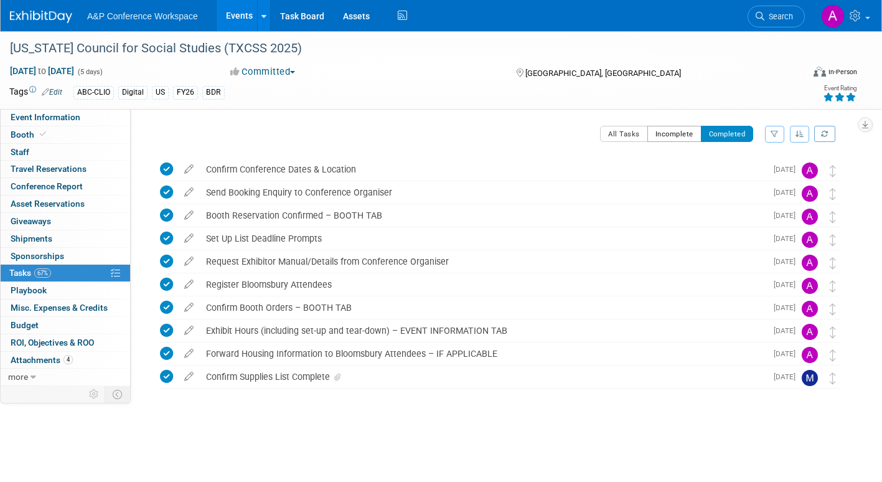
click at [679, 134] on button "Incomplete" at bounding box center [674, 134] width 54 height 16
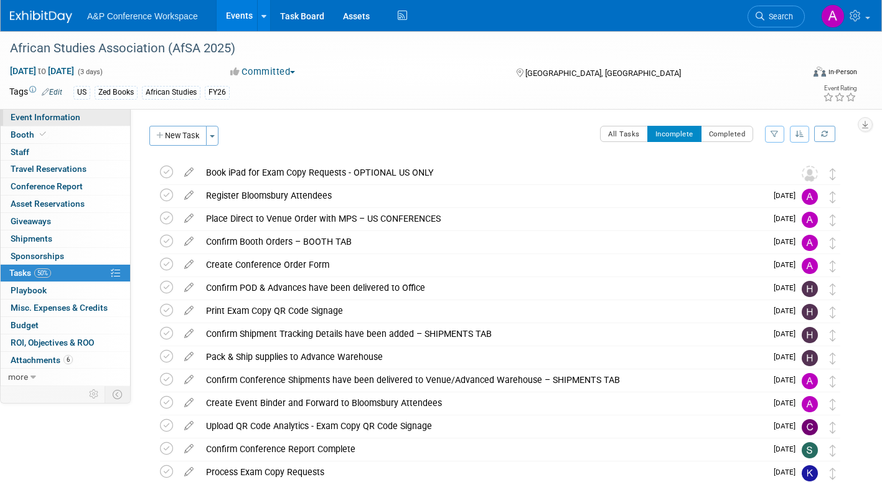
click at [85, 118] on link "Event Information" at bounding box center [65, 117] width 129 height 17
select select "Annual"
select select "Level 2"
select select "In-Person Booth"
select select "African Studies"
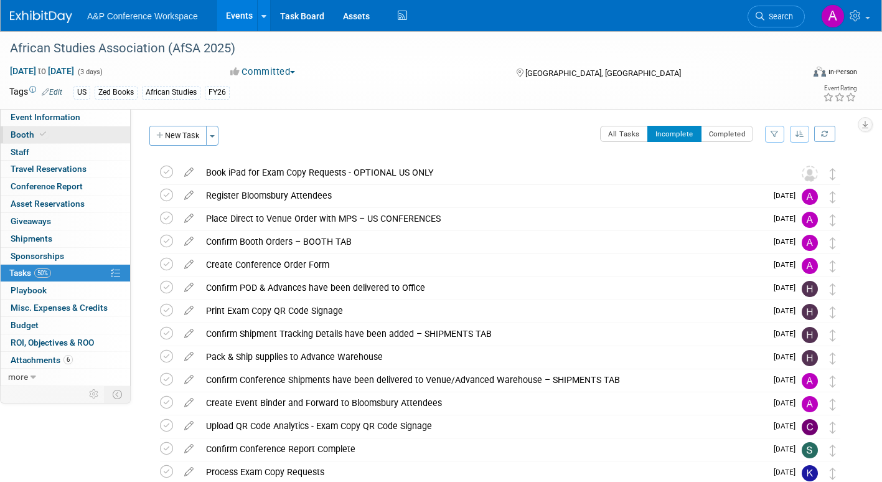
select select "Zed Books"
select select "[PERSON_NAME]"
select select "Networking/Commissioning"
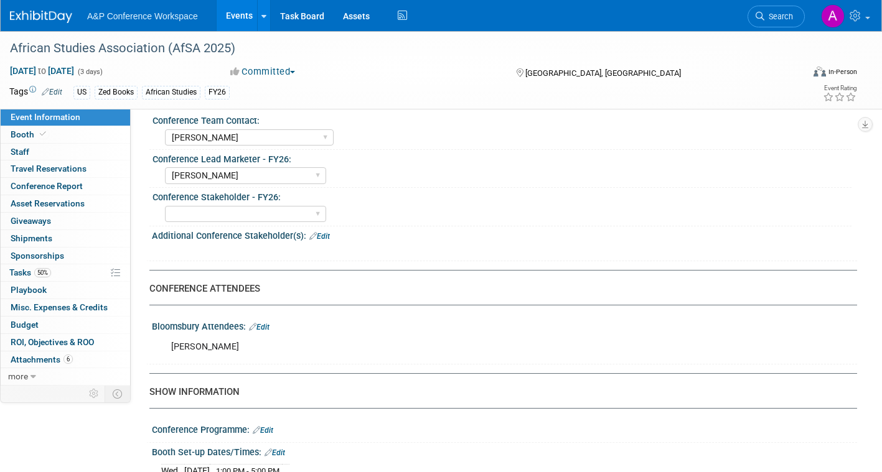
scroll to position [622, 0]
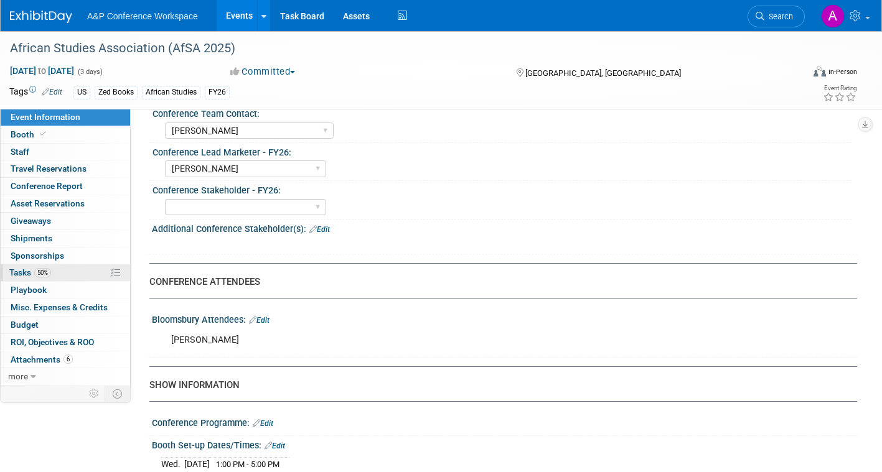
click at [22, 271] on span "Tasks 50%" at bounding box center [30, 273] width 42 height 10
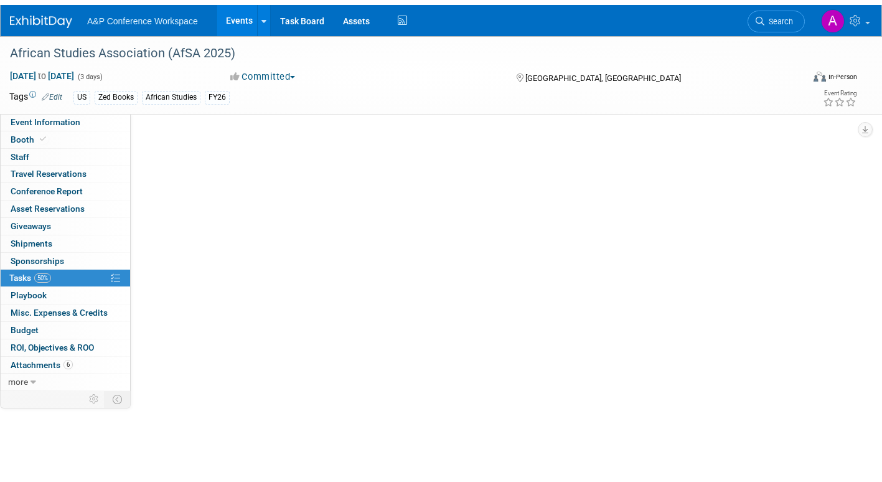
scroll to position [0, 0]
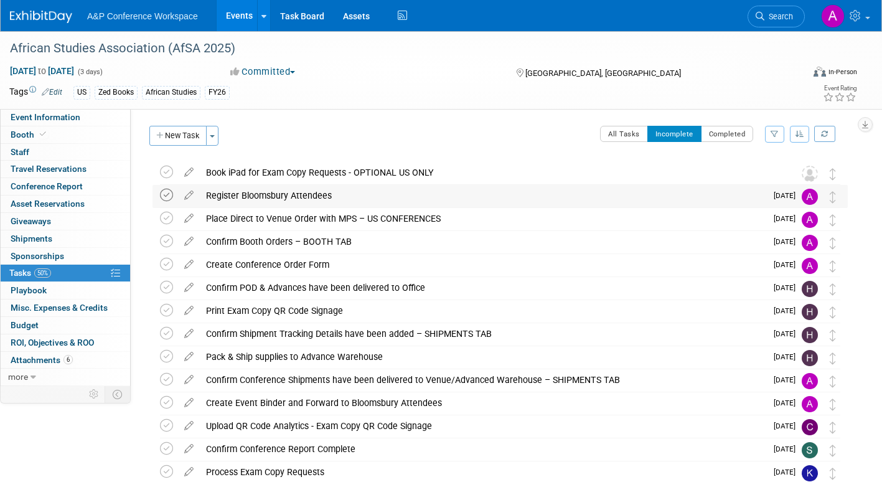
click at [166, 195] on icon at bounding box center [166, 195] width 13 height 13
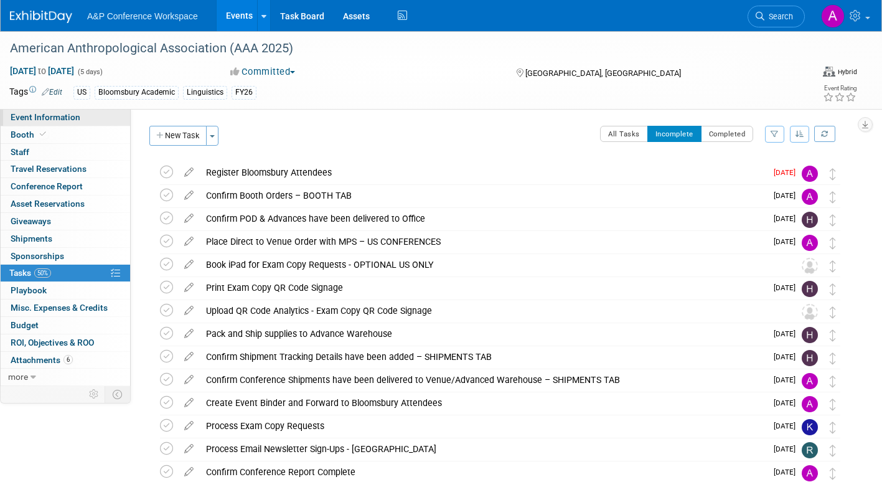
click at [75, 116] on span "Event Information" at bounding box center [46, 117] width 70 height 10
select select "Annual"
select select "Level 2"
select select "In-Person Booth"
select select "Anthropology"
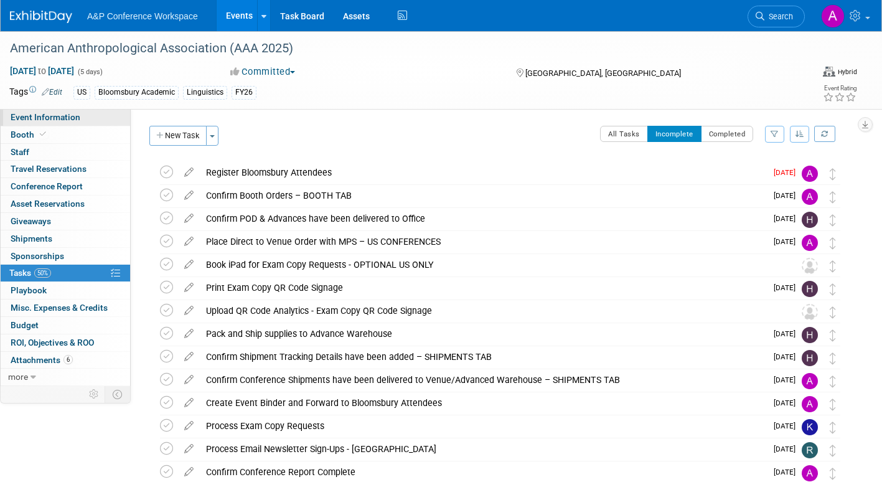
select select "Bloomsbury Academic"
select select "[PERSON_NAME]"
select select "Networking/Commissioning"
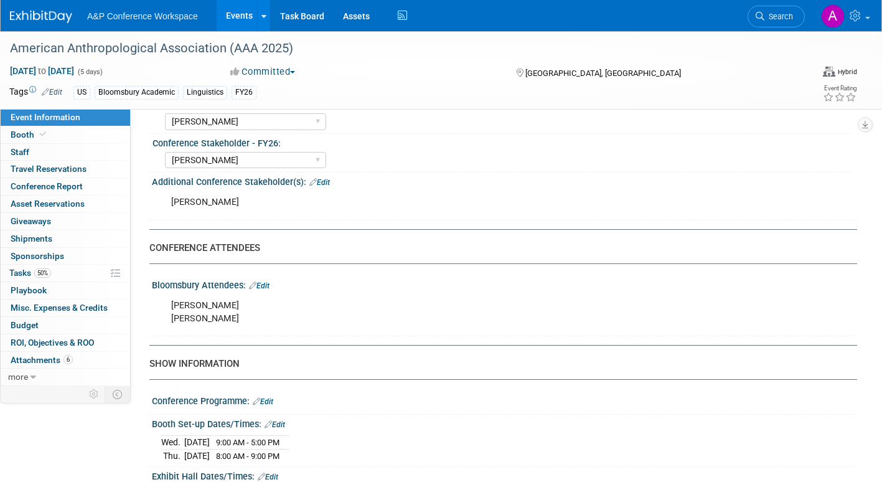
scroll to position [684, 0]
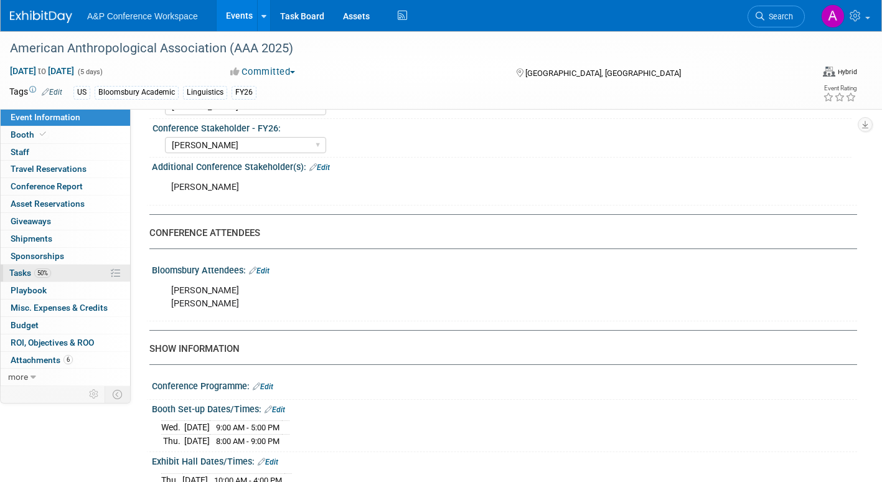
click at [21, 273] on span "Tasks 50%" at bounding box center [30, 273] width 42 height 10
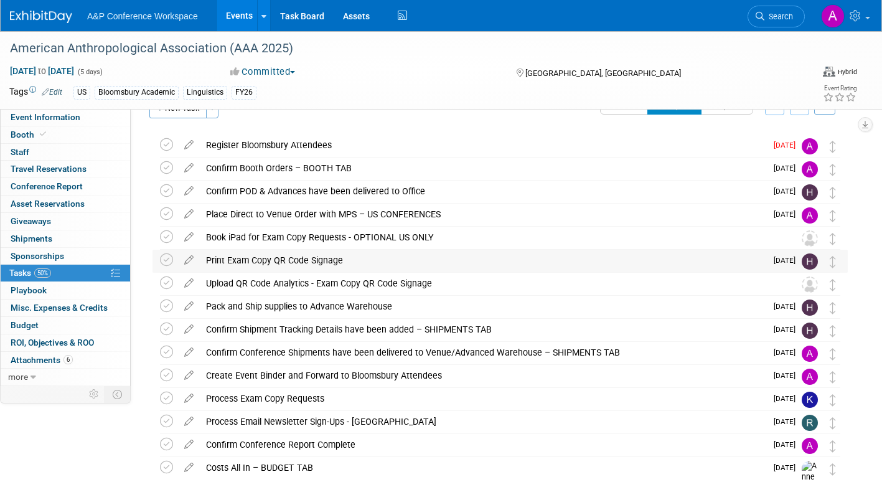
scroll to position [0, 0]
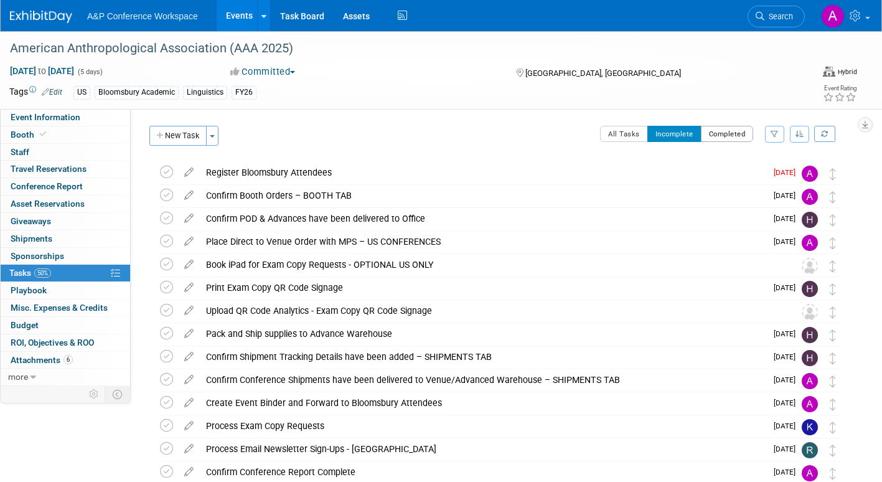
click at [726, 135] on button "Completed" at bounding box center [727, 134] width 53 height 16
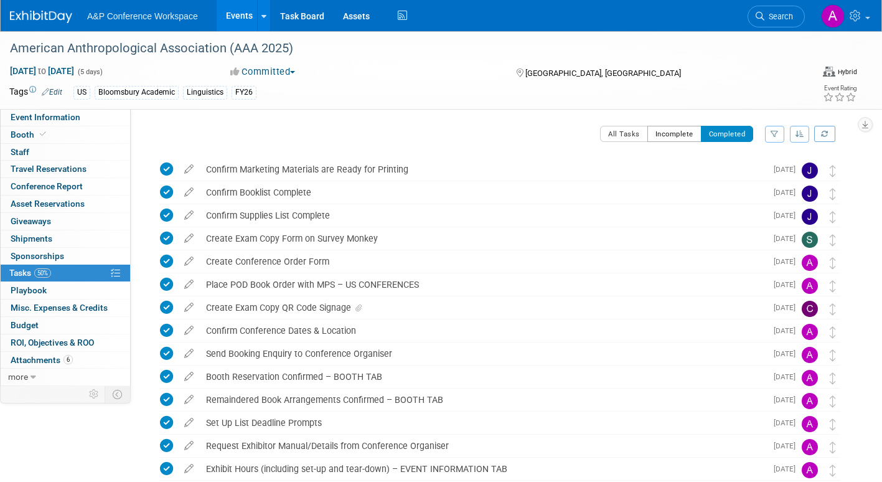
click at [669, 134] on button "Incomplete" at bounding box center [674, 134] width 54 height 16
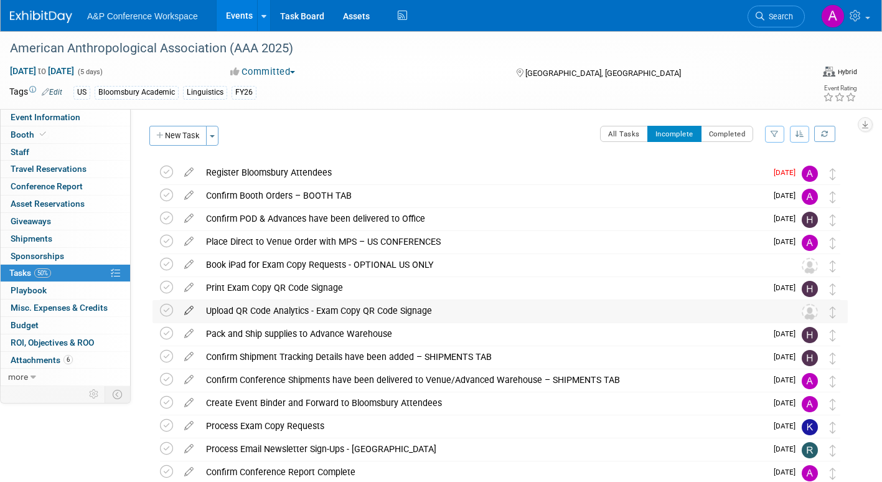
click at [187, 307] on icon at bounding box center [189, 308] width 22 height 16
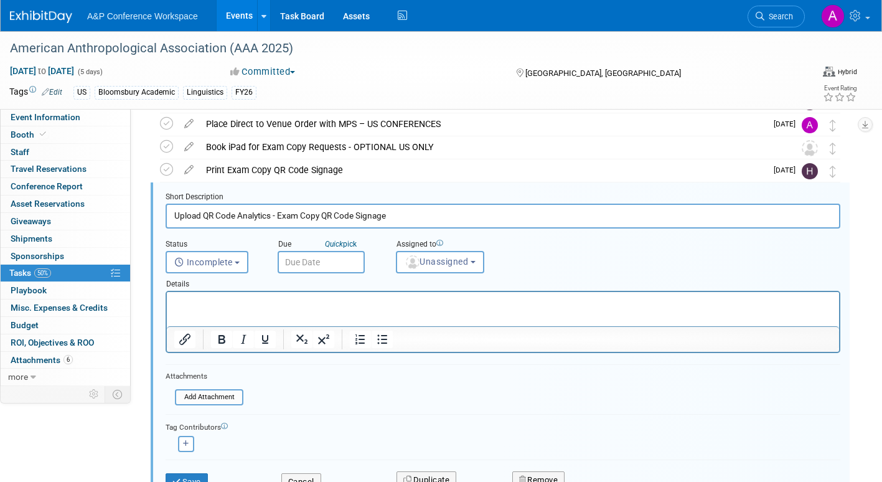
click at [335, 266] on input "text" at bounding box center [321, 262] width 87 height 22
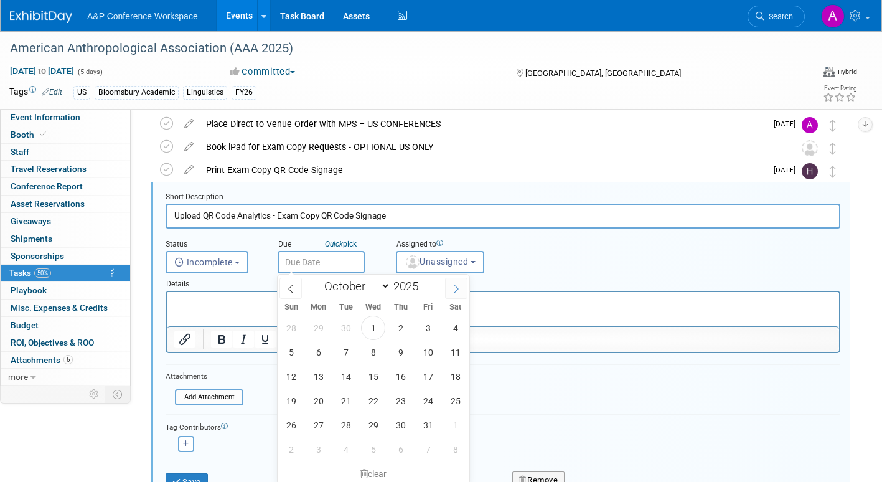
click at [462, 283] on span at bounding box center [456, 288] width 22 height 21
click at [460, 286] on span at bounding box center [456, 288] width 22 height 21
select select "11"
drag, startPoint x: 314, startPoint y: 352, endPoint x: 338, endPoint y: 338, distance: 27.6
click at [319, 349] on span "8" at bounding box center [318, 352] width 24 height 24
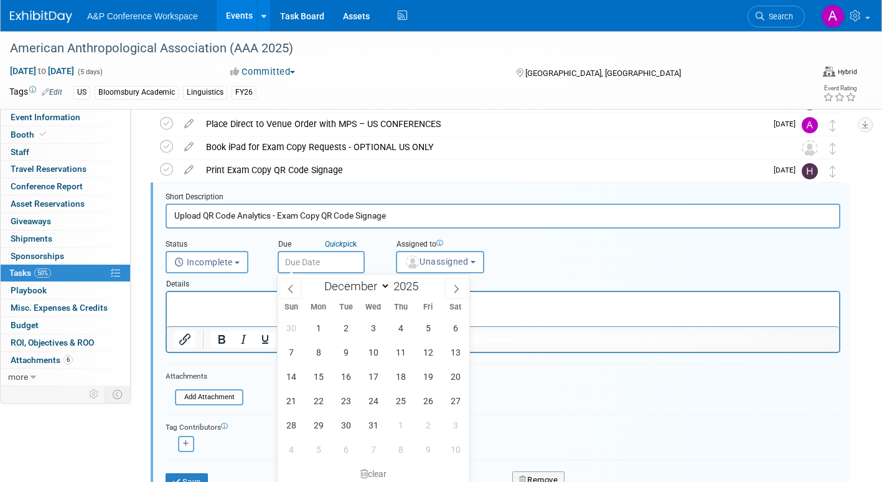
type input "Dec 8, 2025"
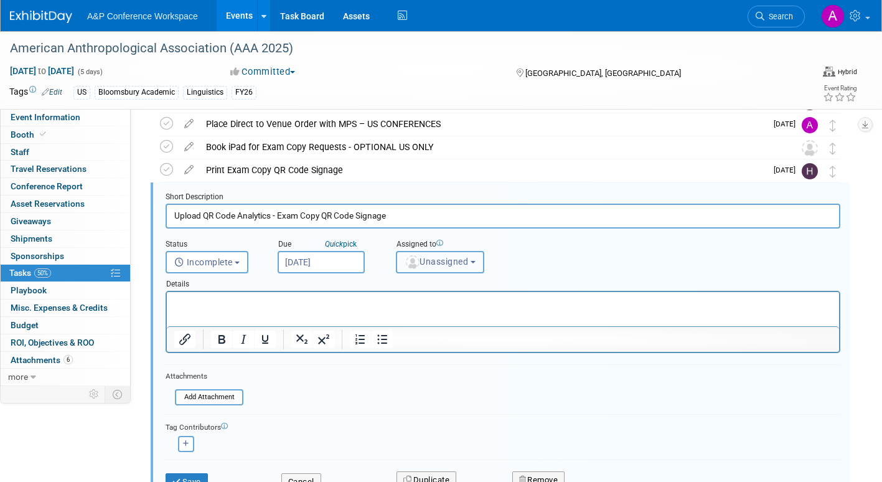
click at [441, 265] on span "Unassigned" at bounding box center [435, 261] width 63 height 10
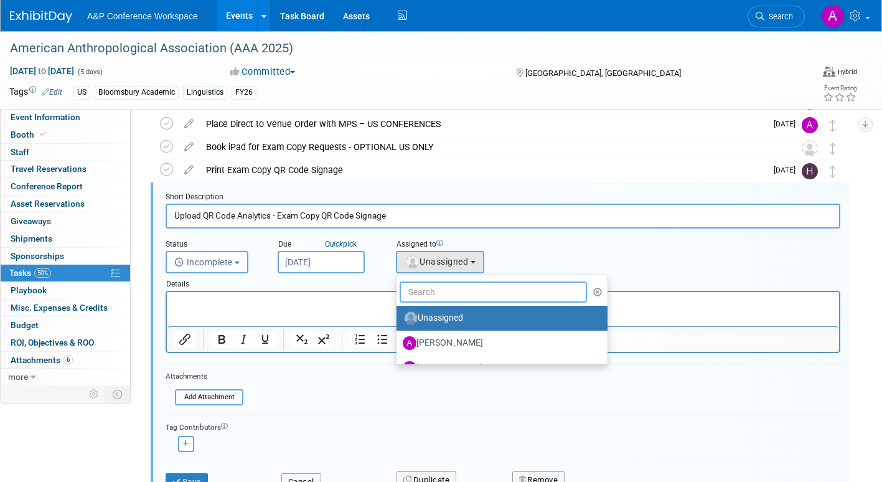
click at [438, 291] on input "text" at bounding box center [492, 291] width 187 height 21
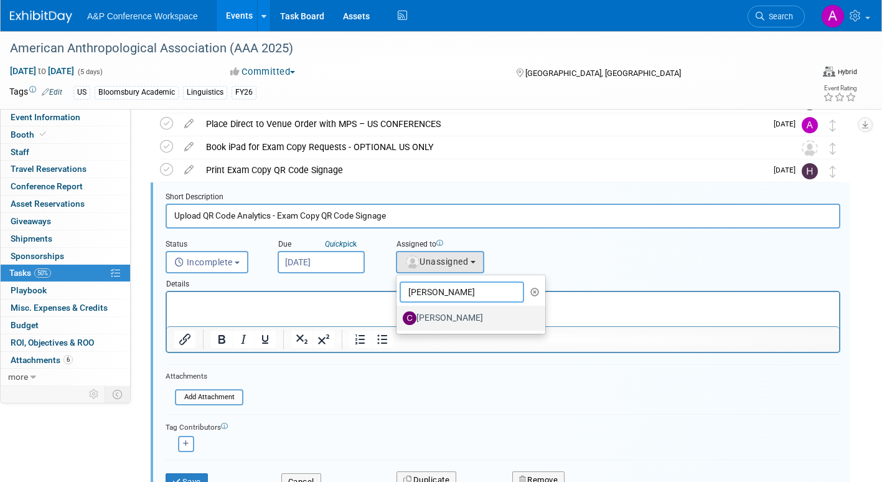
type input "christine"
click at [442, 318] on label "[PERSON_NAME]" at bounding box center [468, 318] width 130 height 20
click at [398, 318] on input "[PERSON_NAME]" at bounding box center [394, 316] width 8 height 8
select select "1a58e6ac-2dfa-429d-b54a-9dc2e557f424"
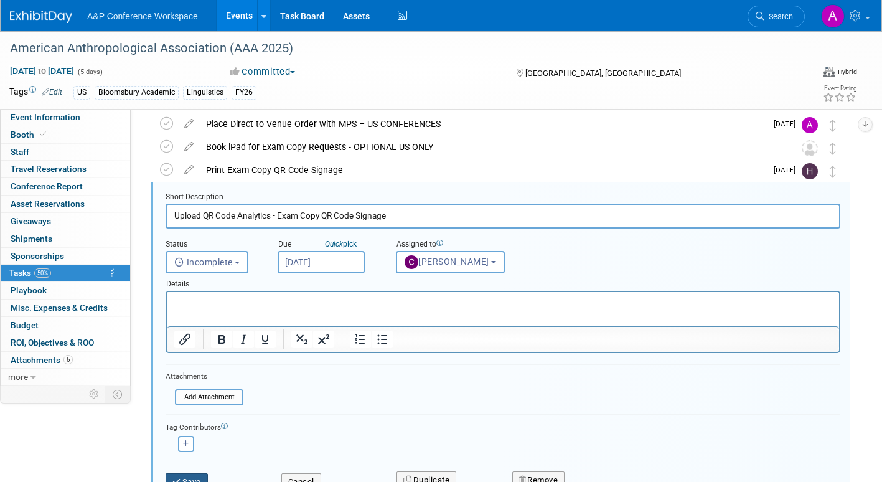
click at [190, 476] on button "Save" at bounding box center [187, 481] width 42 height 17
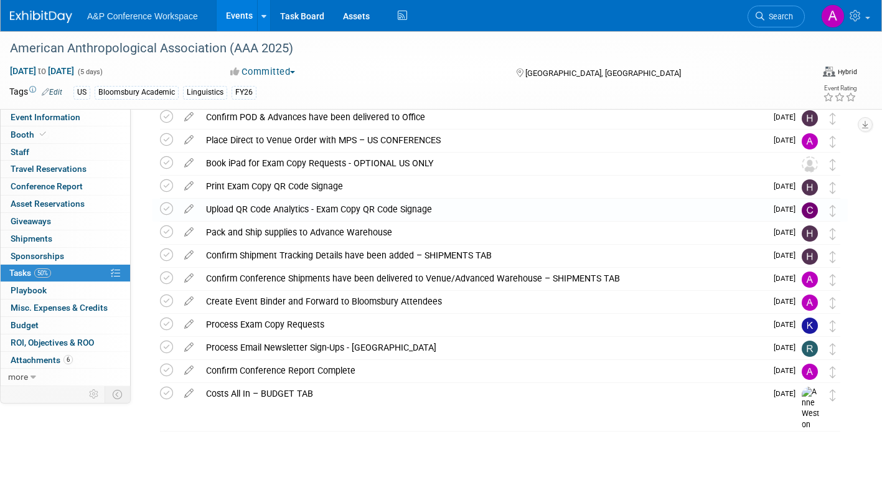
scroll to position [101, 0]
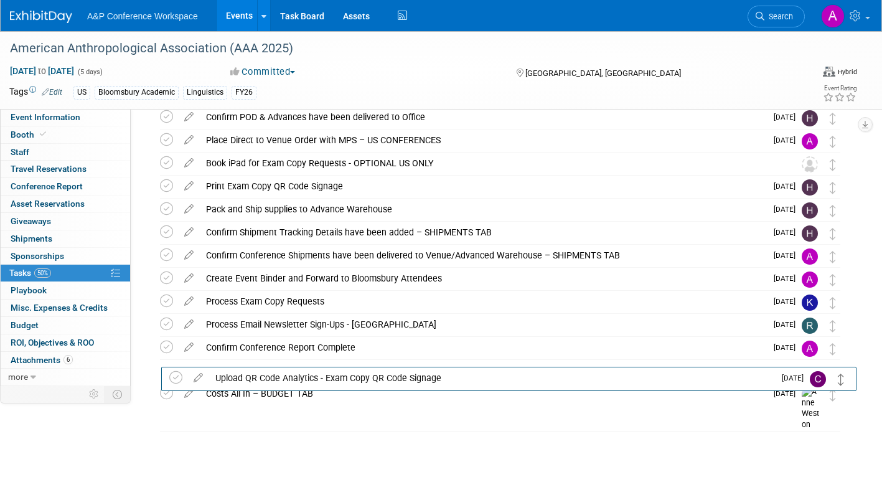
drag, startPoint x: 834, startPoint y: 209, endPoint x: 843, endPoint y: 377, distance: 168.2
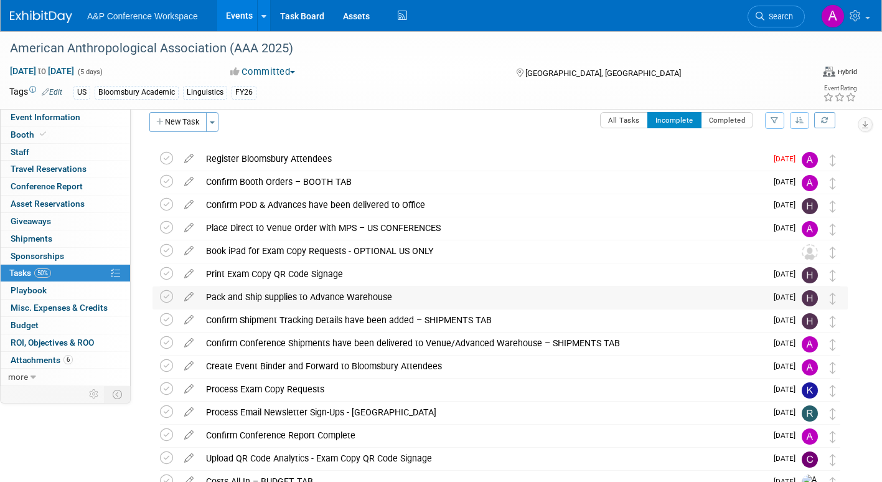
scroll to position [0, 0]
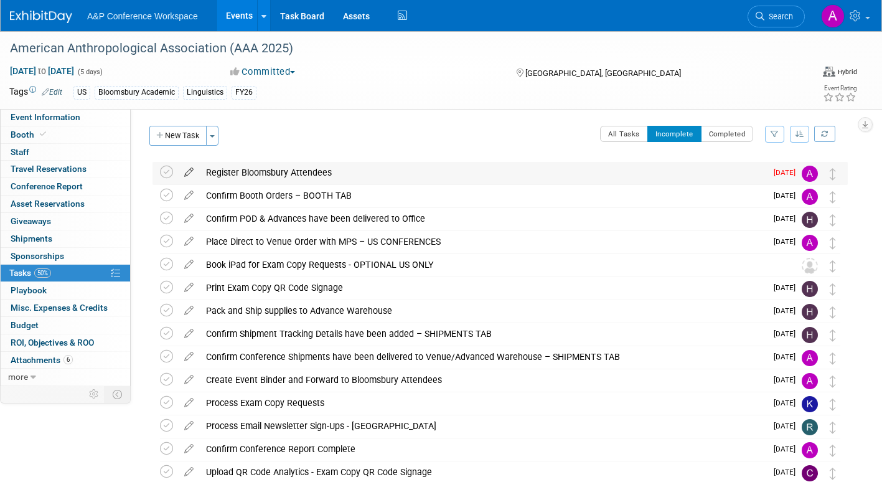
click at [193, 168] on icon at bounding box center [189, 170] width 22 height 16
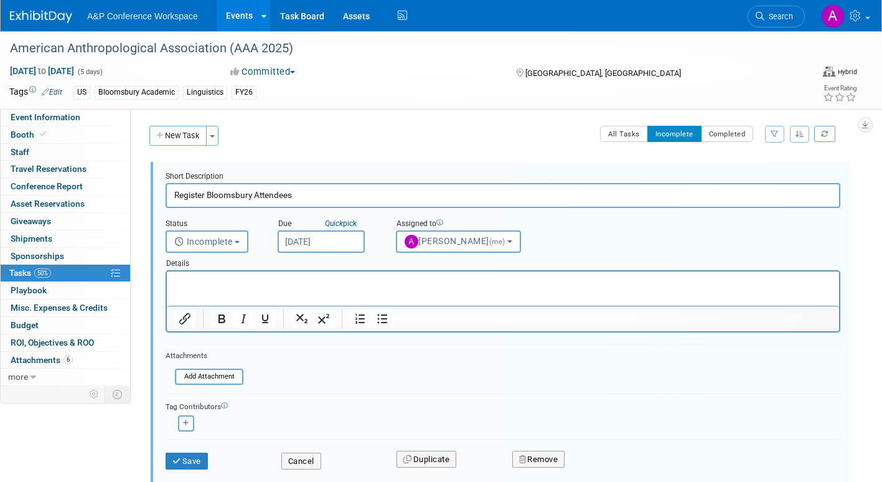
click at [341, 246] on input "Sep 30, 2025" at bounding box center [321, 241] width 87 height 22
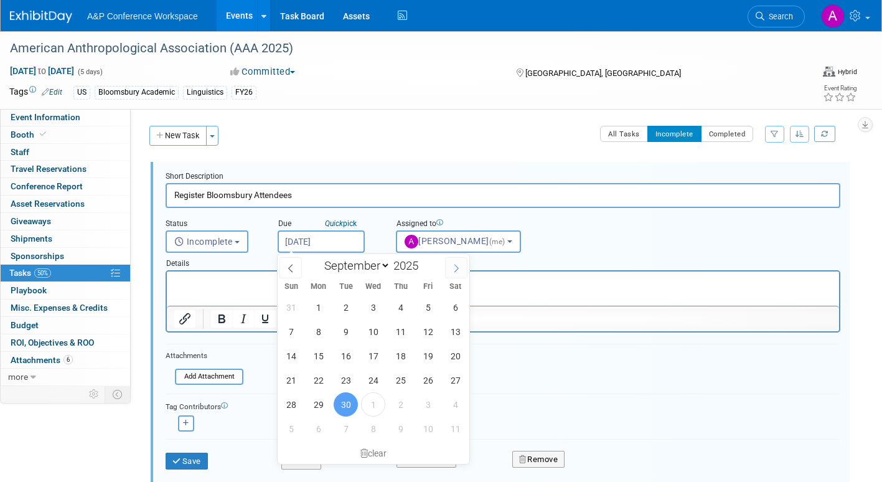
click at [454, 265] on icon at bounding box center [456, 268] width 9 height 9
select select "9"
click at [317, 328] on span "6" at bounding box center [318, 331] width 24 height 24
type input "[DATE]"
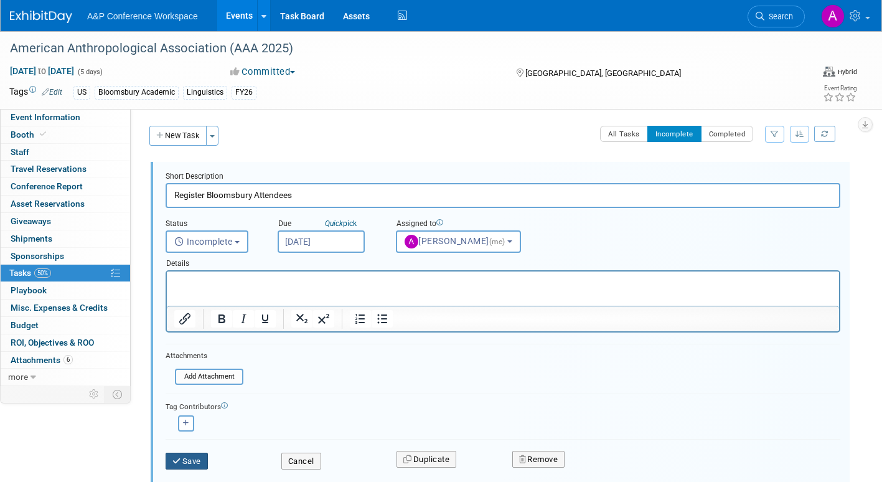
click at [192, 462] on button "Save" at bounding box center [187, 460] width 42 height 17
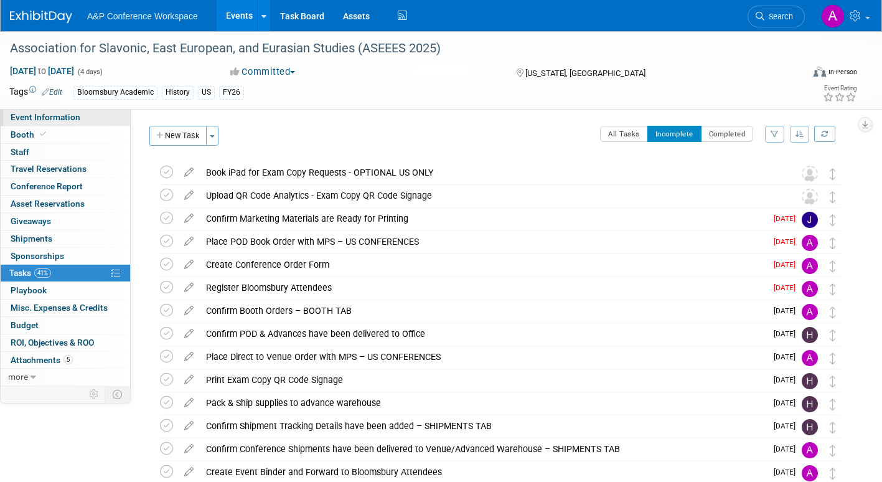
click at [65, 111] on link "Event Information" at bounding box center [65, 117] width 129 height 17
select select "Annual"
select select "Level 2"
select select "In-Person Booth"
select select "History"
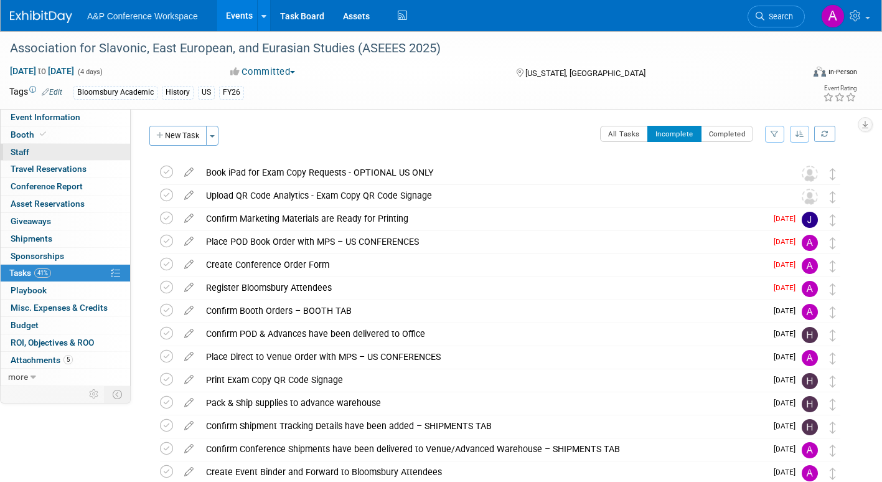
select select "Bloomsbury Academic"
select select "[PERSON_NAME]"
select select "Networking/Commissioning"
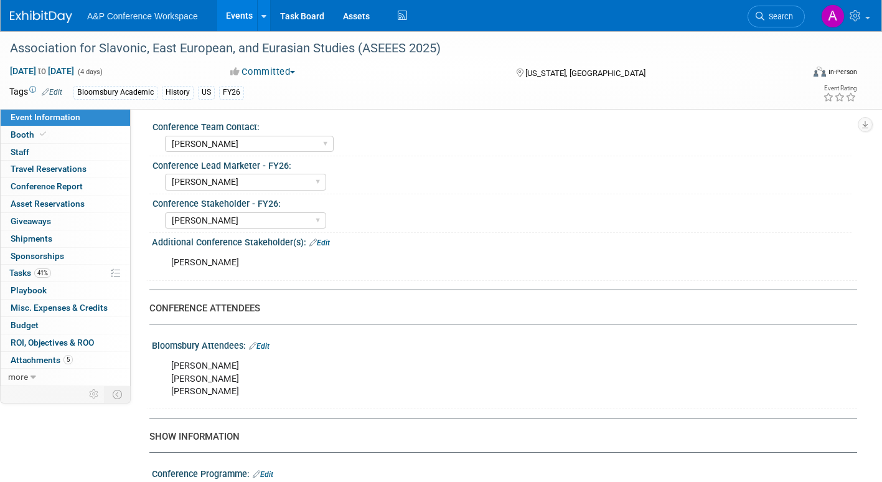
scroll to position [622, 0]
click at [14, 274] on span "Tasks 41%" at bounding box center [30, 273] width 42 height 10
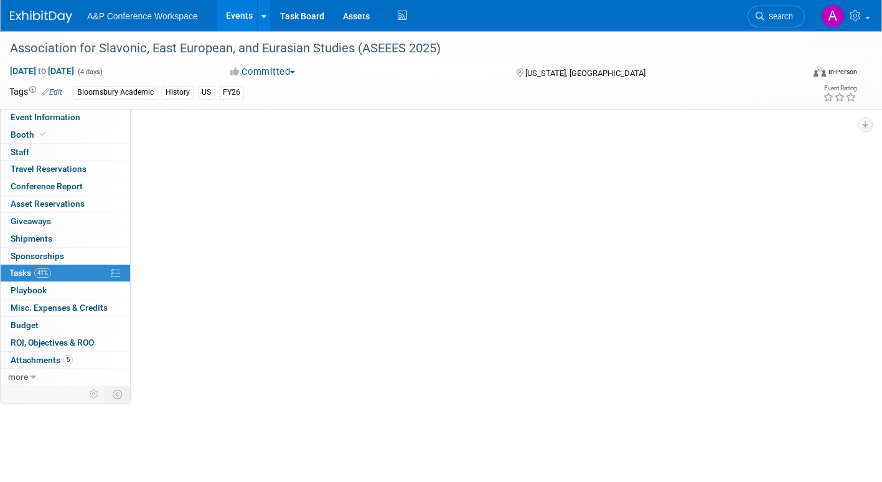
scroll to position [0, 0]
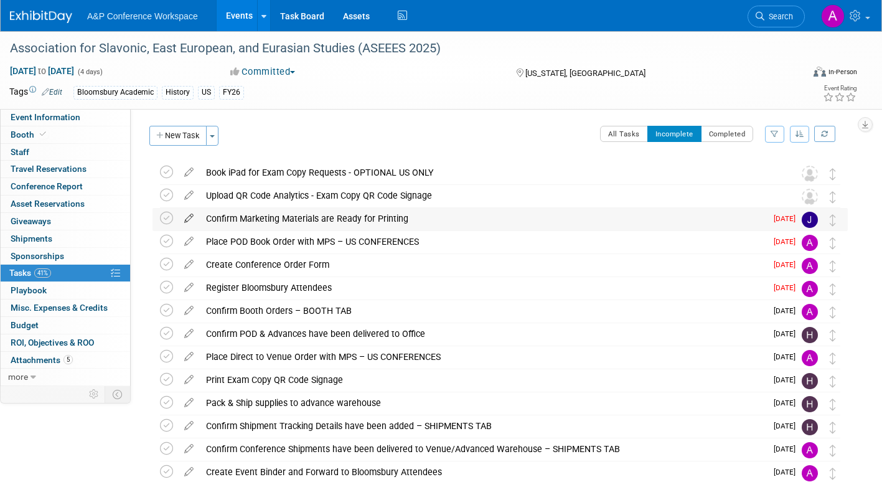
click at [190, 216] on icon at bounding box center [189, 216] width 22 height 16
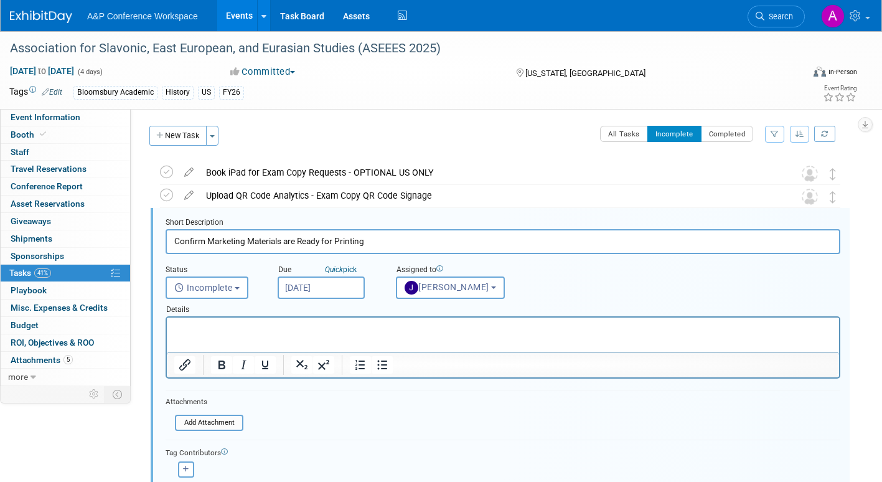
scroll to position [26, 0]
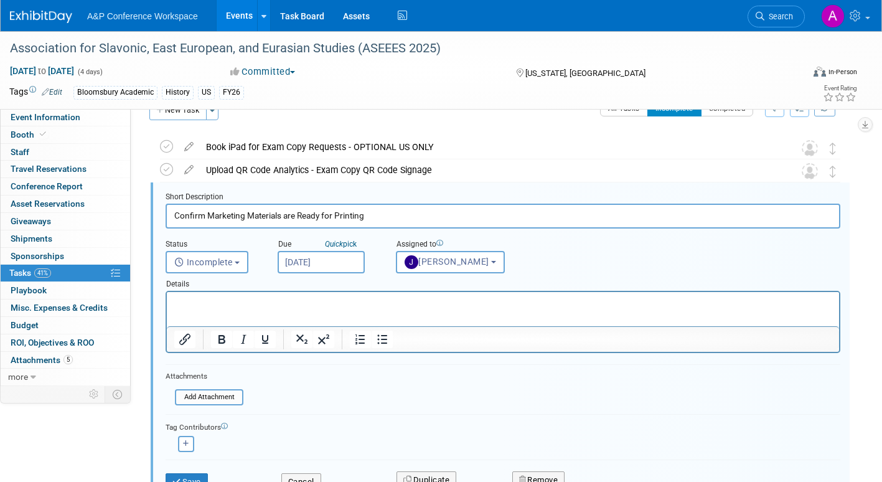
click at [346, 255] on input "Sep 30, 2025" at bounding box center [321, 262] width 87 height 22
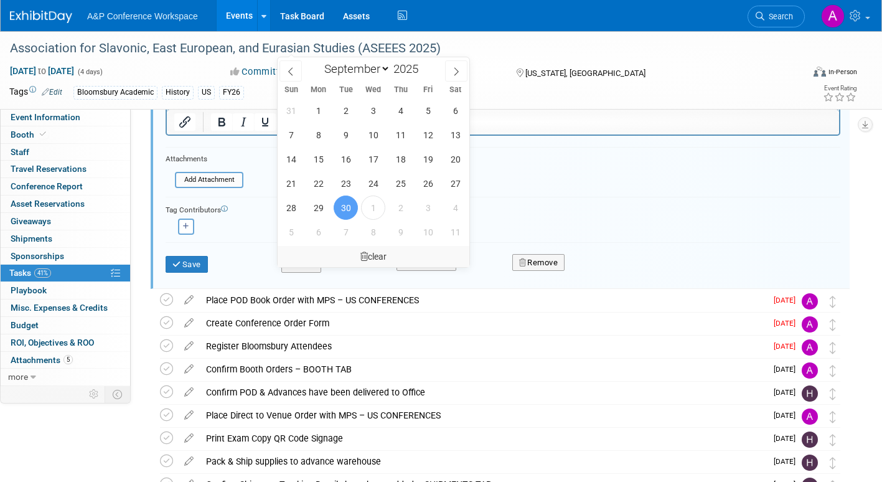
scroll to position [212, 0]
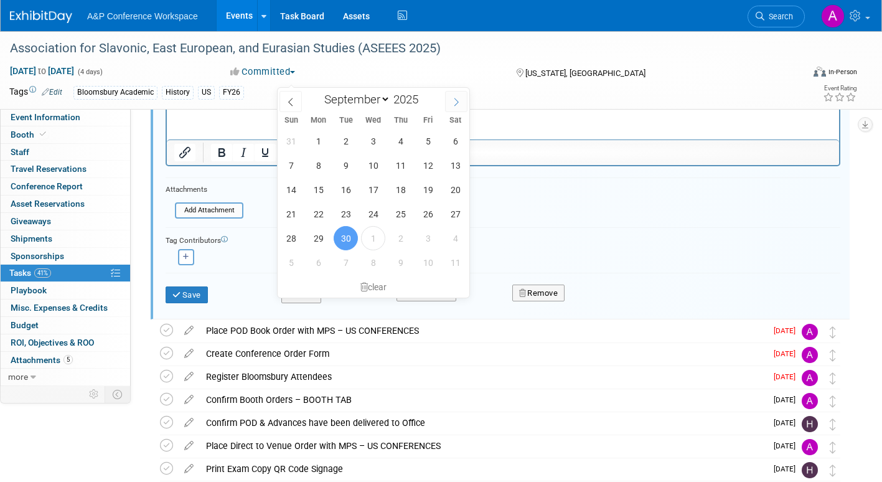
click at [459, 98] on icon at bounding box center [456, 102] width 9 height 9
select select "9"
click at [376, 191] on span "15" at bounding box center [373, 189] width 24 height 24
type input "Oct 15, 2025"
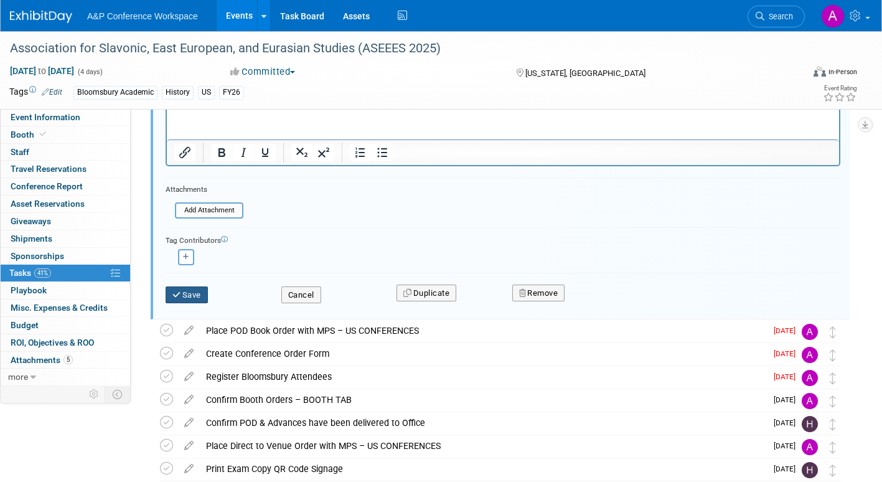
click at [189, 292] on button "Save" at bounding box center [187, 294] width 42 height 17
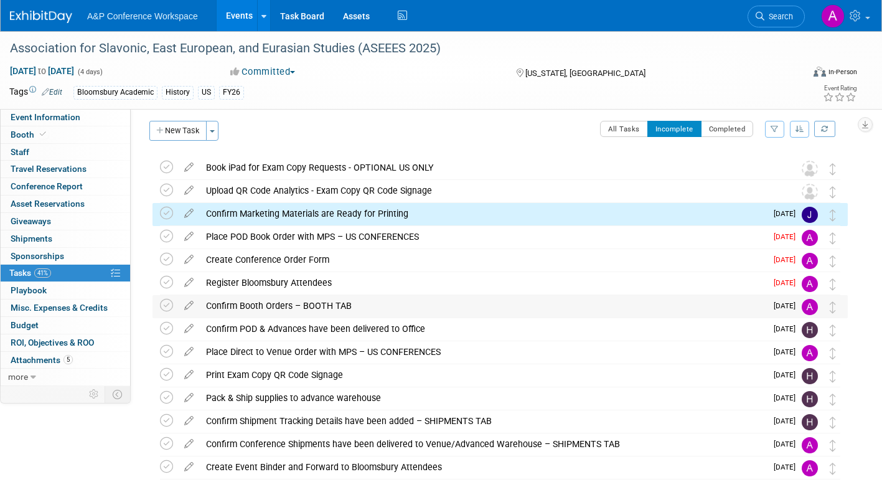
scroll to position [0, 0]
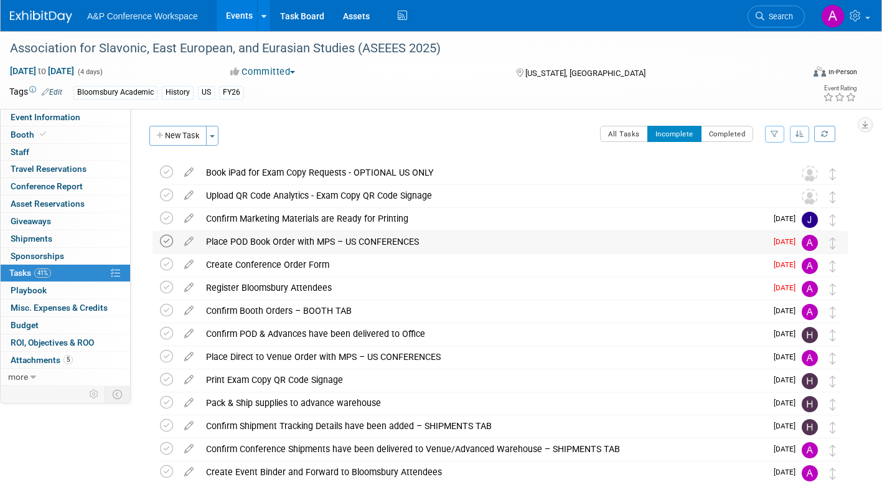
click at [167, 238] on icon at bounding box center [166, 241] width 13 height 13
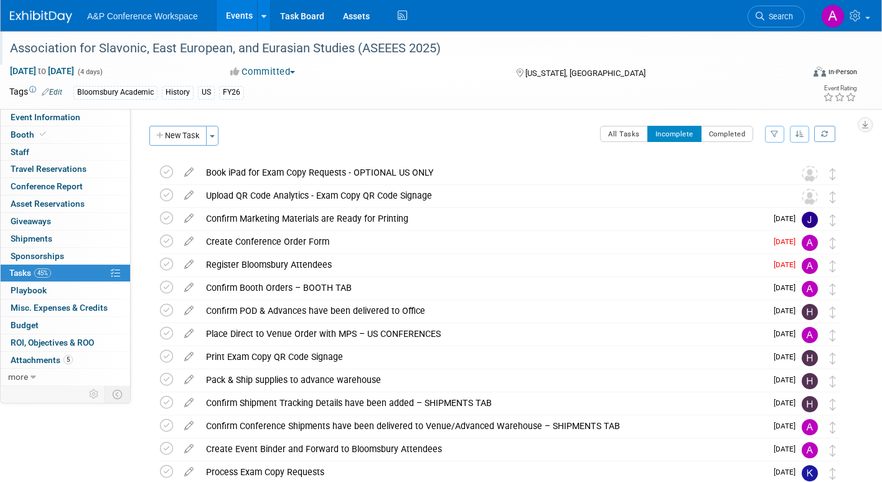
drag, startPoint x: 444, startPoint y: 50, endPoint x: 5, endPoint y: 53, distance: 438.7
click at [5, 53] on div "Association for Slavonic, East European, and Eurasian Studies (ASEEES 2025)" at bounding box center [397, 48] width 794 height 34
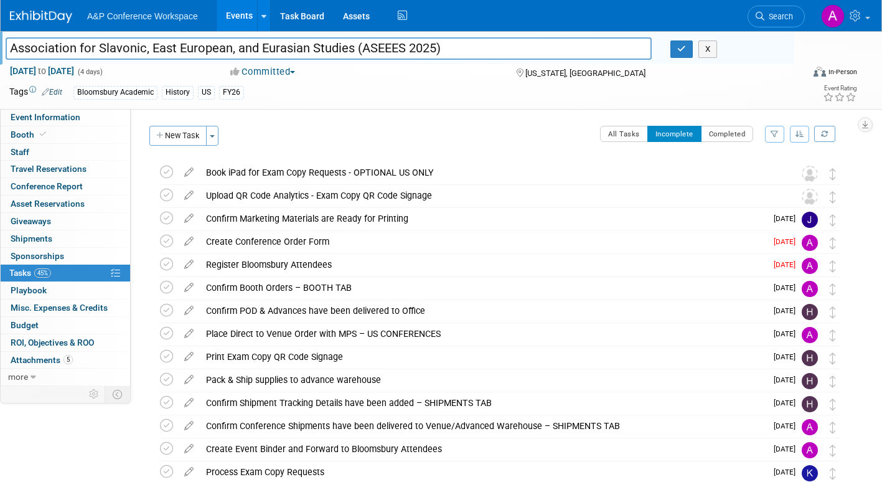
drag, startPoint x: 449, startPoint y: 48, endPoint x: 5, endPoint y: 47, distance: 443.6
click at [5, 47] on div "Association for Slavonic, East European, and Eurasian Studies (ASEEES 2025)" at bounding box center [328, 49] width 665 height 19
drag, startPoint x: 675, startPoint y: 49, endPoint x: 667, endPoint y: 57, distance: 11.4
click at [675, 49] on button "button" at bounding box center [681, 48] width 22 height 17
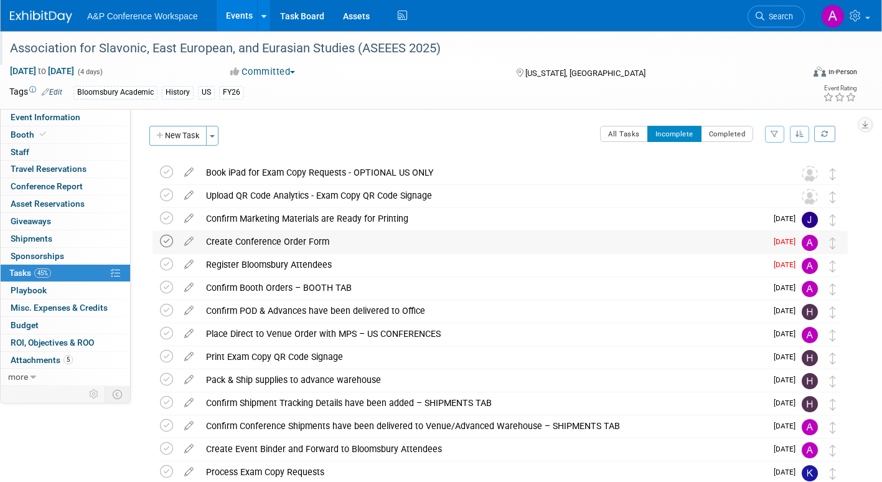
click at [167, 239] on icon at bounding box center [166, 241] width 13 height 13
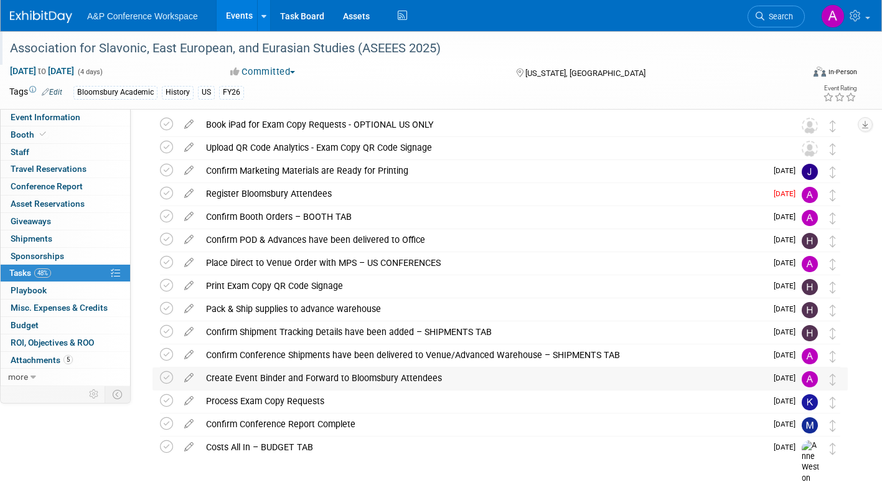
scroll to position [101, 0]
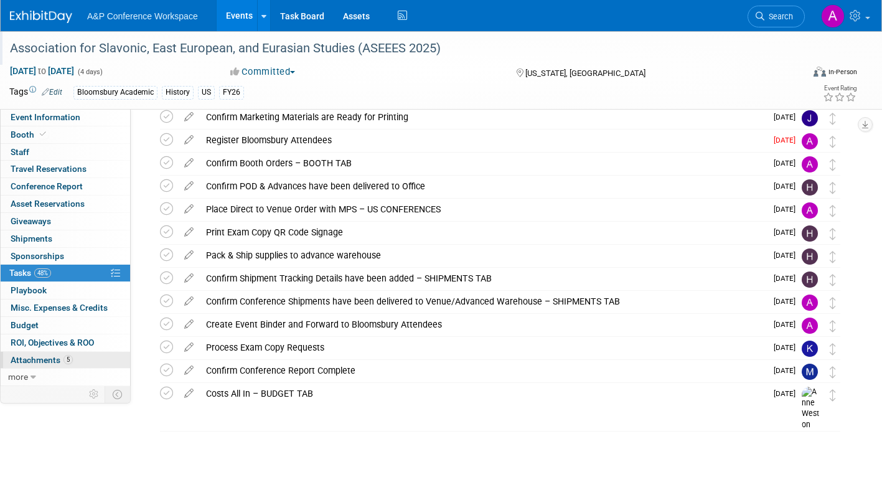
click at [44, 358] on span "Attachments 5" at bounding box center [42, 360] width 62 height 10
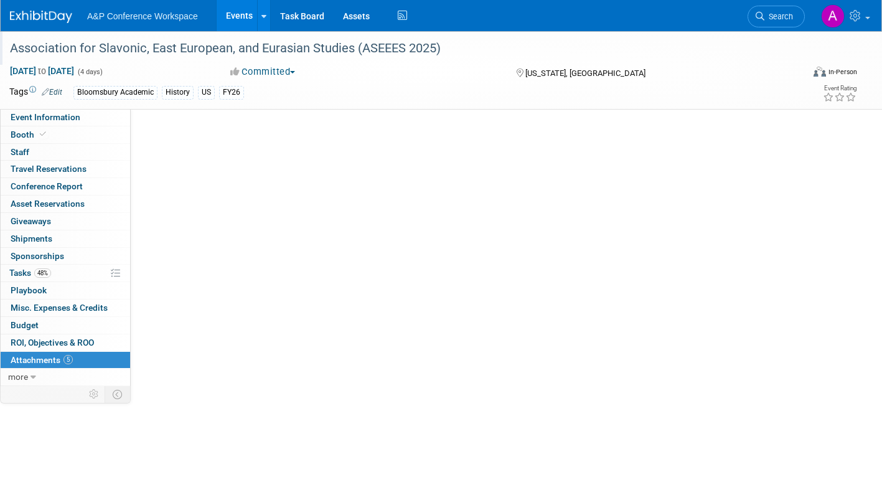
scroll to position [0, 0]
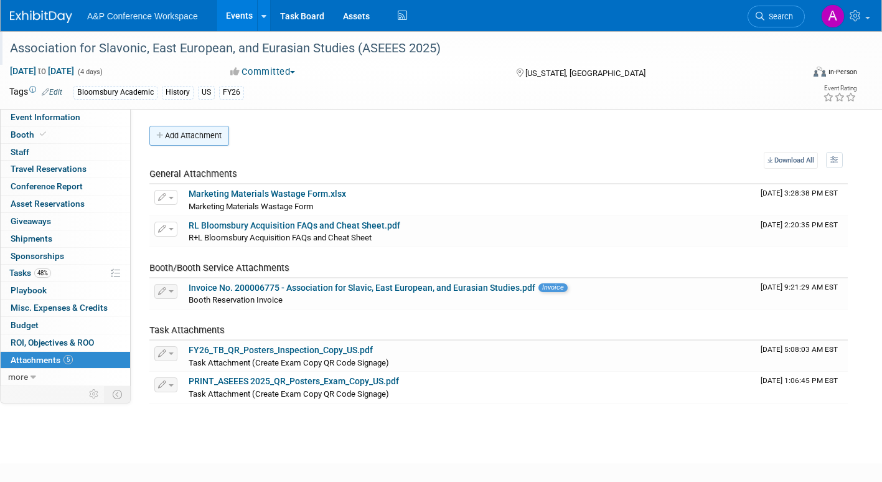
click at [207, 136] on button "Add Attachment" at bounding box center [189, 136] width 80 height 20
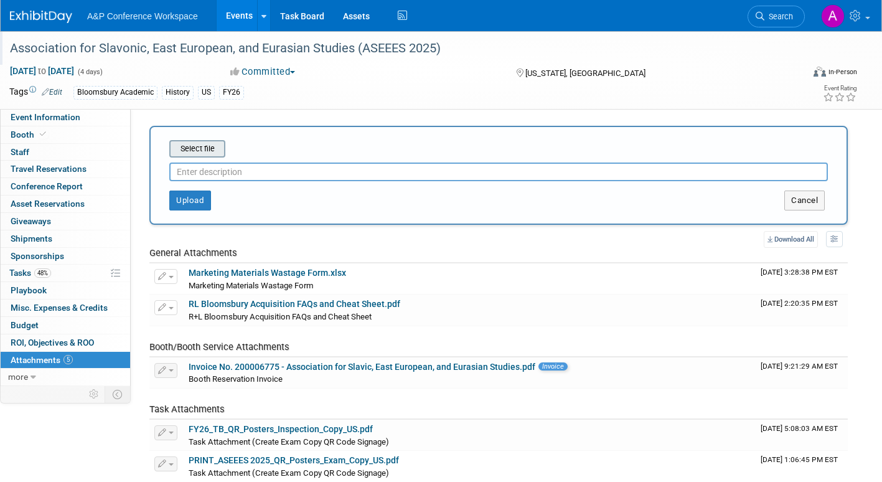
click at [204, 147] on input "file" at bounding box center [150, 148] width 148 height 15
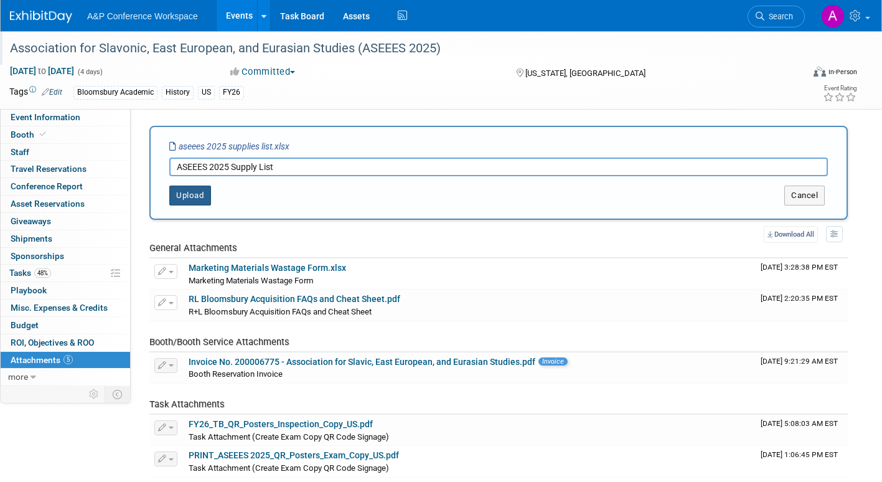
click at [200, 193] on button "Upload" at bounding box center [190, 195] width 42 height 20
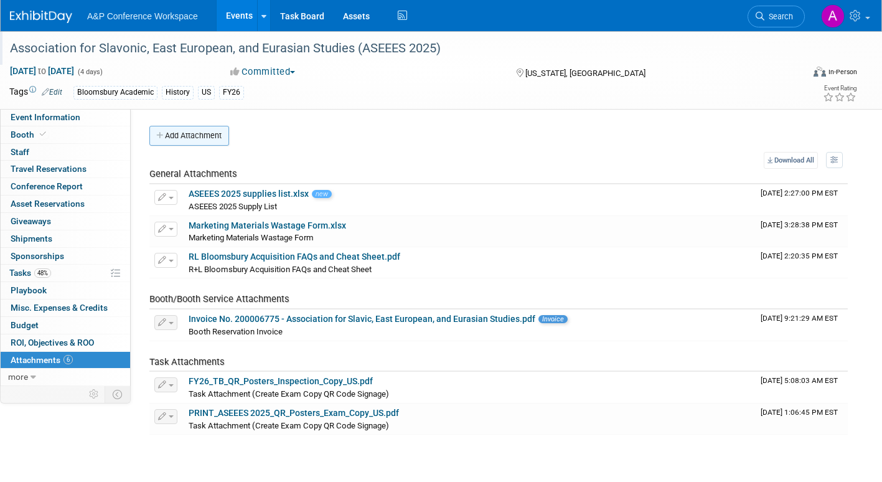
click at [199, 135] on button "Add Attachment" at bounding box center [189, 136] width 80 height 20
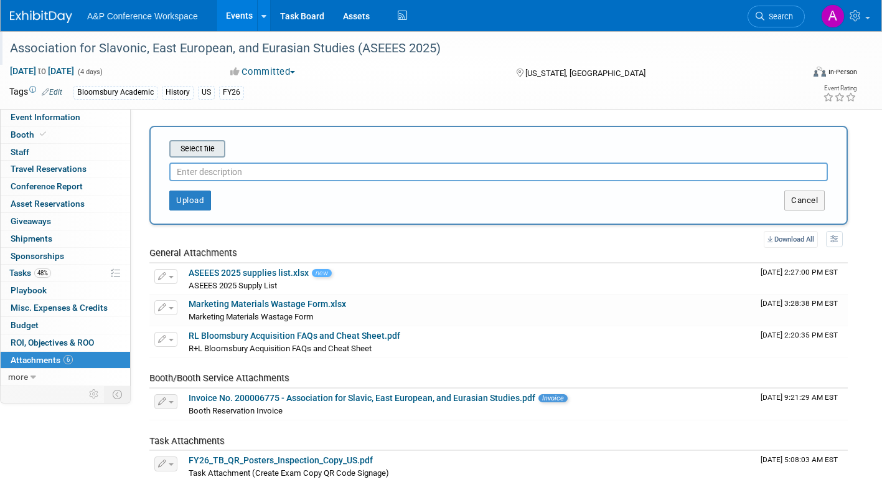
click at [202, 149] on input "file" at bounding box center [150, 148] width 148 height 15
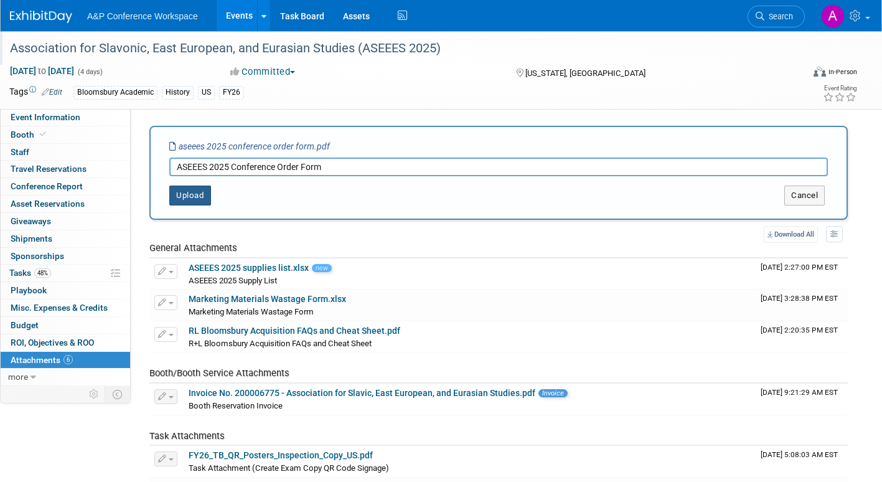
type input "ASEEES 2025 Conference Order Form"
click at [188, 197] on button "Upload" at bounding box center [190, 195] width 42 height 20
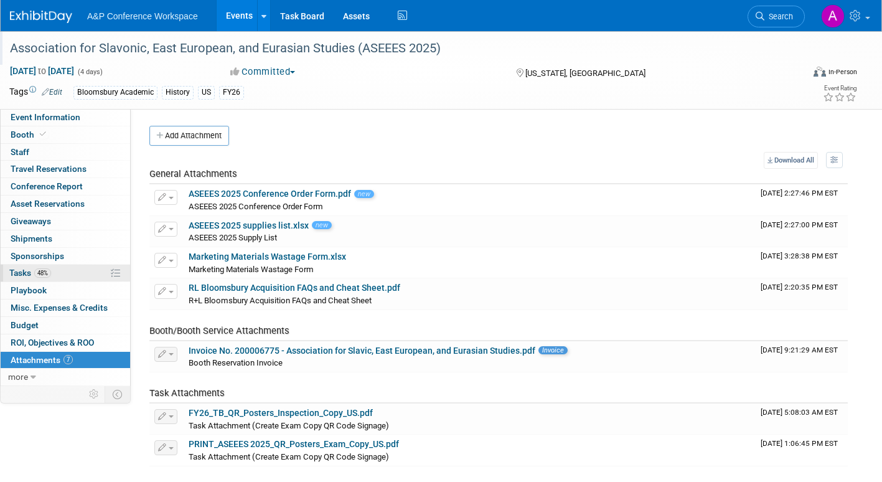
click at [23, 269] on span "Tasks 48%" at bounding box center [30, 273] width 42 height 10
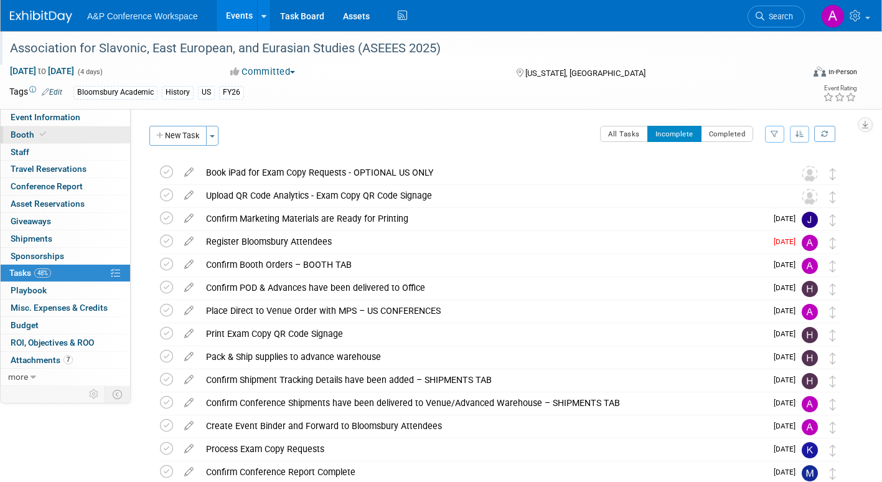
click at [27, 132] on span "Booth" at bounding box center [30, 134] width 38 height 10
select select "CUAP"
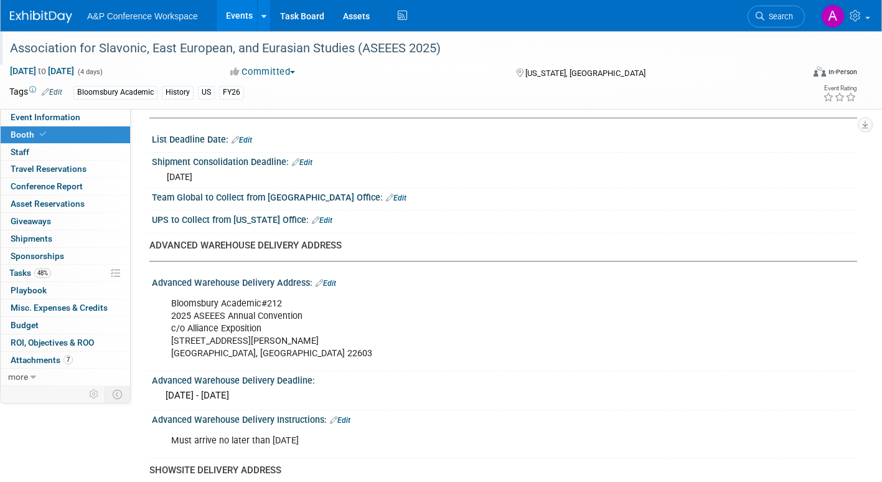
scroll to position [684, 0]
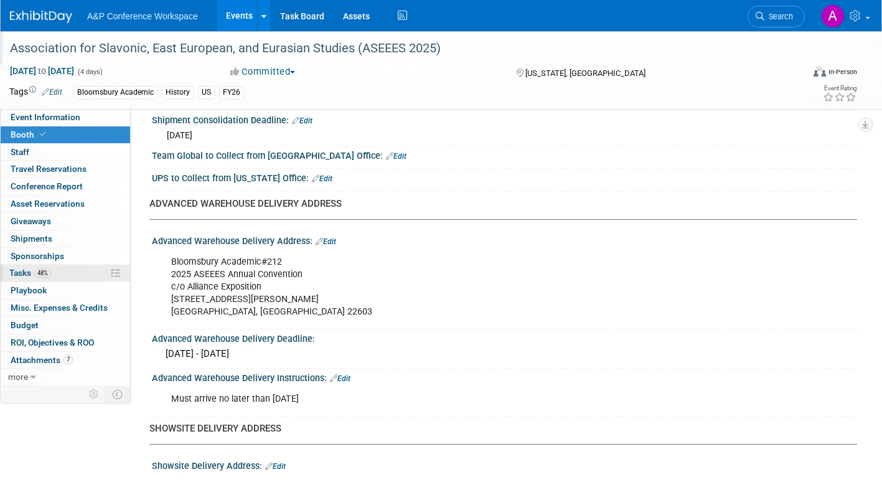
click at [18, 274] on span "Tasks 48%" at bounding box center [30, 273] width 42 height 10
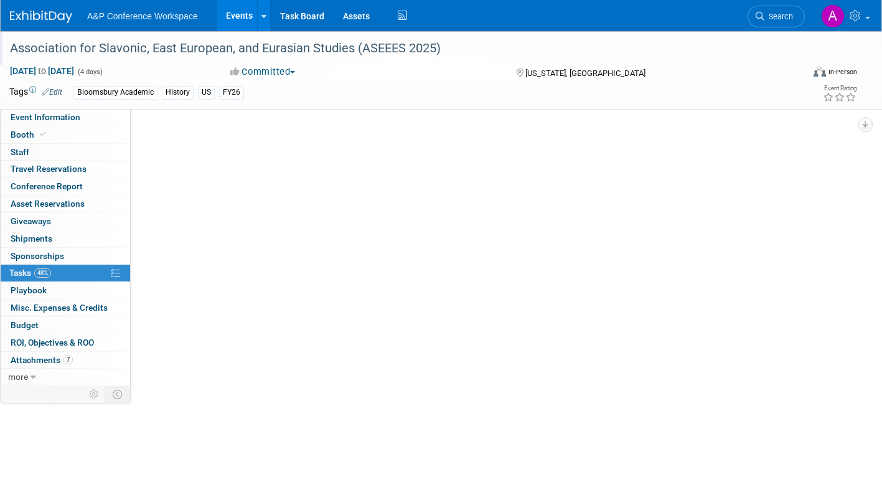
scroll to position [0, 0]
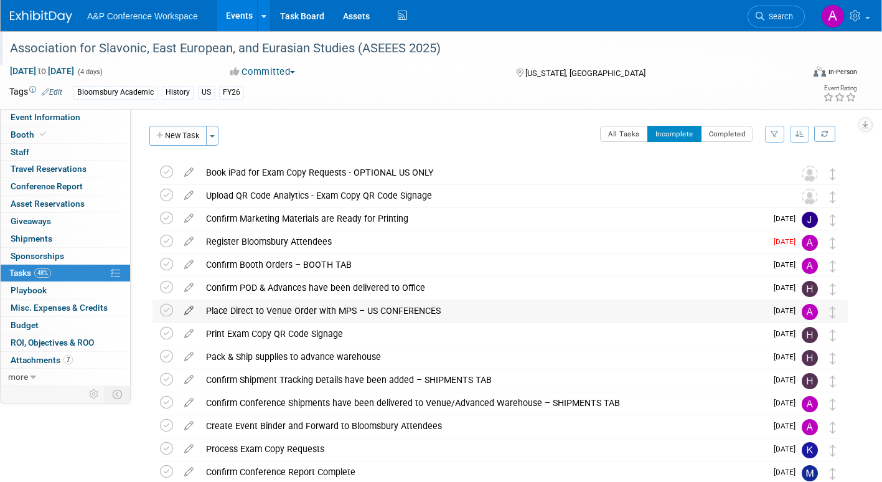
click at [189, 305] on icon at bounding box center [189, 308] width 22 height 16
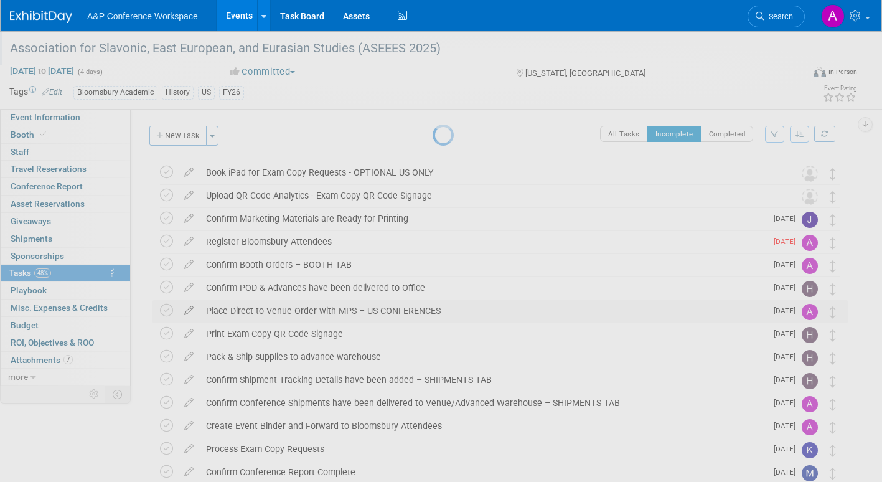
select select "9"
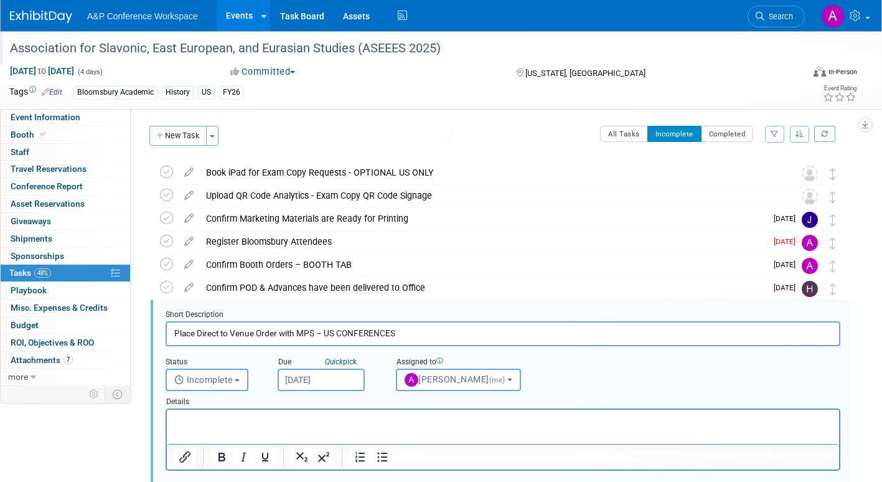
scroll to position [118, 0]
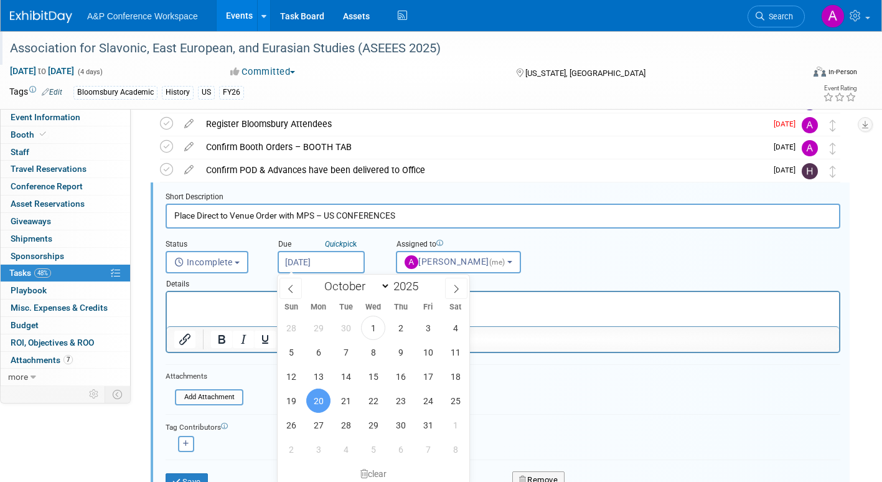
click at [347, 264] on input "Oct 20, 2025" at bounding box center [321, 262] width 87 height 22
click at [375, 373] on span "15" at bounding box center [373, 376] width 24 height 24
type input "Oct 15, 2025"
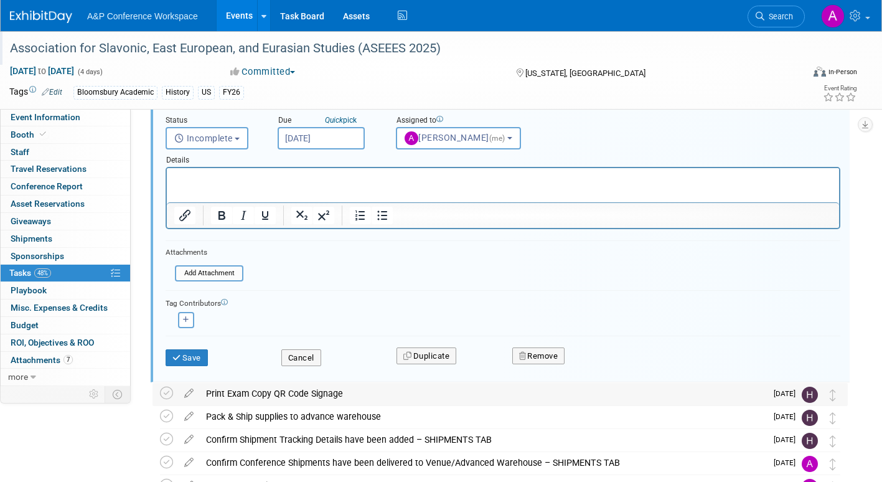
scroll to position [242, 0]
click at [197, 360] on button "Save" at bounding box center [187, 356] width 42 height 17
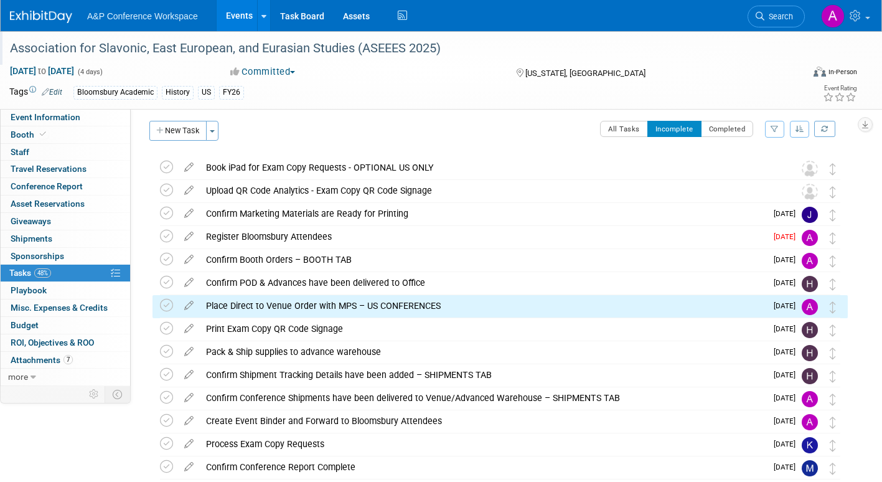
scroll to position [0, 0]
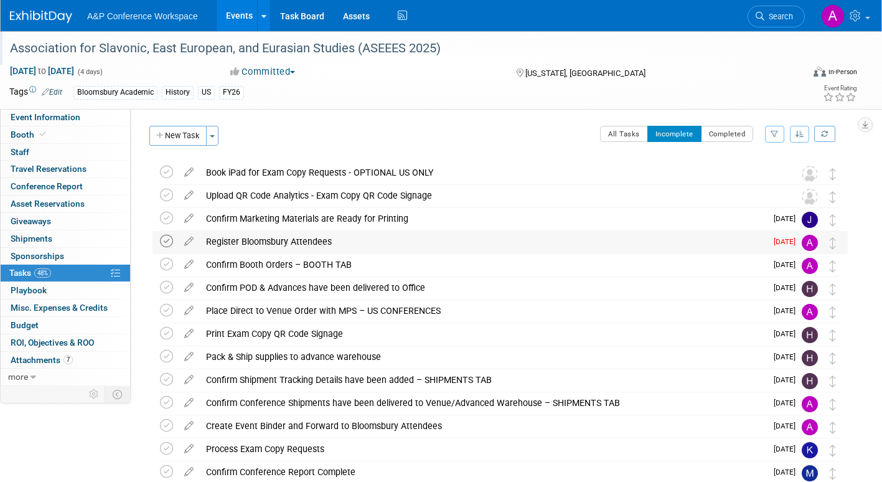
click at [167, 238] on icon at bounding box center [166, 241] width 13 height 13
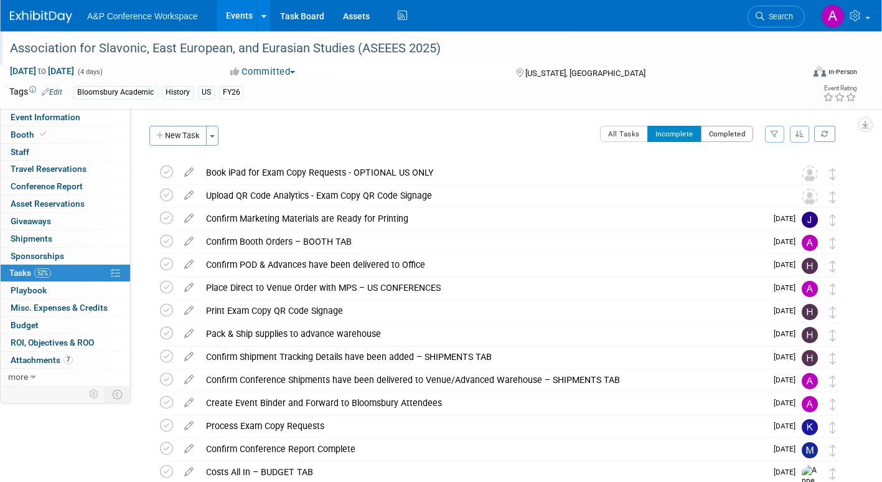
click at [721, 133] on button "Completed" at bounding box center [727, 134] width 53 height 16
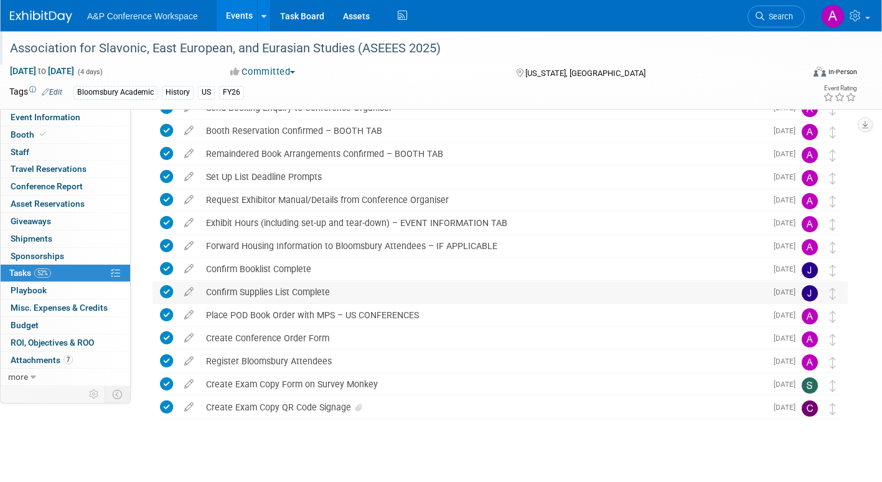
scroll to position [98, 0]
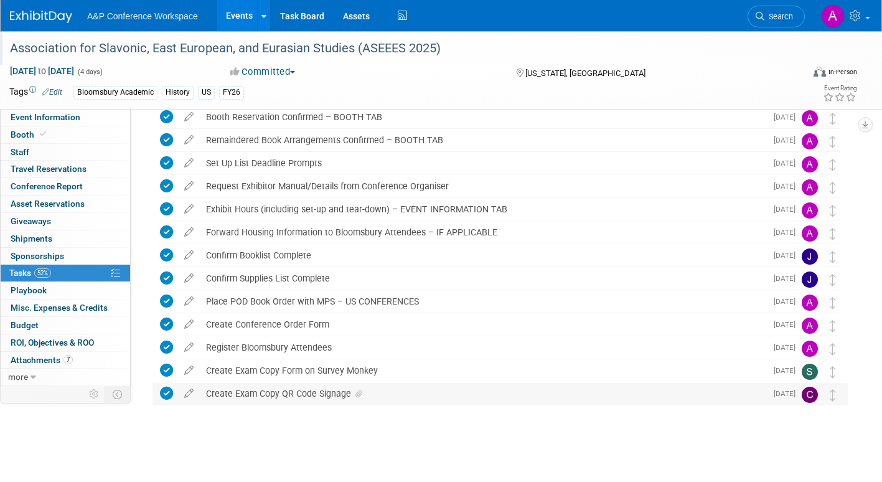
click at [358, 393] on icon at bounding box center [358, 393] width 6 height 7
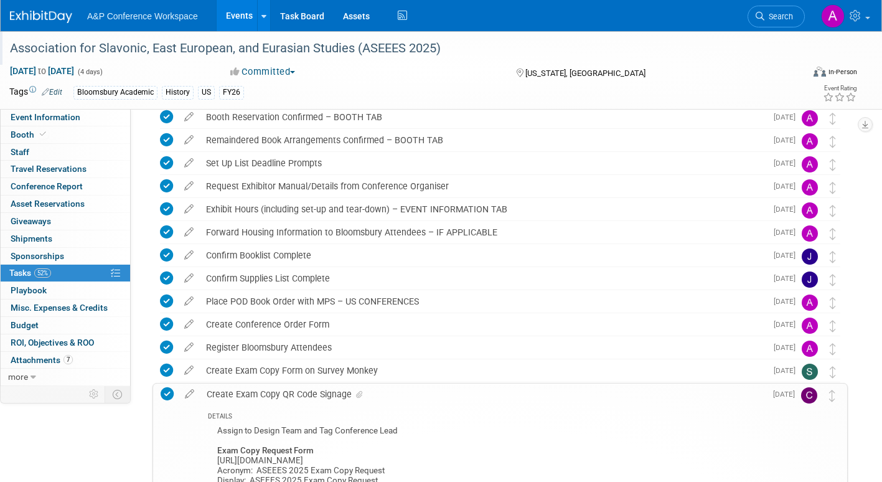
click at [359, 392] on icon at bounding box center [359, 394] width 6 height 7
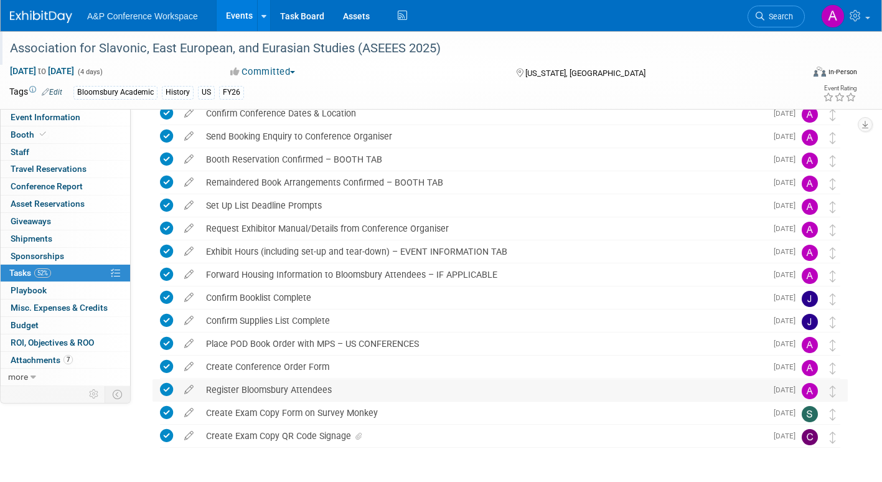
scroll to position [0, 0]
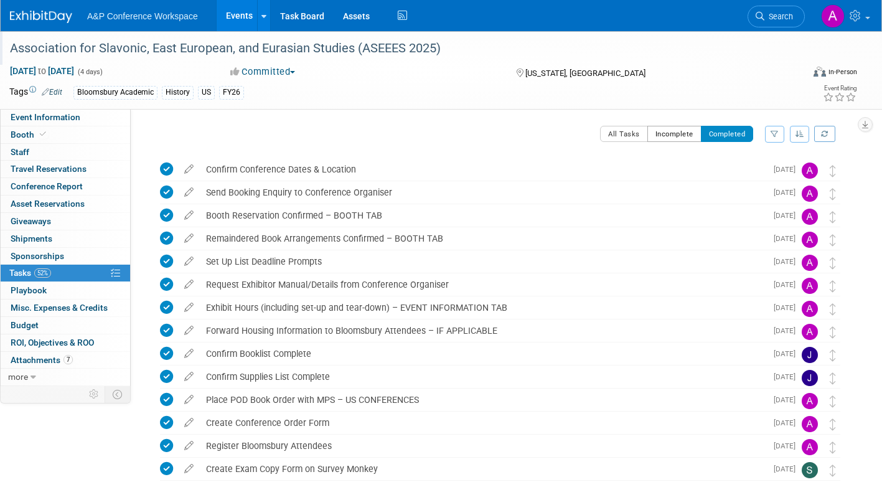
click at [663, 132] on button "Incomplete" at bounding box center [674, 134] width 54 height 16
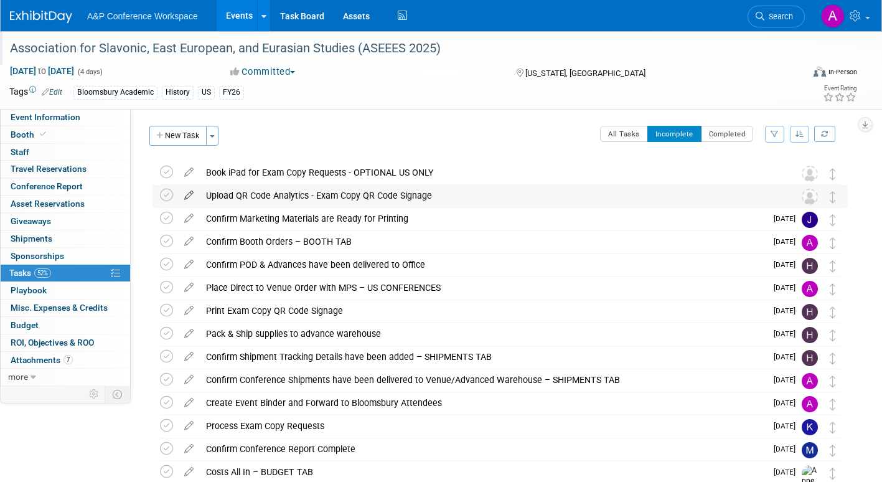
click at [190, 192] on icon at bounding box center [189, 193] width 22 height 16
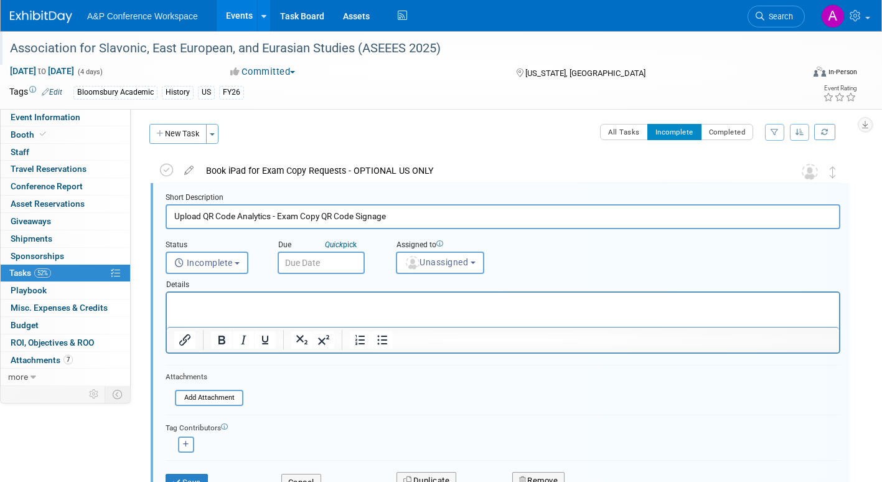
scroll to position [2, 0]
click at [349, 260] on input "text" at bounding box center [321, 262] width 87 height 22
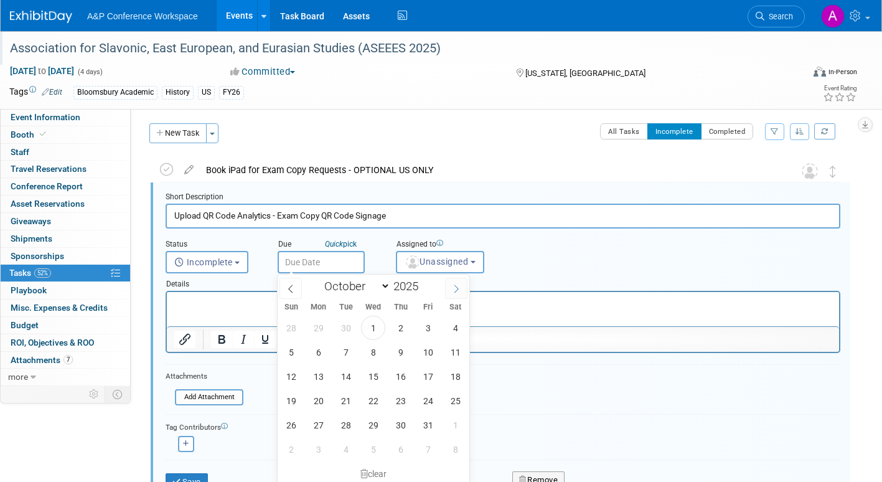
click at [454, 284] on icon at bounding box center [456, 288] width 9 height 9
click at [457, 290] on icon at bounding box center [456, 288] width 9 height 9
select select "11"
click at [379, 327] on span "3" at bounding box center [373, 327] width 24 height 24
type input "Dec 3, 2025"
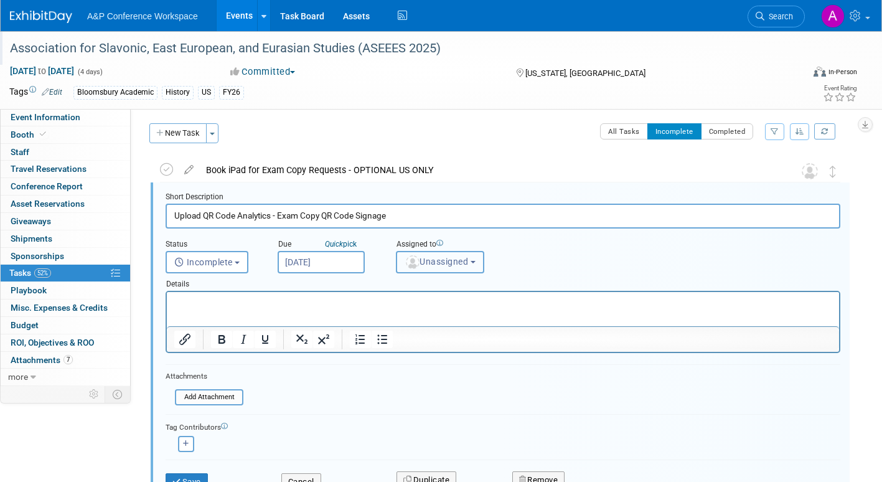
click at [441, 264] on span "Unassigned" at bounding box center [435, 261] width 63 height 10
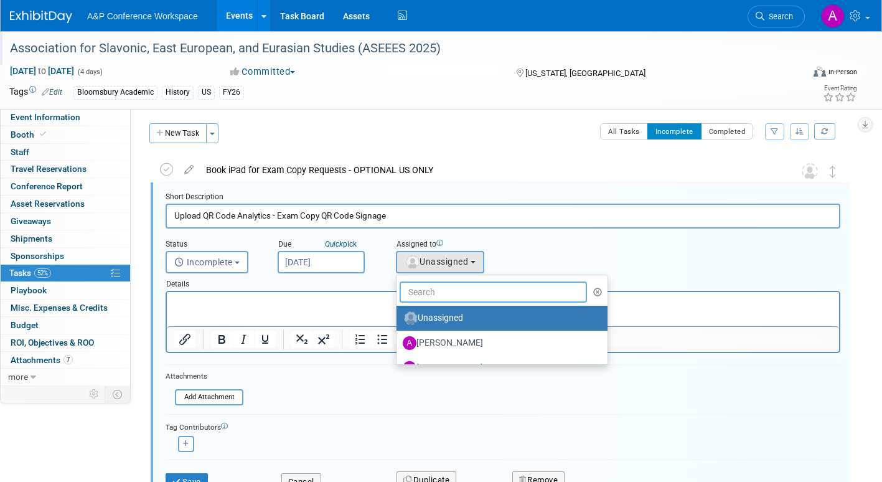
click at [431, 293] on input "text" at bounding box center [492, 291] width 187 height 21
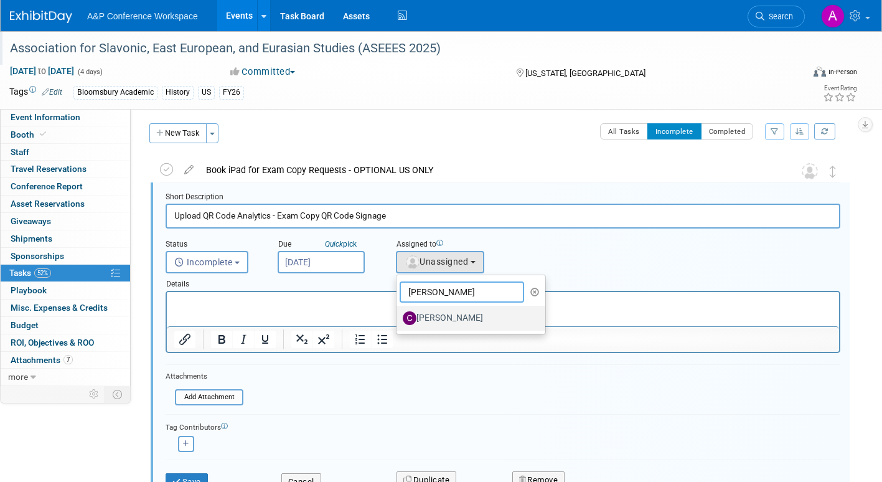
type input "christine"
drag, startPoint x: 435, startPoint y: 315, endPoint x: 256, endPoint y: 29, distance: 337.9
click at [435, 315] on label "[PERSON_NAME]" at bounding box center [468, 318] width 130 height 20
click at [398, 315] on input "[PERSON_NAME]" at bounding box center [394, 316] width 8 height 8
select select "1a58e6ac-2dfa-429d-b54a-9dc2e557f424"
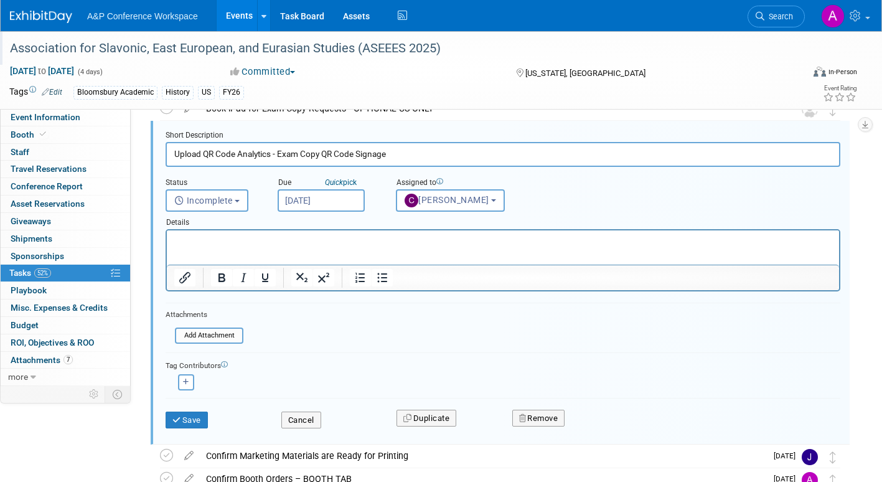
scroll to position [65, 0]
click at [192, 417] on button "Save" at bounding box center [187, 419] width 42 height 17
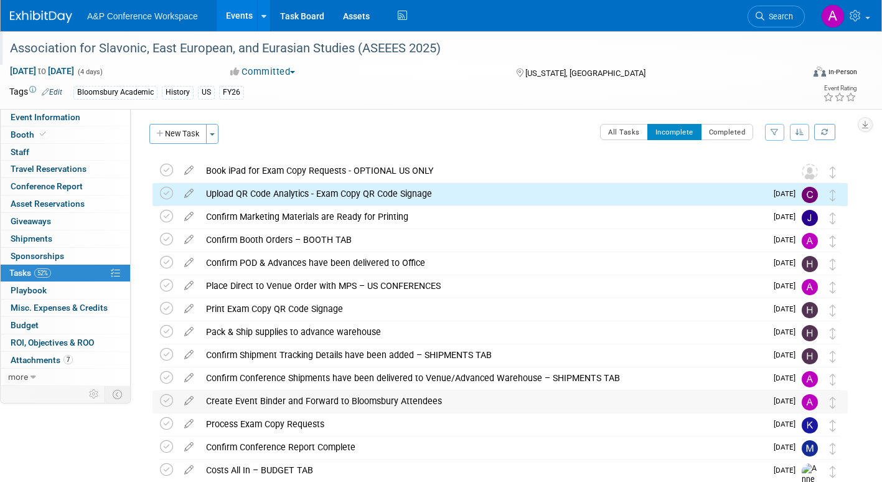
scroll to position [0, 0]
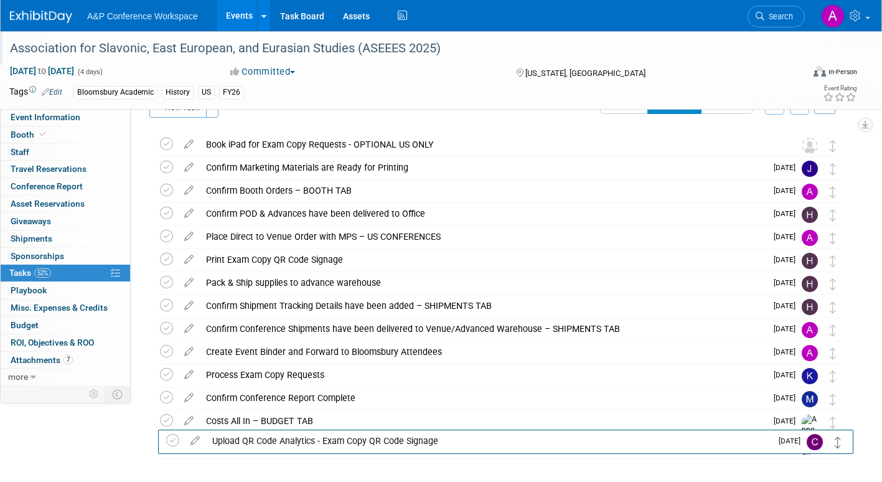
drag, startPoint x: 831, startPoint y: 195, endPoint x: 837, endPoint y: 450, distance: 255.2
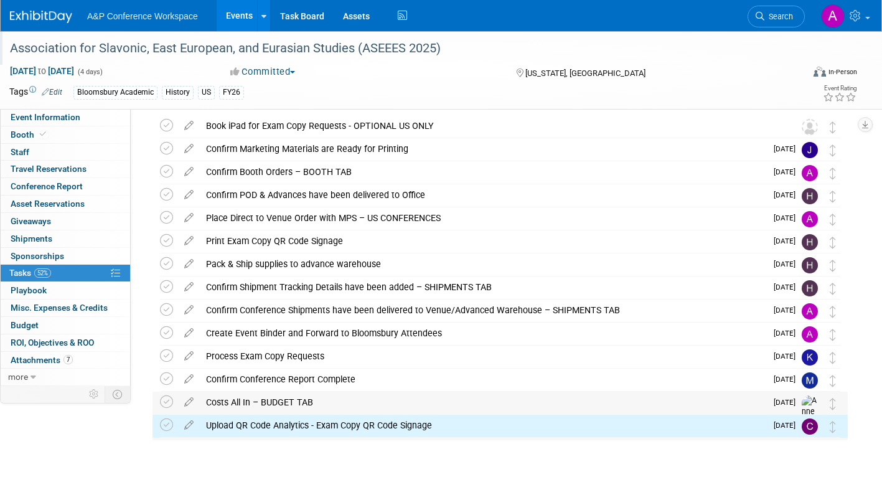
drag, startPoint x: 834, startPoint y: 434, endPoint x: 834, endPoint y: 411, distance: 22.4
click at [834, 412] on div "Association for Slavonic, East European, and Eurasian Studies (ASEEES 2025) Was…" at bounding box center [496, 275] width 701 height 323
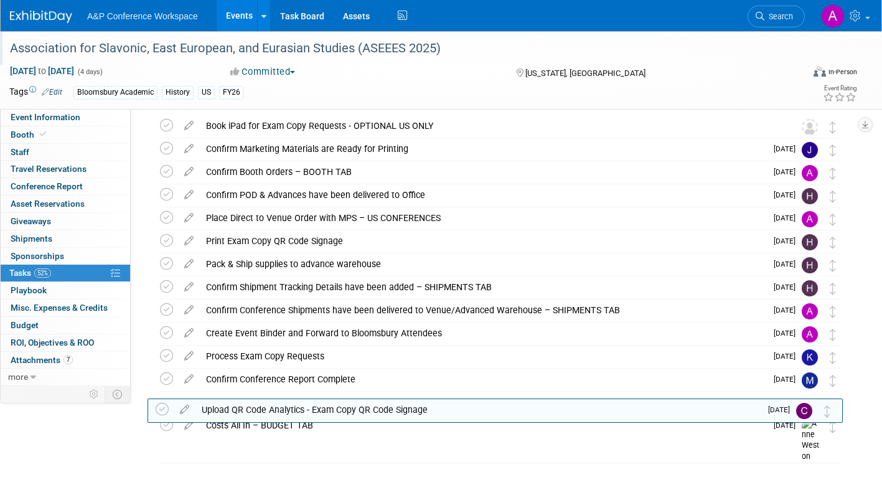
drag, startPoint x: 833, startPoint y: 423, endPoint x: 830, endPoint y: 406, distance: 17.1
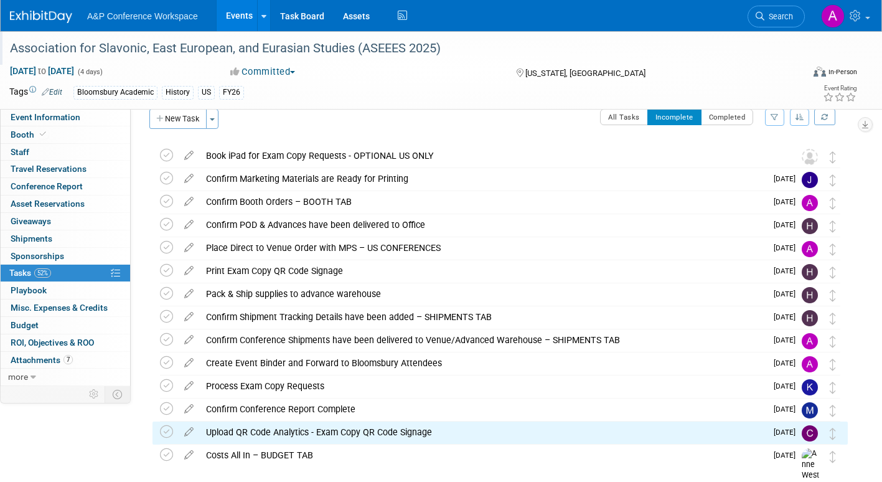
scroll to position [0, 0]
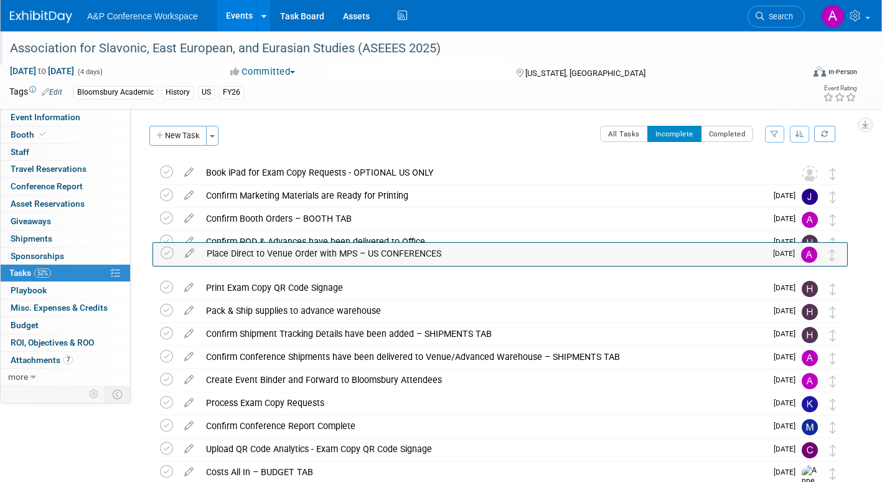
drag, startPoint x: 836, startPoint y: 271, endPoint x: 837, endPoint y: 246, distance: 24.9
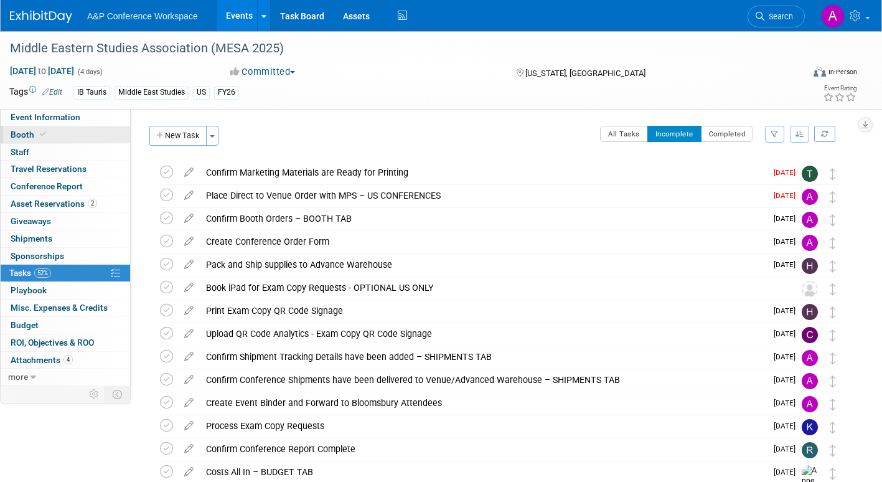
click at [24, 133] on span "Booth" at bounding box center [30, 134] width 38 height 10
select select "BUIB"
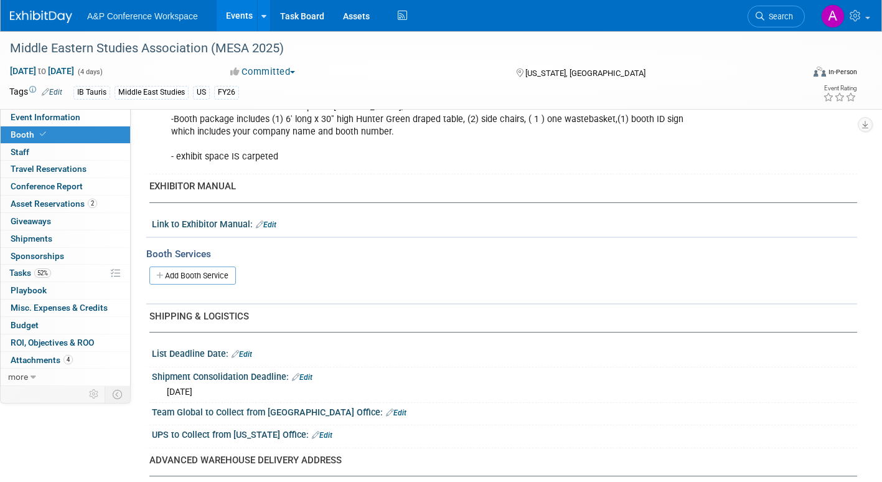
scroll to position [622, 0]
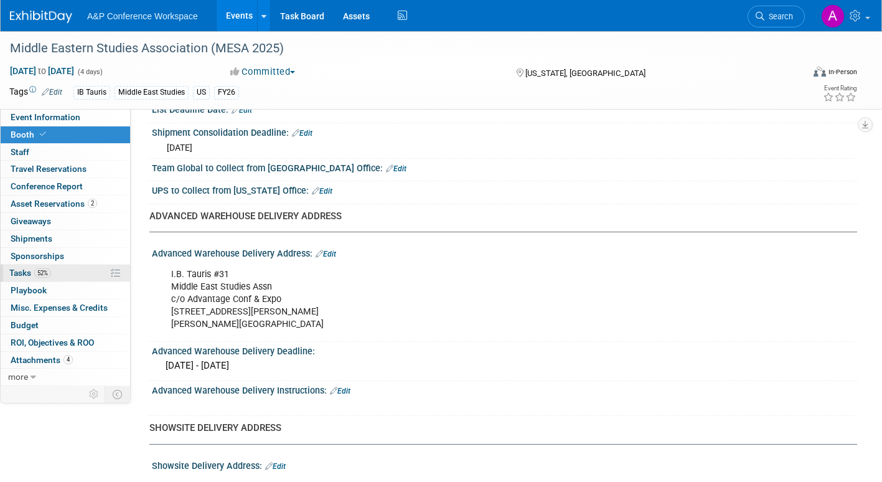
click at [14, 268] on span "Tasks 52%" at bounding box center [30, 273] width 42 height 10
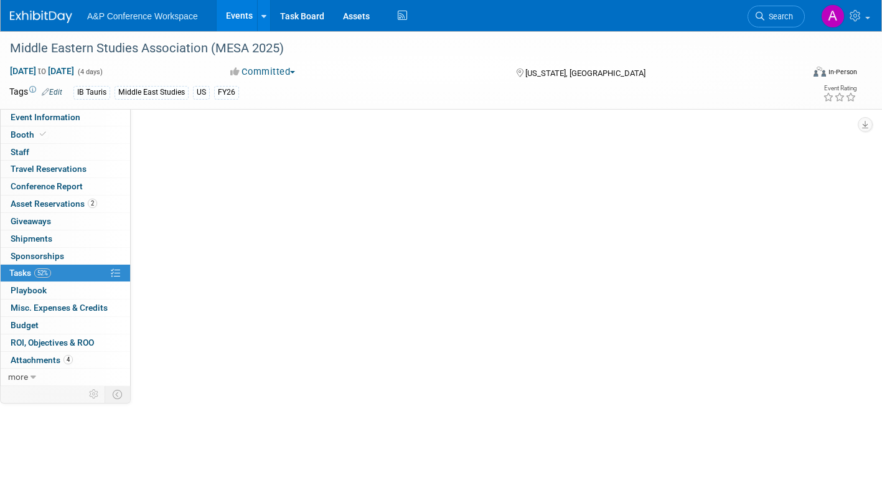
scroll to position [0, 0]
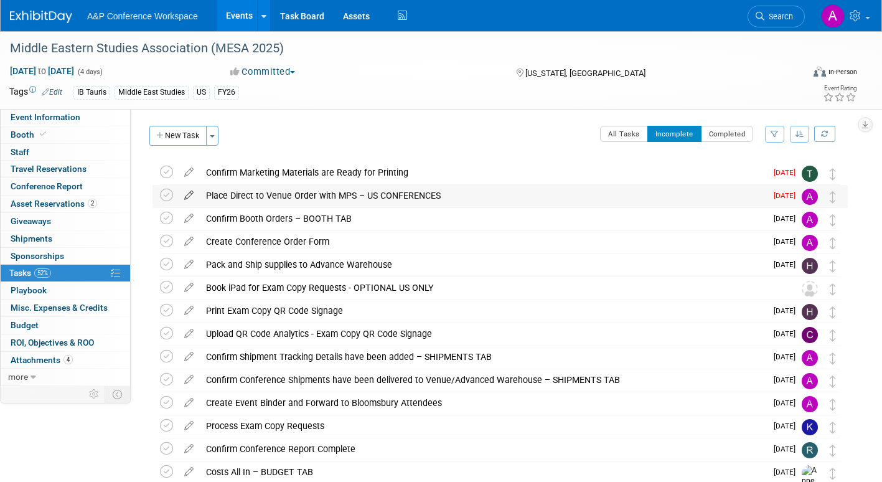
click at [188, 192] on icon at bounding box center [189, 193] width 22 height 16
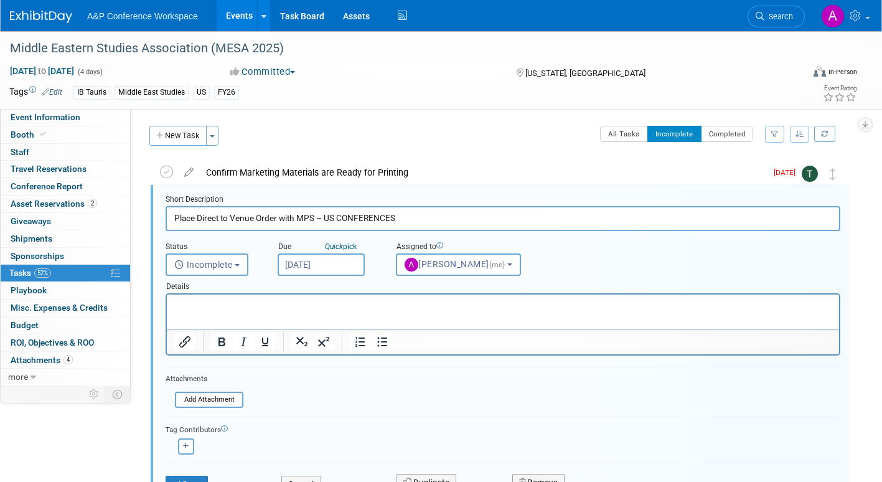
scroll to position [2, 0]
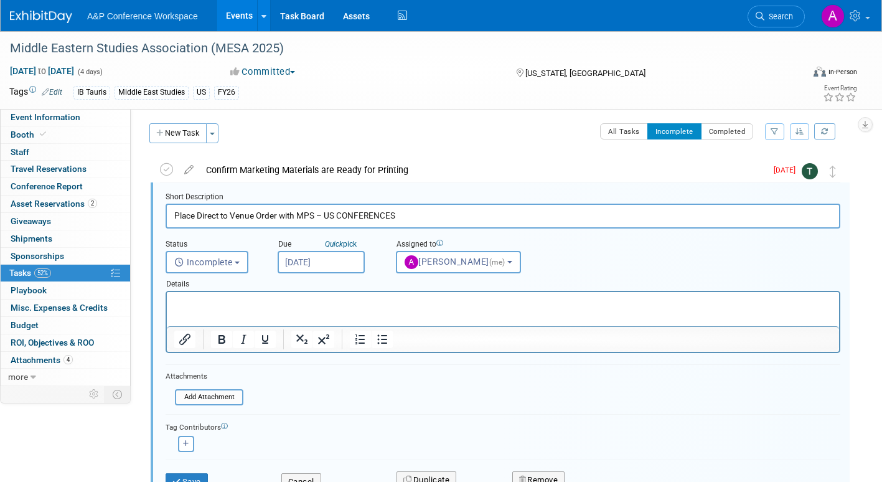
click at [348, 262] on input "[DATE]" at bounding box center [321, 262] width 87 height 22
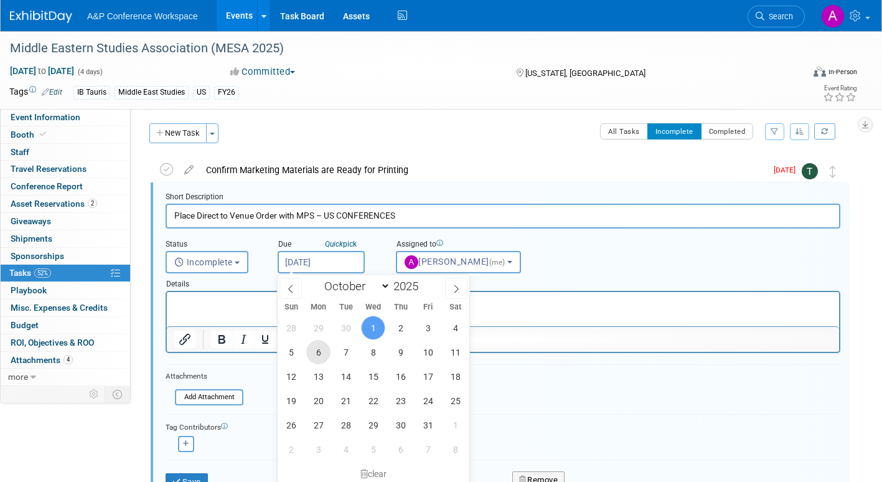
click at [317, 350] on span "6" at bounding box center [318, 352] width 24 height 24
type input "[DATE]"
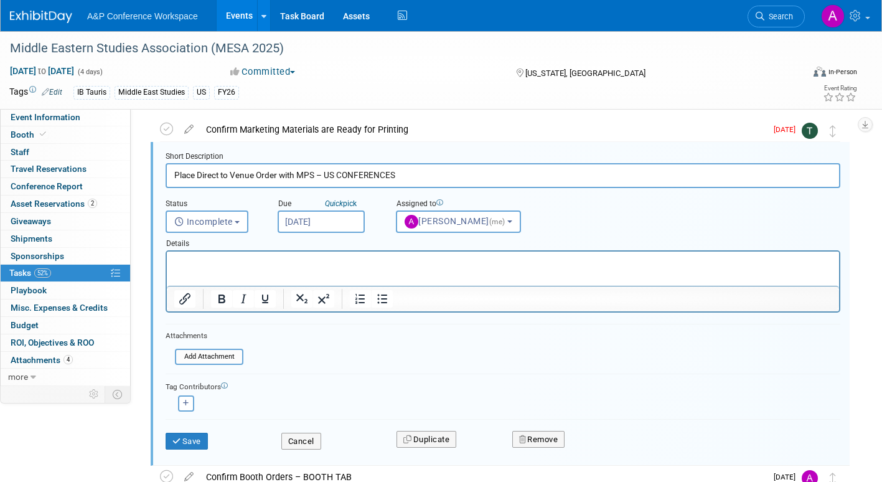
scroll to position [65, 0]
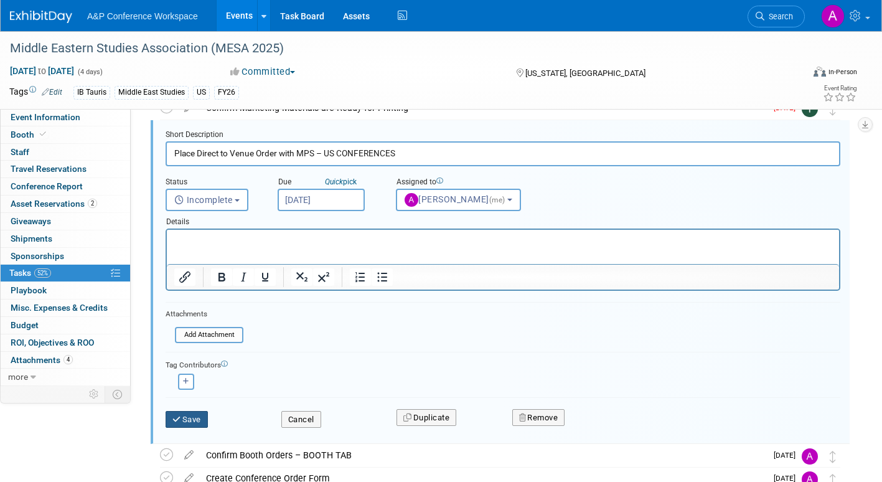
click at [194, 416] on button "Save" at bounding box center [187, 419] width 42 height 17
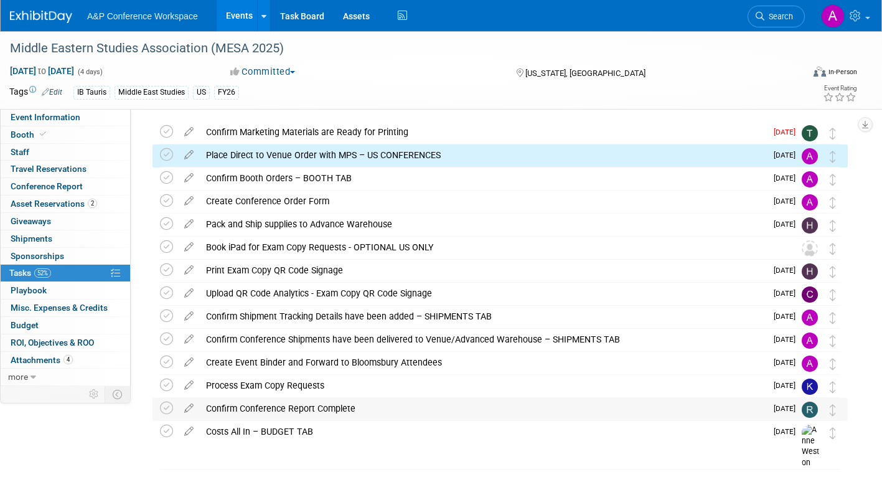
scroll to position [2, 0]
